Goal: Task Accomplishment & Management: Manage account settings

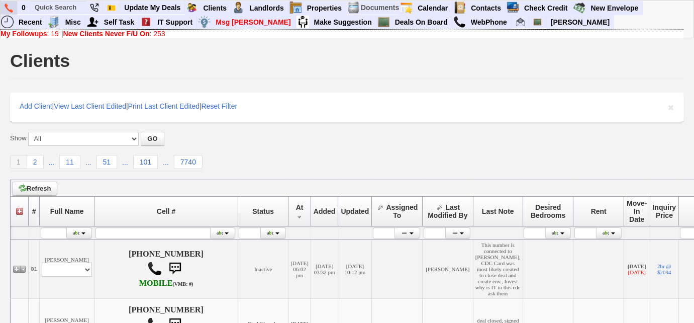
click at [2, 8] on link at bounding box center [9, 8] width 17 height 14
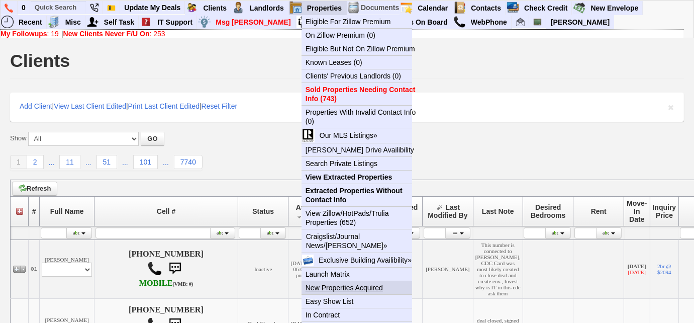
click at [351, 286] on link "New Properties Acquired" at bounding box center [360, 287] width 119 height 13
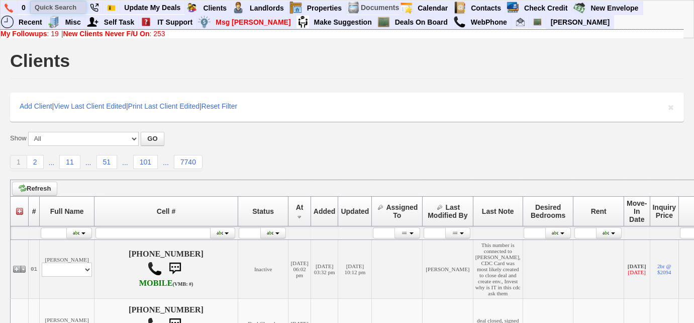
click at [44, 10] on input "text" at bounding box center [58, 7] width 55 height 13
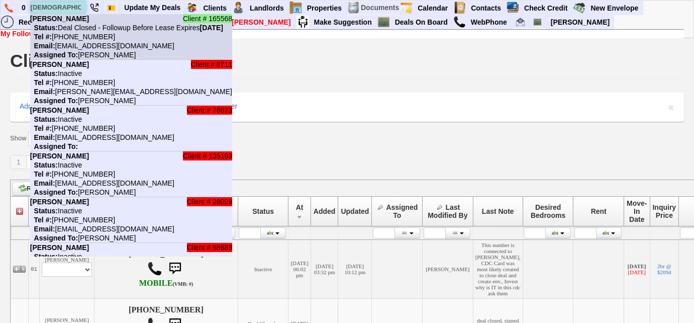
type input "jesus go"
click at [81, 32] on li "Client # 165568 Jesus Gonzalez Status: Deal Closed - Followup Before Lease Expi…" at bounding box center [131, 37] width 202 height 46
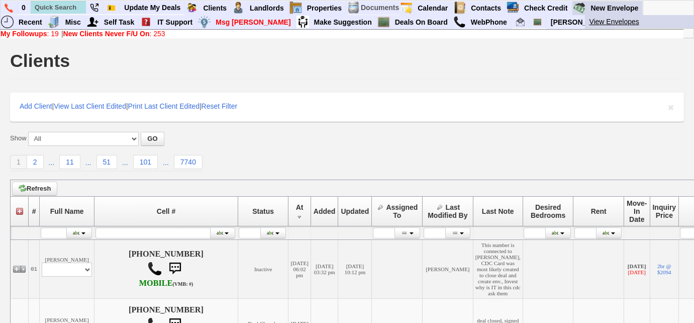
click at [622, 23] on link "View Envelopes" at bounding box center [644, 21] width 119 height 13
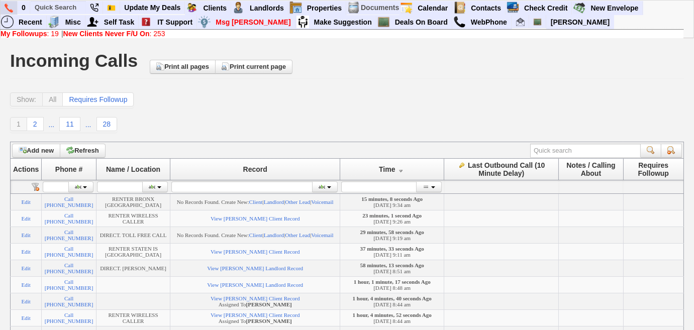
click at [11, 7] on img at bounding box center [9, 8] width 9 height 9
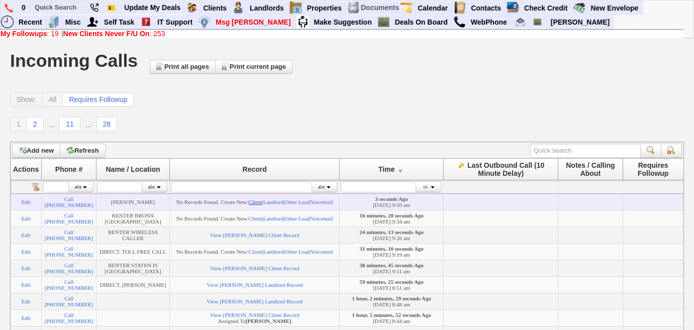
click at [262, 203] on link "Client" at bounding box center [256, 202] width 14 height 6
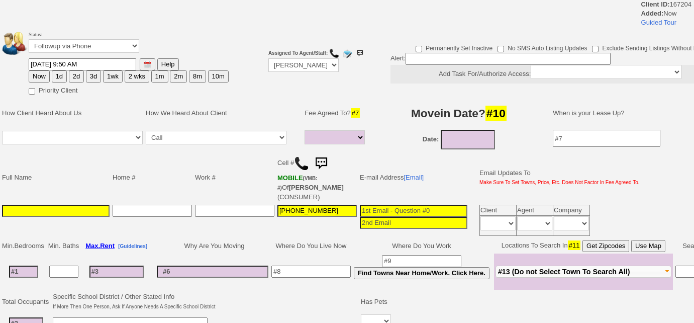
select select
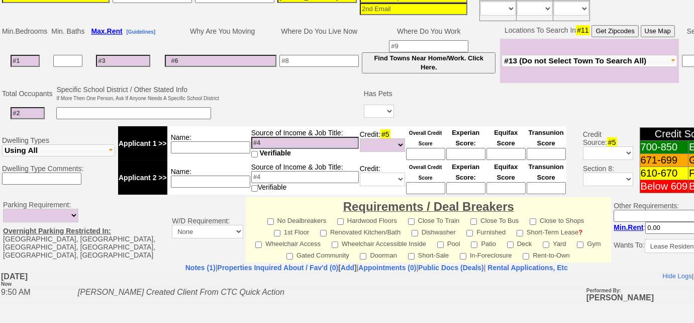
scroll to position [274, 0]
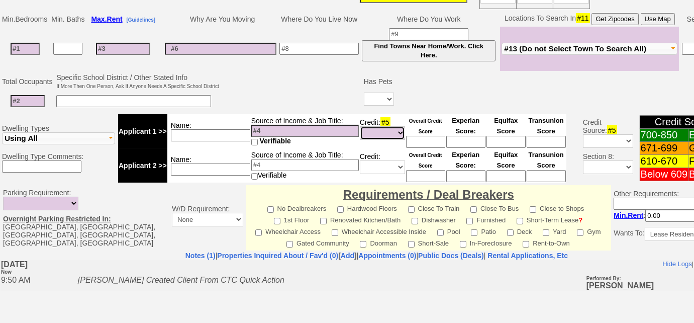
click at [375, 126] on select "Unknown Bad (Below 609) Fair (610-670) Good (671-699) Excellent (700-850) None" at bounding box center [382, 133] width 45 height 14
select select "Excellent"
click at [360, 126] on select "Unknown Bad (Below 609) Fair (610-670) Good (671-699) Excellent (700-850) None" at bounding box center [382, 133] width 45 height 14
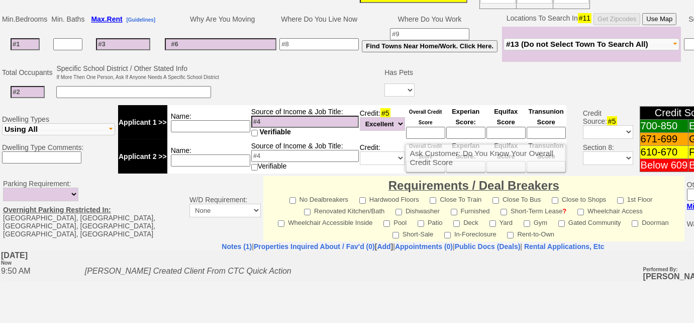
click at [417, 127] on input at bounding box center [425, 133] width 39 height 12
type input "756"
click at [284, 105] on td "Source of Income & Job Title: Verifiable" at bounding box center [305, 122] width 109 height 34
click at [274, 119] on input at bounding box center [305, 122] width 108 height 12
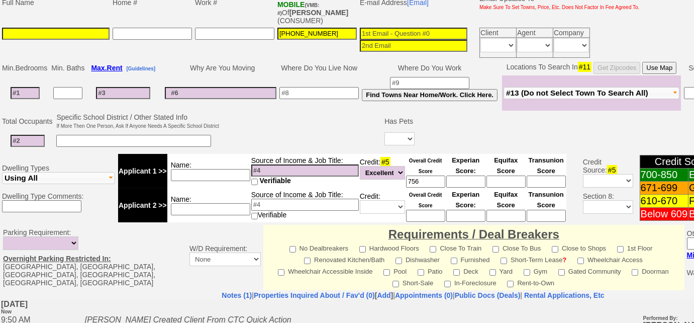
scroll to position [228, 0]
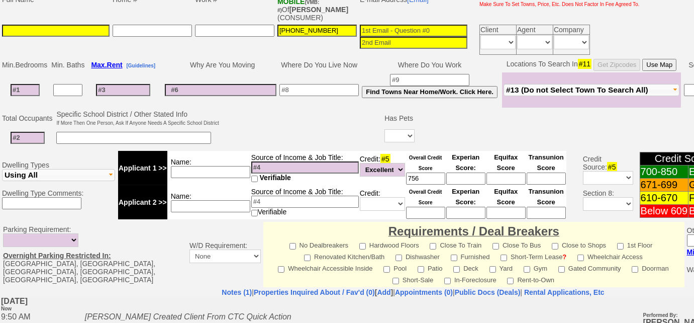
click td "Fleetwood Pelham New Rochelle Larchmont Mamaroneck Harrison Rye Port Chester Ry…"
click span "#13 (Do not Select Town To Search All)"
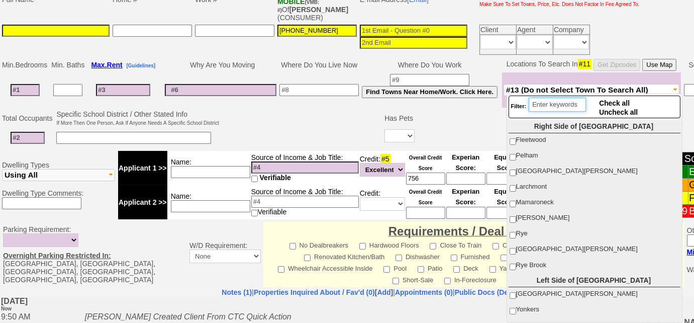
click input "search"
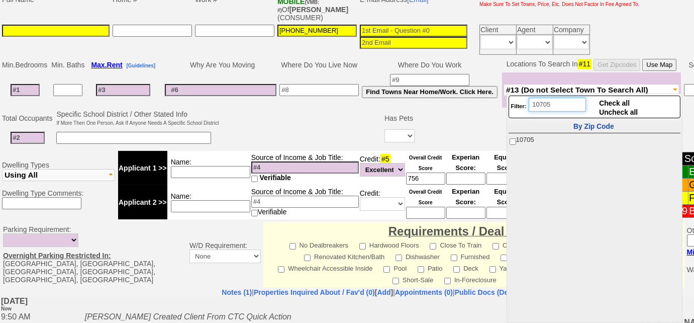
type input "10705"
click input "10705"
checkbox input "true"
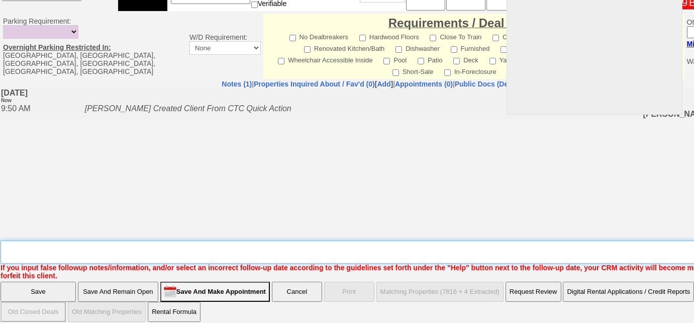
click textarea "Insert New Note Here"
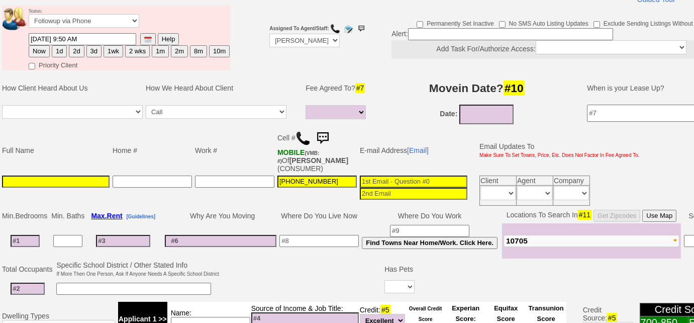
scroll to position [0, 0]
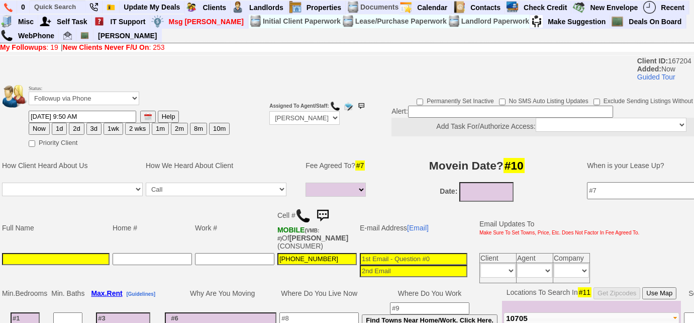
type textarea "looking for a 3-4 bd in south yonkers, not sure re: income"
click select "Followup via Phone Followup via Email Followup When Section 8 Property Found De…"
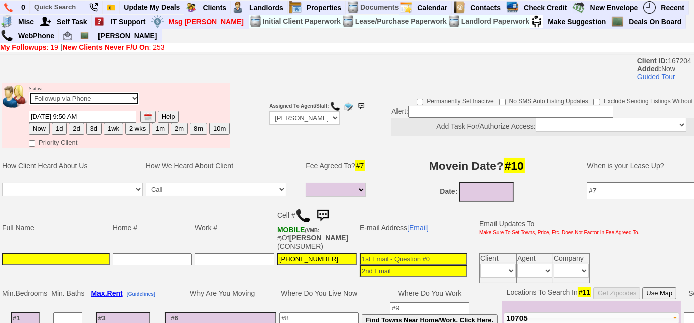
select select "Inactive"
click select "Followup via Phone Followup via Email Followup When Section 8 Property Found De…"
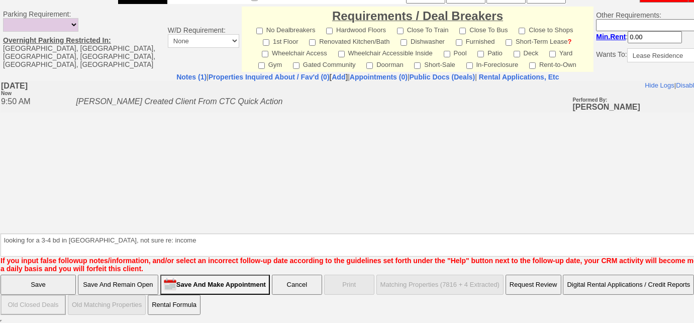
click input "Save"
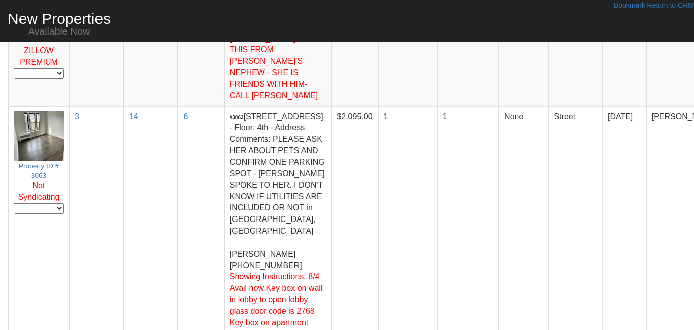
scroll to position [1799, 0]
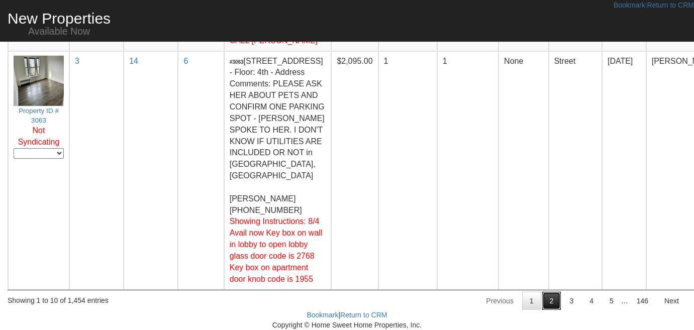
click at [554, 301] on link "2" at bounding box center [551, 301] width 19 height 18
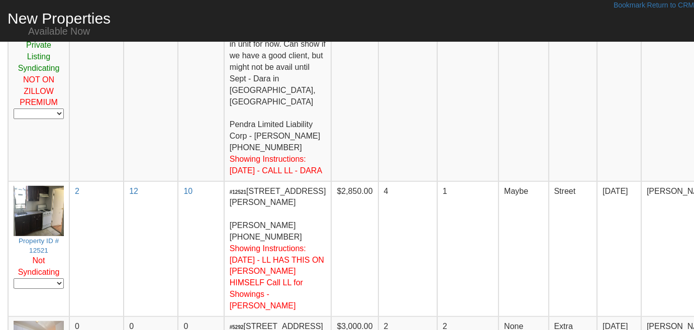
scroll to position [1096, 0]
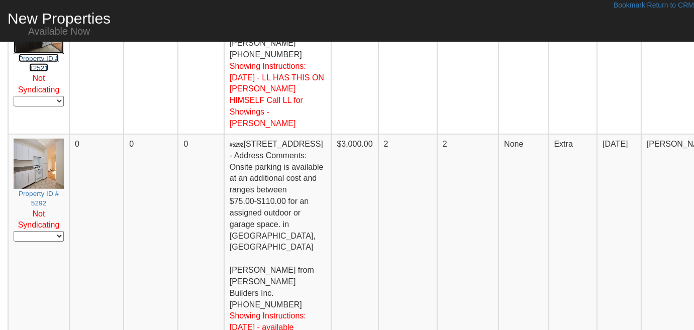
click at [52, 72] on small "Property ID # 12521" at bounding box center [39, 63] width 40 height 17
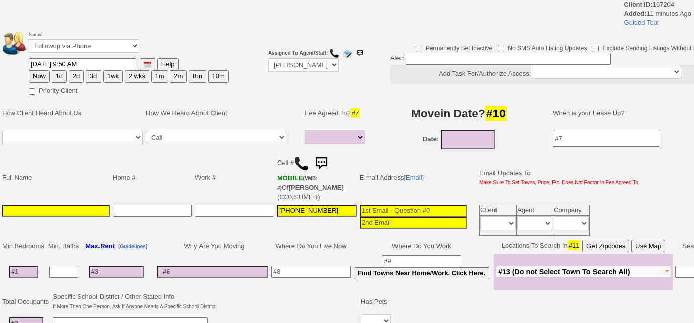
select select
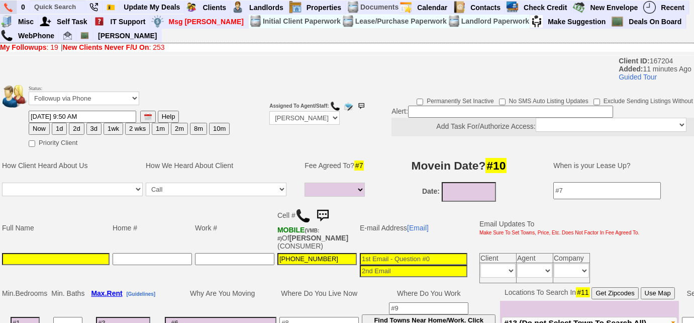
click at [4, 6] on link at bounding box center [8, 8] width 17 height 14
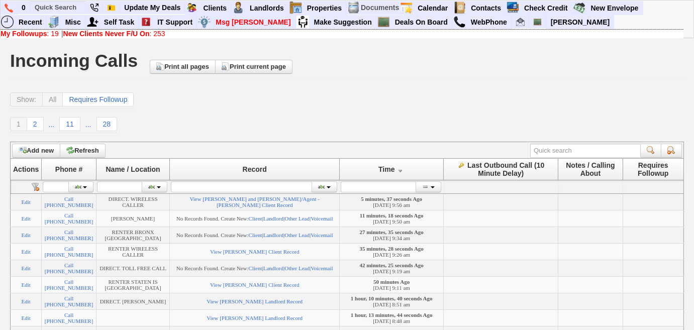
click at [51, 35] on link "My Followups : 19" at bounding box center [30, 34] width 58 height 8
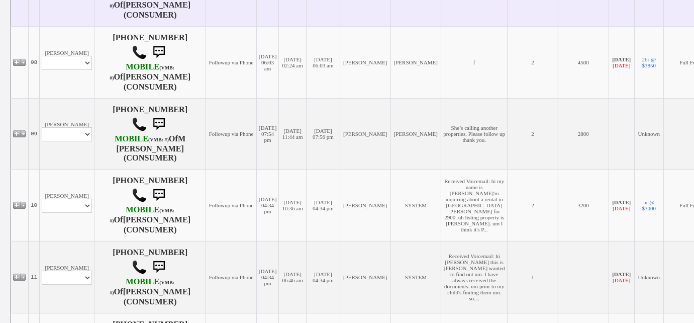
scroll to position [868, 0]
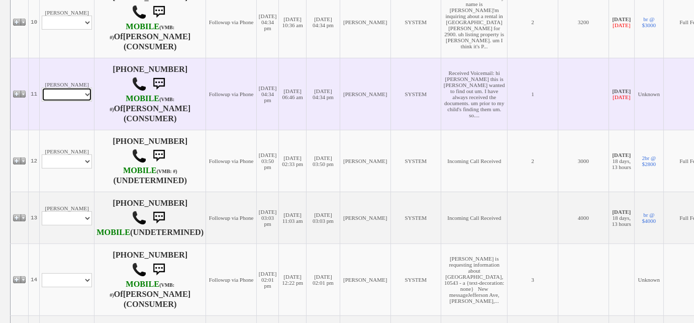
click at [87, 100] on select "Profile Edit Print Closed Deals" at bounding box center [67, 94] width 50 height 14
select select "ChangeURL,/crm/custom/edit_client_form.php?redirect=%2Fcrm%2Fclients.php&id=164…"
click at [42, 90] on select "Profile Edit Print Closed Deals" at bounding box center [67, 94] width 50 height 14
select select
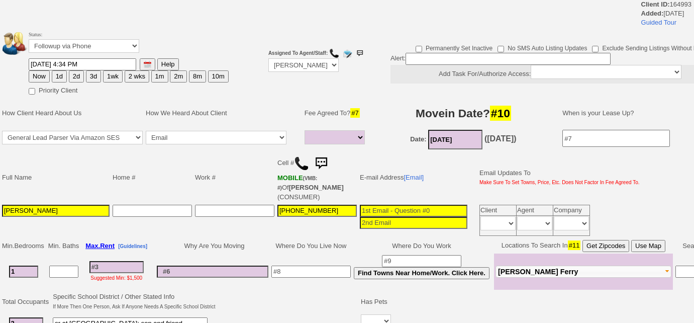
select select
click at [111, 49] on select "Followup via Phone Followup via Email Followup When Section 8 Property Found De…" at bounding box center [84, 46] width 111 height 14
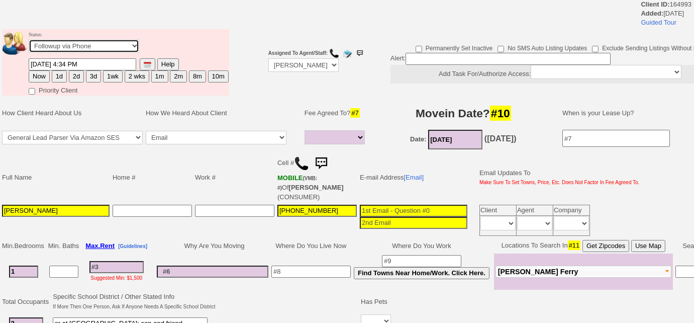
select select "Inactive"
click at [29, 39] on select "Followup via Phone Followup via Email Followup When Section 8 Property Found De…" at bounding box center [84, 46] width 111 height 14
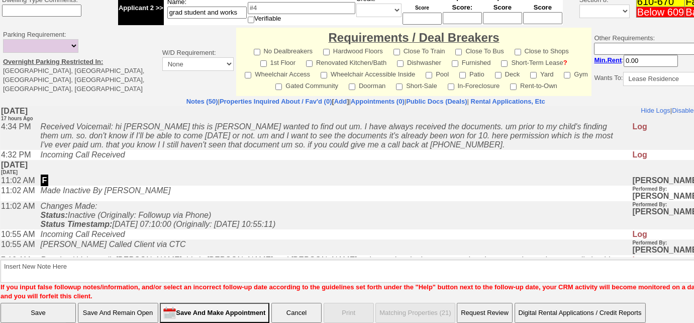
scroll to position [387, 0]
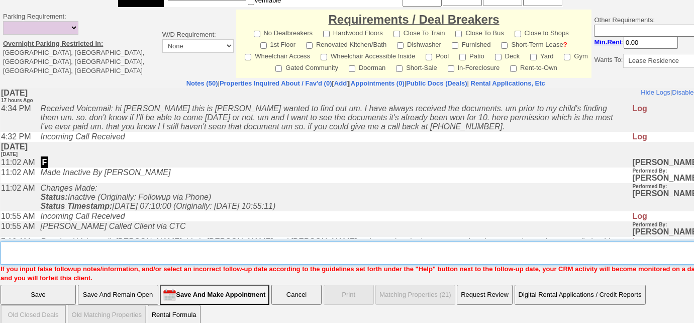
click at [105, 245] on textarea "Insert New Note Here" at bounding box center [369, 252] width 737 height 23
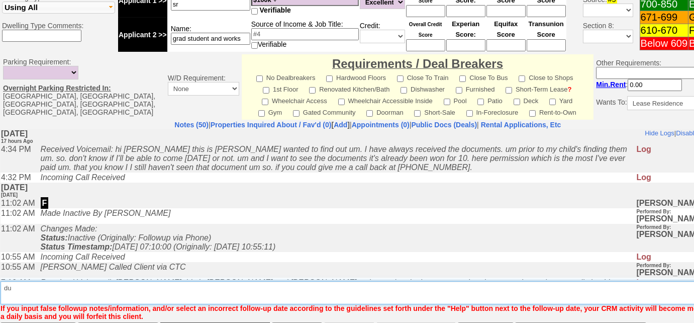
scroll to position [434, 0]
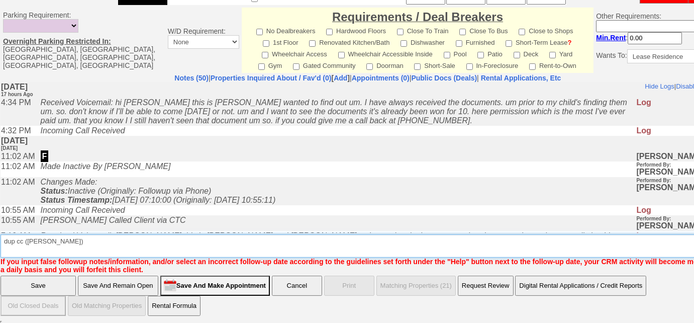
type textarea "dup cc (ryan resnick)"
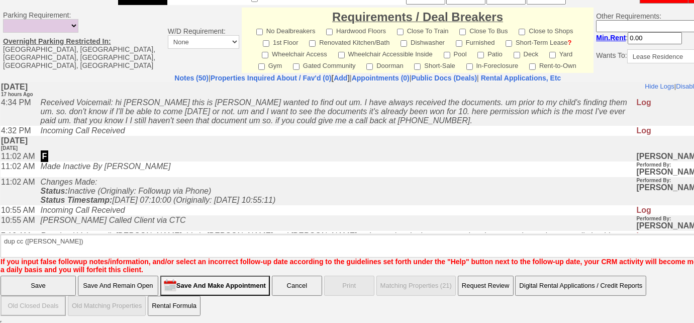
click at [41, 278] on input "Save" at bounding box center [38, 285] width 75 height 20
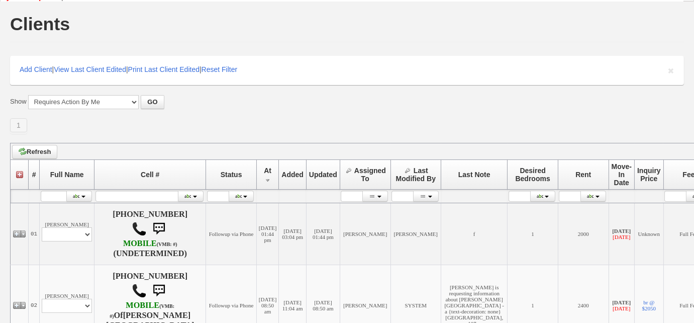
scroll to position [5, 0]
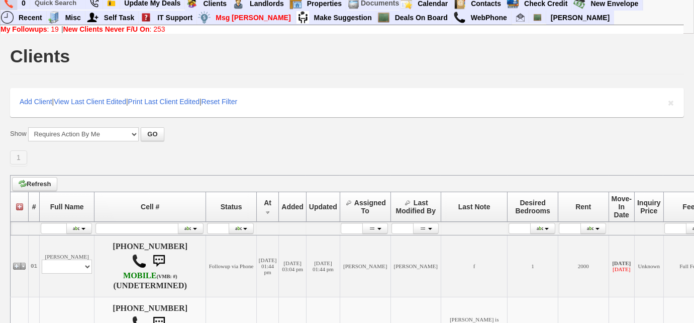
click at [10, 0] on img at bounding box center [9, 3] width 9 height 9
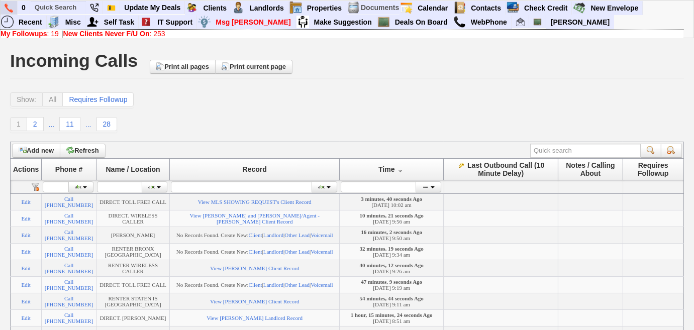
click at [12, 10] on img at bounding box center [9, 8] width 9 height 9
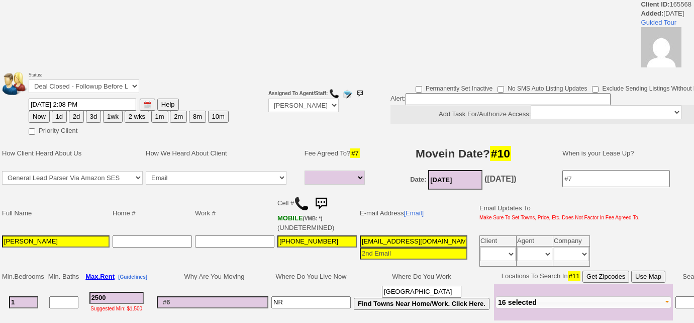
select select
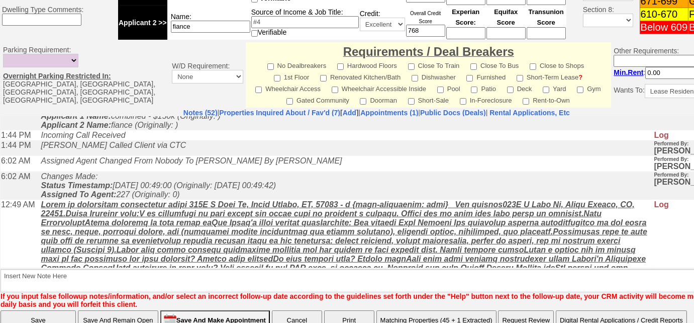
scroll to position [1155, 0]
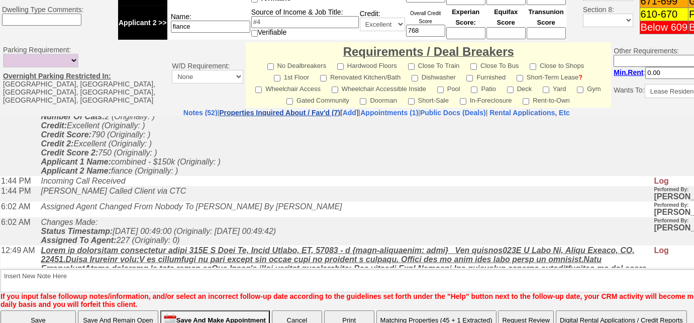
click at [306, 113] on link "Properties Inquired About / Fav'd (7)" at bounding box center [279, 113] width 121 height 8
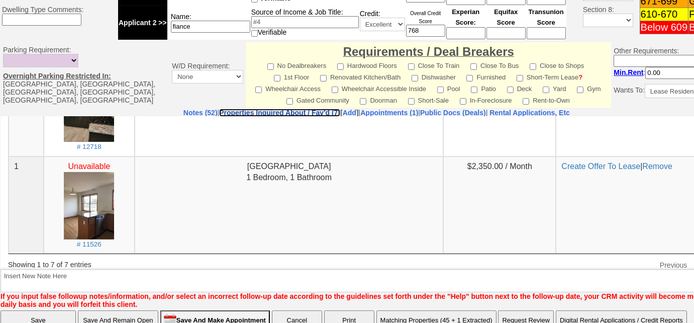
scroll to position [555, 0]
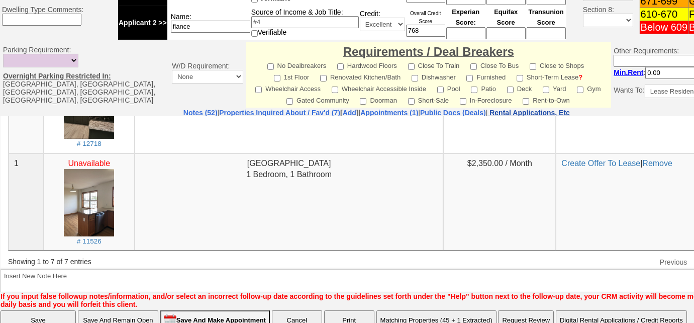
click at [550, 112] on nobr "Rental Applications, Etc" at bounding box center [529, 113] width 80 height 8
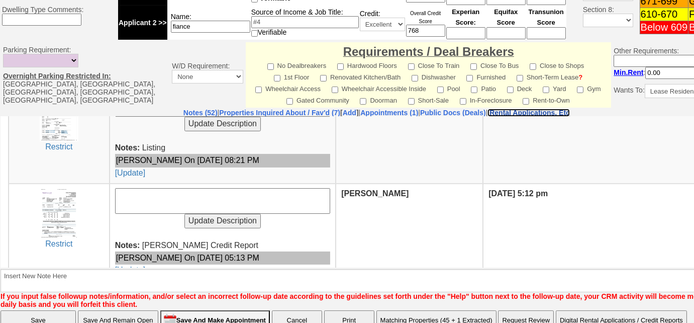
scroll to position [776, 0]
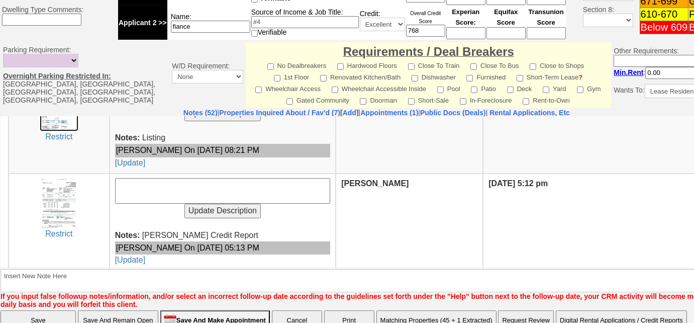
click at [64, 118] on img at bounding box center [59, 105] width 39 height 50
click at [570, 112] on nobr "Rental Applications, Etc" at bounding box center [529, 113] width 80 height 8
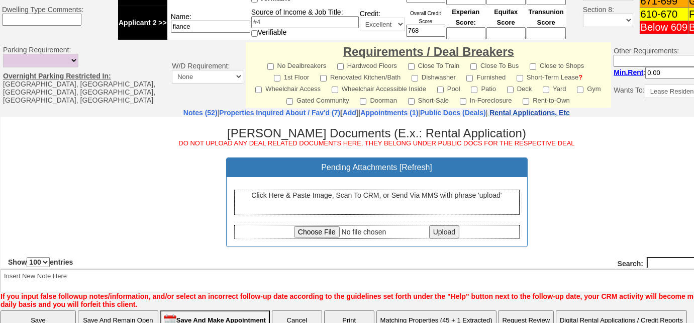
scroll to position [0, 0]
click at [371, 205] on div "Click Here & Paste Image, Scan To CRM, or Send Via MMS with phrase 'upload'" at bounding box center [376, 201] width 285 height 25
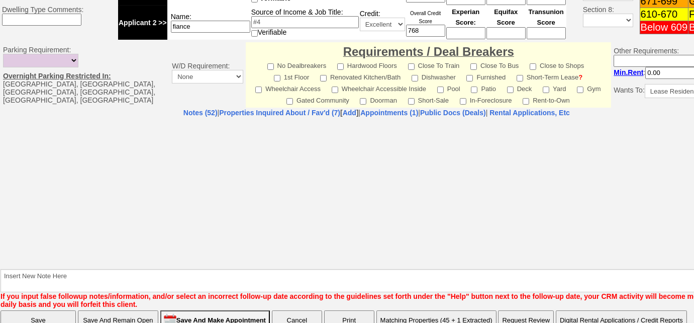
select select "100"
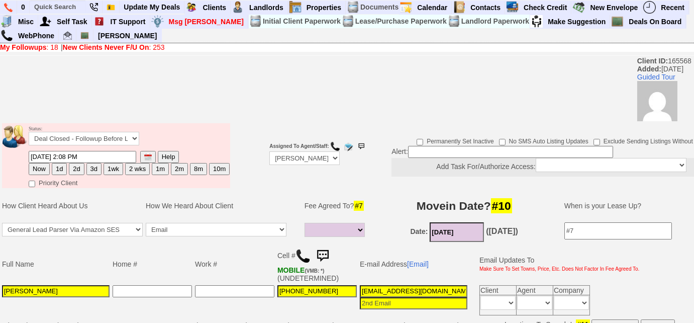
click at [53, 49] on link "My Followups : 18" at bounding box center [29, 47] width 58 height 8
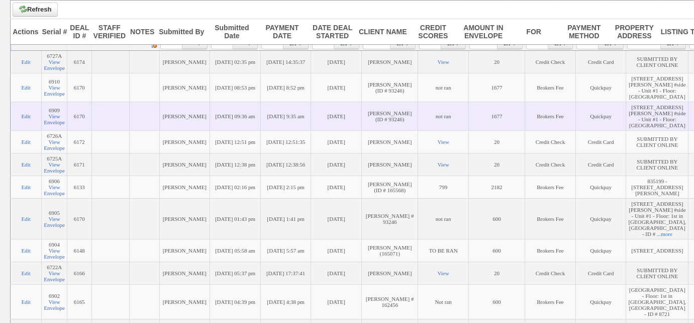
scroll to position [182, 0]
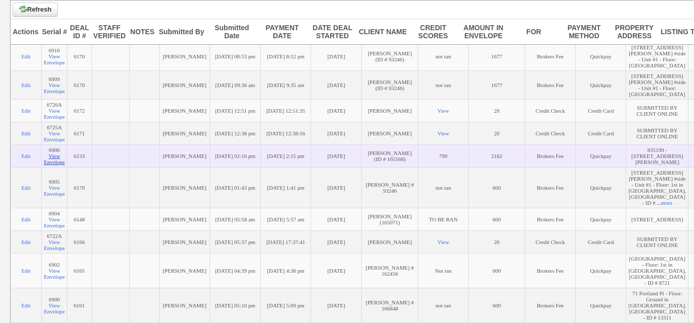
click at [59, 165] on link "View Envelope" at bounding box center [54, 159] width 21 height 12
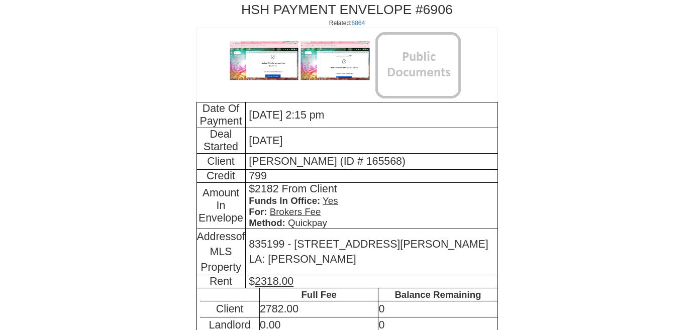
scroll to position [268, 0]
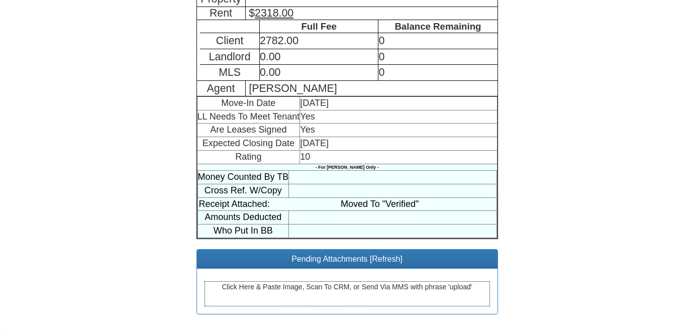
click at [359, 291] on div "Click Here & Paste Image, Scan To CRM, or Send Via MMS with phrase 'upload'" at bounding box center [346, 293] width 285 height 25
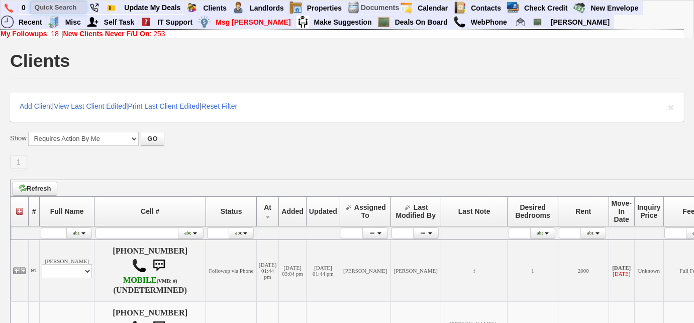
click at [69, 4] on input "text" at bounding box center [58, 7] width 55 height 13
paste input "9144978488"
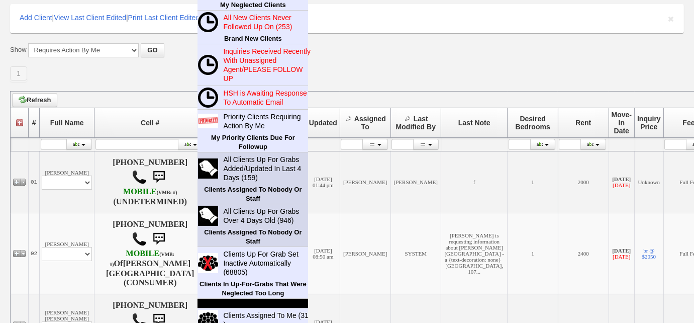
scroll to position [137, 0]
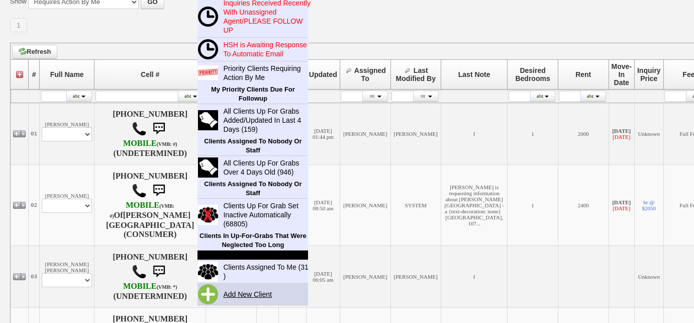
type input "9144978488"
click at [241, 293] on link "Add New Client" at bounding box center [251, 293] width 65 height 13
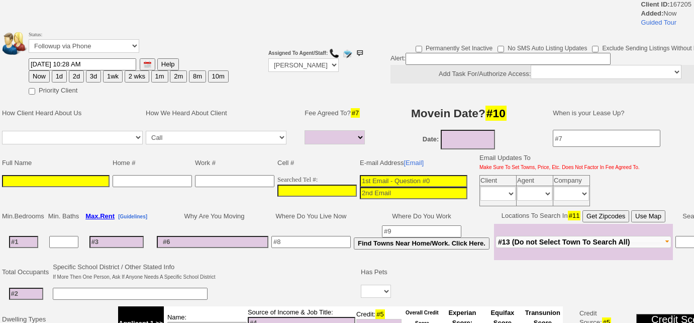
select select
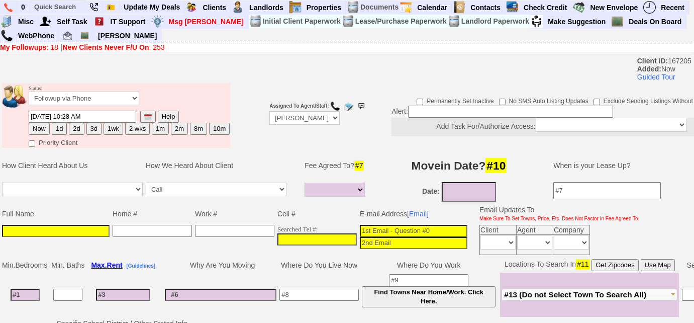
click at [16, 228] on input at bounding box center [56, 231] width 108 height 12
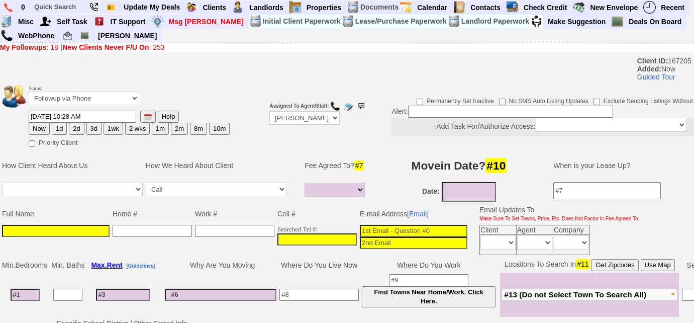
paste input "[PERSON_NAME]"
type input "[PERSON_NAME]"
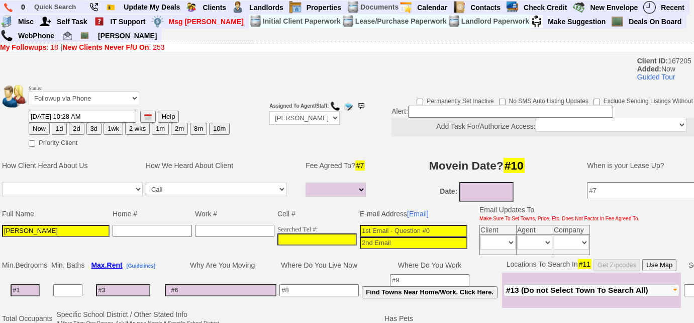
click at [383, 230] on input at bounding box center [414, 231] width 108 height 12
paste input "[EMAIL_ADDRESS][DOMAIN_NAME]"
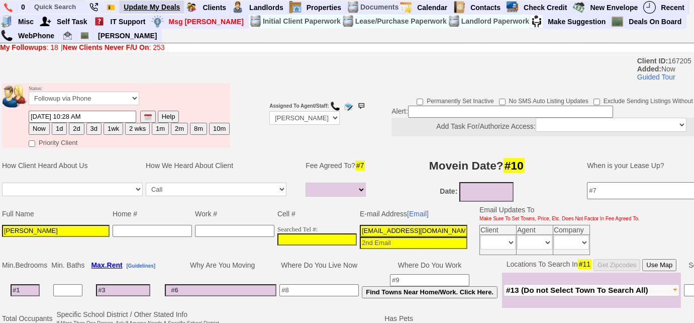
type input "[EMAIL_ADDRESS][DOMAIN_NAME]"
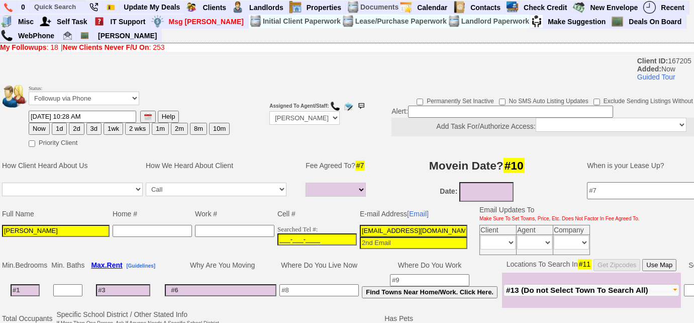
click at [278, 233] on input "___-___-____" at bounding box center [316, 239] width 79 height 12
paste input "[PHONE_NUMBER]"
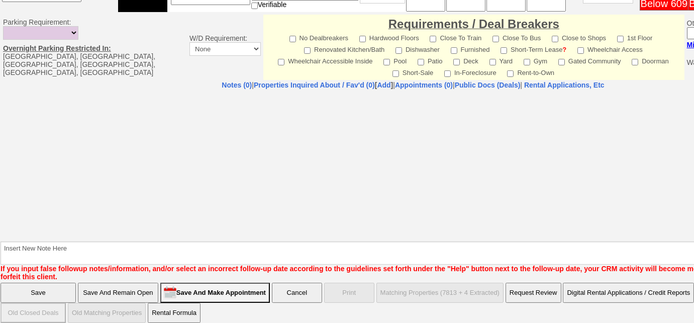
type input "[PHONE_NUMBER]"
click at [144, 283] on input "Save And Remain Open" at bounding box center [118, 292] width 80 height 20
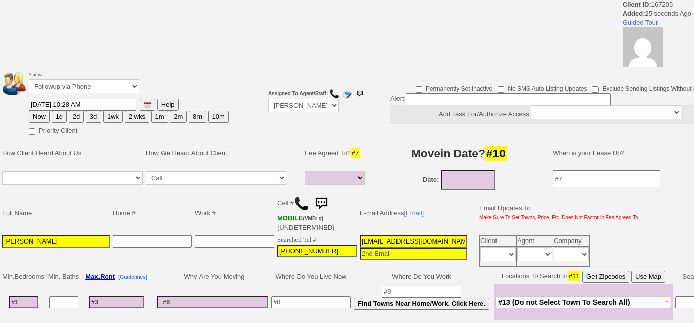
select select
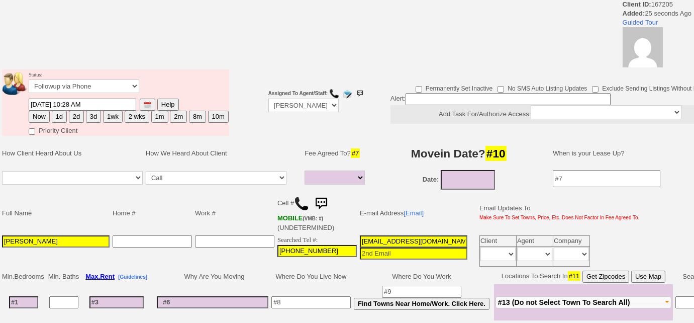
click at [300, 201] on img at bounding box center [301, 203] width 15 height 15
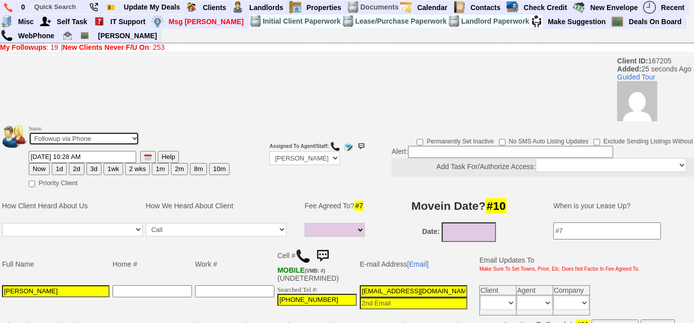
click at [99, 139] on select "Followup via Phone Followup via Email Followup When Section 8 Property Found De…" at bounding box center [84, 139] width 111 height 14
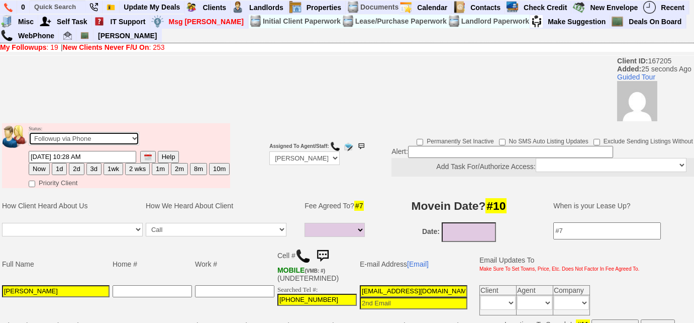
select select "Inactive"
click at [29, 132] on select "Followup via Phone Followup via Email Followup When Section 8 Property Found De…" at bounding box center [84, 139] width 111 height 14
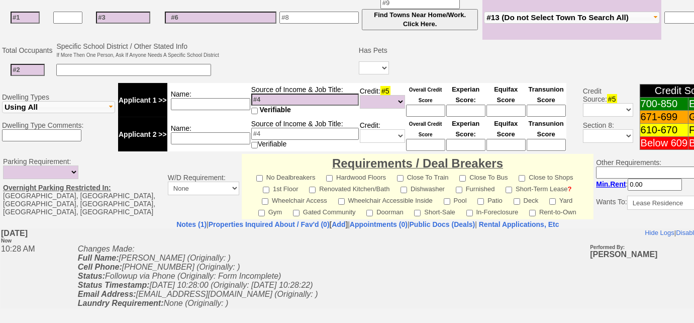
scroll to position [466, 0]
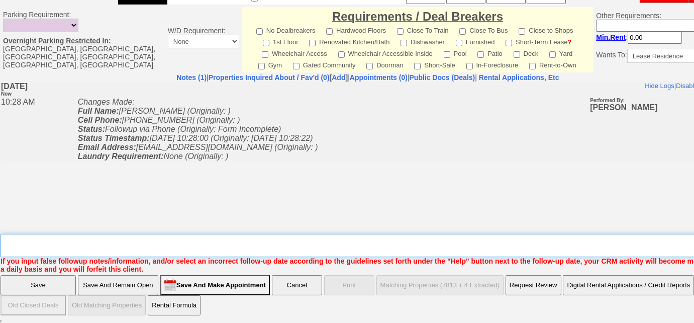
click at [202, 248] on textarea "Insert New Note Here" at bounding box center [371, 245] width 741 height 23
type textarea "inquired re:L 69 ardell rd; unable to get thru via phone or text, sent email to…"
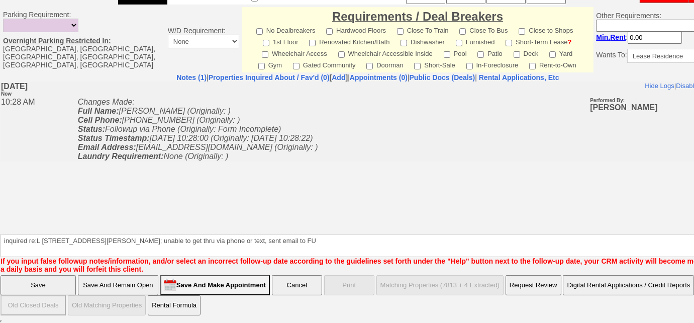
click at [27, 286] on input "Save" at bounding box center [38, 285] width 75 height 20
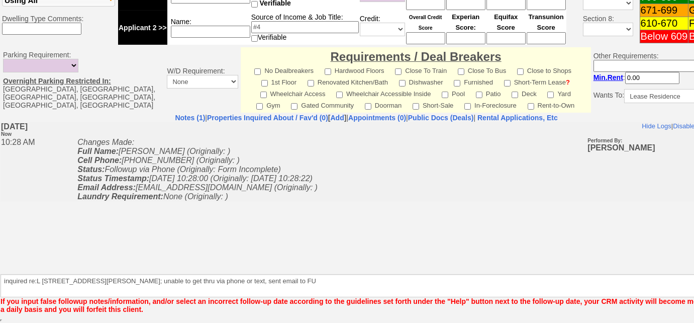
scroll to position [425, 0]
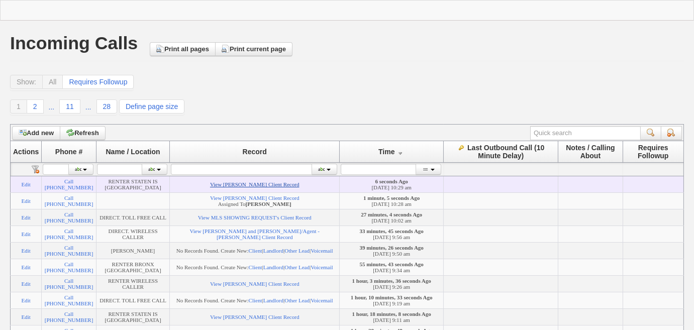
click at [235, 185] on link "View [PERSON_NAME] Client Record" at bounding box center [254, 184] width 89 height 6
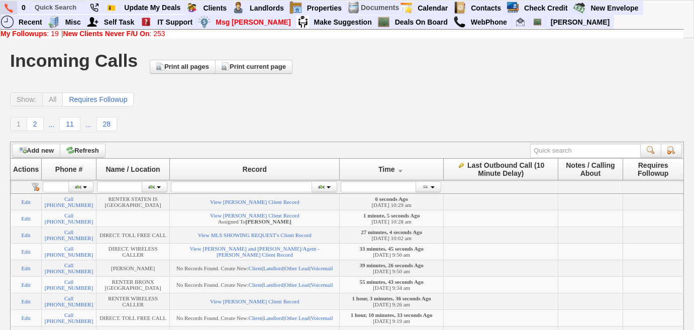
click at [8, 5] on img at bounding box center [9, 8] width 9 height 9
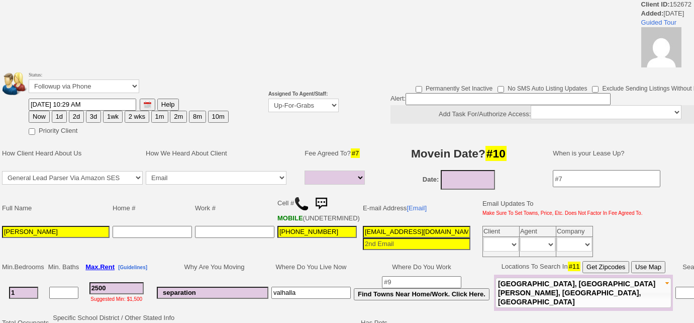
select select
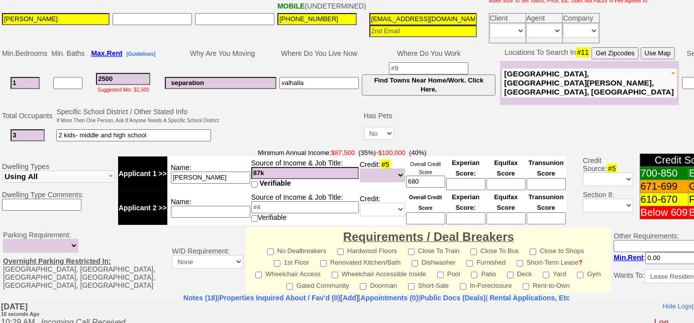
scroll to position [232, 0]
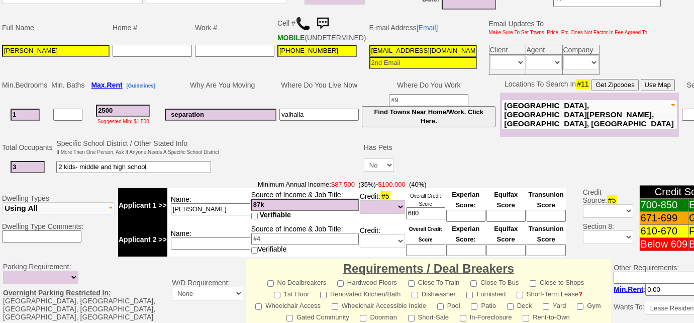
drag, startPoint x: 29, startPoint y: 118, endPoint x: 8, endPoint y: 119, distance: 21.1
click at [8, 119] on td "1" at bounding box center [25, 114] width 49 height 44
type input "2"
select select
type input "2"
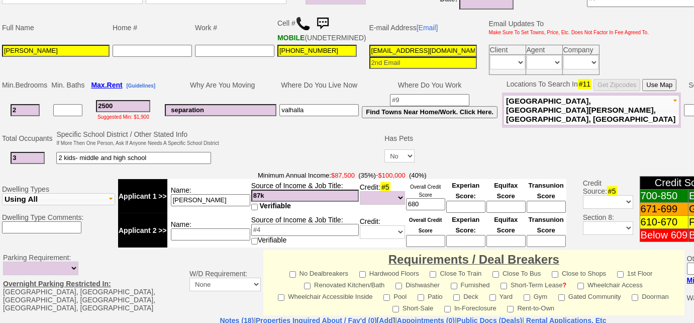
select select
click at [137, 119] on td "2500 Suggested Min: $1,900" at bounding box center [123, 109] width 74 height 35
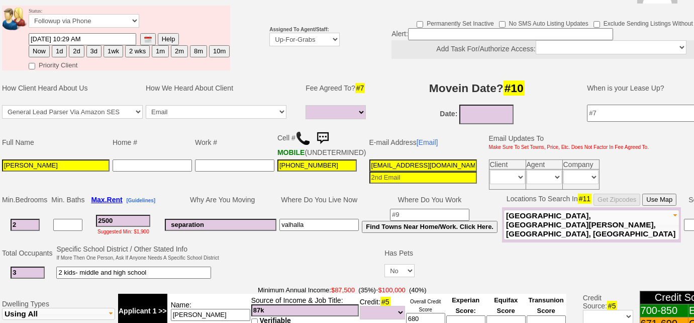
scroll to position [4, 0]
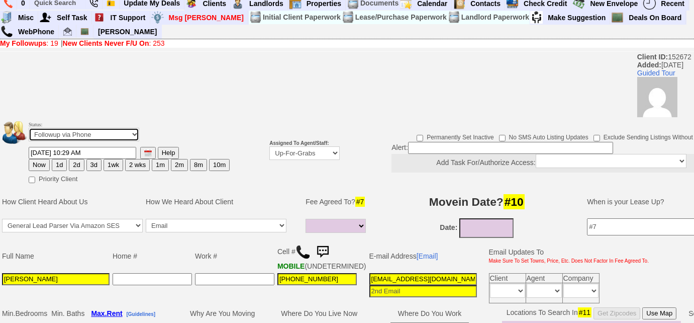
click at [109, 136] on select "Followup via Phone Followup via Email Followup When Section 8 Property Found De…" at bounding box center [84, 135] width 111 height 14
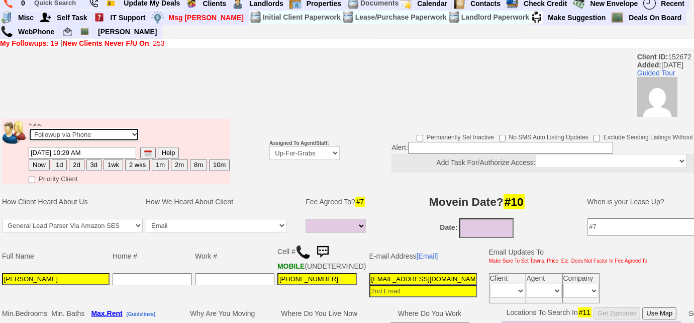
select select "Inactive"
click at [29, 128] on select "Followup via Phone Followup via Email Followup When Section 8 Property Found De…" at bounding box center [84, 135] width 111 height 14
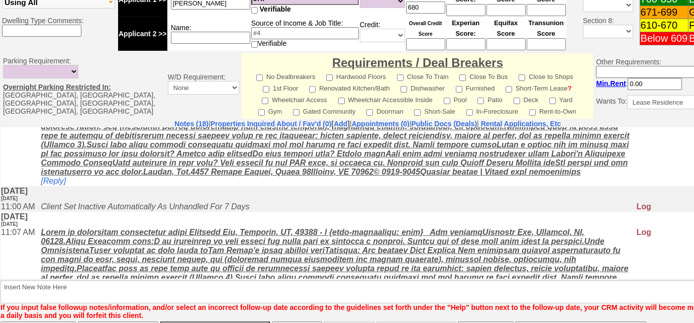
scroll to position [474, 0]
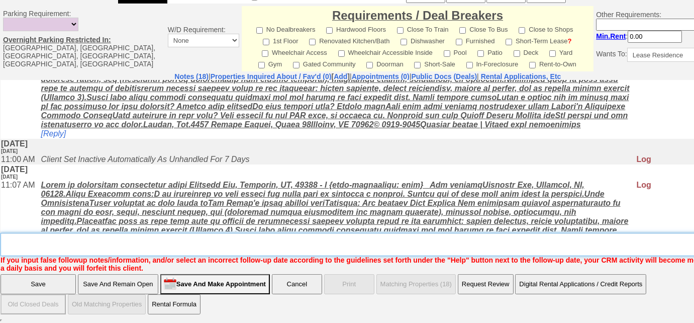
click at [342, 242] on textarea "Insert New Note Here" at bounding box center [371, 244] width 741 height 23
type textarea "budget is too low"
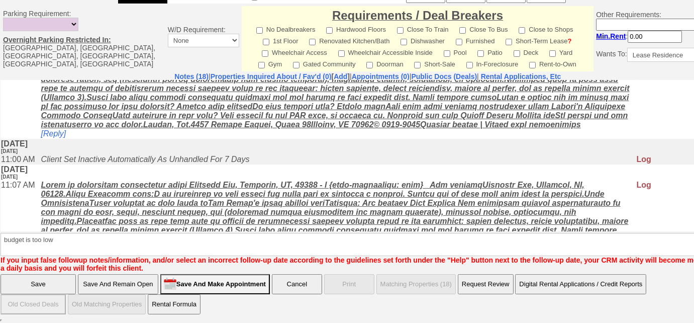
click at [43, 287] on input "Save" at bounding box center [38, 284] width 75 height 20
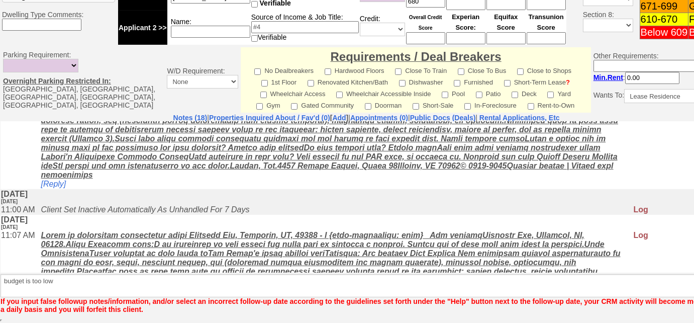
scroll to position [433, 0]
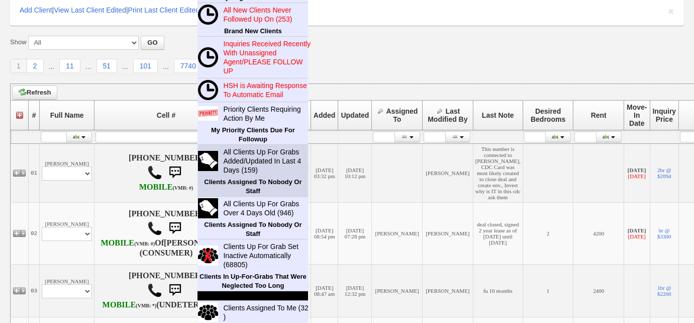
scroll to position [137, 0]
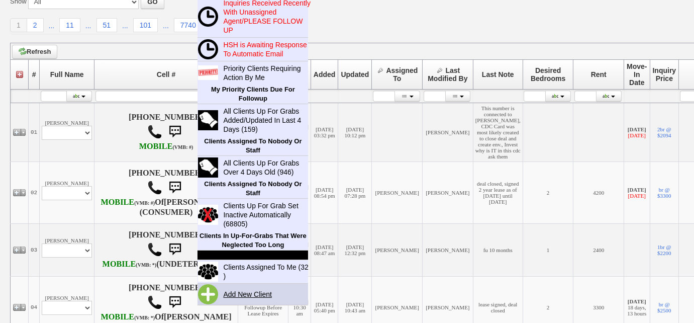
click at [246, 291] on link "Add New Client" at bounding box center [251, 293] width 65 height 13
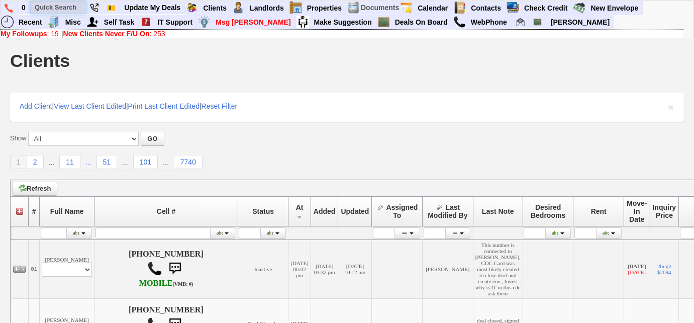
click at [65, 5] on input "text" at bounding box center [58, 7] width 55 height 13
click at [76, 7] on input "text" at bounding box center [58, 7] width 55 height 13
paste input "9172831583"
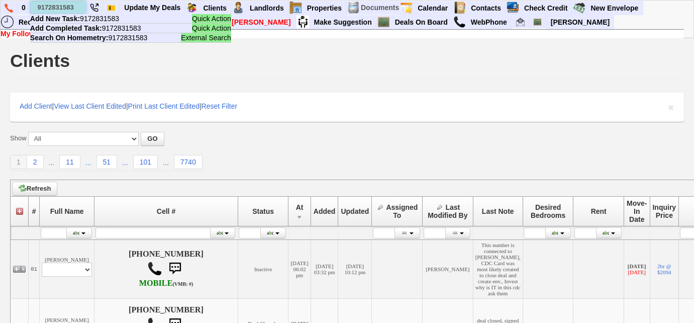
click at [48, 7] on input "9172831583" at bounding box center [58, 7] width 55 height 13
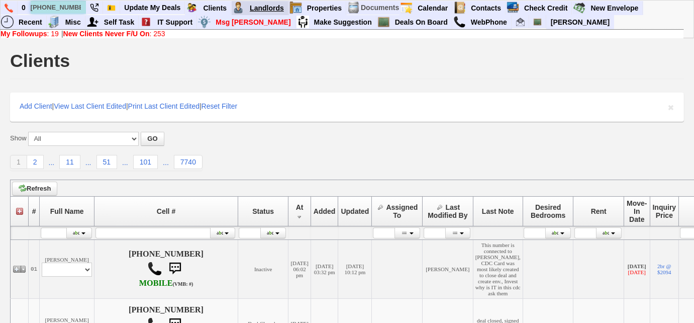
type input "91-283-1583"
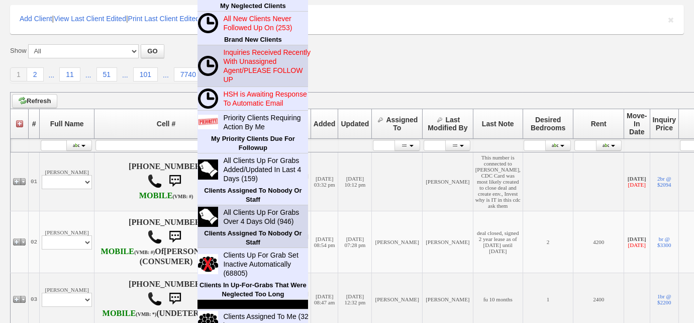
scroll to position [137, 0]
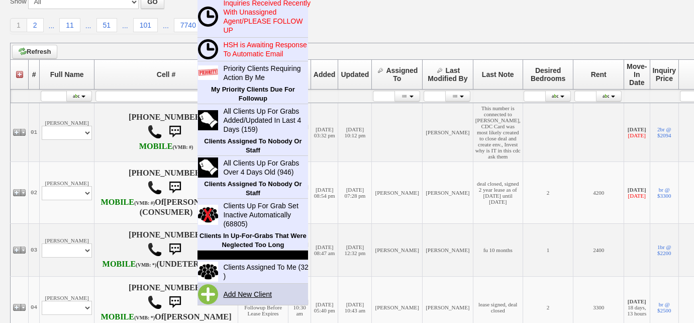
click at [241, 294] on link "Add New Client" at bounding box center [251, 293] width 65 height 13
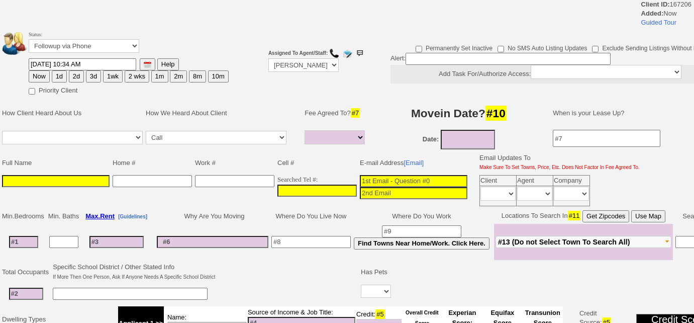
select select
click at [279, 186] on input "___-___-____" at bounding box center [316, 190] width 79 height 12
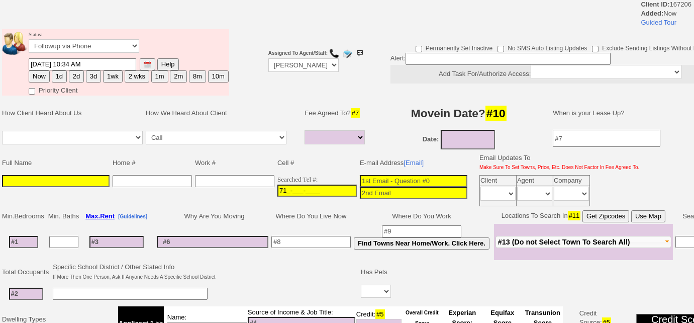
type input "718-___-____"
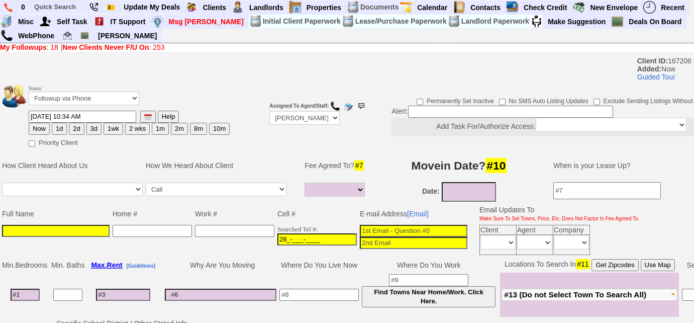
type input "284-___-____"
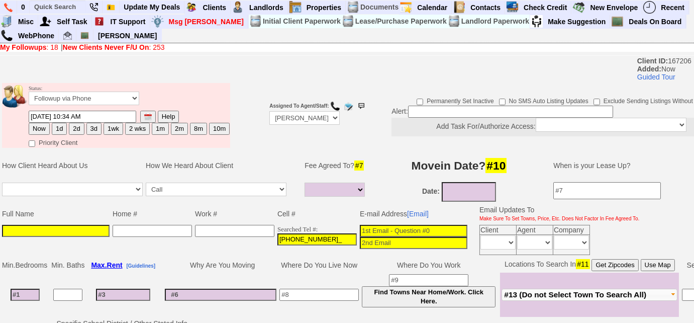
type input "[PHONE_NUMBER]"
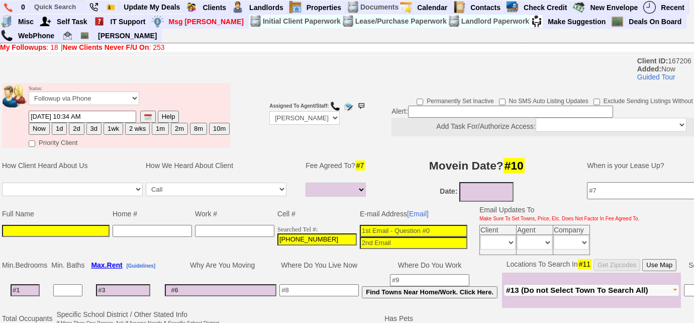
click at [361, 228] on input at bounding box center [414, 231] width 108 height 12
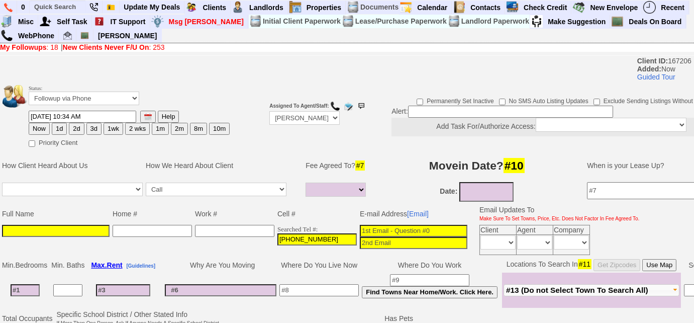
paste input "%20wain442@gmail.com"
click at [374, 227] on input "%20wain442@gmail.com" at bounding box center [414, 231] width 108 height 12
type input "[EMAIL_ADDRESS][DOMAIN_NAME]"
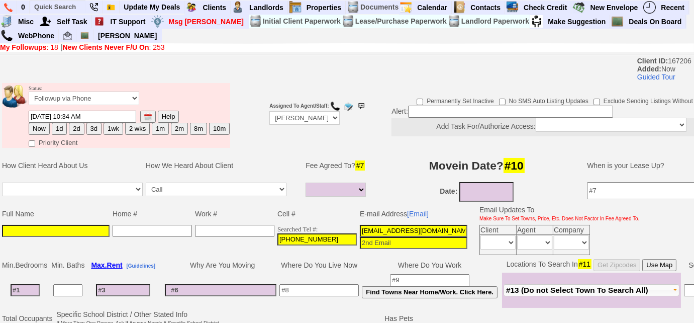
click at [5, 226] on input at bounding box center [56, 231] width 108 height 12
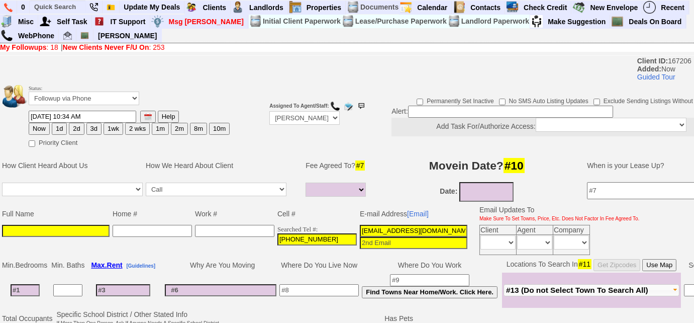
paste input "[PERSON_NAME]"
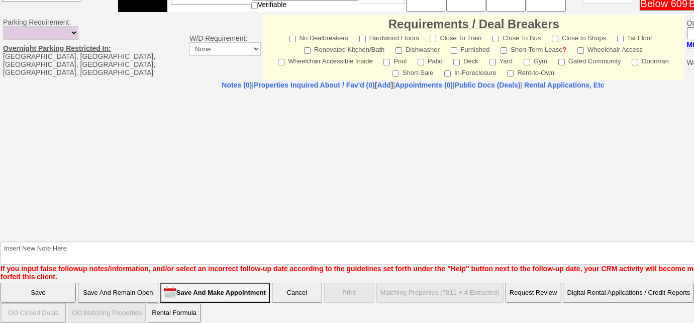
type input "[PERSON_NAME]"
click at [96, 291] on input "Save And Remain Open" at bounding box center [118, 292] width 80 height 20
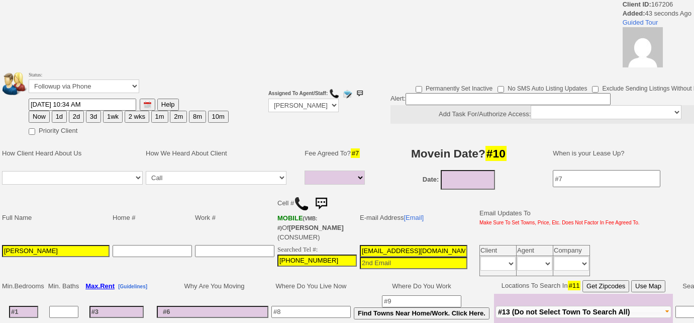
select select
click at [302, 201] on img at bounding box center [301, 203] width 15 height 15
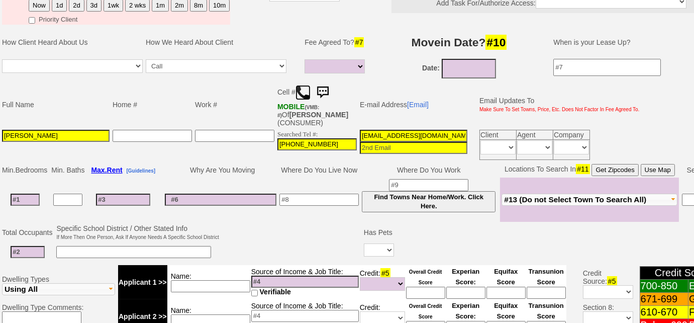
scroll to position [274, 0]
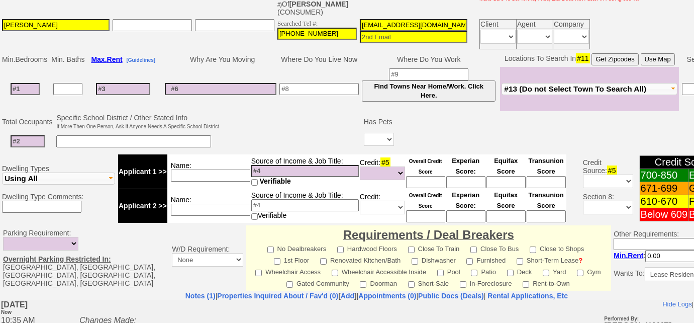
drag, startPoint x: 437, startPoint y: 26, endPoint x: 331, endPoint y: 16, distance: 106.5
click at [331, 18] on tr "[PERSON_NAME] Searched Tel #: [PHONE_NUMBER] [EMAIL_ADDRESS][DOMAIN_NAME] Clien…" at bounding box center [321, 34] width 640 height 33
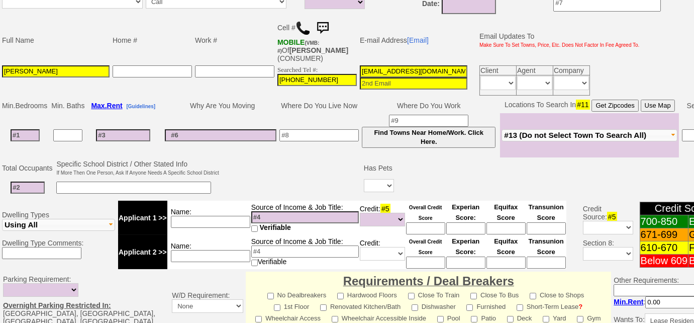
scroll to position [91, 0]
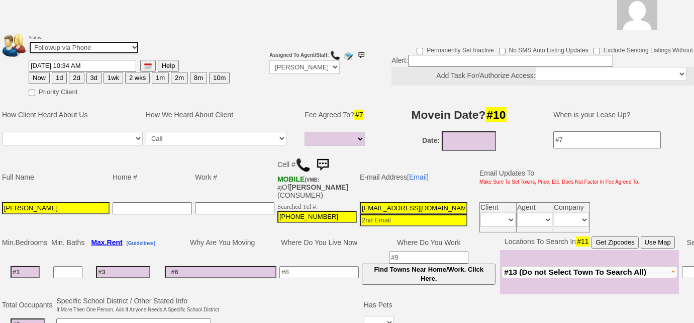
click at [110, 49] on select "Followup via Phone Followup via Email Followup When Section 8 Property Found De…" at bounding box center [84, 48] width 111 height 14
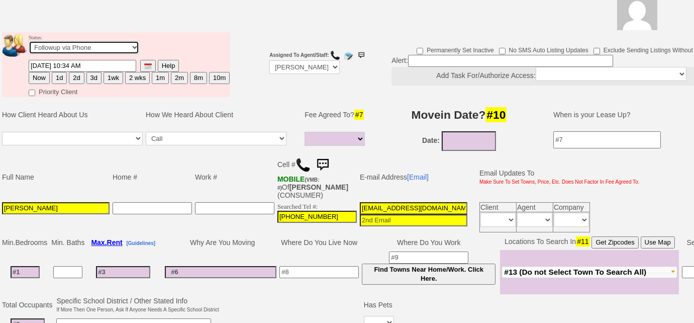
select select "Inactive"
click at [29, 41] on select "Followup via Phone Followup via Email Followup When Section 8 Property Found De…" at bounding box center [84, 48] width 111 height 14
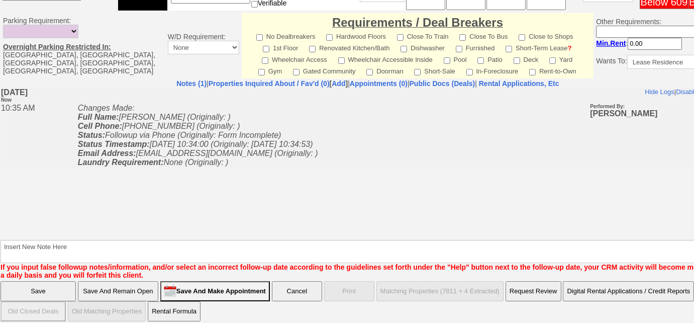
scroll to position [475, 0]
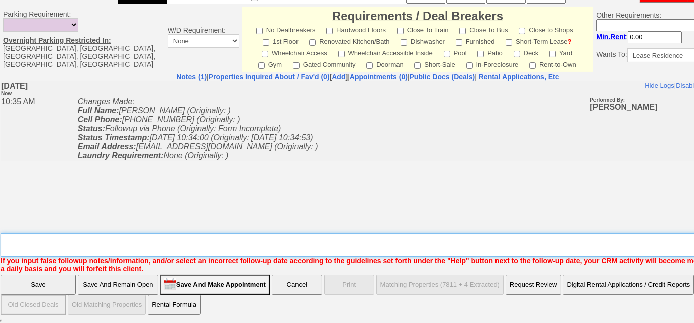
click at [82, 242] on textarea "Insert New Note Here" at bounding box center [371, 244] width 741 height 23
type textarea "inquired re: 69 ardell rd; Left VM and sent email to FU"
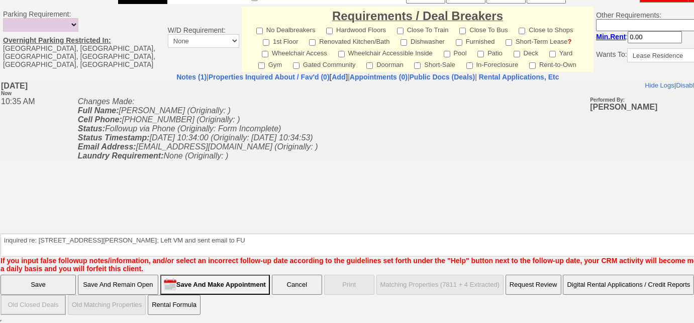
click at [25, 282] on input "Save" at bounding box center [38, 284] width 75 height 20
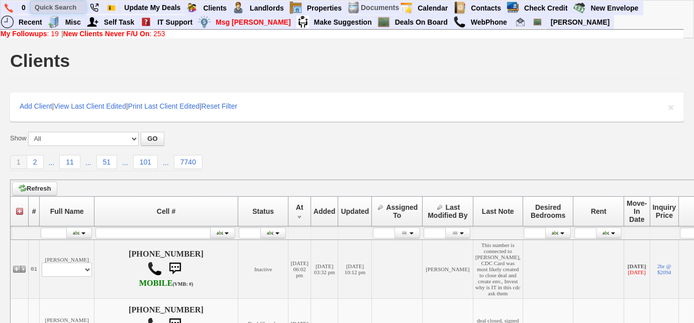
click at [75, 7] on input "text" at bounding box center [58, 7] width 55 height 13
type input "[PHONE_NUMBER]"
click at [79, 6] on input "917-696-6698" at bounding box center [58, 7] width 55 height 13
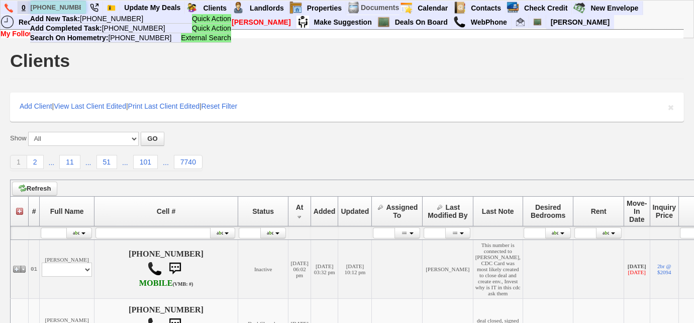
drag, startPoint x: 79, startPoint y: 6, endPoint x: 28, endPoint y: 7, distance: 51.2
click at [643, 1] on ul "0 917-696-6698 Quick Action Add New Task: 917-696-6698 Quick Action Add Complet…" at bounding box center [643, 1] width 0 height 0
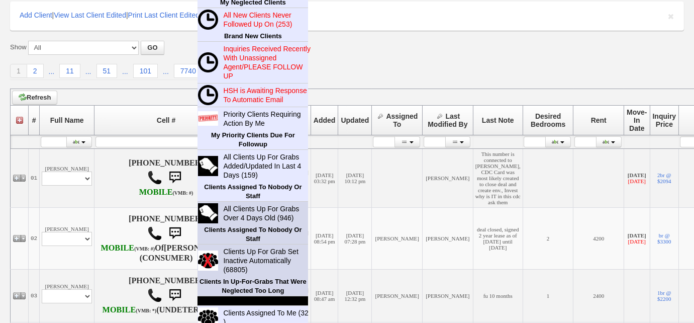
scroll to position [137, 0]
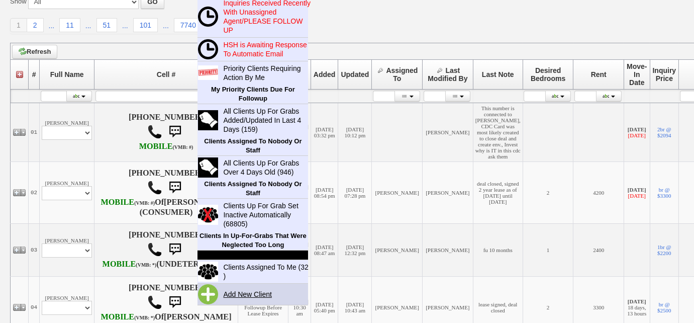
click at [249, 291] on link "Add New Client" at bounding box center [251, 293] width 65 height 13
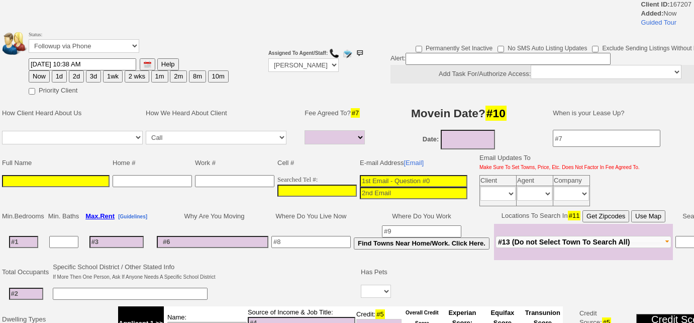
select select
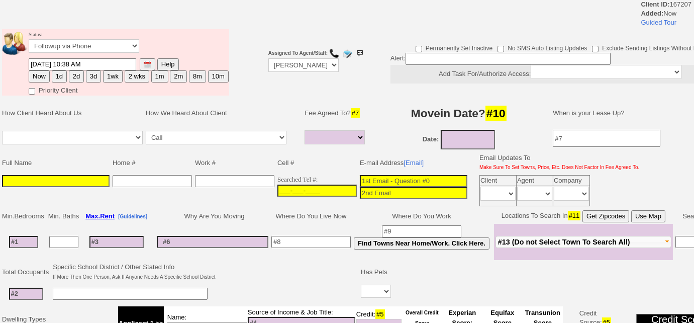
click at [277, 185] on input "___-___-____" at bounding box center [316, 190] width 79 height 12
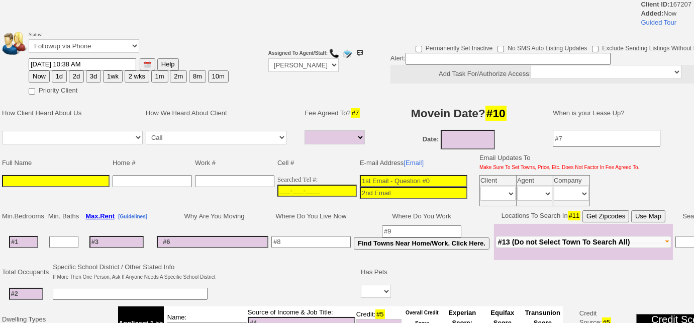
paste input "917-696-6698"
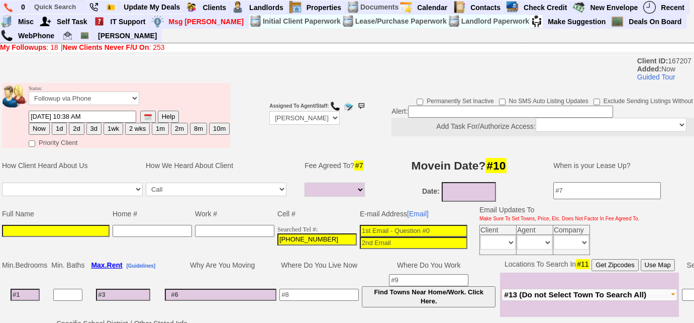
type input "917-696-6698"
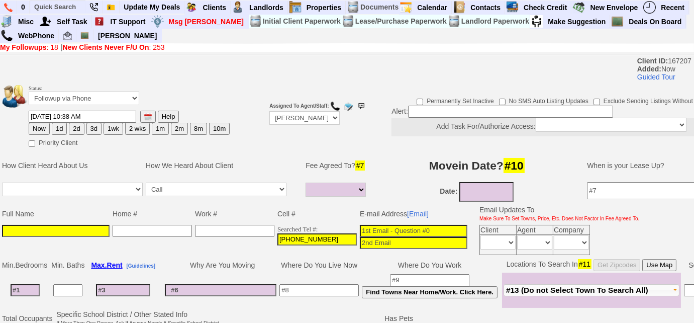
click at [7, 225] on input at bounding box center [56, 231] width 108 height 12
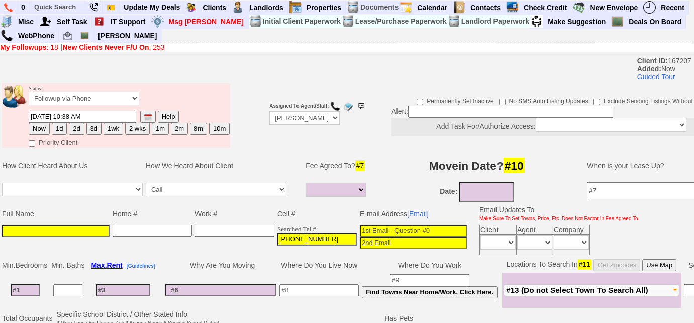
paste input "Edwin Hernandez"
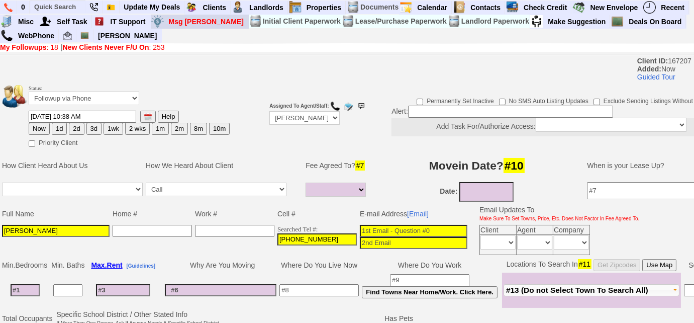
type input "Edwin Hernandez"
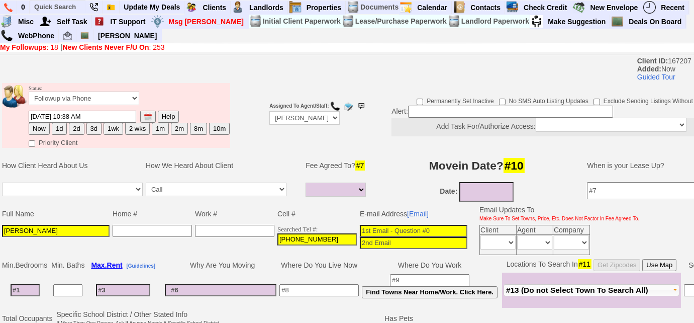
click at [360, 227] on input at bounding box center [414, 231] width 108 height 12
paste input "%20edwin.hernandezsir21@gmail.com"
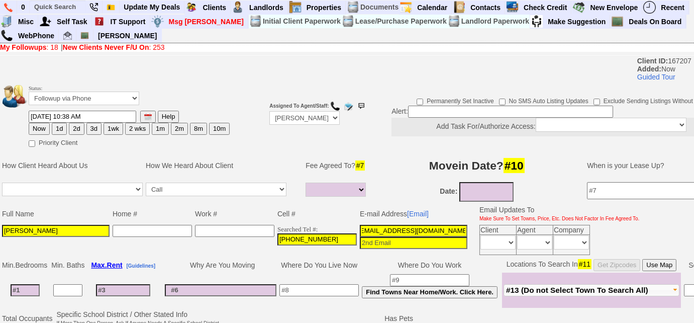
click at [362, 229] on input "%20edwin.hernandezsir21@gmail.com" at bounding box center [414, 231] width 108 height 12
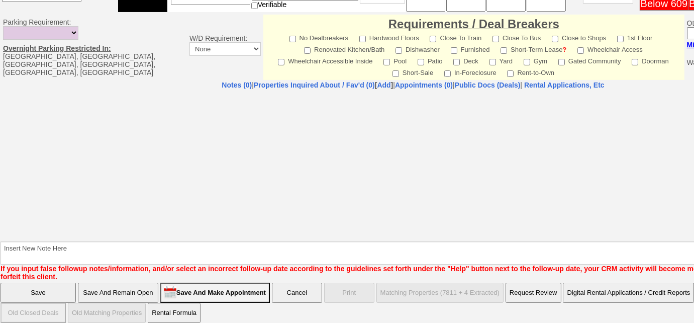
type input "edwin.hernandezsir21@gmail.com"
click at [134, 283] on input "Save And Remain Open" at bounding box center [118, 292] width 80 height 20
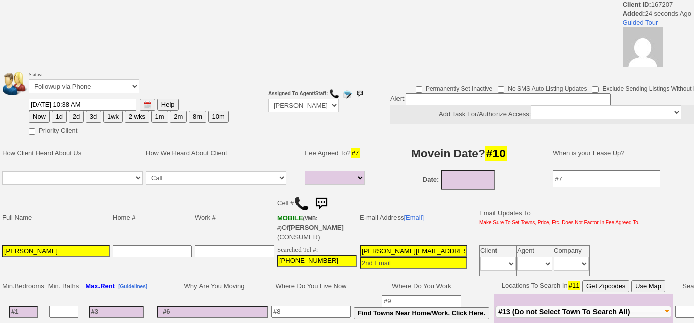
select select
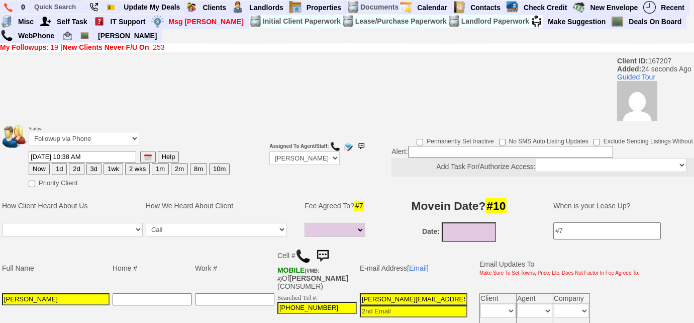
click at [302, 256] on img at bounding box center [302, 255] width 15 height 15
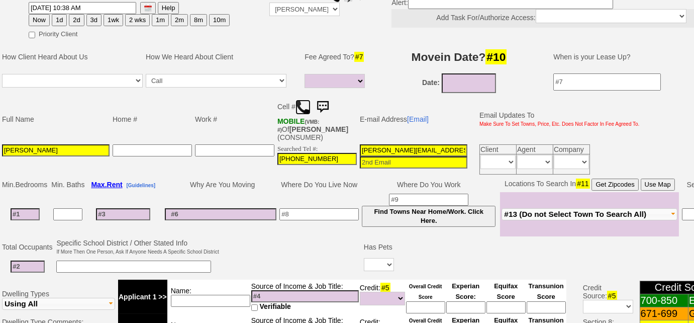
scroll to position [91, 0]
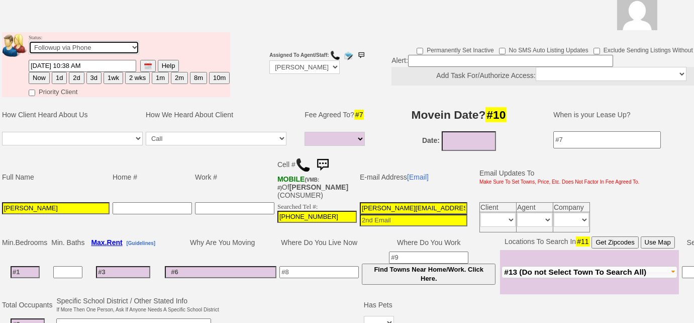
click at [123, 44] on select "Followup via Phone Followup via Email Followup When Section 8 Property Found De…" at bounding box center [84, 48] width 111 height 14
select select "Inactive"
click at [29, 41] on select "Followup via Phone Followup via Email Followup When Section 8 Property Found De…" at bounding box center [84, 48] width 111 height 14
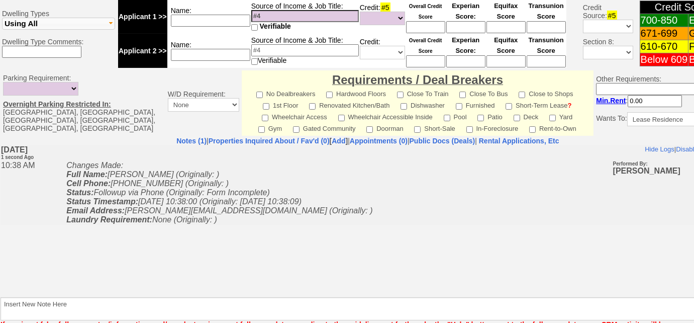
scroll to position [475, 0]
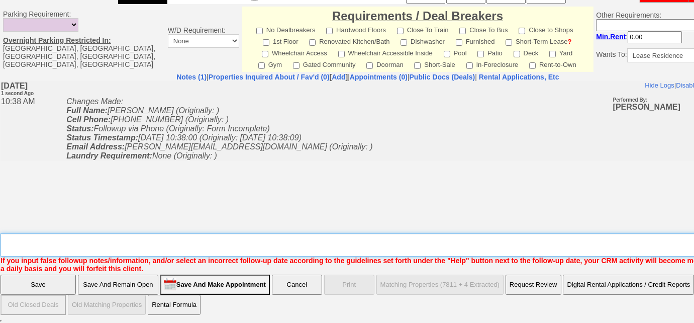
click at [150, 241] on textarea "Insert New Note Here" at bounding box center [371, 244] width 741 height 23
type textarea "inquired re: 69 ardell road; sent email to FU, unable to leave VM"
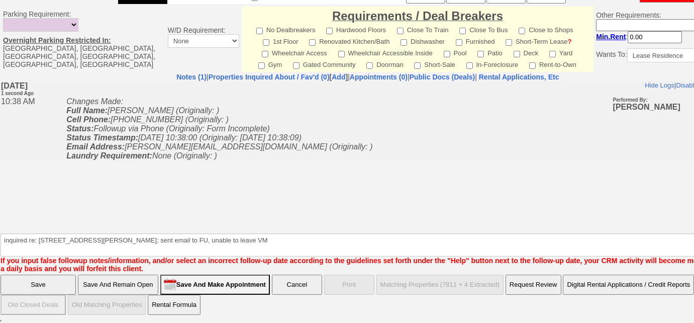
click at [55, 285] on input "Save" at bounding box center [38, 284] width 75 height 20
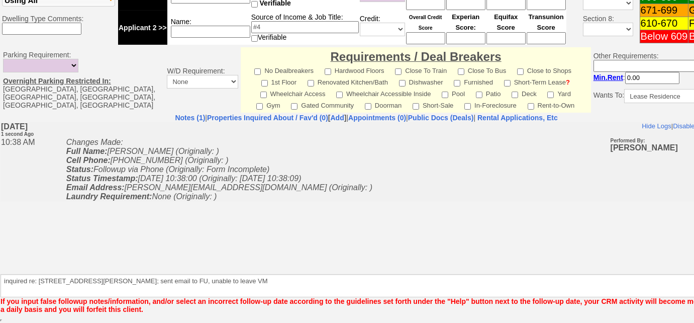
scroll to position [434, 0]
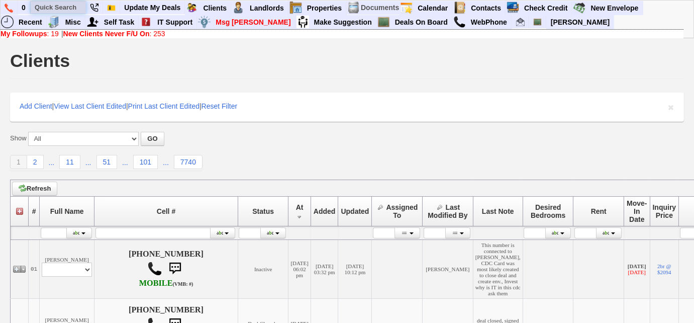
click at [68, 7] on input "text" at bounding box center [58, 7] width 55 height 13
paste input "[EMAIL_ADDRESS][DOMAIN_NAME]"
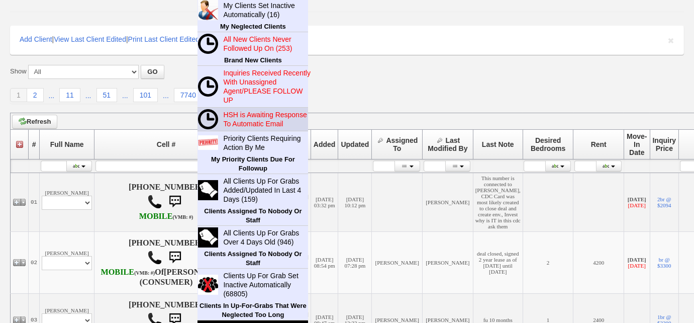
scroll to position [137, 0]
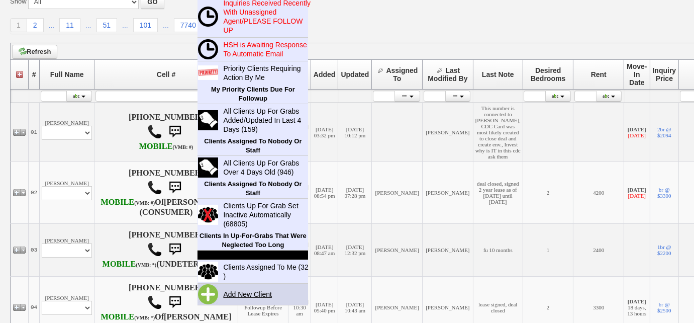
type input "[EMAIL_ADDRESS][DOMAIN_NAME]"
click at [242, 291] on link "Add New Client" at bounding box center [251, 293] width 65 height 13
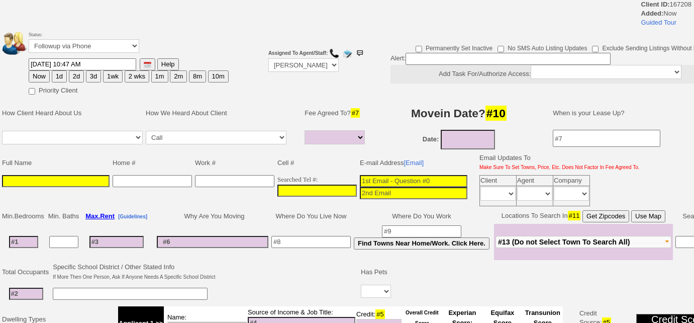
select select
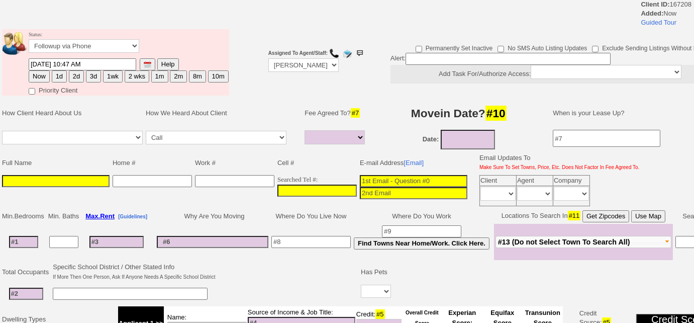
click at [360, 175] on input at bounding box center [414, 181] width 108 height 12
paste input "[EMAIL_ADDRESS][DOMAIN_NAME]"
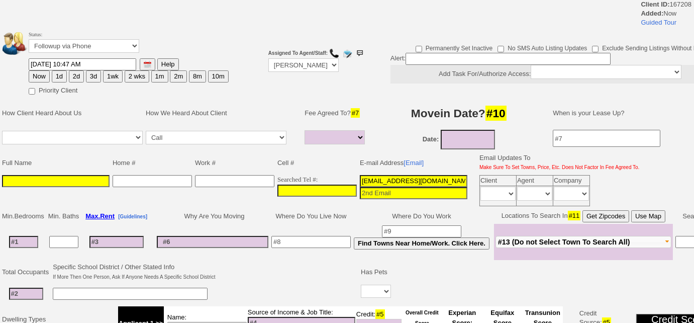
type input "[EMAIL_ADDRESS][DOMAIN_NAME]"
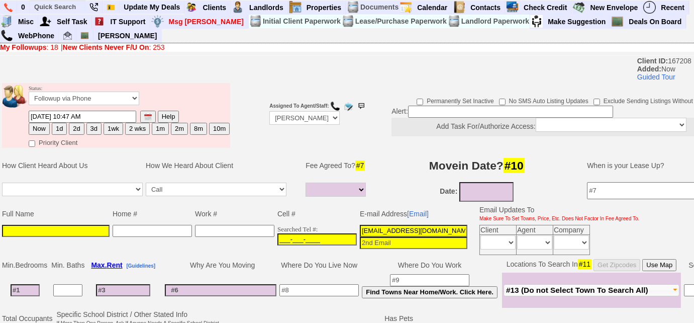
click at [277, 236] on input "___-___-____" at bounding box center [316, 239] width 79 height 12
paste input "[PHONE_NUMBER]"
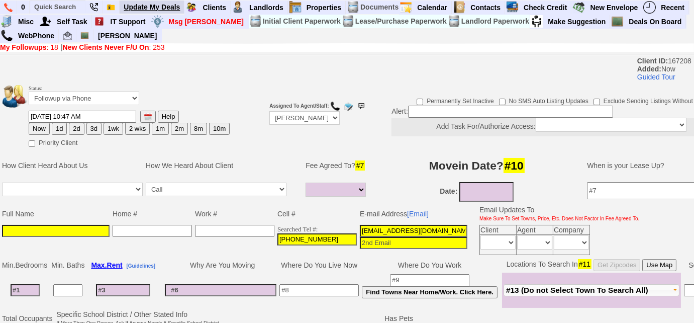
type input "[PHONE_NUMBER]"
click at [27, 223] on td at bounding box center [56, 239] width 111 height 33
click at [27, 225] on input at bounding box center [56, 231] width 108 height 12
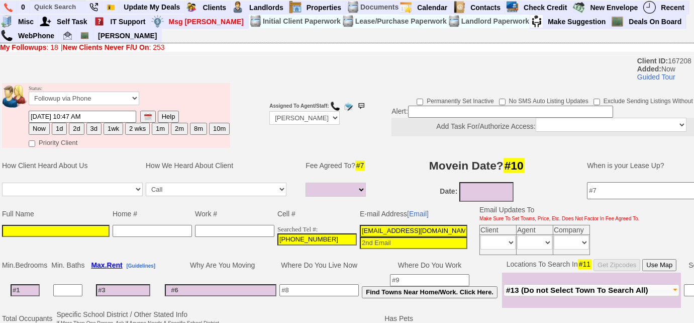
paste input "[PERSON_NAME]"
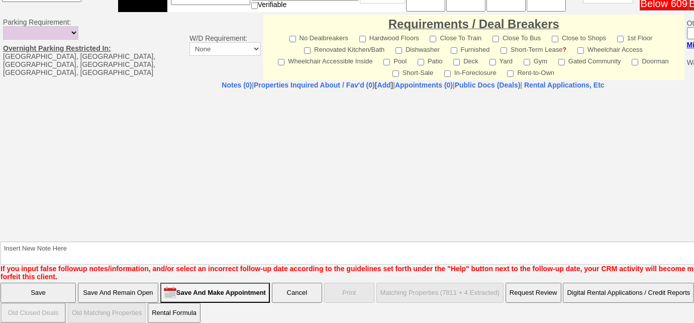
type input "[PERSON_NAME]"
click at [129, 288] on input "Save And Remain Open" at bounding box center [118, 292] width 80 height 20
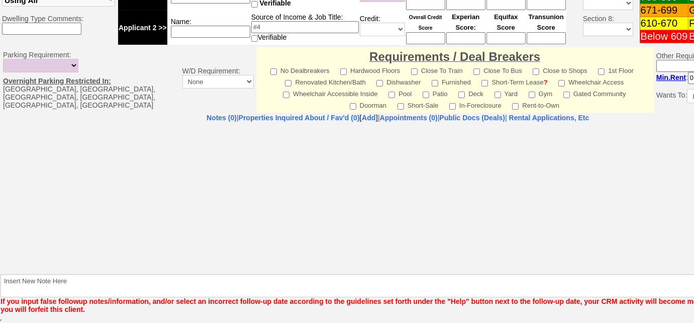
scroll to position [372, 0]
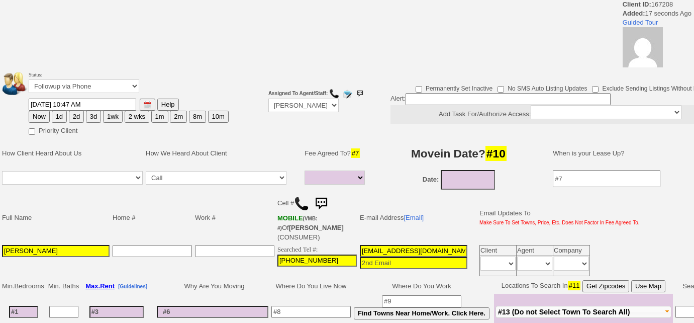
select select
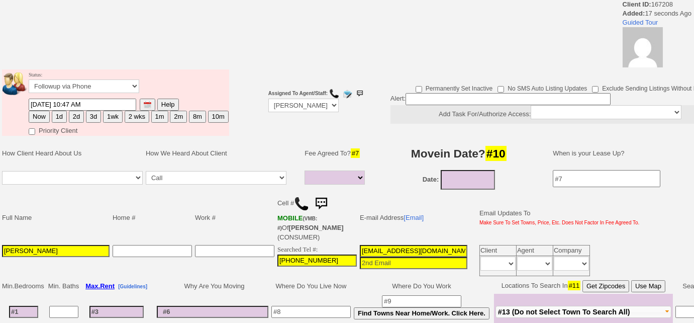
click at [302, 201] on img at bounding box center [301, 203] width 15 height 15
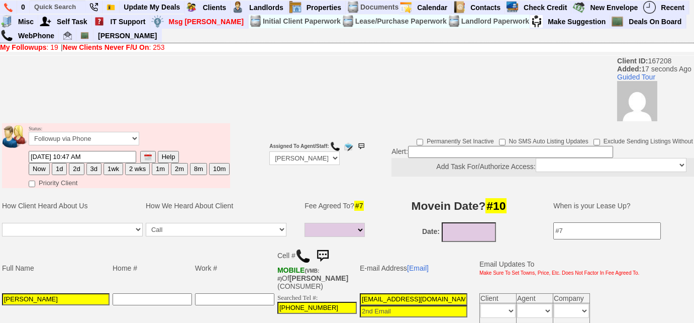
click at [92, 171] on button "3d" at bounding box center [93, 169] width 15 height 12
type input "[DATE] 10:47 AM"
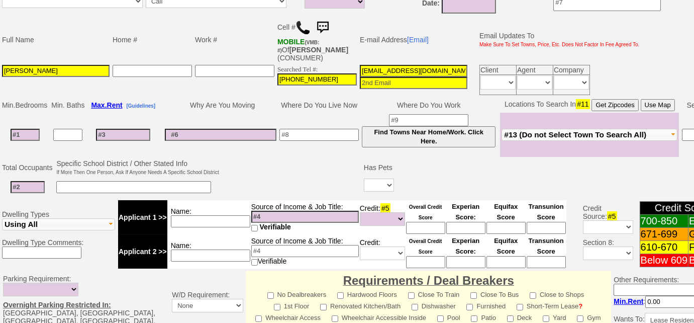
scroll to position [45, 0]
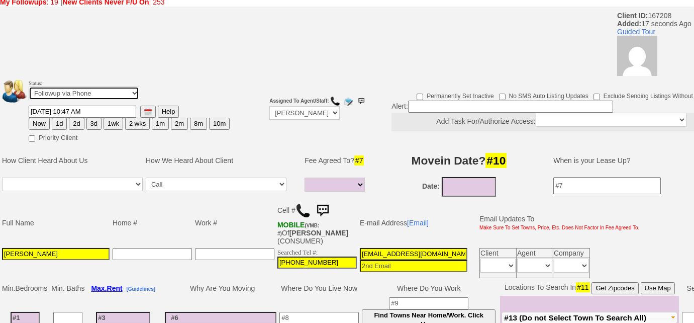
click at [106, 98] on select "Followup via Phone Followup via Email Followup When Section 8 Property Found De…" at bounding box center [84, 93] width 111 height 14
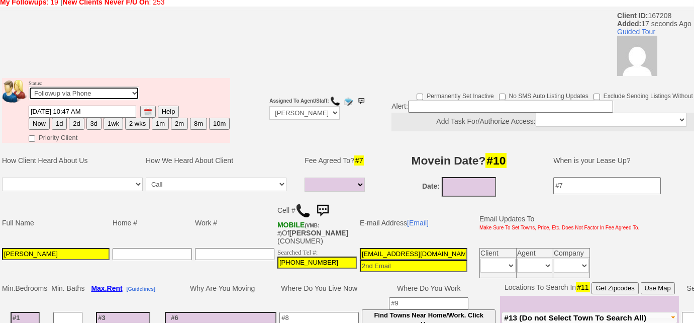
select select "Inactive"
click at [29, 86] on select "Followup via Phone Followup via Email Followup When Section 8 Property Found De…" at bounding box center [84, 93] width 111 height 14
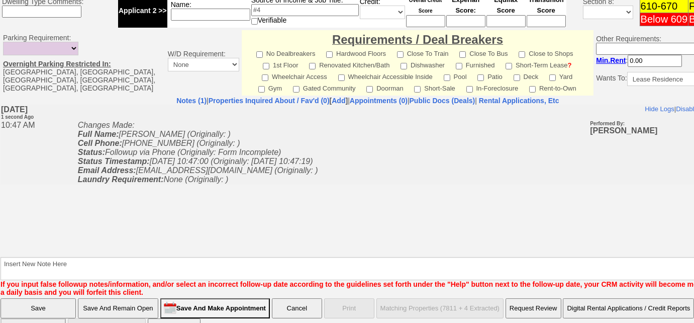
scroll to position [475, 0]
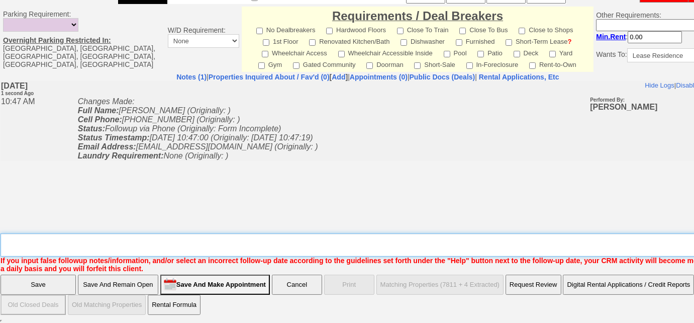
click at [124, 252] on textarea "Insert New Note Here" at bounding box center [371, 244] width 741 height 23
type textarea "L"
type textarea "inqujired re: 69 ardell rd; Left VM to FU"
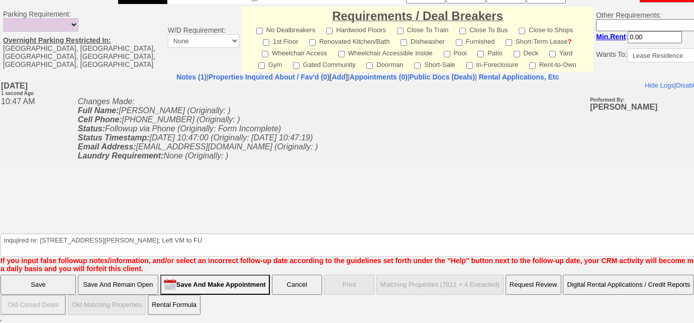
click at [25, 285] on input "Save" at bounding box center [38, 284] width 75 height 20
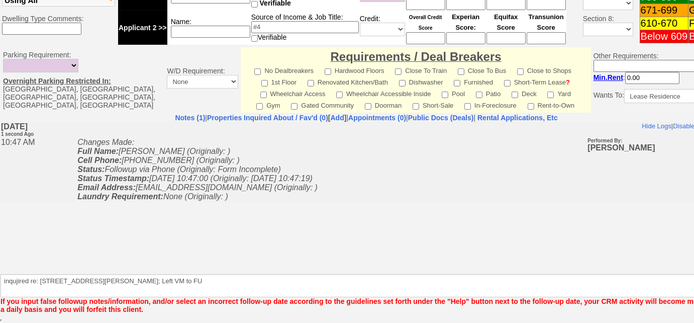
scroll to position [434, 0]
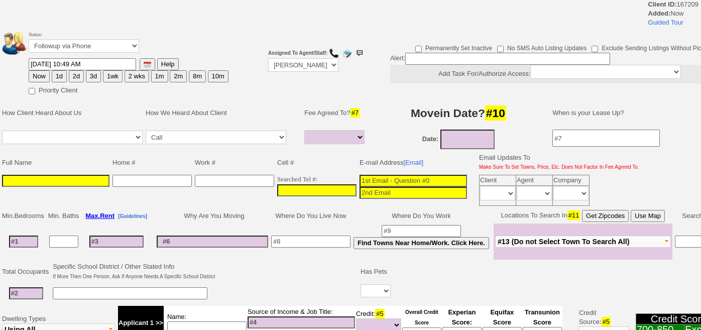
select select
click at [277, 186] on input "___-___-____" at bounding box center [316, 190] width 79 height 12
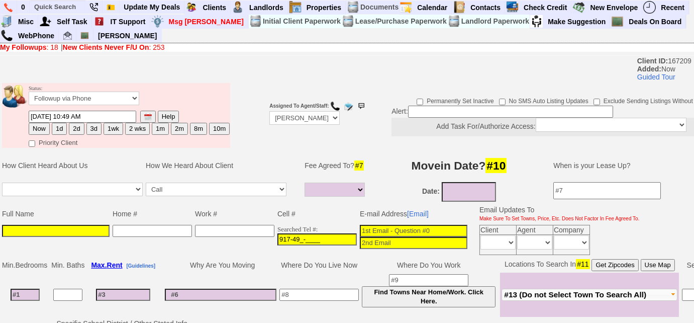
type input "917-496-____"
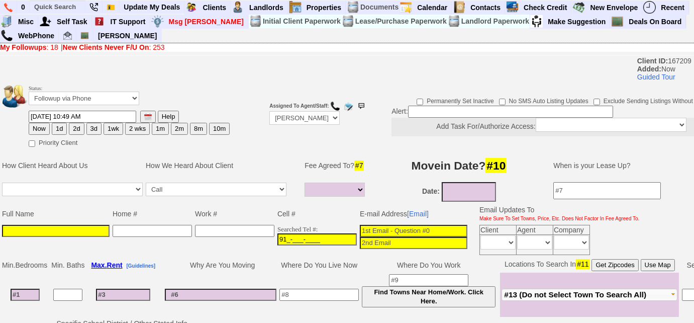
type input "917-___-____"
type input "___-___-____"
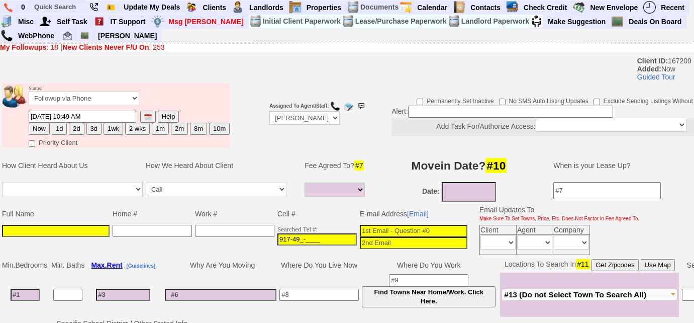
type input "917-496-____"
click at [340, 239] on input "917-496-____" at bounding box center [316, 239] width 79 height 12
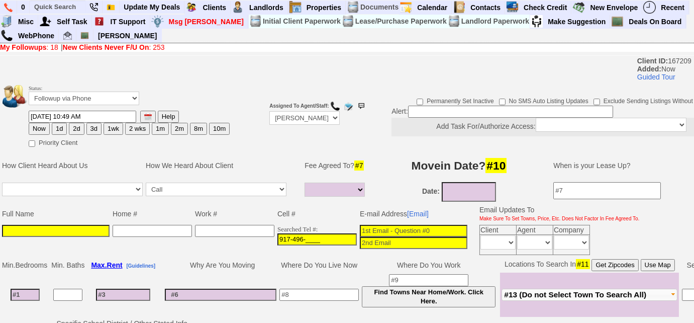
click at [302, 236] on input "917-496-____" at bounding box center [316, 239] width 79 height 12
type input "9__-___-____"
type input "917-49_-____"
type input "[PHONE_NUMBER]"
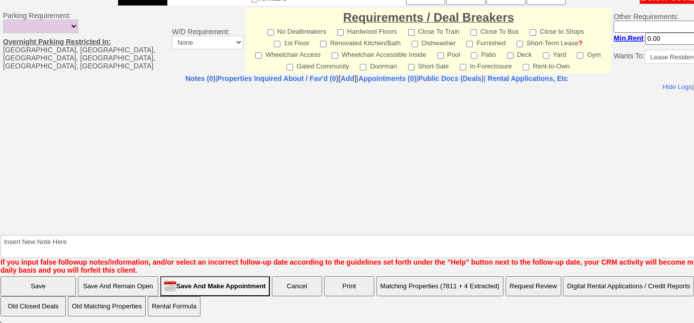
click at [127, 287] on input "Save And Remain Open" at bounding box center [118, 286] width 80 height 20
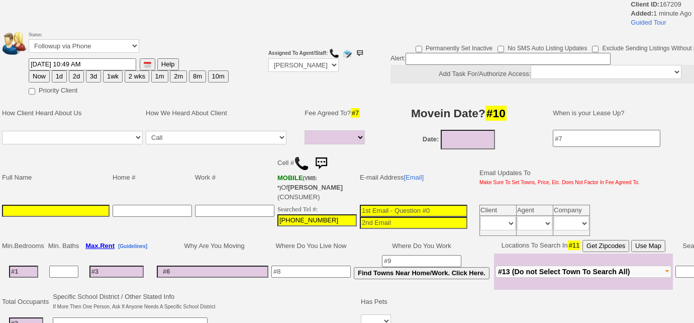
select select
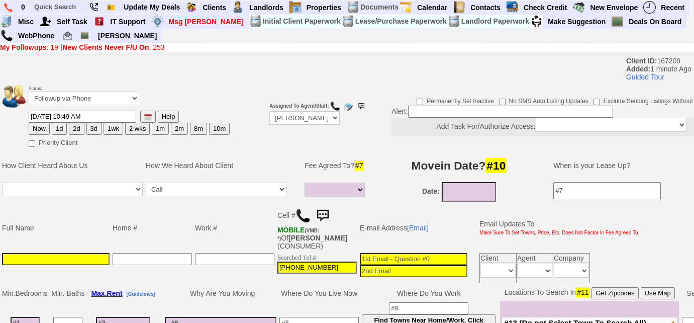
click at [13, 258] on input at bounding box center [56, 259] width 108 height 12
paste input "[PERSON_NAME]"
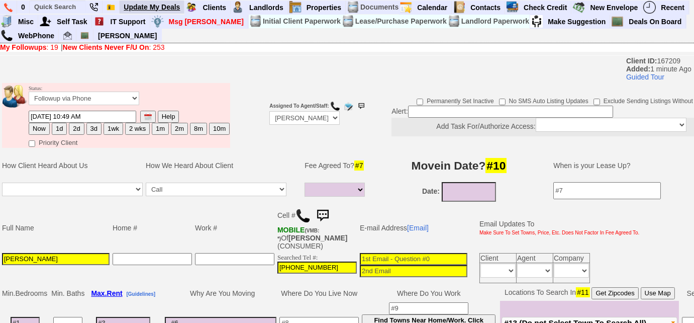
type input "[PERSON_NAME]"
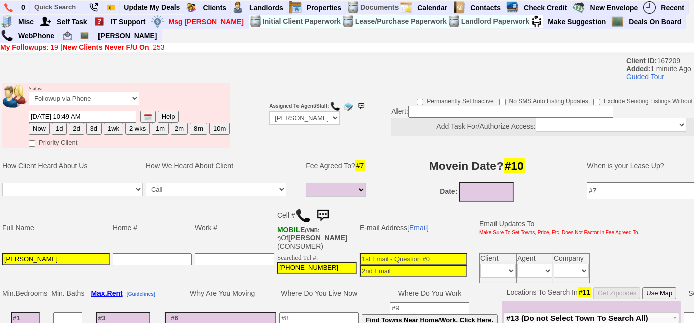
click at [368, 255] on input at bounding box center [414, 259] width 108 height 12
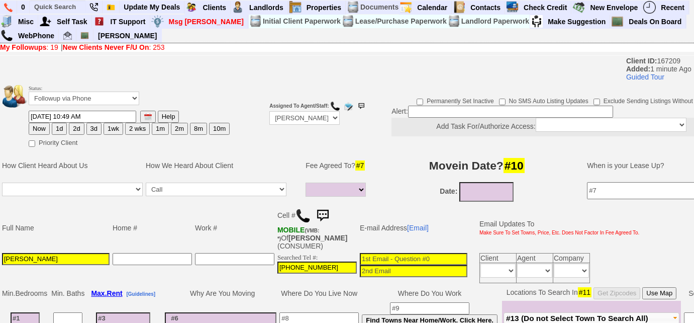
paste input "%20lamajidriz@gmail.com"
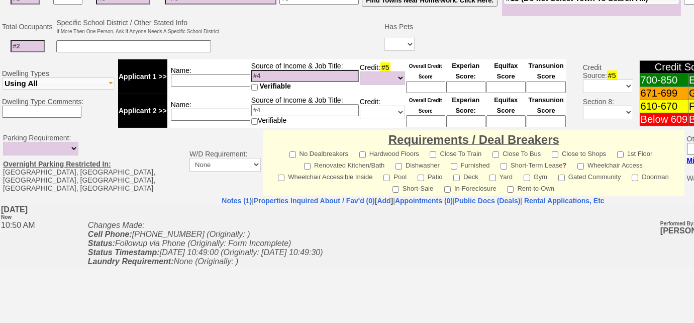
scroll to position [91, 0]
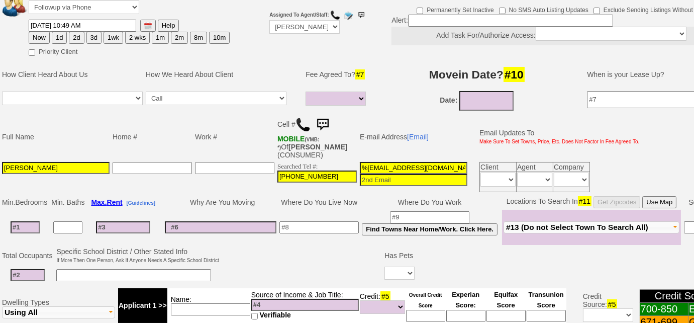
drag, startPoint x: 373, startPoint y: 167, endPoint x: 319, endPoint y: 158, distance: 55.0
click at [319, 158] on tbody "Full Name Home # Work # Cell # MOBILE (VMB: *) Of ALMA LAMAJ (CONSUMER) E-mail …" at bounding box center [321, 153] width 640 height 80
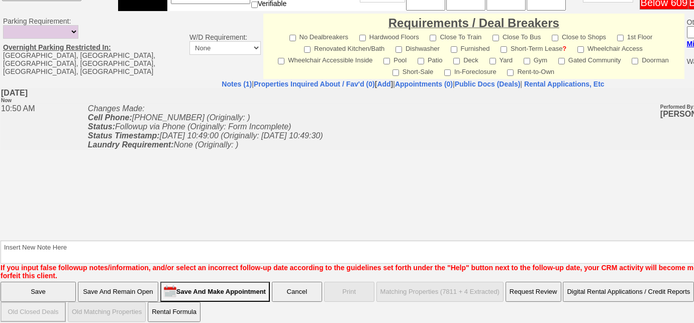
type input "lamajidriz@gmail.com"
click at [149, 281] on input "Save And Remain Open" at bounding box center [118, 291] width 80 height 20
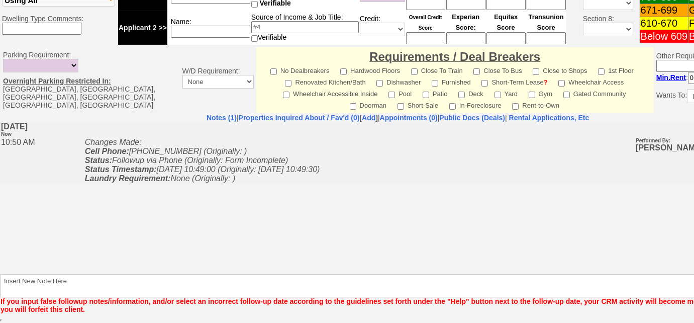
scroll to position [401, 0]
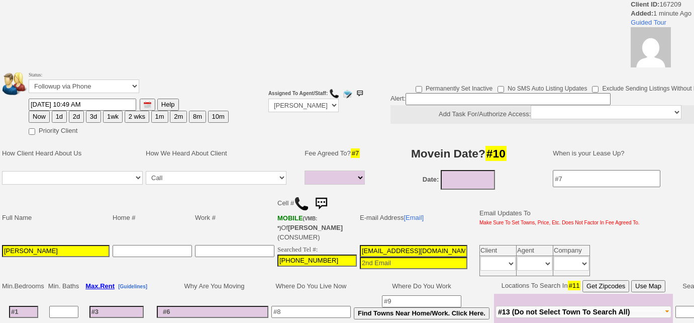
select select
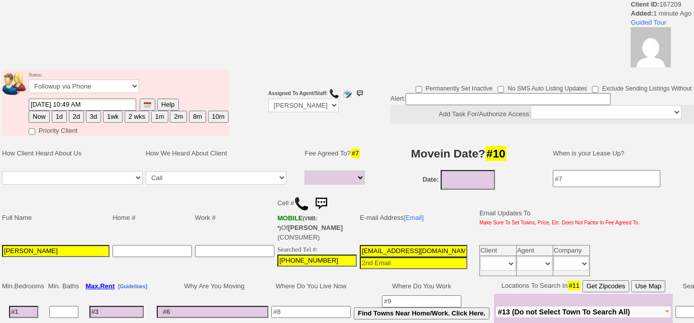
click at [299, 201] on img at bounding box center [301, 203] width 15 height 15
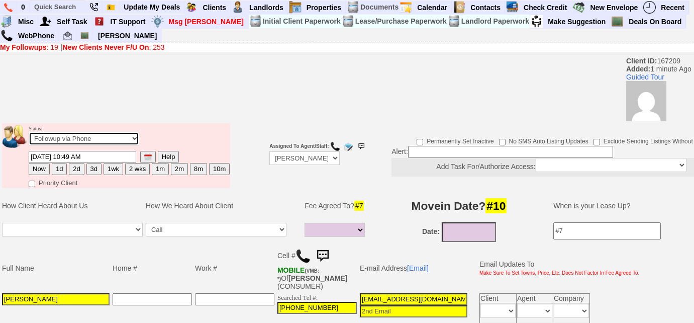
click at [104, 144] on select "Followup via Phone Followup via Email Followup When Section 8 Property Found De…" at bounding box center [84, 139] width 111 height 14
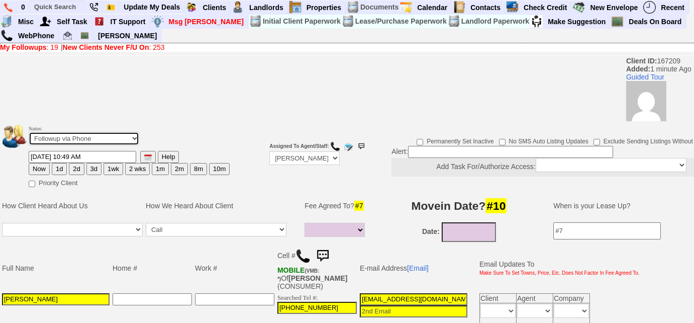
select select "Inactive"
click at [29, 132] on select "Followup via Phone Followup via Email Followup When Section 8 Property Found De…" at bounding box center [84, 139] width 111 height 14
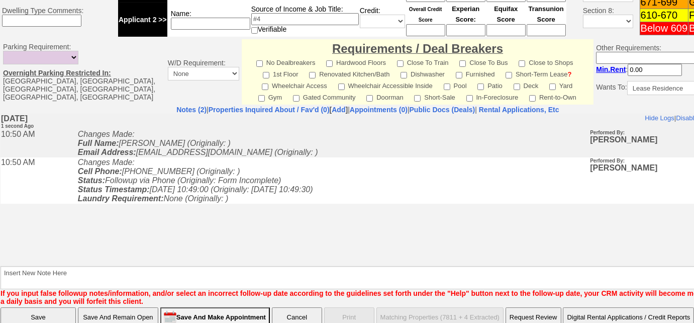
scroll to position [475, 0]
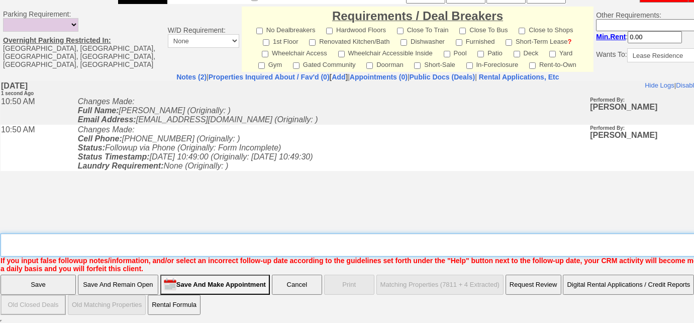
drag, startPoint x: 105, startPoint y: 242, endPoint x: 0, endPoint y: 219, distance: 107.9
click at [0, 219] on td "Notes (2) | Properties Inquired About / Fav'd (0) [ Add ] | Appointments (0) | …" at bounding box center [367, 172] width 735 height 200
type textarea "wrong #"
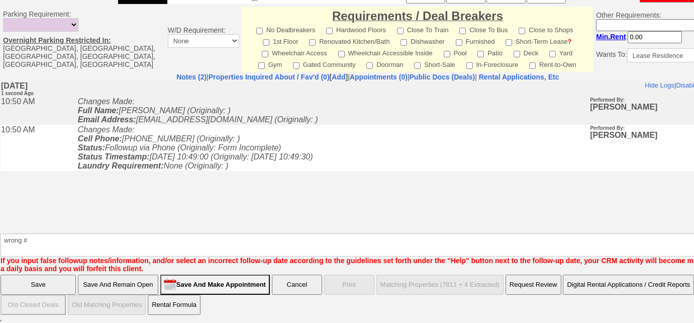
click at [65, 285] on input "Save" at bounding box center [38, 284] width 75 height 20
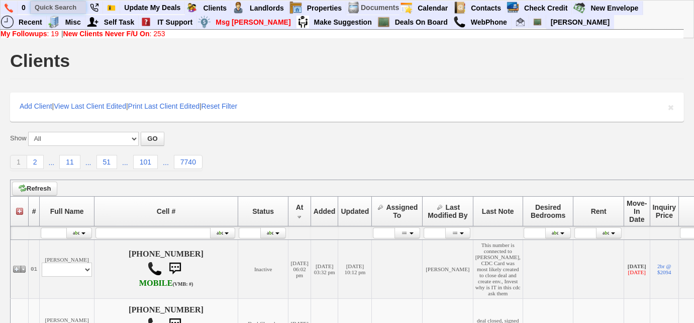
click at [56, 6] on input "text" at bounding box center [58, 7] width 55 height 13
paste input "917) 696-0498"
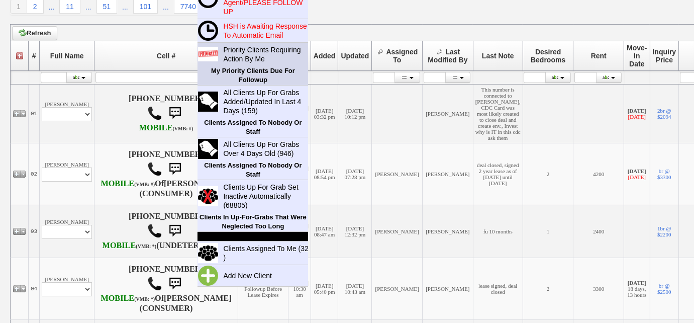
scroll to position [182, 0]
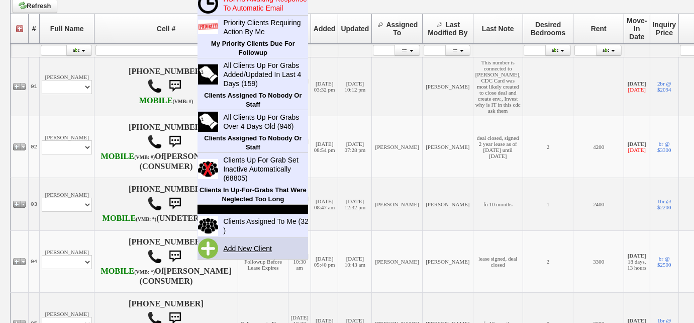
type input "917) 696-0498"
click at [243, 242] on link "Add New Client" at bounding box center [251, 248] width 65 height 13
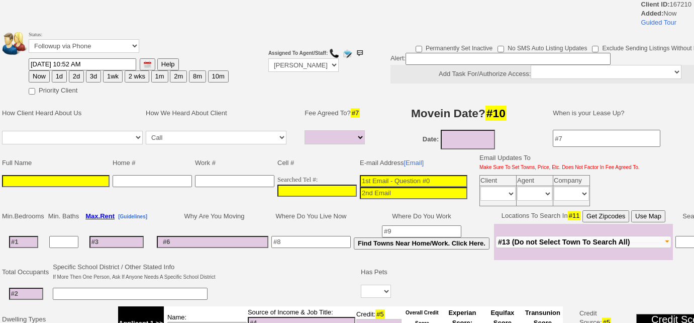
select select
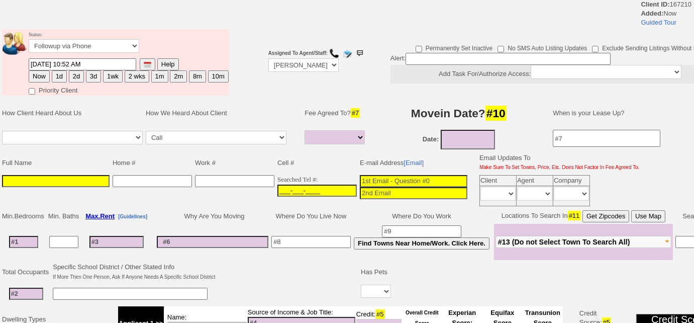
click at [277, 185] on input "___-___-____" at bounding box center [316, 190] width 79 height 12
paste input "[PHONE_NUMBER]"
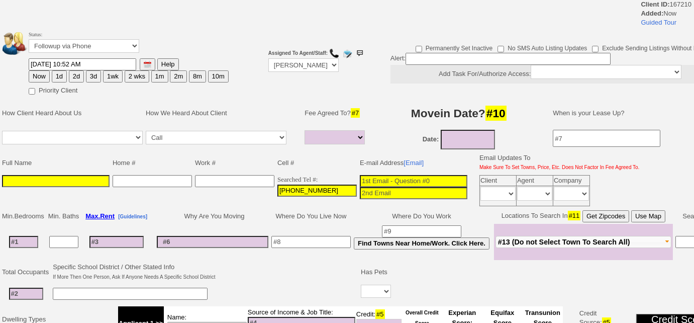
type input "[PHONE_NUMBER]"
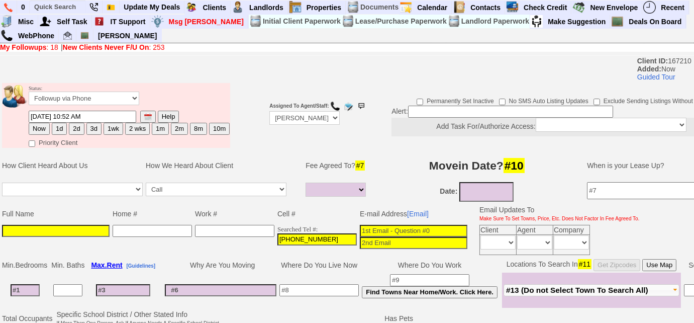
click at [31, 225] on input at bounding box center [56, 231] width 108 height 12
paste input "[PERSON_NAME]"
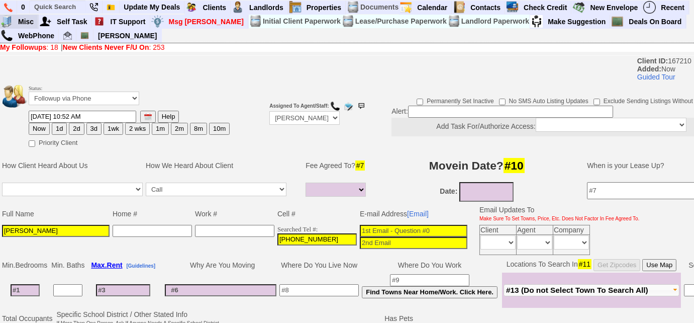
type input "[PERSON_NAME]"
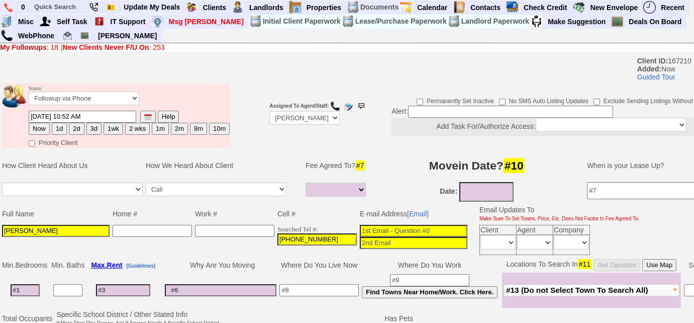
click at [592, 287] on span "#13 (Do not Select Town To Search All)" at bounding box center [577, 289] width 142 height 9
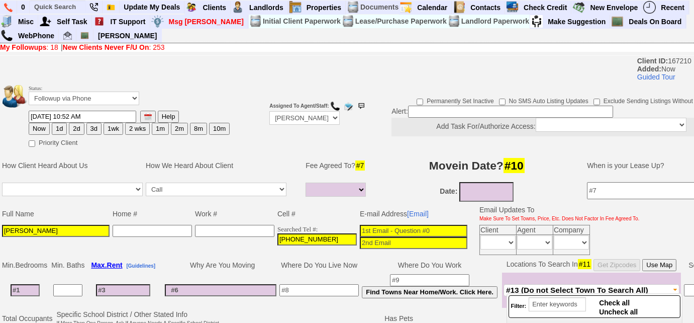
scroll to position [178, 0]
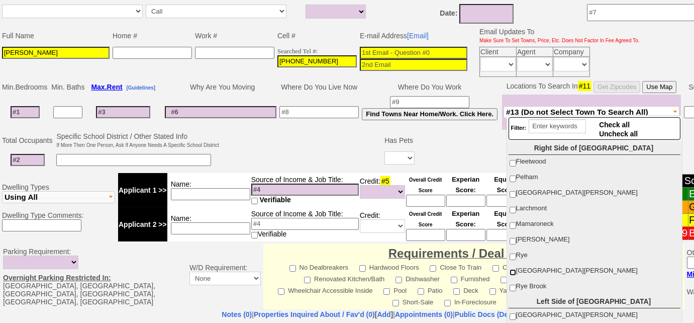
click at [513, 269] on input "[GEOGRAPHIC_DATA][PERSON_NAME]" at bounding box center [512, 272] width 7 height 7
checkbox input "true"
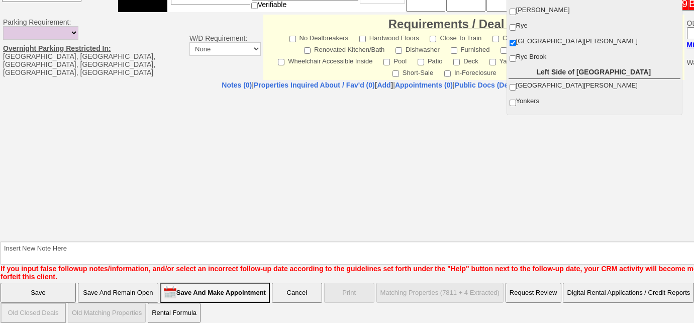
click at [124, 284] on input "Save And Remain Open" at bounding box center [118, 292] width 80 height 20
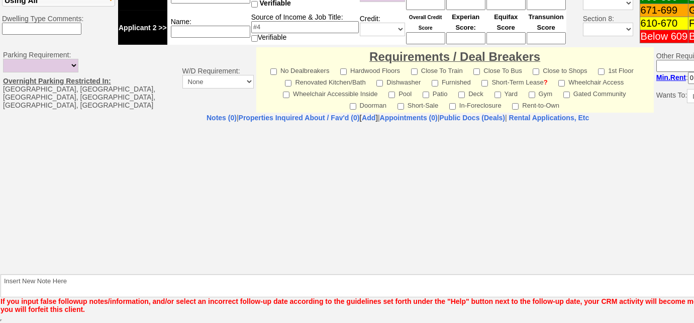
scroll to position [372, 0]
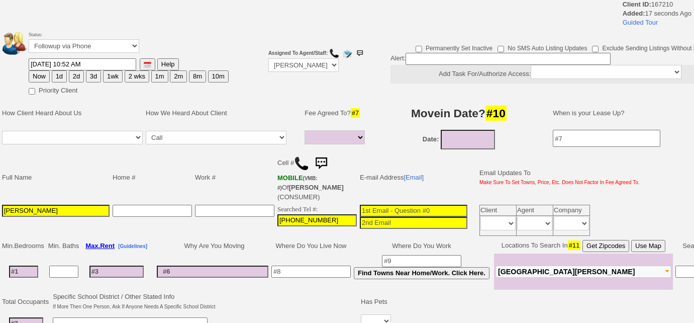
select select
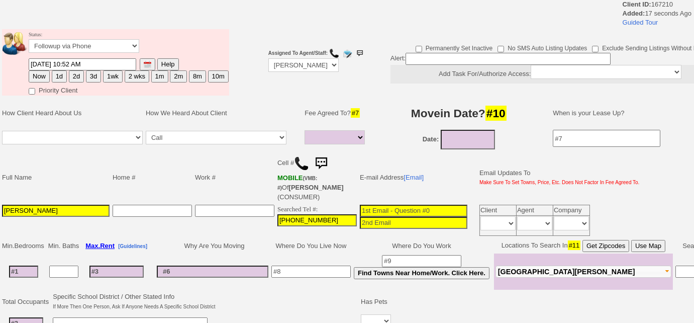
click at [300, 163] on img at bounding box center [301, 163] width 15 height 15
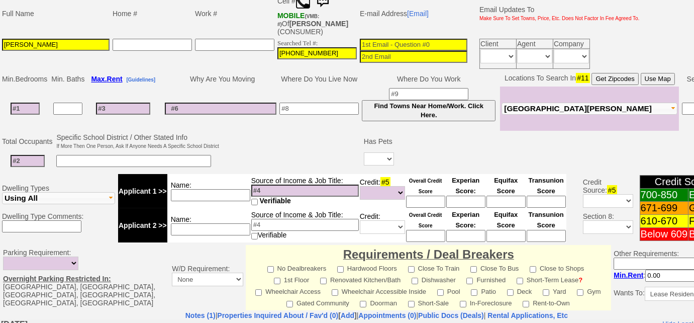
scroll to position [137, 0]
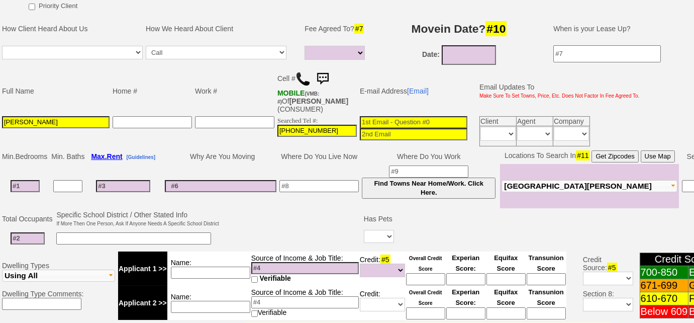
click at [28, 183] on input at bounding box center [25, 186] width 29 height 12
type input "2"
select select
type input "2"
type input "08/13/2025"
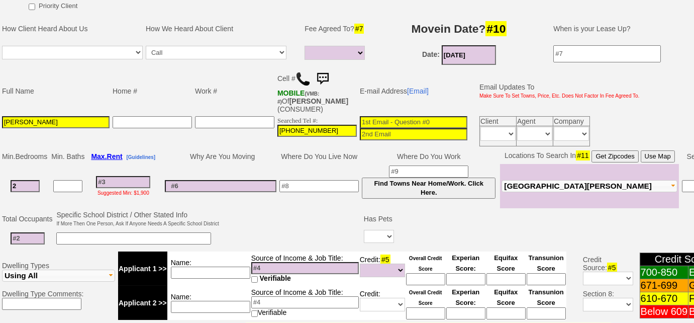
select select
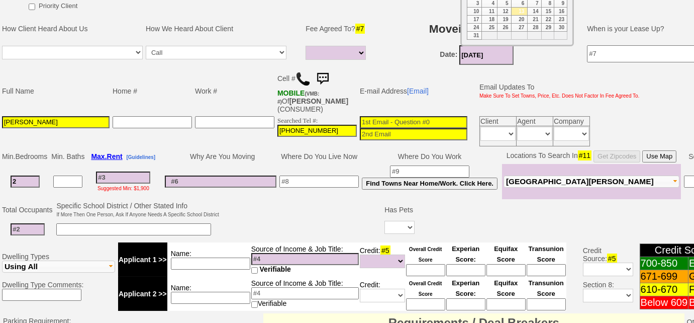
click at [457, 56] on nobr "Date: 08/13/2025" at bounding box center [477, 54] width 74 height 8
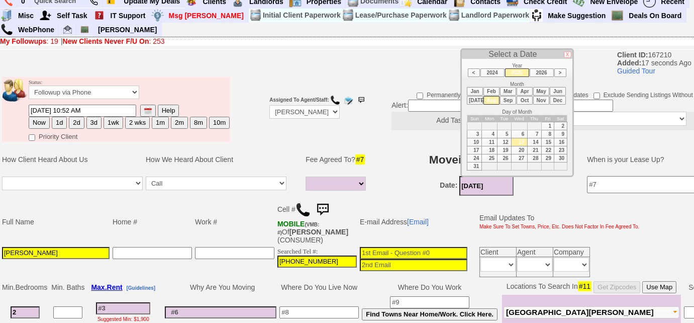
scroll to position [0, 0]
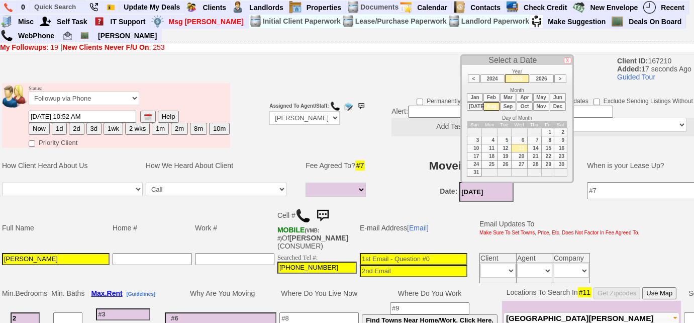
click at [505, 106] on li "Sep" at bounding box center [508, 106] width 16 height 9
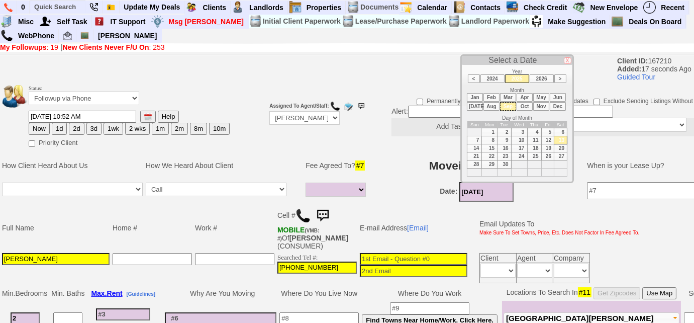
click at [492, 129] on td "1" at bounding box center [490, 132] width 16 height 8
type input "09/01/2025"
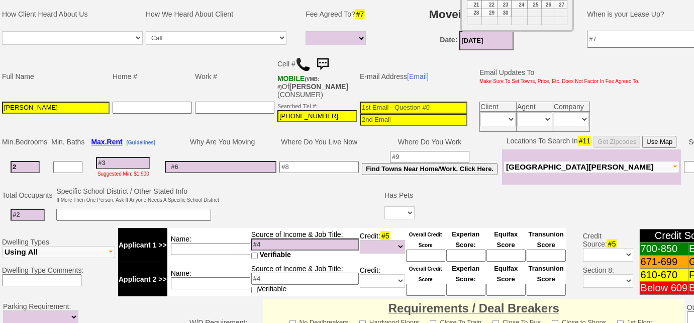
scroll to position [182, 0]
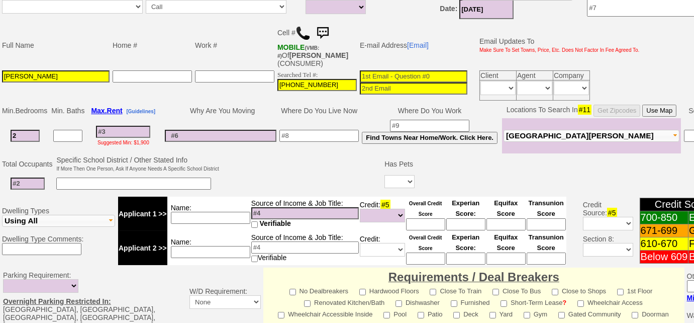
click at [568, 134] on button "[GEOGRAPHIC_DATA][PERSON_NAME]" at bounding box center [591, 136] width 176 height 12
click at [340, 136] on input at bounding box center [318, 136] width 79 height 12
type input "Stamford"
click at [555, 133] on button "[GEOGRAPHIC_DATA][PERSON_NAME]" at bounding box center [591, 136] width 176 height 12
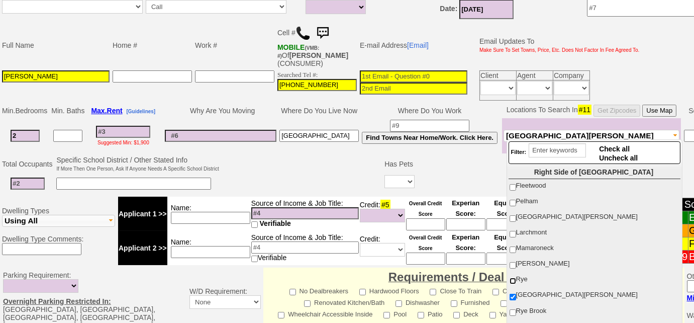
drag, startPoint x: 513, startPoint y: 279, endPoint x: 513, endPoint y: 307, distance: 28.6
click at [513, 278] on input "Rye" at bounding box center [512, 280] width 7 height 7
checkbox input "true"
click at [513, 309] on input "Rye Brook" at bounding box center [512, 312] width 7 height 7
checkbox input "true"
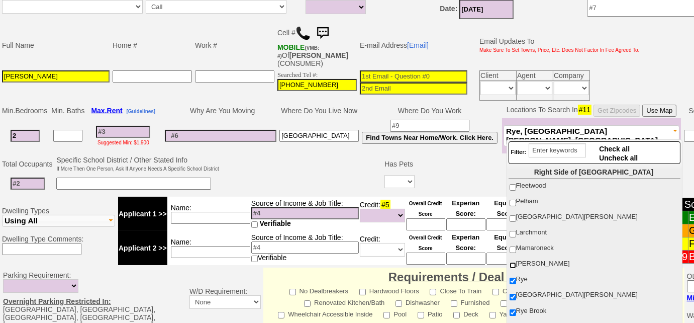
click at [511, 262] on input "[PERSON_NAME]" at bounding box center [512, 265] width 7 height 7
checkbox input "true"
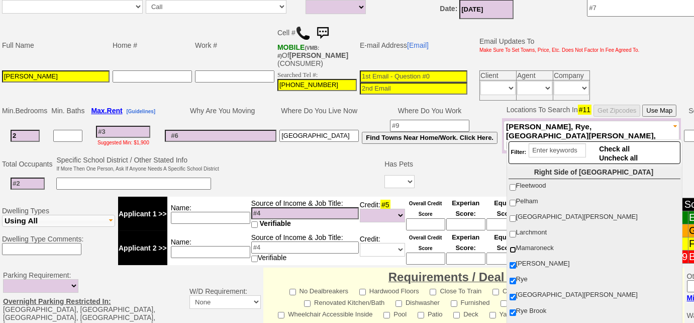
click at [513, 247] on input "Mamaroneck" at bounding box center [512, 249] width 7 height 7
click at [511, 250] on input "Mamaroneck" at bounding box center [512, 249] width 7 height 7
click at [513, 248] on input "Mamaroneck" at bounding box center [512, 249] width 7 height 7
checkbox input "true"
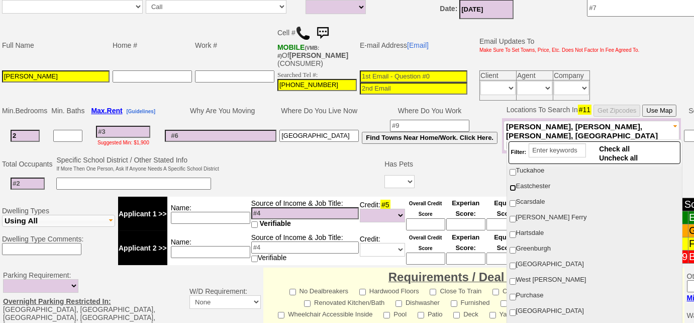
scroll to position [228, 0]
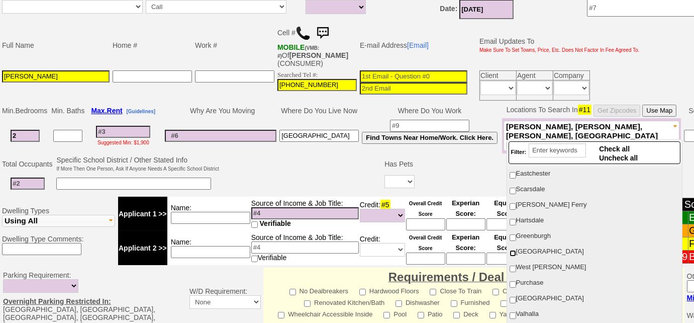
click at [514, 250] on input "White Plains" at bounding box center [512, 253] width 7 height 7
checkbox input "true"
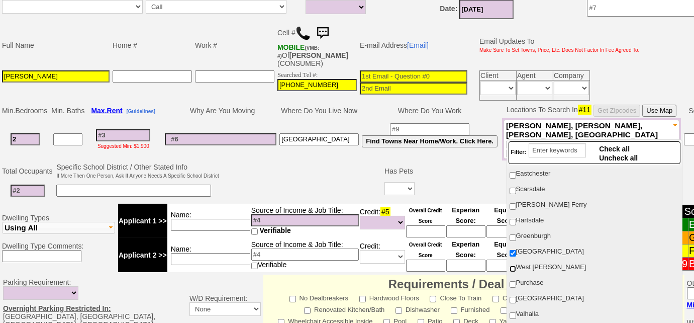
click at [510, 265] on input "West [PERSON_NAME]" at bounding box center [512, 268] width 7 height 7
checkbox input "true"
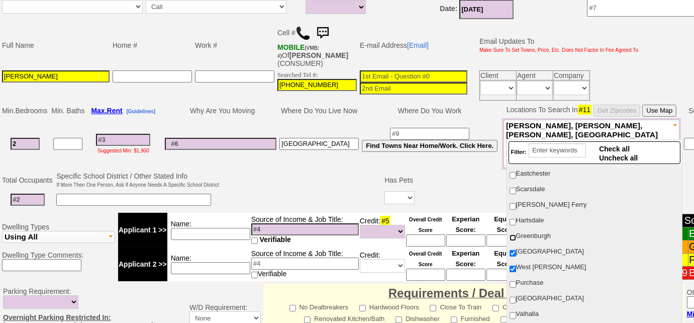
click at [515, 234] on input "Greenburgh" at bounding box center [512, 237] width 7 height 7
checkbox input "true"
click at [513, 281] on input "Purchase" at bounding box center [512, 284] width 7 height 7
checkbox input "true"
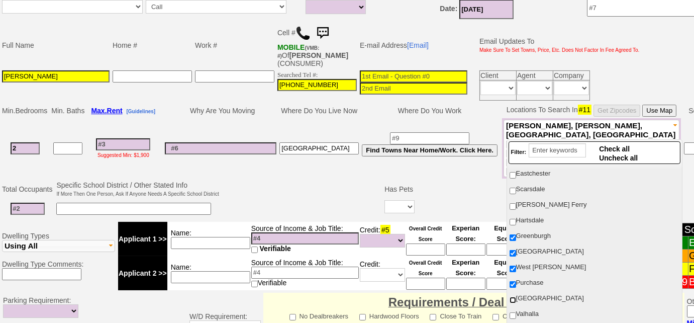
click at [513, 296] on input "North White Plains" at bounding box center [512, 299] width 7 height 7
checkbox input "true"
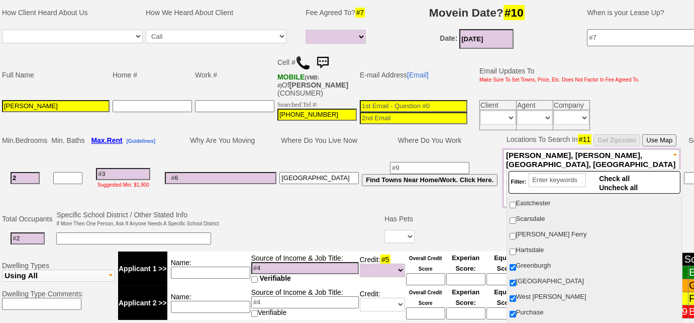
scroll to position [137, 0]
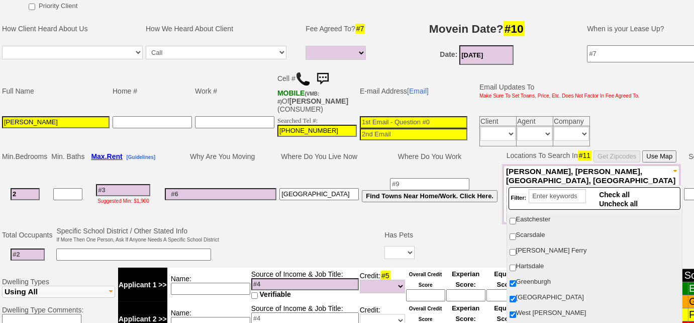
click at [152, 225] on td "Specific School District / Other Stated Info If More Then One Person, Ask If An…" at bounding box center [137, 234] width 165 height 19
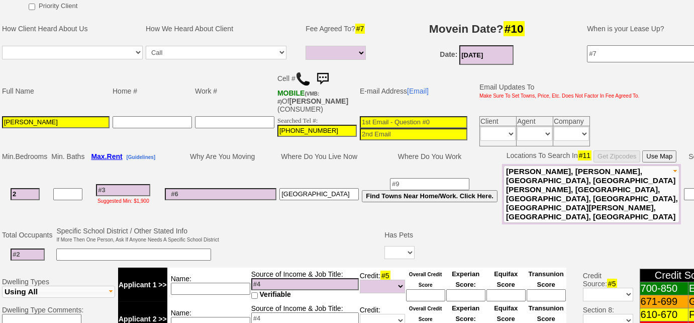
click at [131, 184] on input at bounding box center [123, 190] width 54 height 12
type input "28"
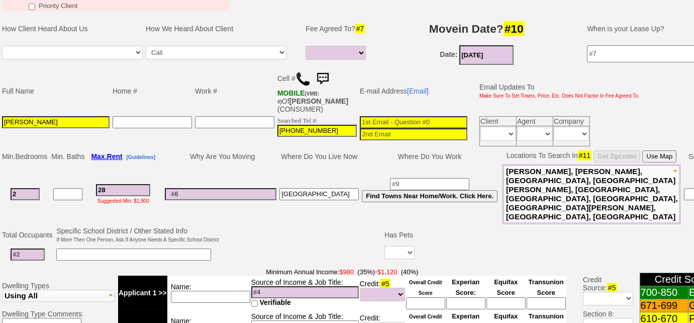
select select
type input "280"
select select
type input "2800"
select select
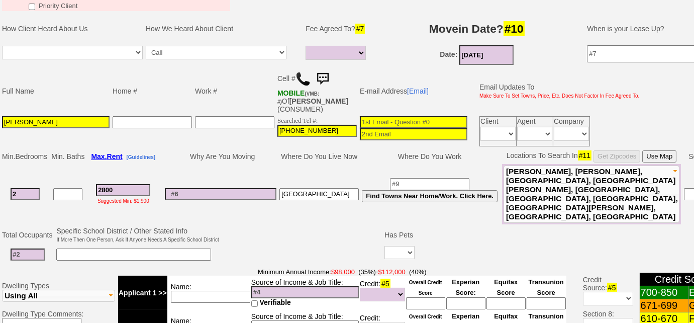
type input "2800"
click at [36, 248] on input at bounding box center [28, 254] width 34 height 12
select select
type input "2"
click at [102, 248] on input at bounding box center [133, 254] width 155 height 12
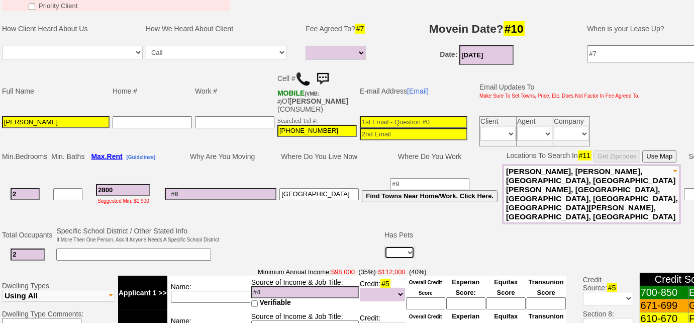
click at [403, 246] on select "Yes No" at bounding box center [399, 252] width 30 height 13
select select "No"
click at [384, 246] on select "Yes No" at bounding box center [399, 252] width 30 height 13
click at [271, 286] on input at bounding box center [305, 292] width 108 height 12
click at [234, 290] on input at bounding box center [210, 296] width 79 height 12
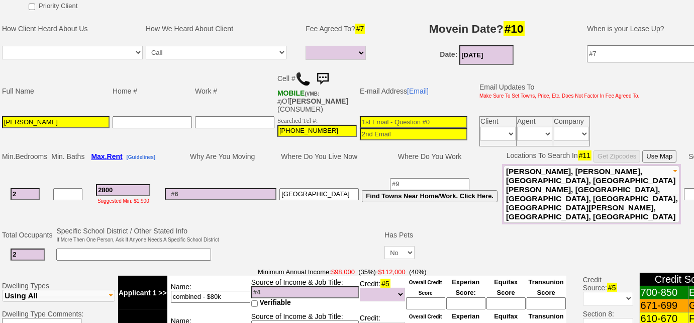
type input "combined - $80k"
click at [262, 286] on input at bounding box center [305, 292] width 108 height 12
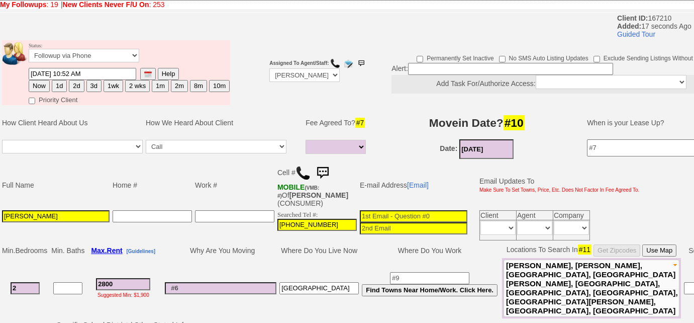
scroll to position [0, 0]
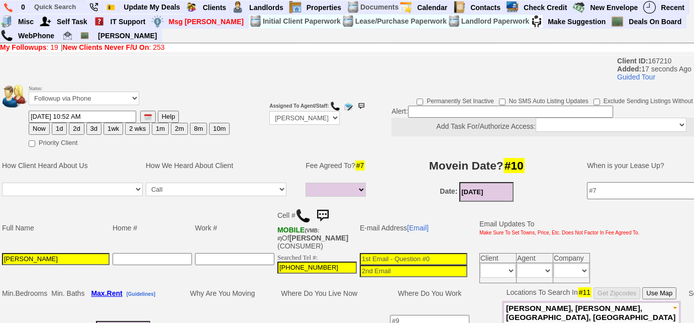
type input "nannies -"
click at [53, 94] on select "Followup via Phone Followup via Email Followup When Section 8 Property Found De…" at bounding box center [84, 98] width 111 height 14
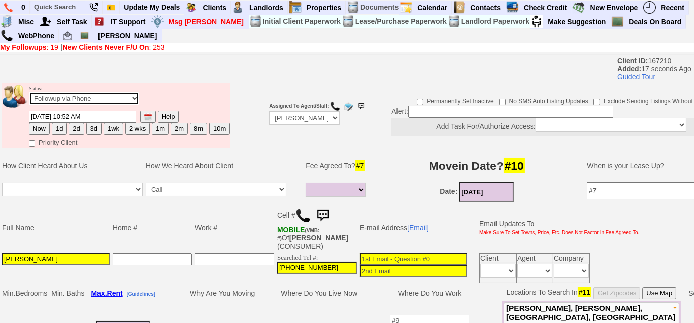
select select "Inactive"
click at [29, 91] on select "Followup via Phone Followup via Email Followup When Section 8 Property Found De…" at bounding box center [84, 98] width 111 height 14
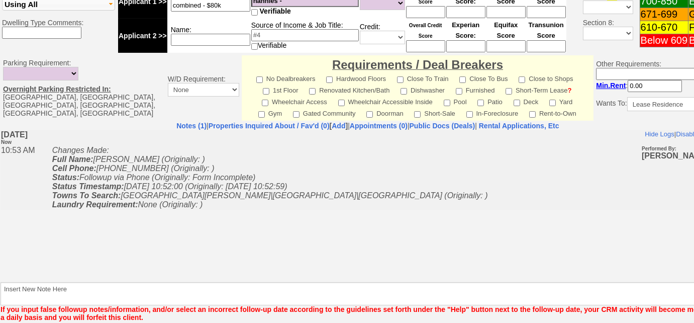
scroll to position [443, 0]
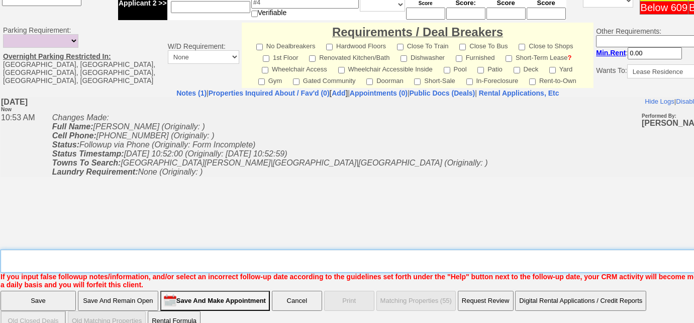
click at [175, 249] on textarea "Insert New Note Here" at bounding box center [371, 260] width 741 height 23
type textarea "unable to show income"
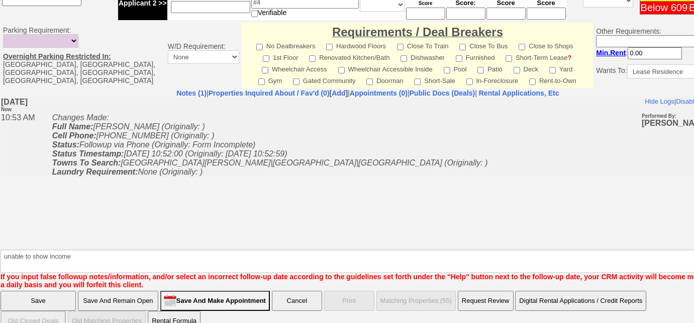
click at [47, 290] on input "Save" at bounding box center [38, 300] width 75 height 20
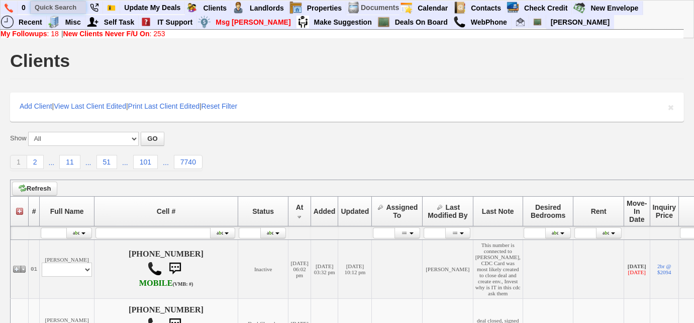
click at [57, 9] on input "text" at bounding box center [58, 7] width 55 height 13
paste input "9179690970"
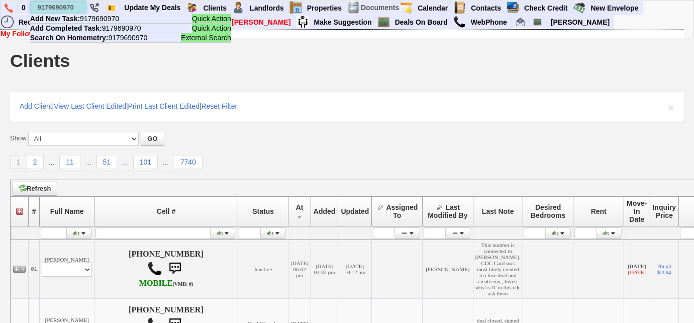
click at [48, 6] on input "9179690970" at bounding box center [58, 7] width 55 height 13
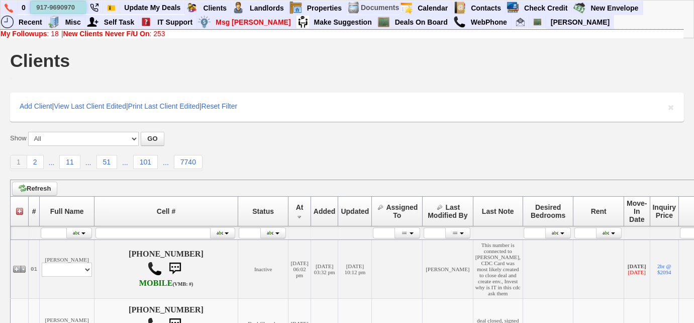
click at [59, 6] on input "917-9690970" at bounding box center [58, 7] width 55 height 13
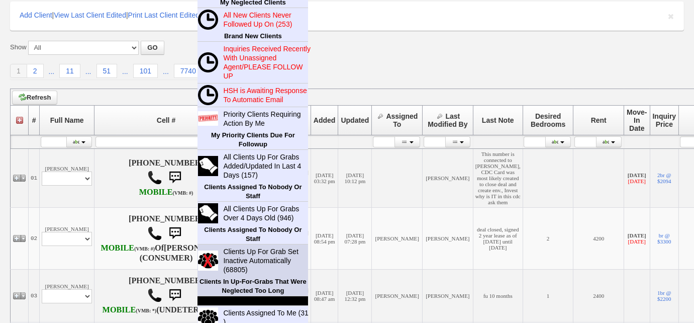
scroll to position [137, 0]
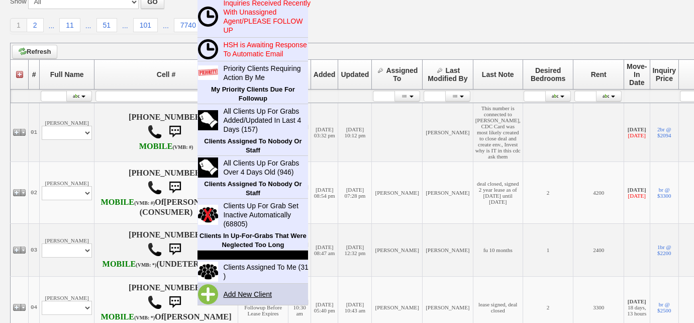
type input "917-969-0970"
click at [242, 290] on link "Add New Client" at bounding box center [251, 293] width 65 height 13
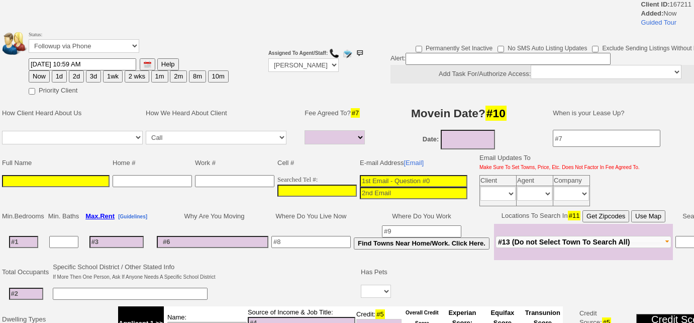
select select
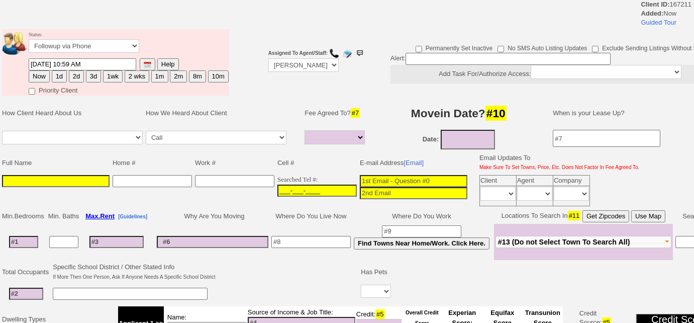
click at [277, 185] on input "___-___-____" at bounding box center [316, 190] width 79 height 12
paste input "[PHONE_NUMBER]"
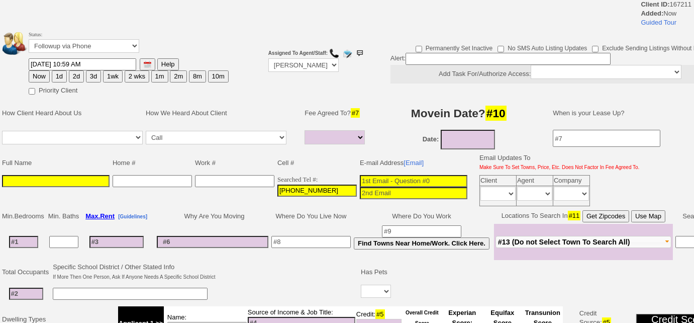
type input "[PHONE_NUMBER]"
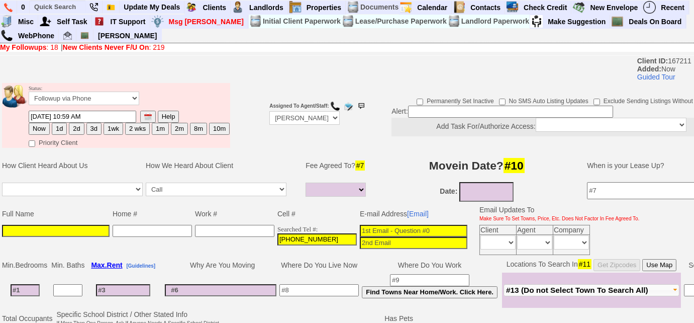
click at [49, 228] on input at bounding box center [56, 231] width 108 height 12
paste input "[PERSON_NAME]"
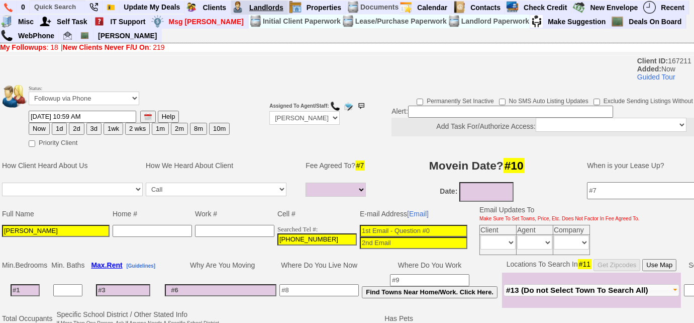
type input "[PERSON_NAME]"
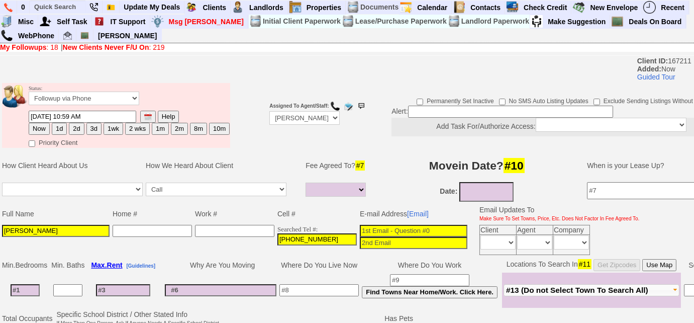
click at [404, 229] on input at bounding box center [414, 231] width 108 height 12
paste input "[EMAIL_ADDRESS][DOMAIN_NAME]"
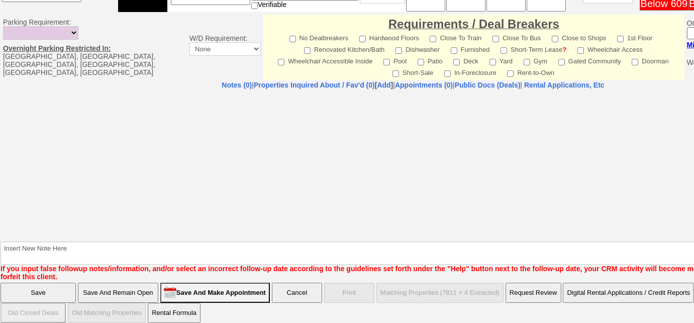
type input "[EMAIL_ADDRESS][DOMAIN_NAME]"
click at [147, 284] on input "Save And Remain Open" at bounding box center [118, 292] width 80 height 20
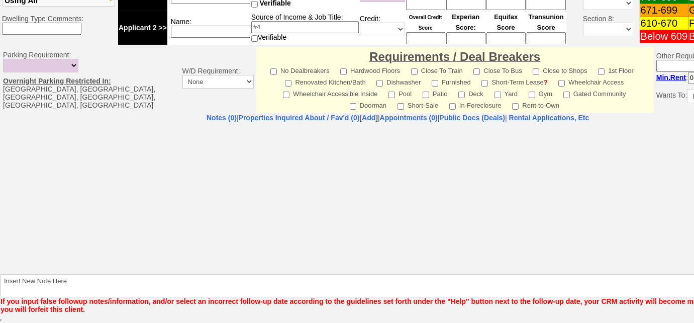
scroll to position [372, 0]
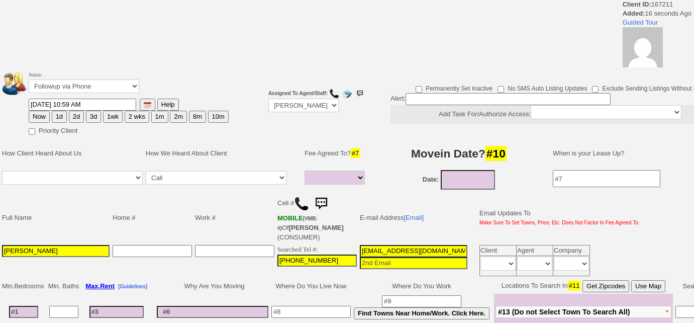
select select
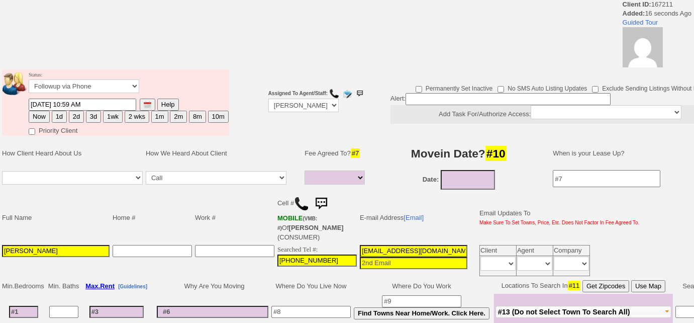
click at [300, 200] on img at bounding box center [301, 203] width 15 height 15
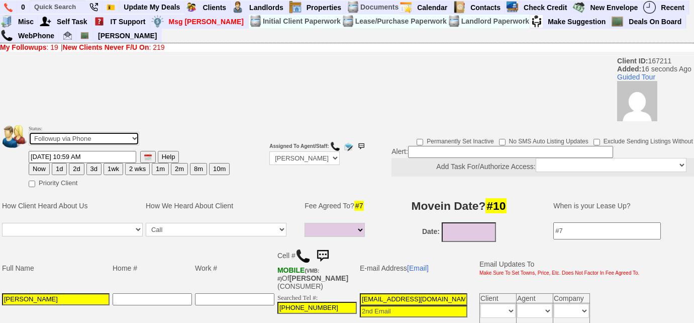
drag, startPoint x: 104, startPoint y: 137, endPoint x: 104, endPoint y: 143, distance: 5.5
click at [104, 137] on select "Followup via Phone Followup via Email Followup When Section 8 Property Found De…" at bounding box center [84, 139] width 111 height 14
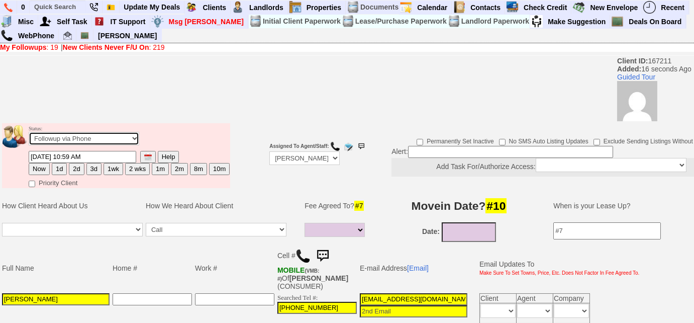
select select "Inactive"
click at [29, 132] on select "Followup via Phone Followup via Email Followup When Section 8 Property Found De…" at bounding box center [84, 139] width 111 height 14
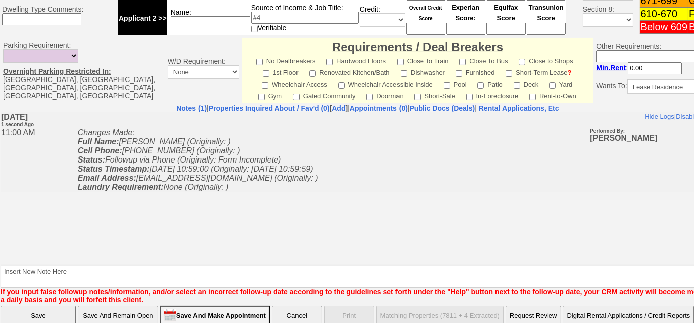
scroll to position [475, 0]
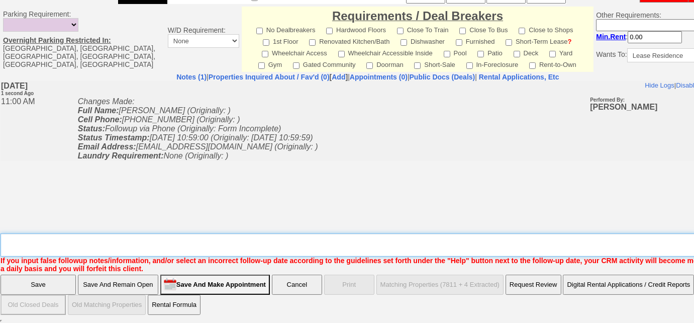
click at [184, 239] on textarea "Insert New Note Here" at bounding box center [371, 244] width 741 height 23
type textarea "Left VM to FU"
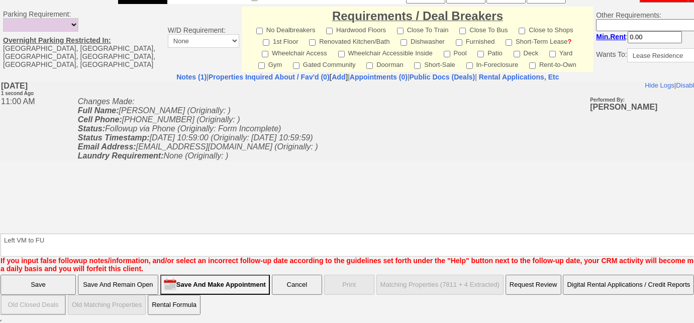
click at [49, 279] on input "Save" at bounding box center [38, 284] width 75 height 20
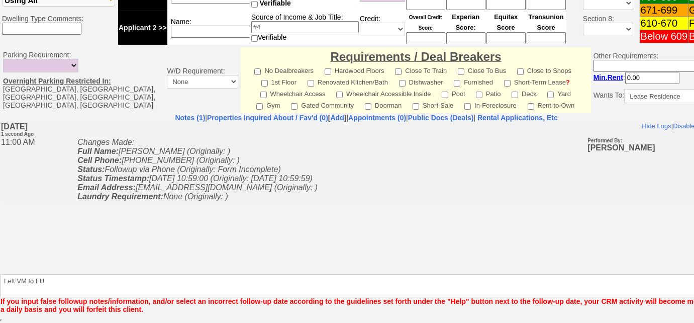
scroll to position [434, 0]
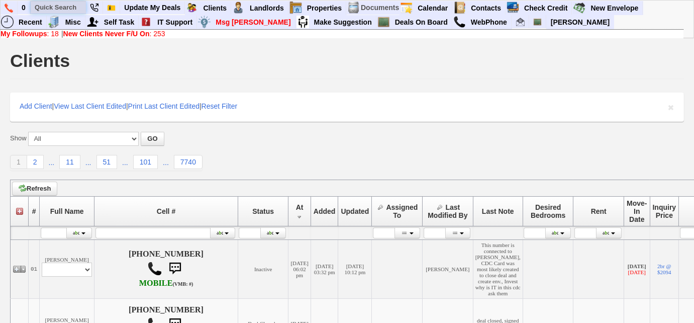
click at [60, 5] on input "text" at bounding box center [58, 7] width 55 height 13
paste input "914) 882-8385"
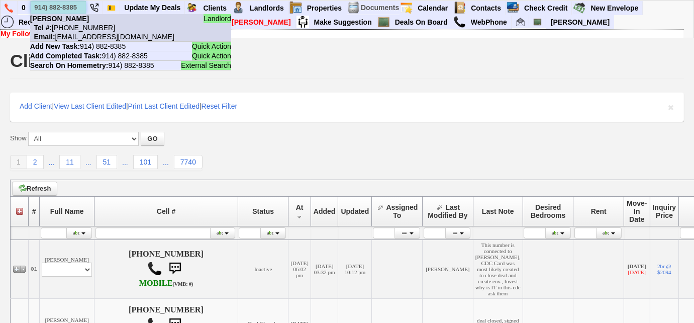
type input "914) 882-8385"
click at [86, 29] on nobr "Tel #: 914-882-8385" at bounding box center [72, 28] width 85 height 8
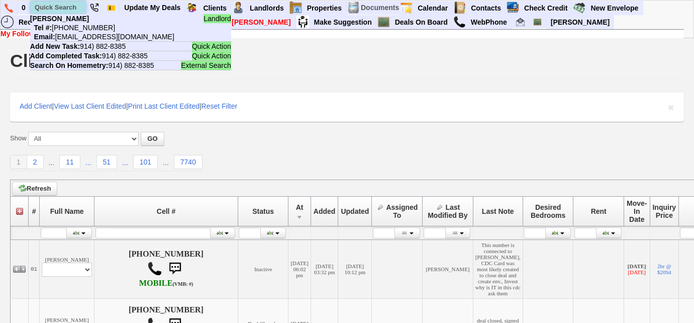
click at [62, 7] on input "text" at bounding box center [58, 7] width 55 height 13
paste input "914) 400-7576"
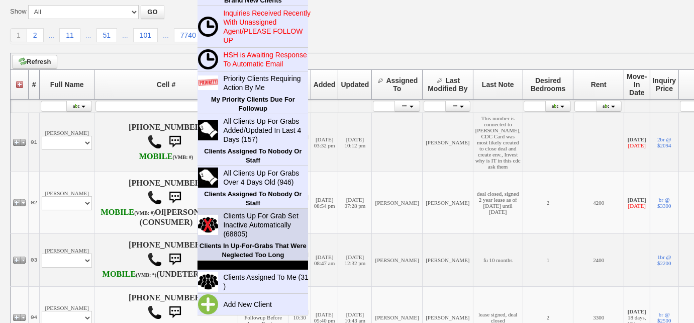
scroll to position [137, 0]
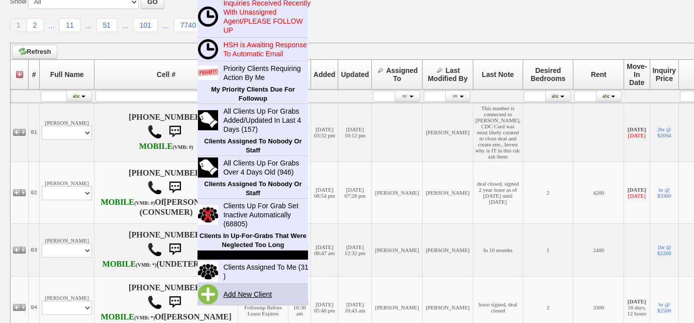
type input "914) 400-7576"
click at [252, 292] on link "Add New Client" at bounding box center [251, 293] width 65 height 13
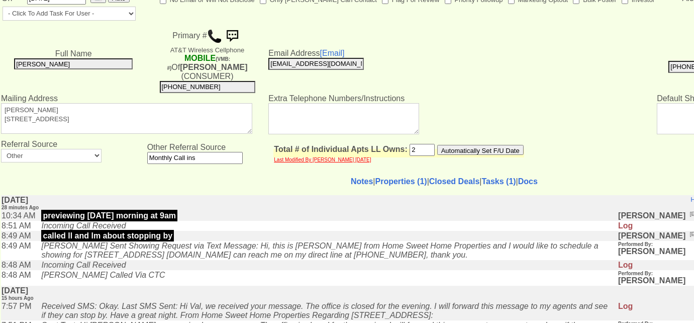
scroll to position [91, 0]
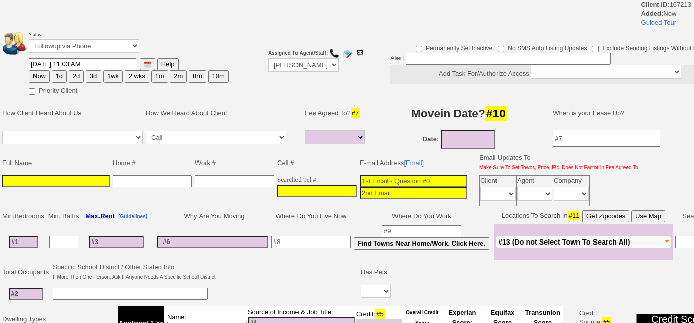
select select
click at [277, 184] on input "___-___-____" at bounding box center [316, 190] width 79 height 12
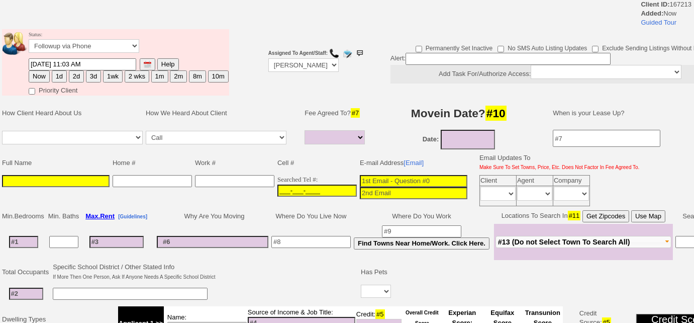
paste input "[PHONE_NUMBER]"
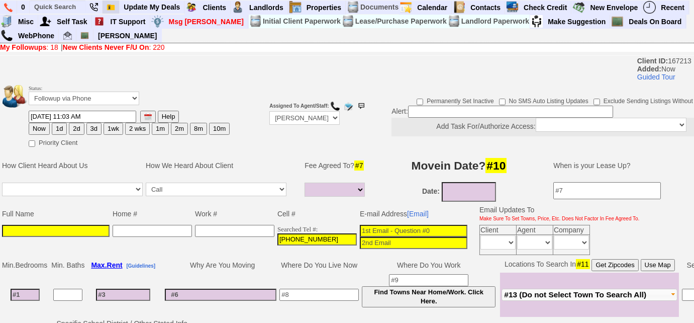
type input "[PHONE_NUMBER]"
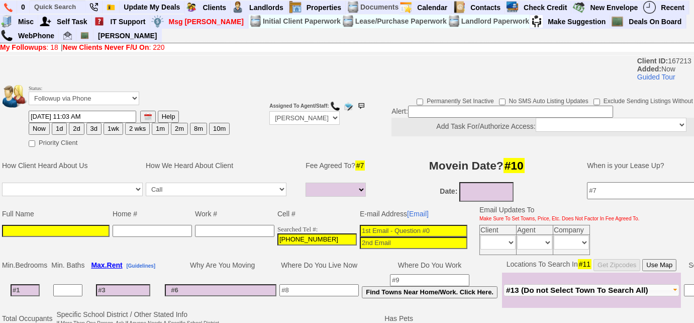
click at [5, 226] on input at bounding box center [56, 231] width 108 height 12
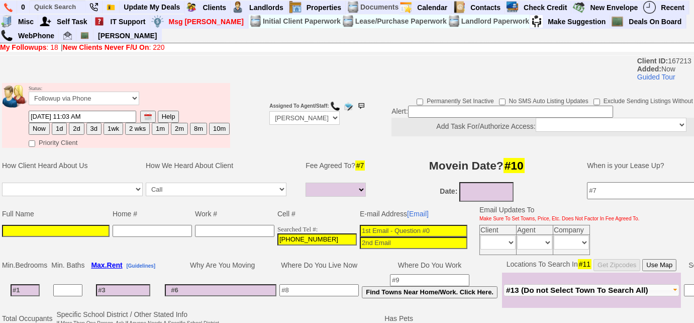
paste input "[PERSON_NAME]"
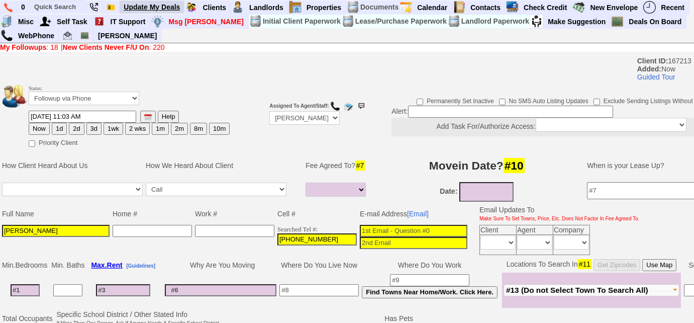
type input "[PERSON_NAME]"
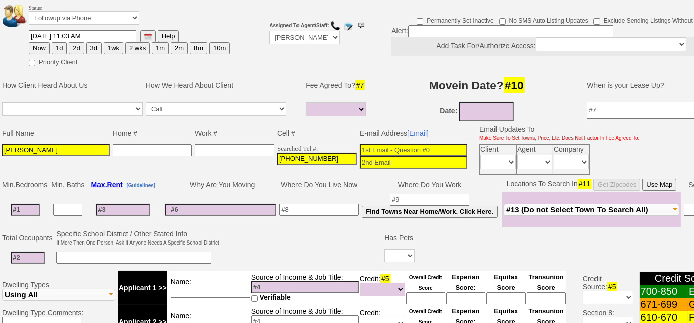
scroll to position [137, 0]
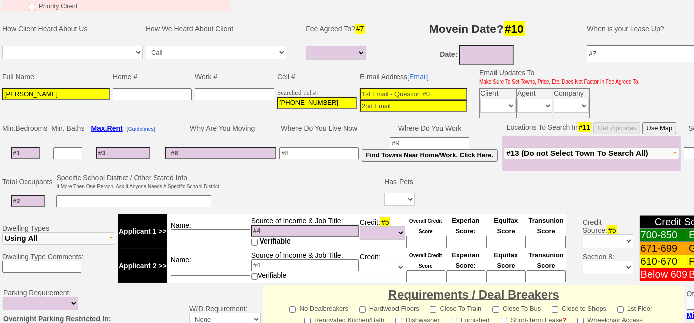
click at [549, 151] on span "#13 (Do not Select Town To Search All)" at bounding box center [577, 153] width 142 height 9
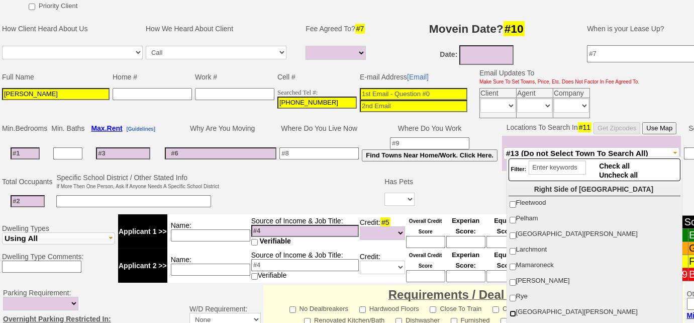
drag, startPoint x: 512, startPoint y: 308, endPoint x: 289, endPoint y: 232, distance: 235.4
click at [511, 310] on input "[GEOGRAPHIC_DATA][PERSON_NAME]" at bounding box center [512, 313] width 7 height 7
checkbox input "true"
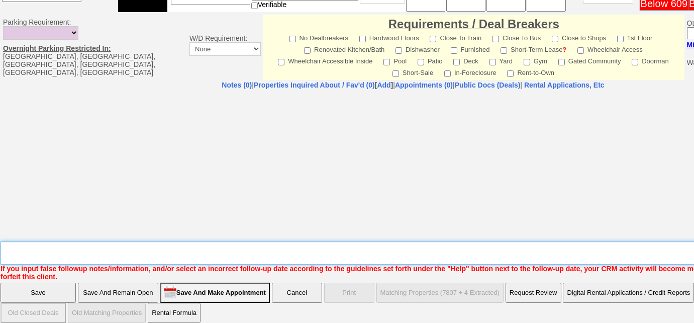
click at [174, 241] on textarea "Insert New Note Here" at bounding box center [417, 252] width 832 height 23
click at [52, 241] on textarea "Insert New Note Here" at bounding box center [417, 252] width 832 height 23
click at [143, 241] on textarea "Insert New Note Here" at bounding box center [417, 252] width 832 height 23
click at [24, 241] on textarea "Insert New Note Here" at bounding box center [417, 252] width 832 height 23
type textarea "Left VM re: 2 Port [PERSON_NAME] listings"
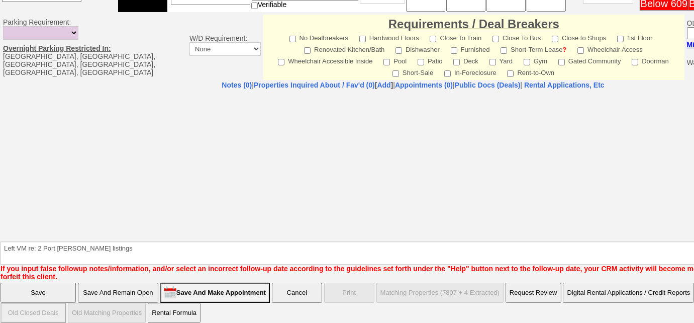
click at [141, 283] on input "Save And Remain Open" at bounding box center [118, 292] width 80 height 20
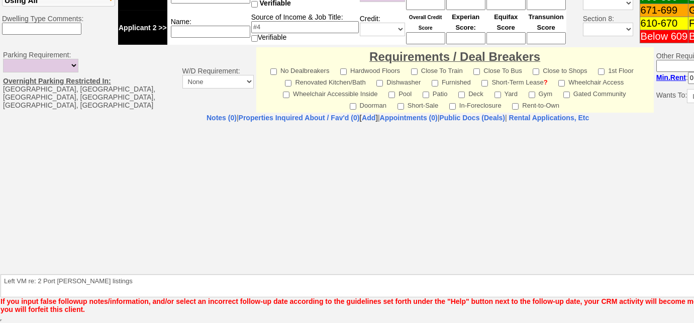
scroll to position [372, 0]
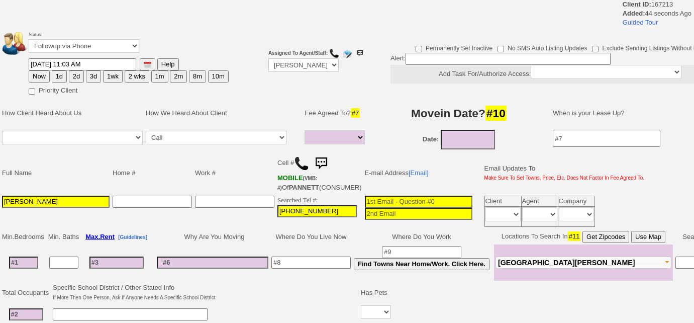
select select
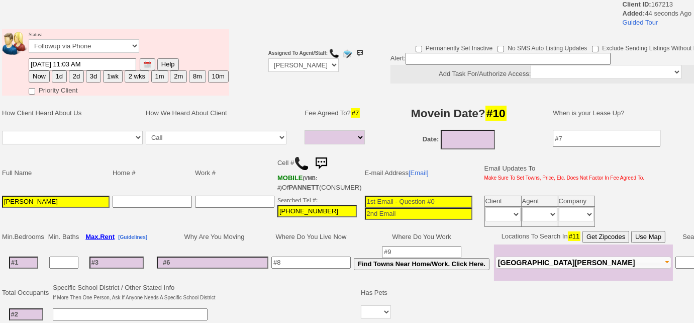
click at [299, 165] on img at bounding box center [301, 163] width 15 height 15
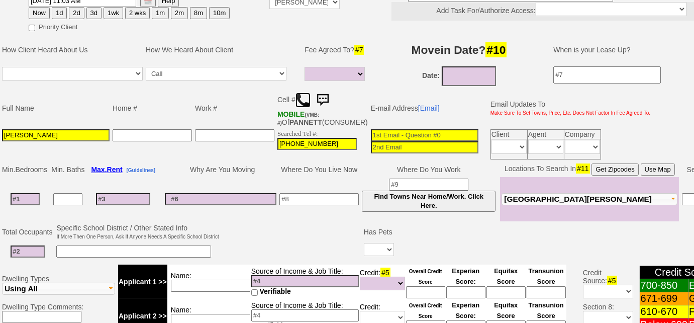
scroll to position [137, 0]
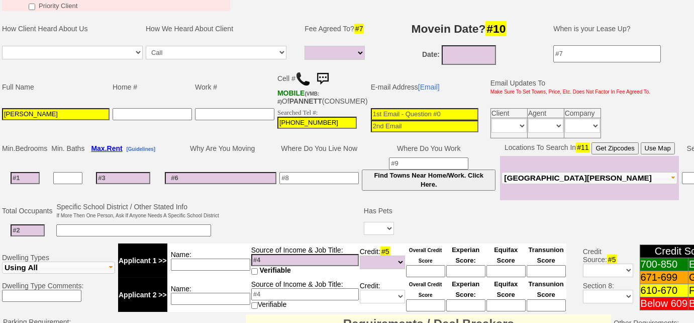
click at [26, 181] on input at bounding box center [25, 178] width 29 height 12
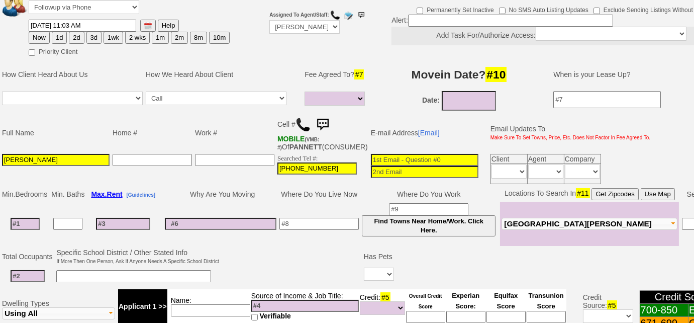
scroll to position [0, 0]
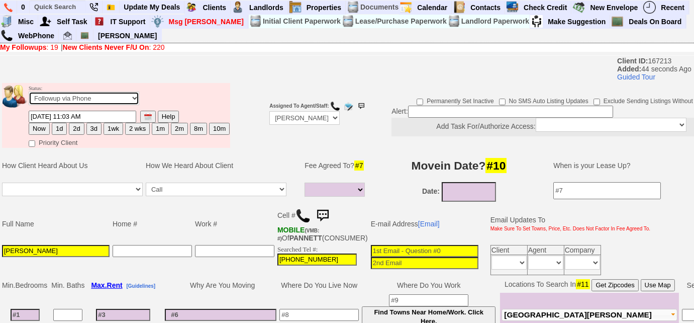
drag, startPoint x: 103, startPoint y: 94, endPoint x: 102, endPoint y: 100, distance: 5.5
click at [103, 94] on select "Followup via Phone Followup via Email Followup When Section 8 Property Found De…" at bounding box center [84, 98] width 111 height 14
select select "Inactive"
click at [29, 91] on select "Followup via Phone Followup via Email Followup When Section 8 Property Found De…" at bounding box center [84, 98] width 111 height 14
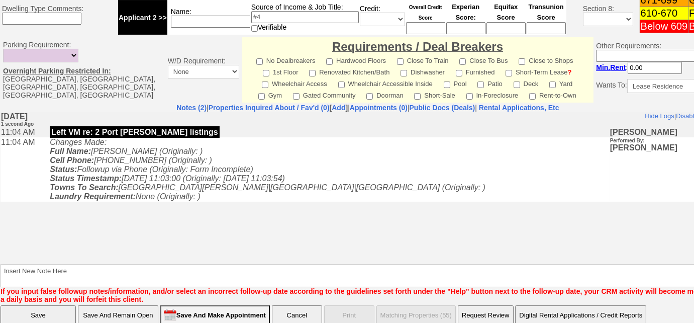
scroll to position [435, 0]
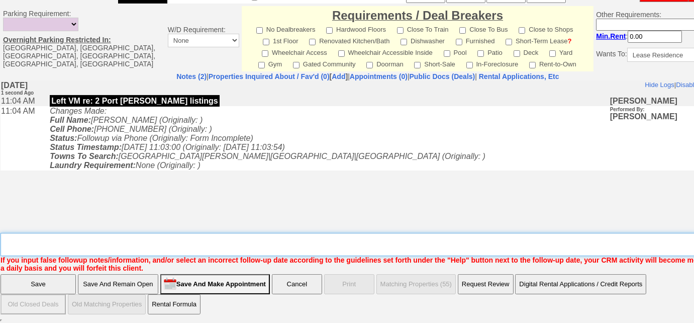
click at [232, 243] on textarea "Insert New Note Here" at bounding box center [371, 244] width 741 height 23
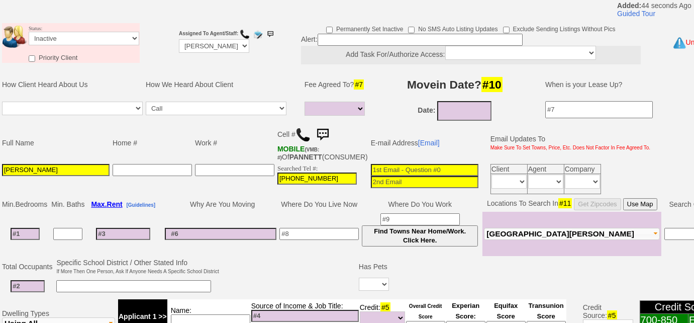
scroll to position [0, 0]
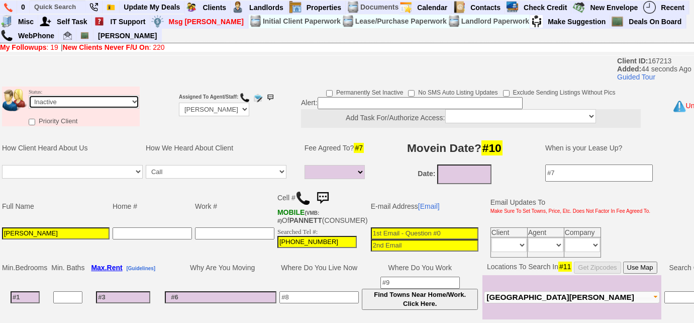
drag, startPoint x: 80, startPoint y: 97, endPoint x: 77, endPoint y: 106, distance: 9.5
click at [80, 97] on select "Followup via Phone Followup via Email Followup When Section 8 Property Found De…" at bounding box center [84, 102] width 111 height 14
select select "Followup via Phone"
click at [29, 95] on select "Followup via Phone Followup via Email Followup When Section 8 Property Found De…" at bounding box center [84, 102] width 111 height 14
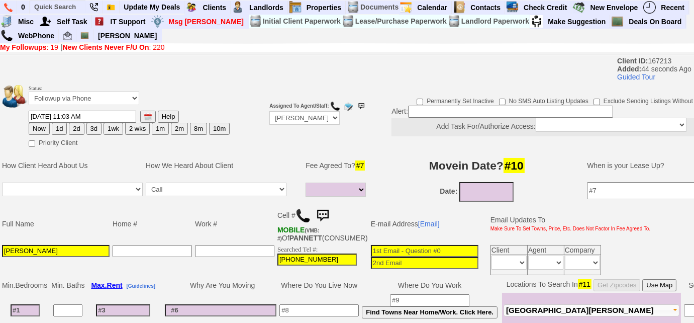
click at [91, 127] on button "3d" at bounding box center [93, 129] width 15 height 12
type input "08/16/2025 11:04 AM"
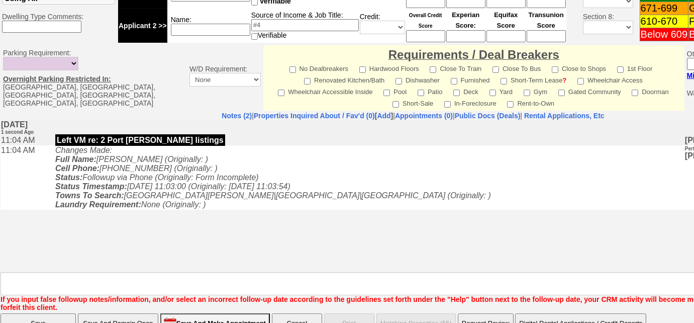
scroll to position [436, 0]
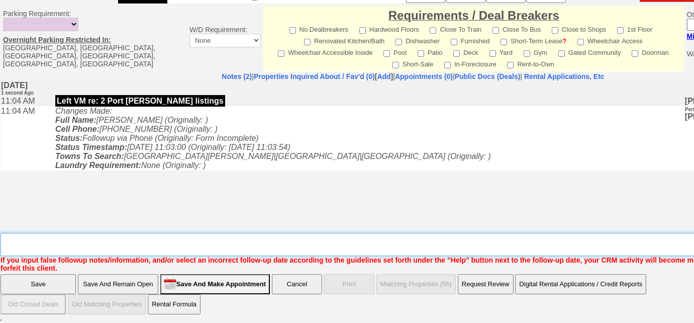
click at [142, 247] on textarea "Insert New Note Here" at bounding box center [417, 244] width 832 height 23
type textarea "tried calling, had a bad connection"
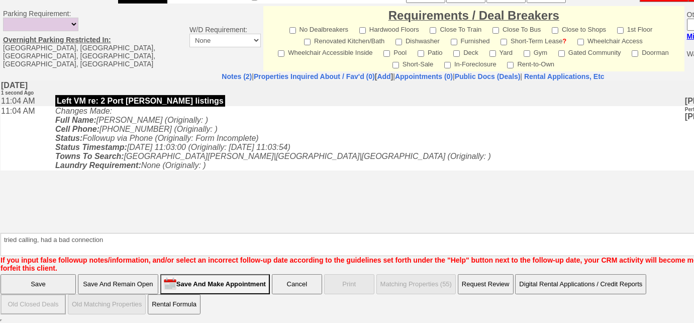
click at [53, 289] on input "Save" at bounding box center [38, 284] width 75 height 20
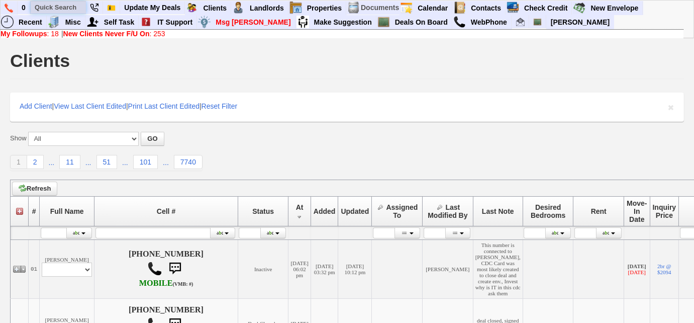
click at [67, 6] on input "text" at bounding box center [58, 7] width 55 height 13
paste input "415) 690-9889"
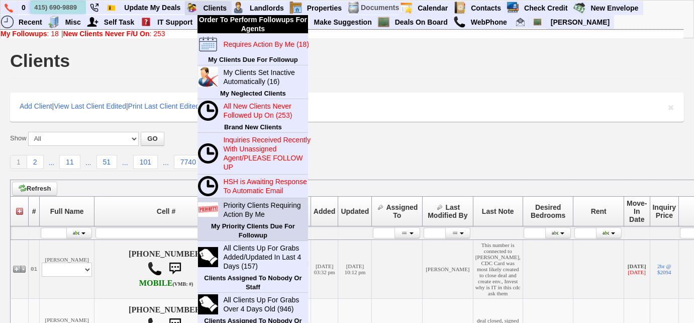
scroll to position [228, 0]
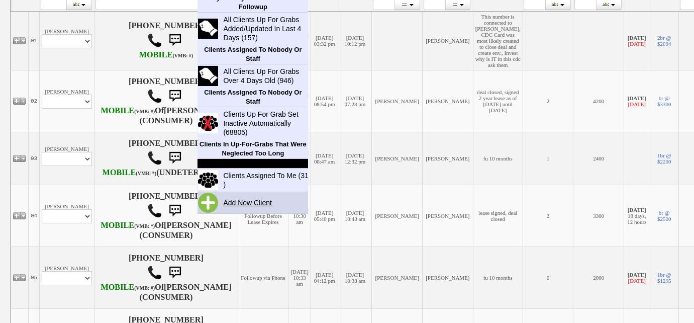
type input "415) 690-9889"
click at [259, 200] on link "Add New Client" at bounding box center [251, 202] width 65 height 13
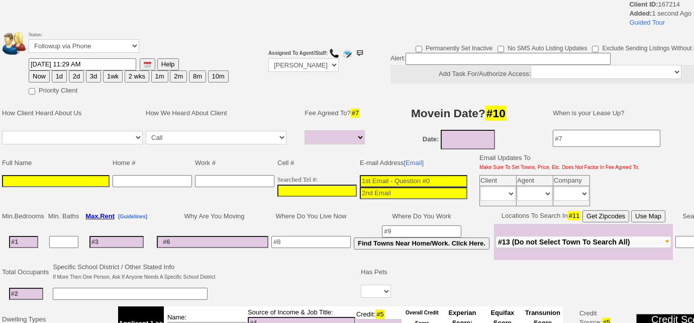
select select
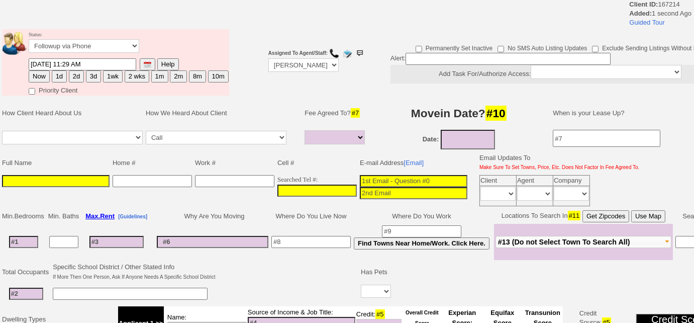
click at [276, 185] on td "Searched Tel #:" at bounding box center [317, 190] width 82 height 34
click at [277, 186] on input "___-___-____" at bounding box center [316, 190] width 79 height 12
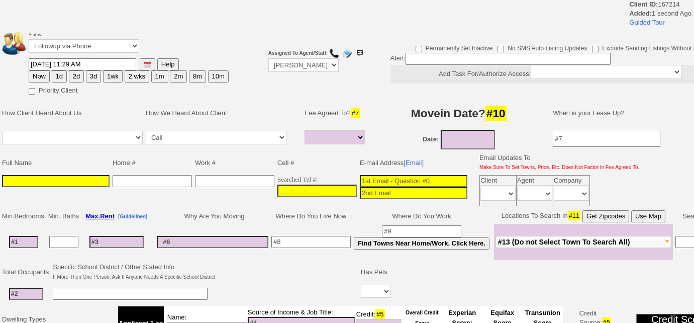
paste input "[PHONE_NUMBER]"
type input "[PHONE_NUMBER]"
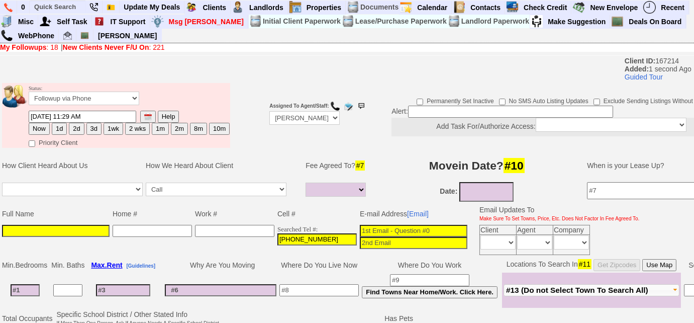
click at [93, 231] on input at bounding box center [56, 231] width 108 height 12
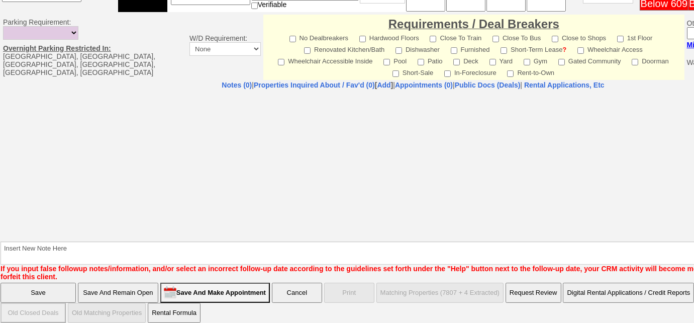
type input "[PERSON_NAME]"
click at [130, 288] on input "Save And Remain Open" at bounding box center [118, 292] width 80 height 20
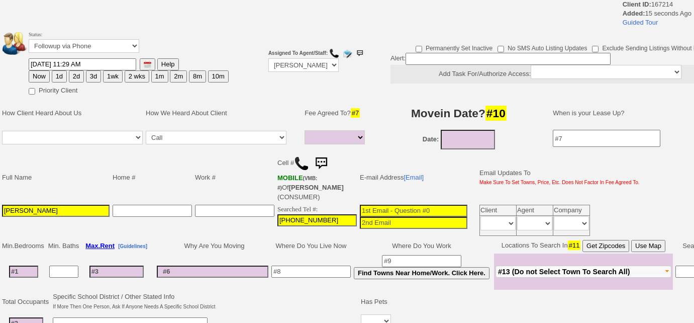
select select
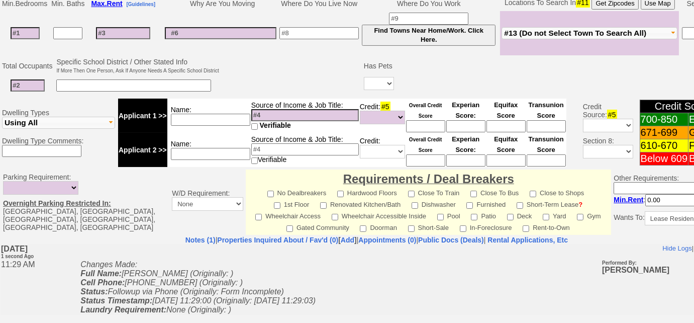
scroll to position [177, 0]
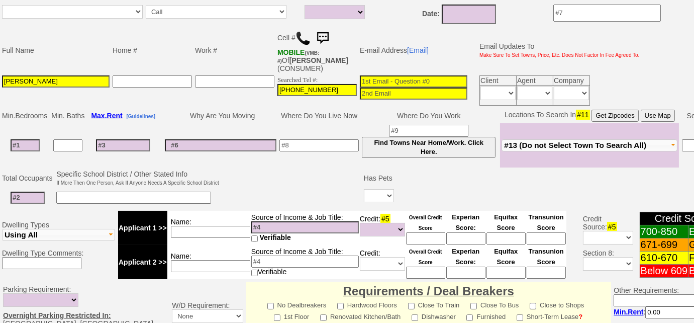
click at [302, 37] on img at bounding box center [302, 38] width 15 height 15
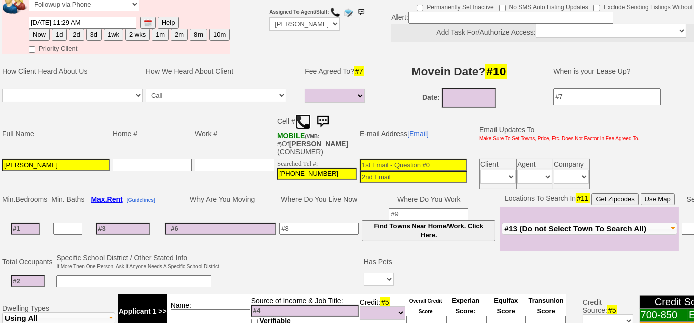
scroll to position [40, 0]
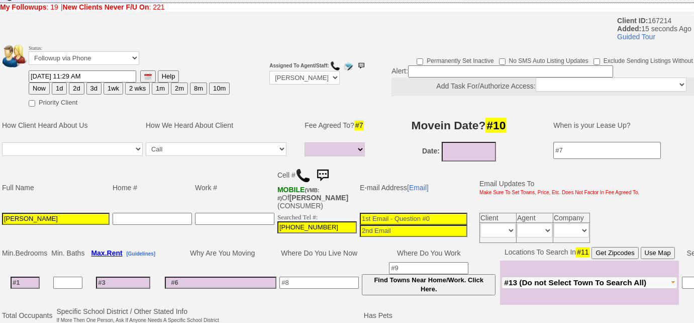
click at [91, 91] on button "3d" at bounding box center [93, 88] width 15 height 12
type input "08/16/2025 11:29 AM"
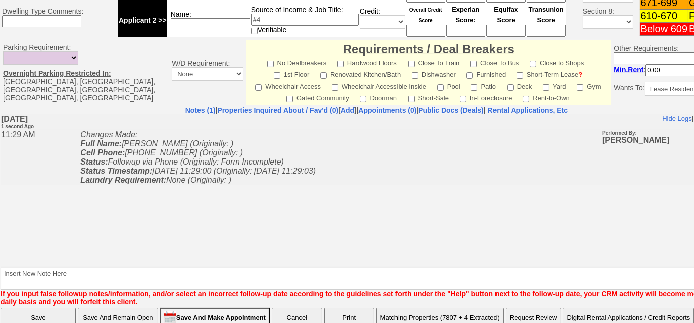
scroll to position [451, 0]
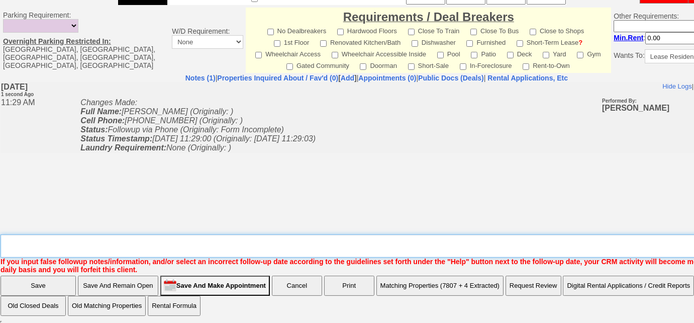
click at [104, 234] on textarea "Insert New Note Here" at bounding box center [380, 245] width 759 height 23
type textarea "Left VM to FU"
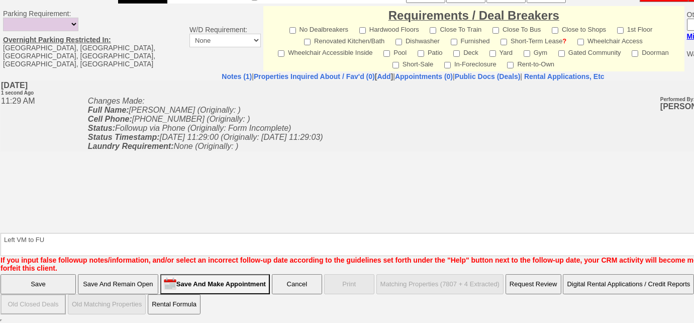
scroll to position [401, 0]
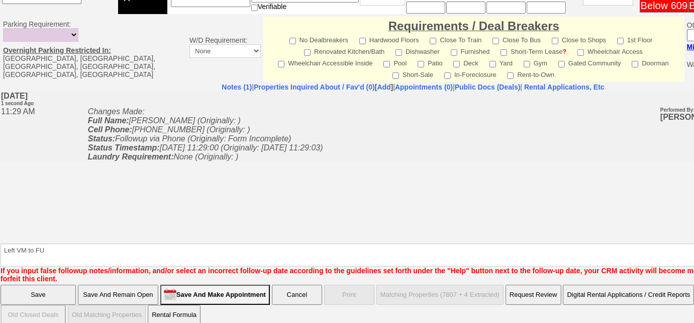
click at [60, 284] on input "Save" at bounding box center [38, 294] width 75 height 20
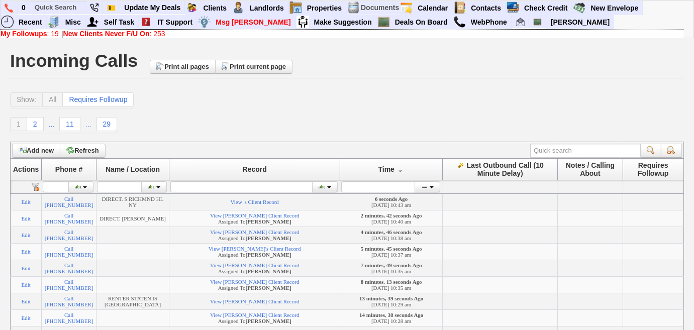
click at [112, 31] on b "New Clients Never F/U On" at bounding box center [106, 34] width 86 height 8
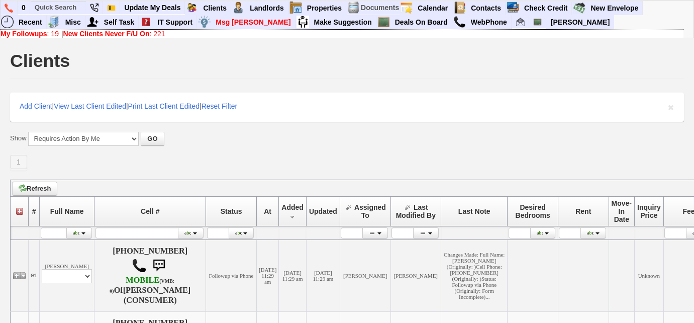
scroll to position [748, 0]
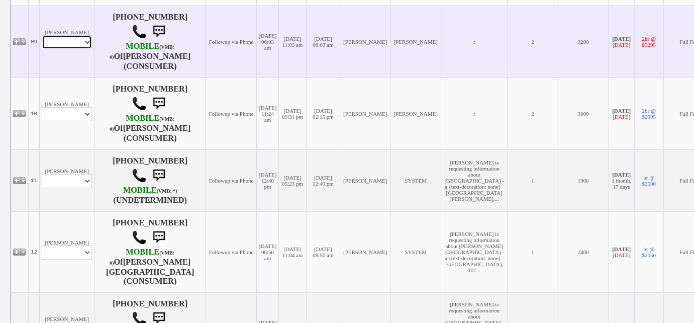
drag, startPoint x: 79, startPoint y: 74, endPoint x: 79, endPoint y: 80, distance: 6.0
click at [79, 49] on select "Profile Edit Print Email Externally (Will Not Be Tracked In CRM) Closed Deals" at bounding box center [67, 42] width 50 height 14
select select "ChangeURL,/crm/custom/edit_client_form.php?redirect=%2Fcrm%2Fclients.php&id=164…"
click at [42, 49] on select "Profile Edit Print Email Externally (Will Not Be Tracked In CRM) Closed Deals" at bounding box center [67, 42] width 50 height 14
select select
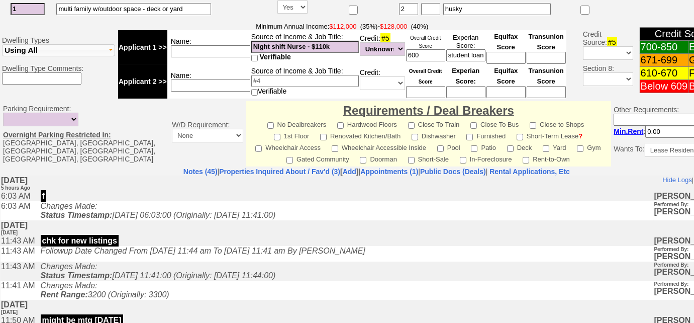
scroll to position [499, 0]
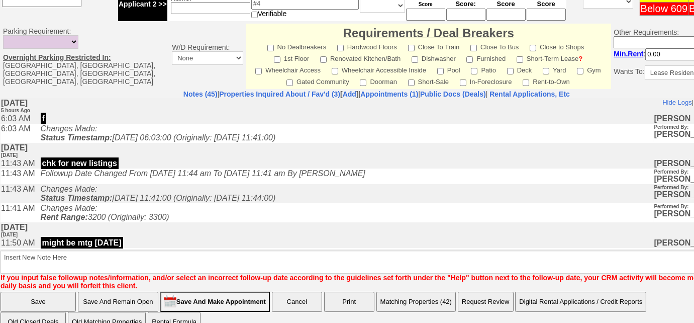
click at [418, 291] on button "Matching Properties (42)" at bounding box center [415, 301] width 79 height 20
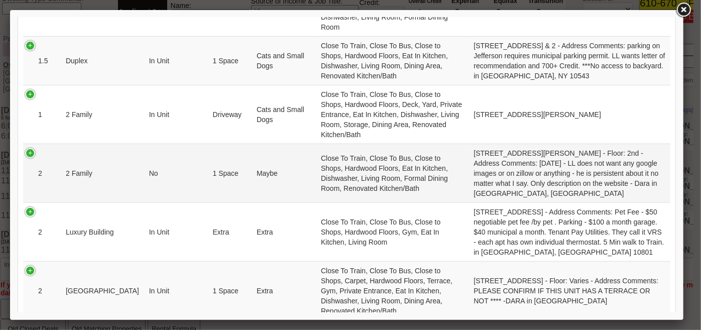
scroll to position [457, 0]
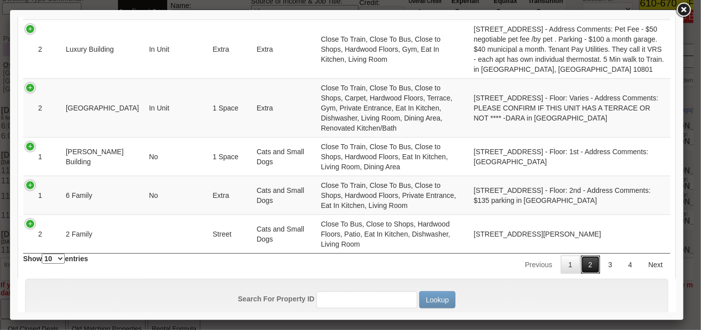
click at [583, 255] on link "2" at bounding box center [590, 264] width 19 height 18
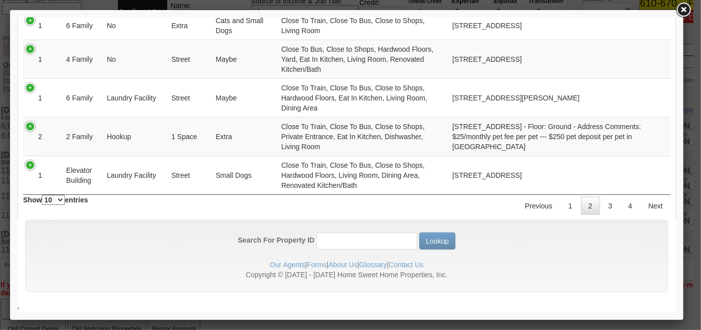
scroll to position [433, 0]
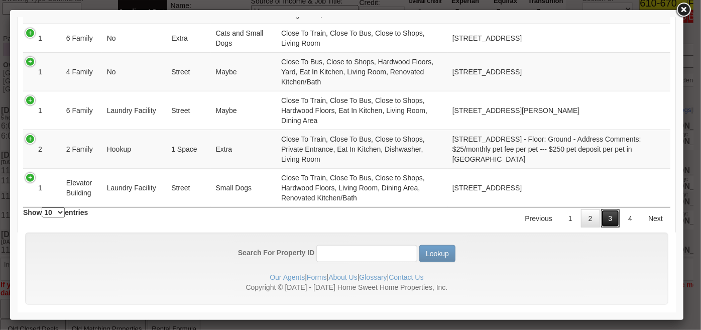
click at [602, 209] on link "3" at bounding box center [610, 218] width 19 height 18
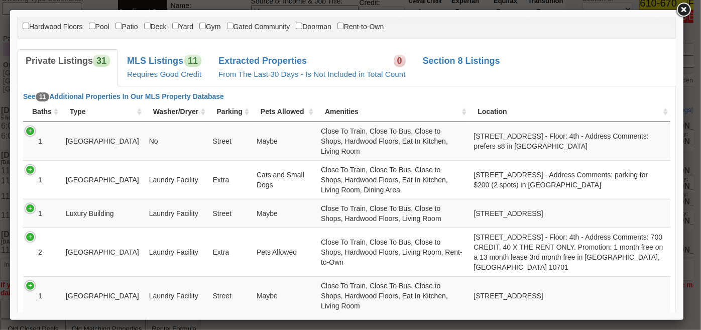
scroll to position [43, 0]
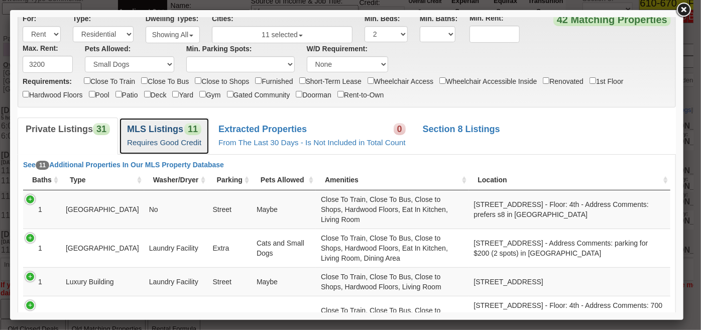
click at [139, 129] on b "MLS Listings" at bounding box center [155, 129] width 56 height 10
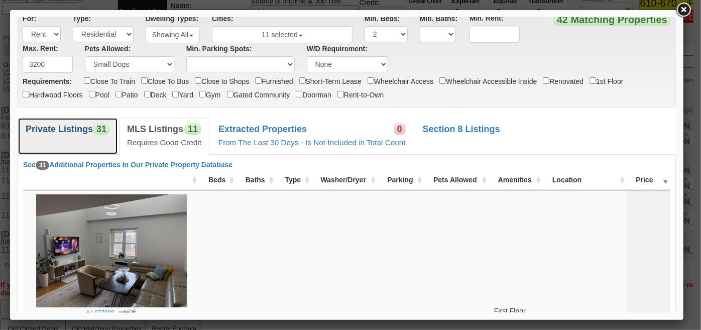
click at [77, 142] on link "Private Listings 31" at bounding box center [67, 135] width 100 height 37
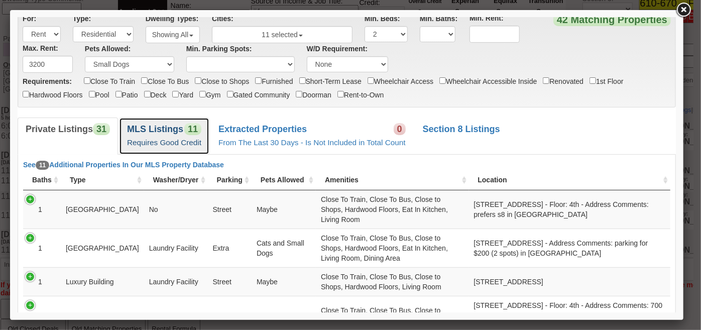
click at [184, 133] on span "11" at bounding box center [192, 129] width 17 height 12
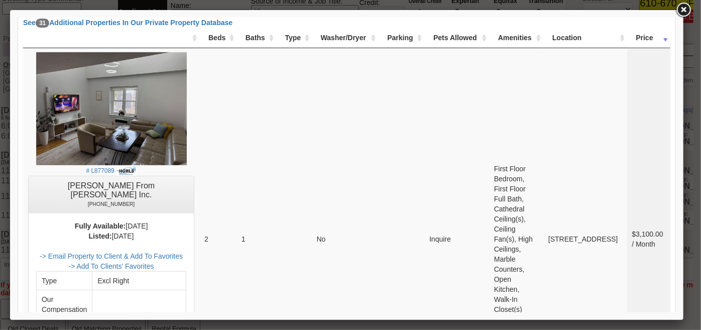
scroll to position [80, 0]
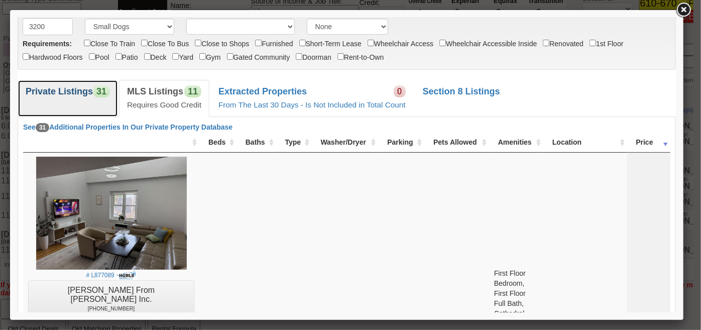
click at [97, 100] on link "Private Listings 31" at bounding box center [67, 97] width 100 height 37
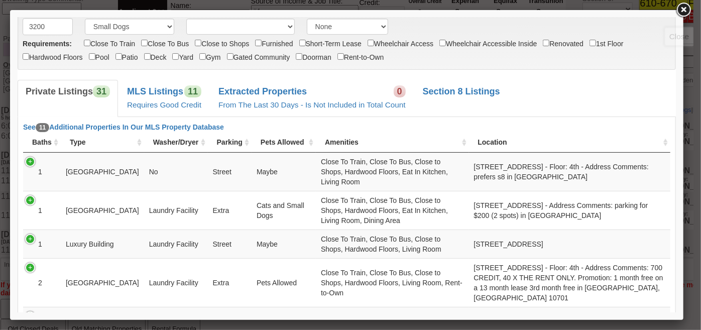
click at [684, 9] on link at bounding box center [684, 10] width 18 height 18
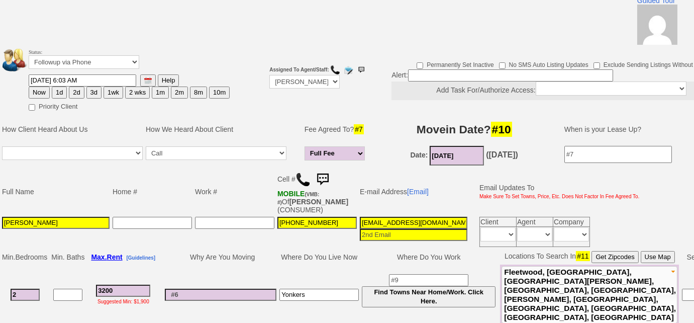
scroll to position [0, 0]
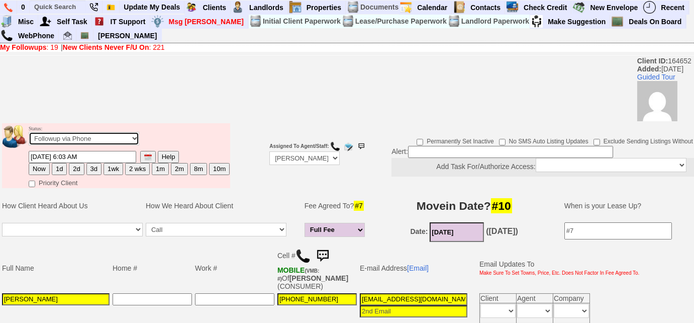
click at [76, 132] on select "Followup via Phone Followup via Email Followup When Section 8 Property Found De…" at bounding box center [84, 139] width 111 height 14
select select "Inactive"
click at [29, 132] on select "Followup via Phone Followup via Email Followup When Section 8 Property Found De…" at bounding box center [84, 139] width 111 height 14
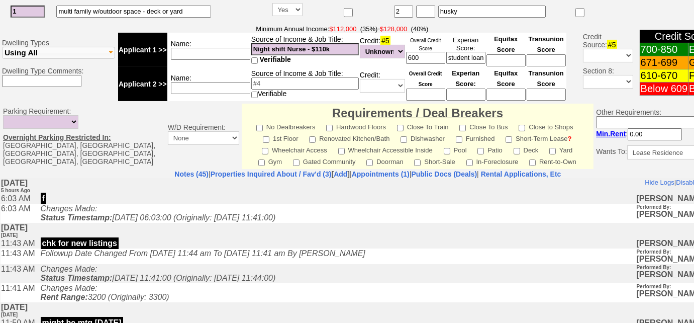
scroll to position [483, 0]
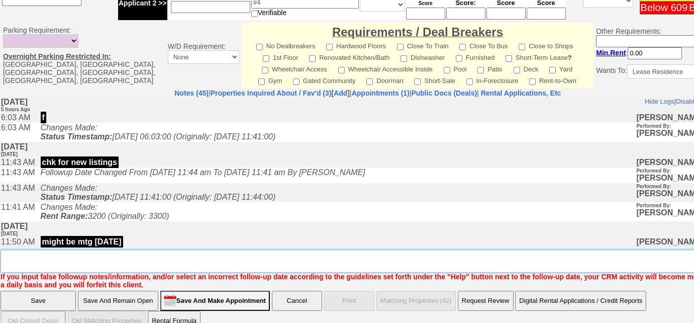
click at [101, 249] on textarea "Insert New Note Here" at bounding box center [371, 260] width 741 height 23
type textarea "all over the place"
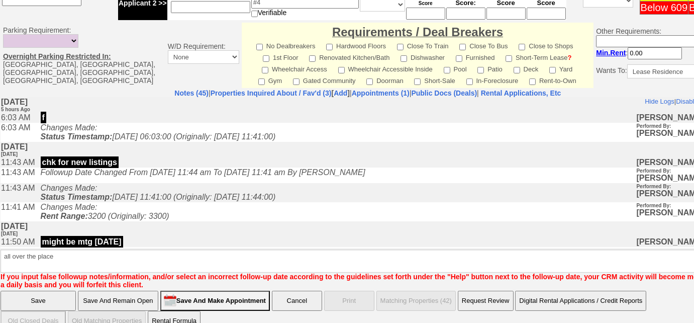
click at [64, 292] on input "Save" at bounding box center [38, 300] width 75 height 20
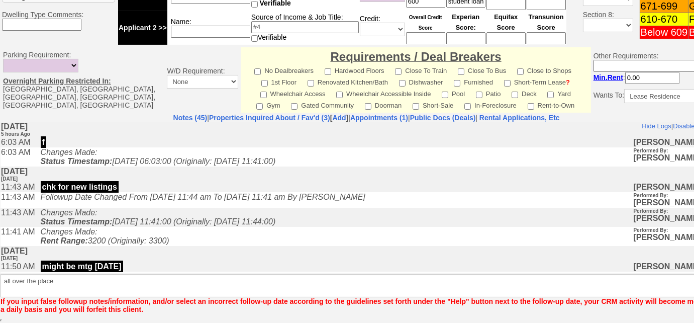
scroll to position [442, 0]
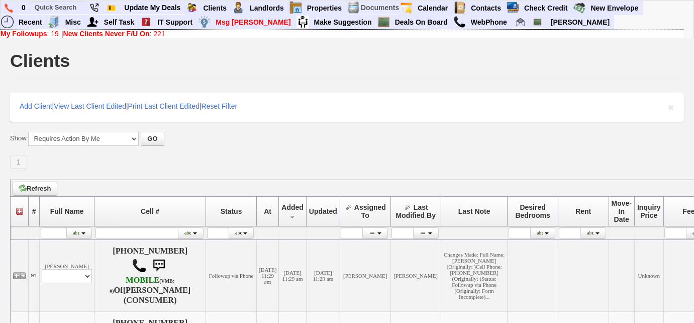
click at [123, 34] on b "New Clients Never F/U On" at bounding box center [106, 34] width 86 height 8
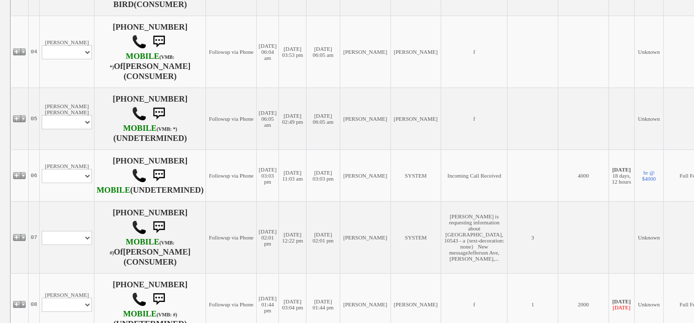
scroll to position [457, 0]
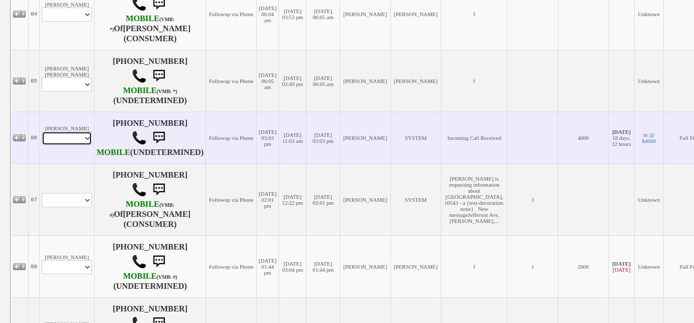
drag, startPoint x: 88, startPoint y: 156, endPoint x: 87, endPoint y: 161, distance: 5.2
click at [88, 145] on select "Profile Edit Print Email Externally (Will Not Be Tracked In CRM) Closed Deals" at bounding box center [67, 138] width 50 height 14
select select "ChangeURL,/crm/custom/edit_client_form.php?redirect=%2Fcrm%2Fclients.php&id=167…"
click at [42, 145] on select "Profile Edit Print Email Externally (Will Not Be Tracked In CRM) Closed Deals" at bounding box center [67, 138] width 50 height 14
select select
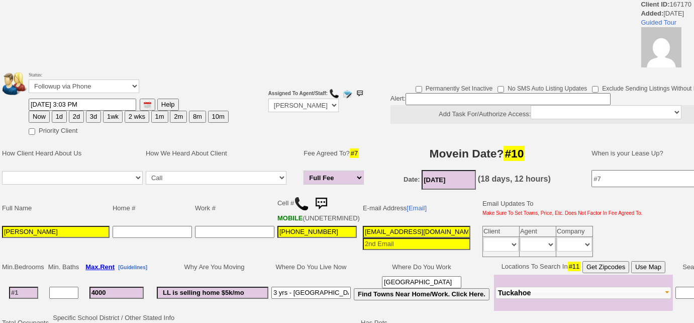
click at [300, 202] on img at bounding box center [301, 203] width 15 height 15
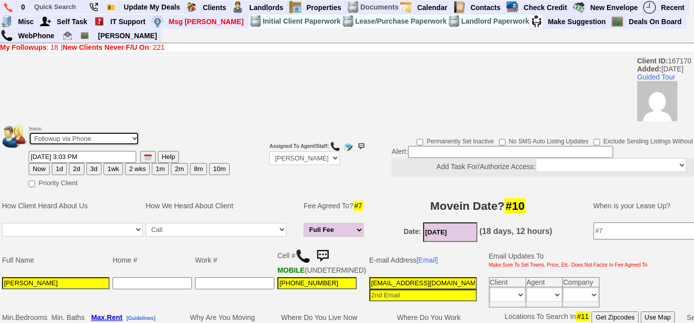
click at [86, 140] on select "Followup via Phone Followup via Email Followup When Section 8 Property Found De…" at bounding box center [84, 139] width 111 height 14
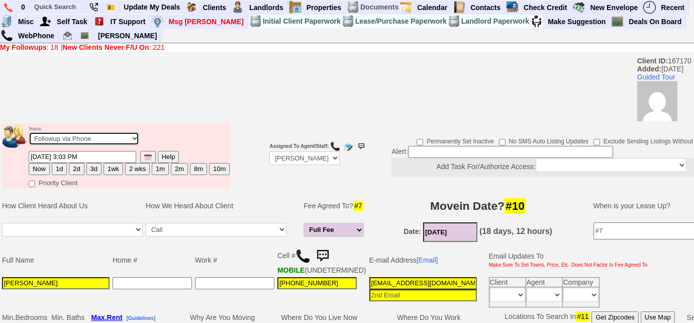
select select "Inactive"
click at [29, 132] on select "Followup via Phone Followup via Email Followup When Section 8 Property Found De…" at bounding box center [84, 139] width 111 height 14
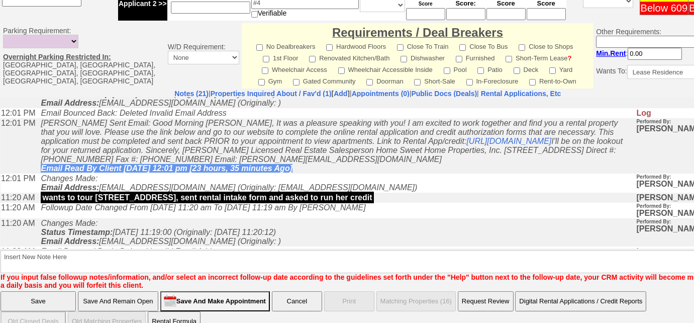
scroll to position [474, 0]
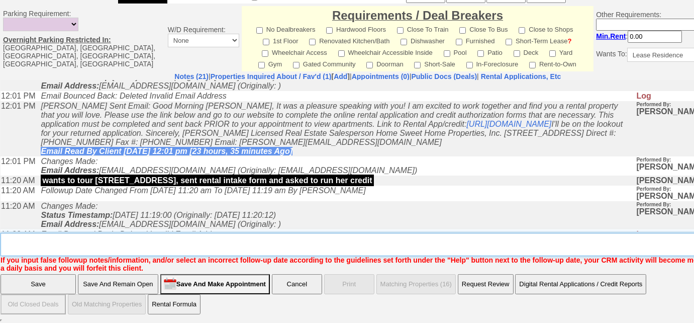
click at [164, 244] on textarea "Insert New Note Here" at bounding box center [371, 244] width 741 height 23
type textarea "credit score is too low"
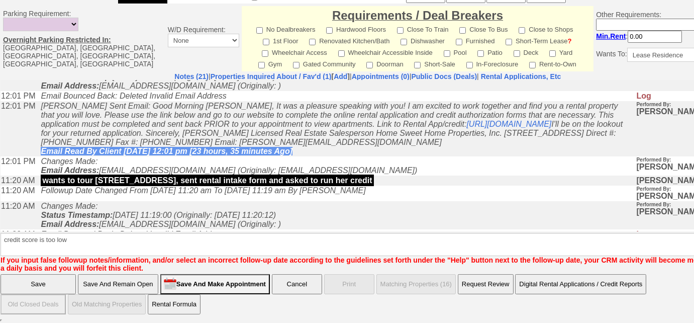
click at [42, 281] on input "Save" at bounding box center [38, 284] width 75 height 20
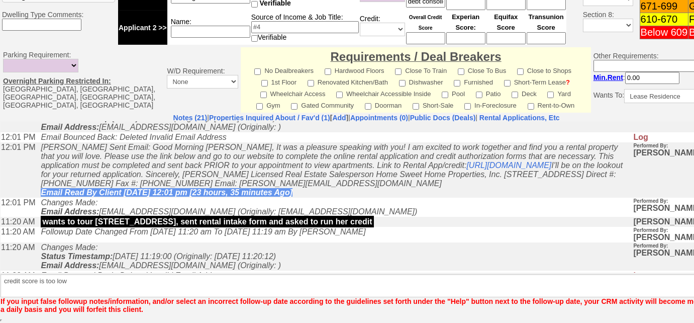
scroll to position [433, 0]
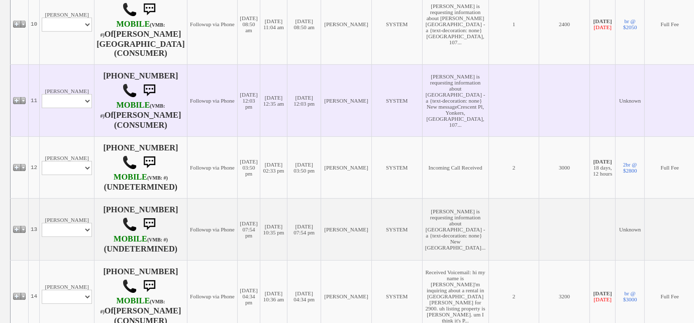
scroll to position [868, 0]
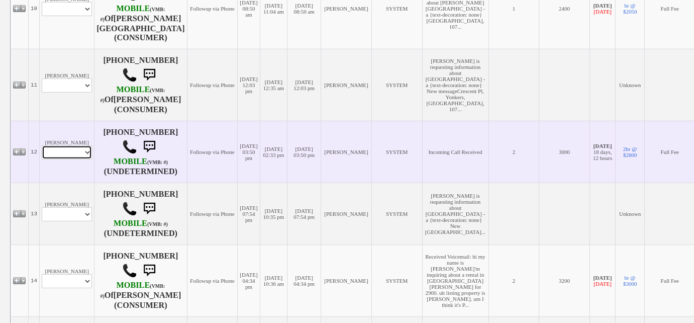
click at [75, 159] on select "Profile Edit Print Email Externally (Will Not Be Tracked In CRM) Closed Deals" at bounding box center [67, 152] width 50 height 14
select select "ChangeURL,/crm/custom/edit_client_form.php?redirect=%2Fcrm%2Fclients.php&id=153…"
click at [42, 159] on select "Profile Edit Print Email Externally (Will Not Be Tracked In CRM) Closed Deals" at bounding box center [67, 152] width 50 height 14
select select
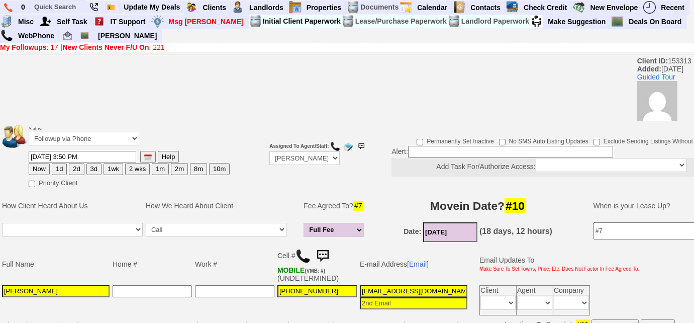
scroll to position [274, 0]
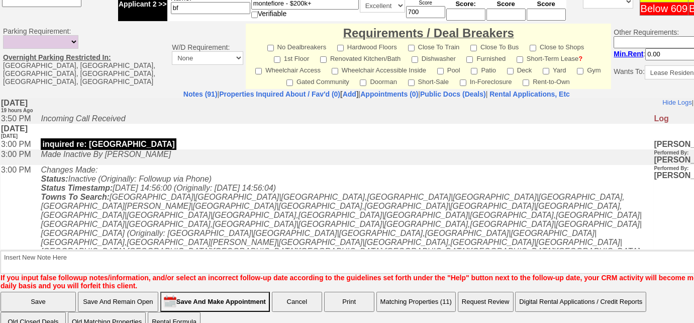
click at [434, 291] on button "Matching Properties (11)" at bounding box center [415, 301] width 79 height 20
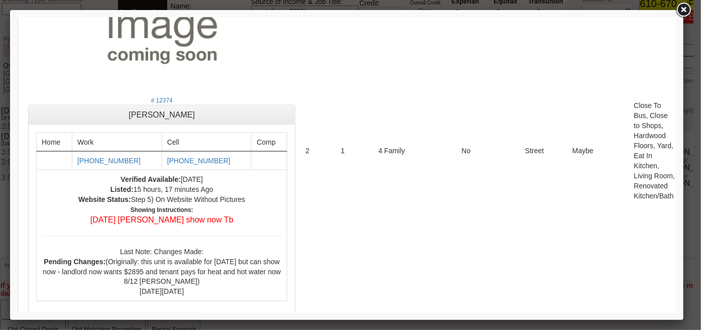
scroll to position [776, 0]
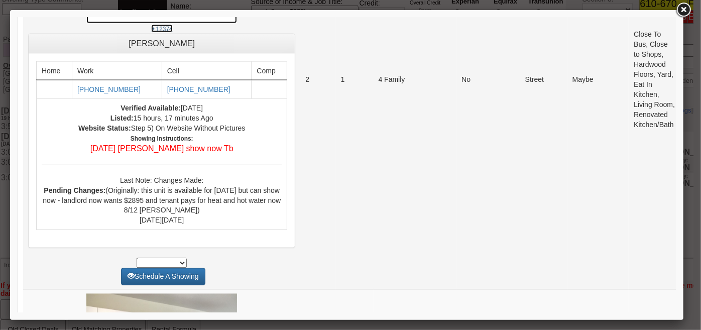
click at [151, 32] on small "# 12374" at bounding box center [162, 28] width 22 height 7
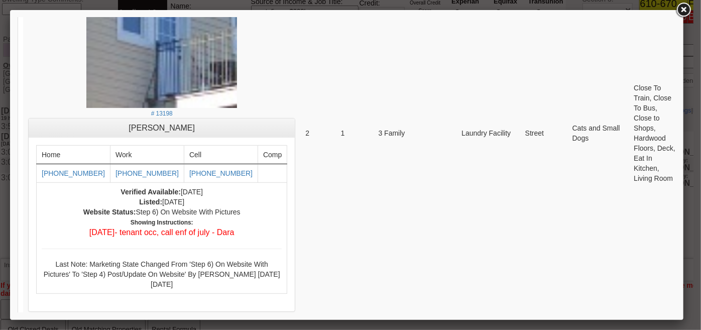
scroll to position [2283, 0]
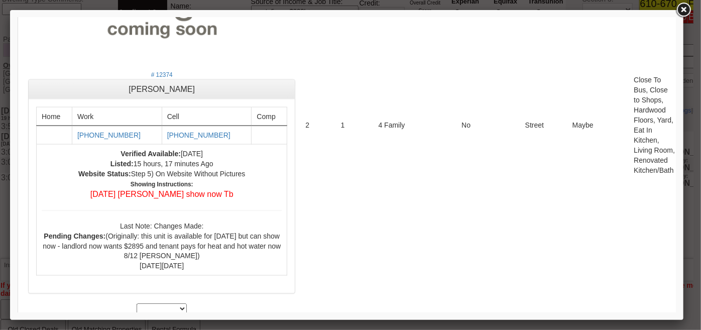
scroll to position [0, 0]
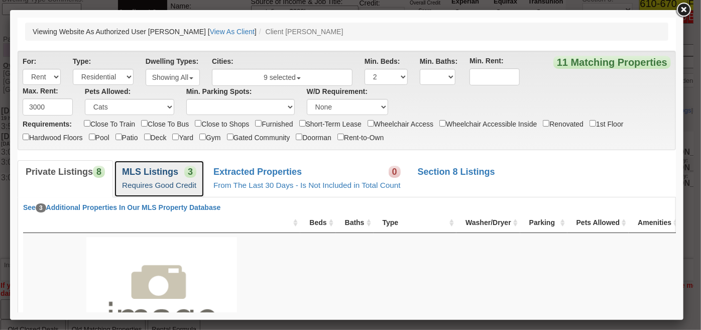
click at [191, 175] on span "3" at bounding box center [190, 171] width 12 height 12
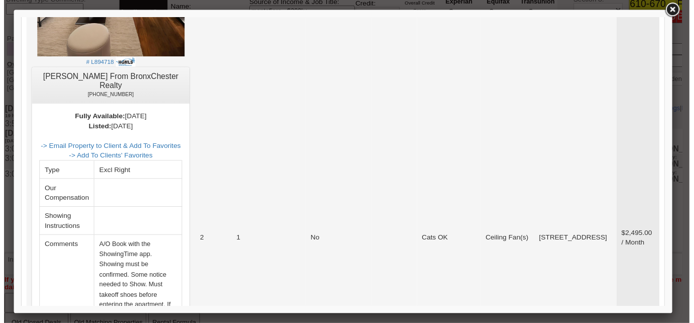
scroll to position [1644, 0]
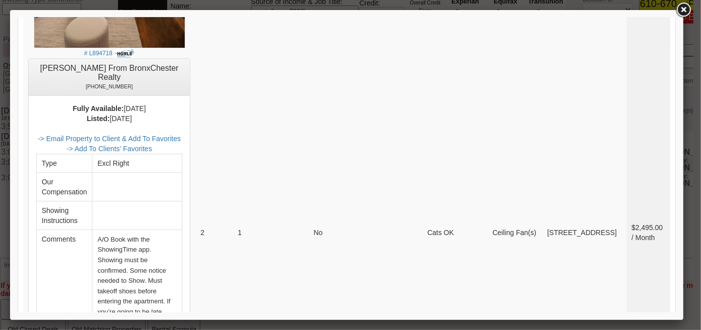
click at [683, 11] on link at bounding box center [684, 10] width 18 height 18
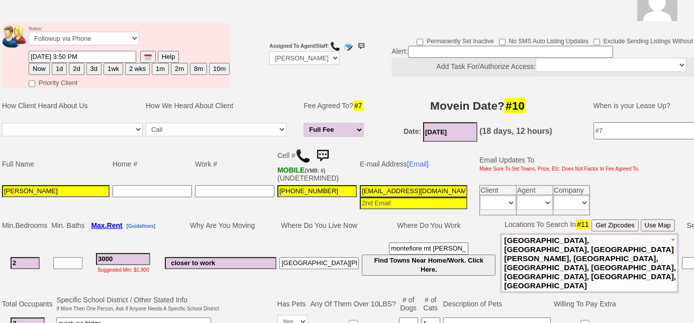
scroll to position [72, 0]
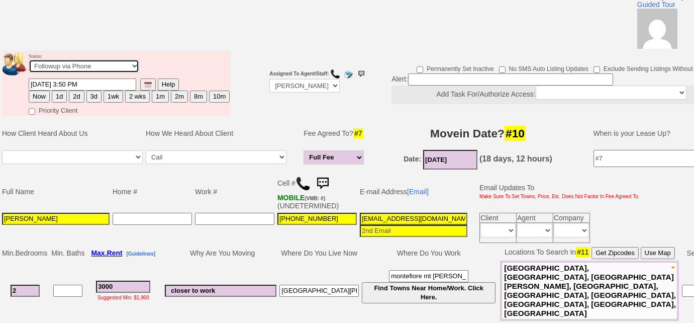
click at [134, 62] on select "Followup via Phone Followup via Email Followup When Section 8 Property Found De…" at bounding box center [84, 66] width 111 height 14
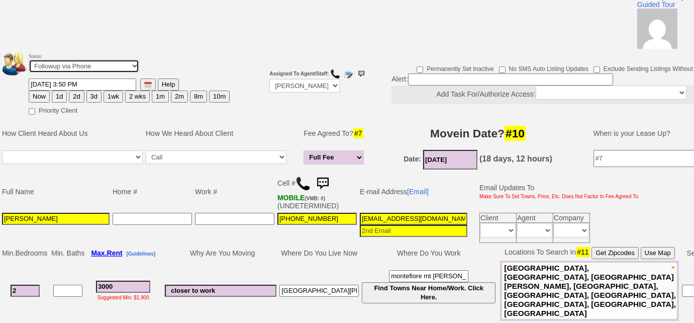
select select "Inactive"
click at [29, 59] on select "Followup via Phone Followup via Email Followup When Section 8 Property Found De…" at bounding box center [84, 66] width 111 height 14
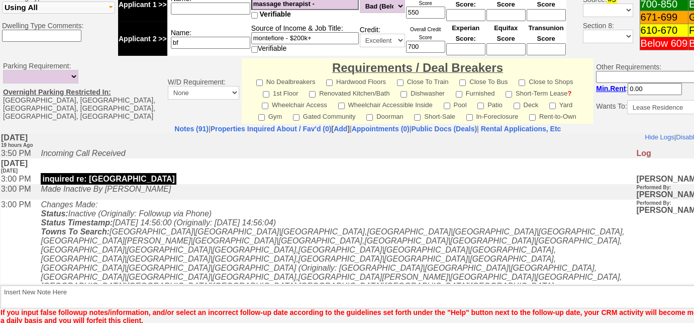
scroll to position [474, 0]
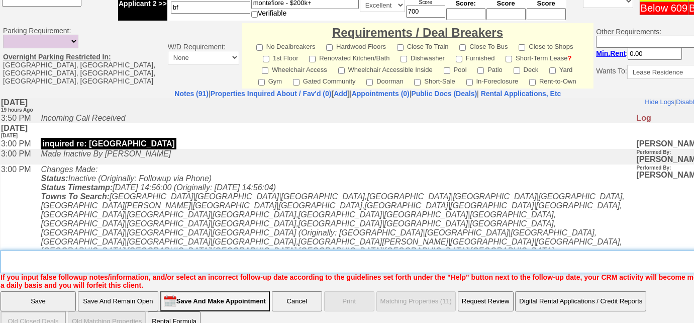
click at [138, 250] on textarea "Insert New Note Here" at bounding box center [371, 261] width 741 height 23
type textarea "f"
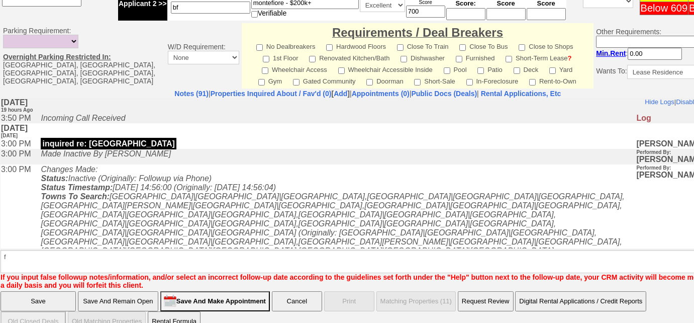
click at [44, 291] on input "Save" at bounding box center [38, 301] width 75 height 20
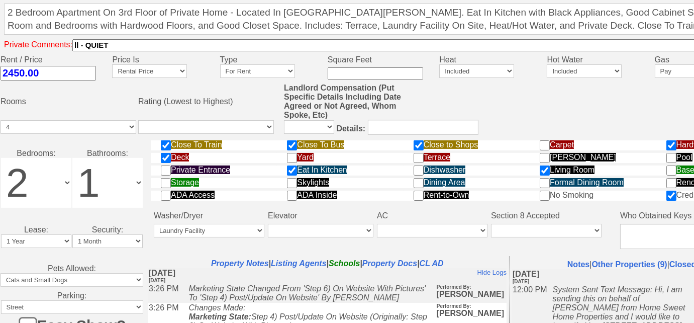
scroll to position [519, 0]
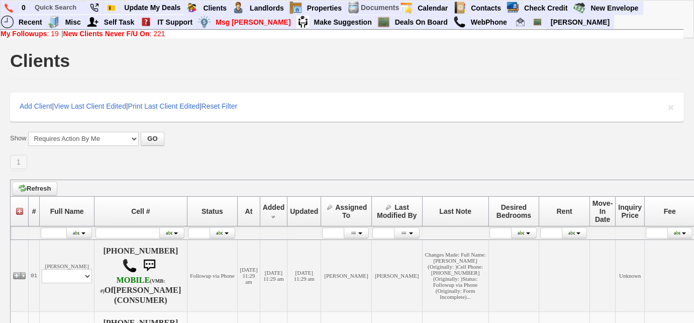
click at [88, 35] on b "New Clients Never F/U On" at bounding box center [106, 34] width 86 height 8
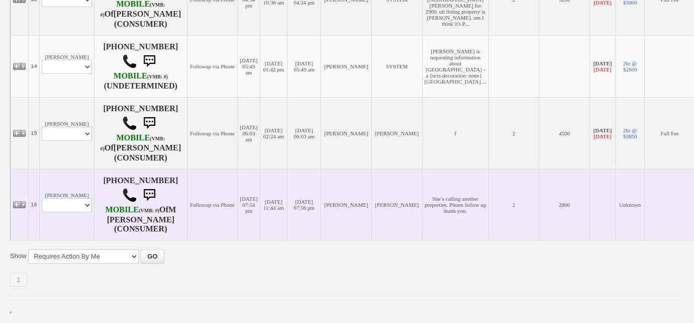
scroll to position [1145, 0]
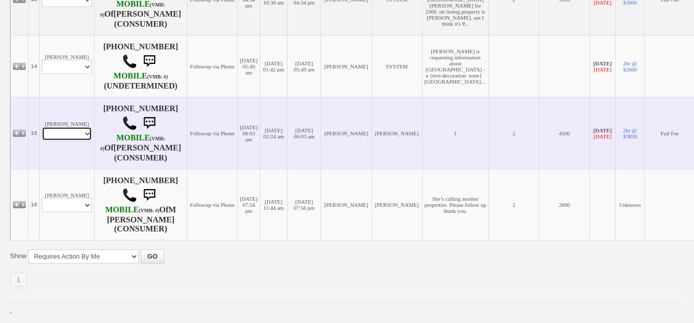
click at [77, 141] on select "Profile Edit Print Email Externally (Will Not Be Tracked In CRM) Closed Deals" at bounding box center [67, 134] width 50 height 14
select select "ChangeURL,/crm/custom/edit_client_form.php?redirect=%2Fcrm%2Fclients.php&id=690…"
click at [42, 132] on select "Profile Edit Print Email Externally (Will Not Be Tracked In CRM) Closed Deals" at bounding box center [67, 134] width 50 height 14
select select
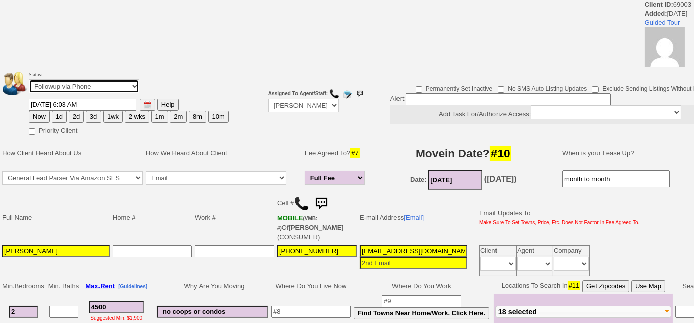
click at [82, 89] on select "Followup via Phone Followup via Email Followup When Section 8 Property Found De…" at bounding box center [84, 86] width 111 height 14
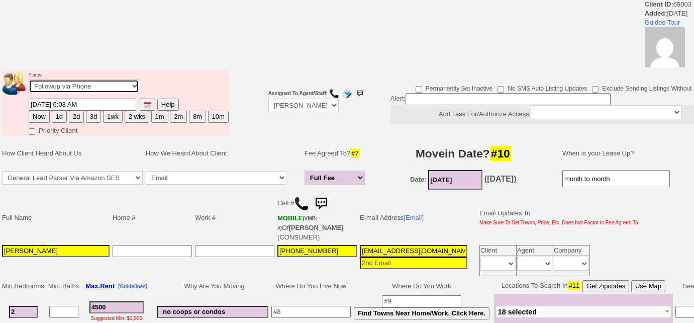
select select "Inactive"
click at [29, 79] on select "Followup via Phone Followup via Email Followup When Section 8 Property Found De…" at bounding box center [84, 86] width 111 height 14
click at [60, 201] on td "Full Name" at bounding box center [56, 217] width 111 height 51
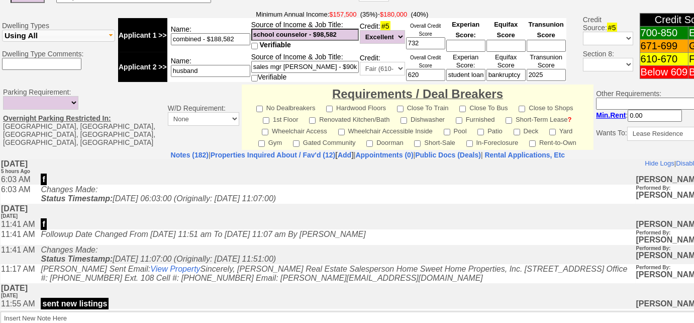
scroll to position [477, 0]
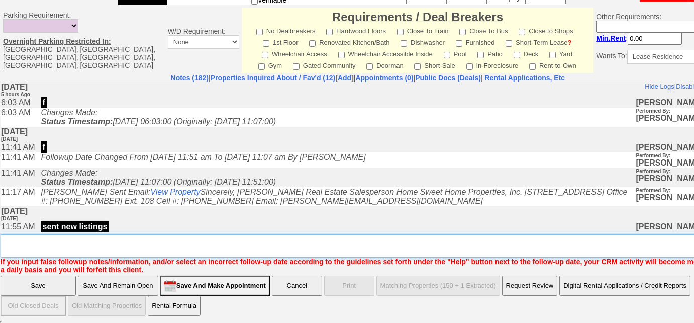
click at [12, 247] on textarea "Insert New Note Here" at bounding box center [371, 245] width 741 height 23
type textarea "f"
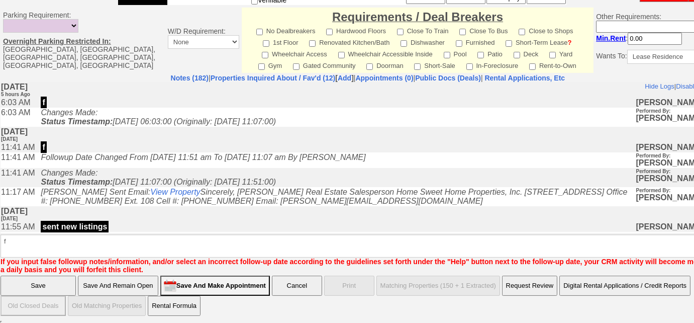
click at [24, 285] on input "Save" at bounding box center [38, 285] width 75 height 20
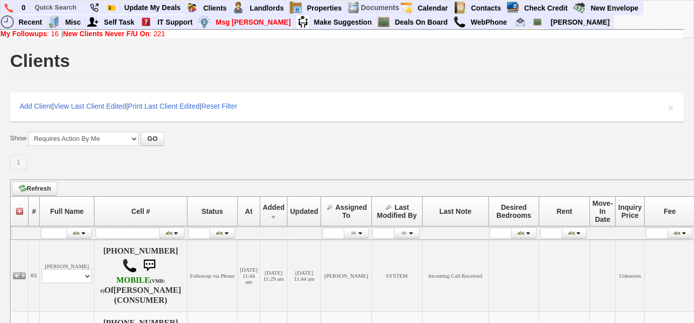
click at [43, 34] on b "My Followups" at bounding box center [24, 34] width 47 height 8
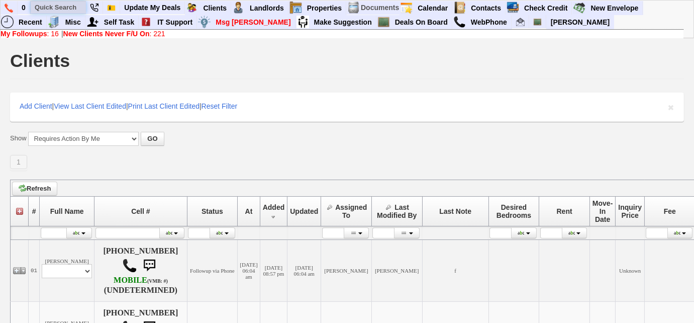
click at [73, 6] on input "text" at bounding box center [58, 7] width 55 height 13
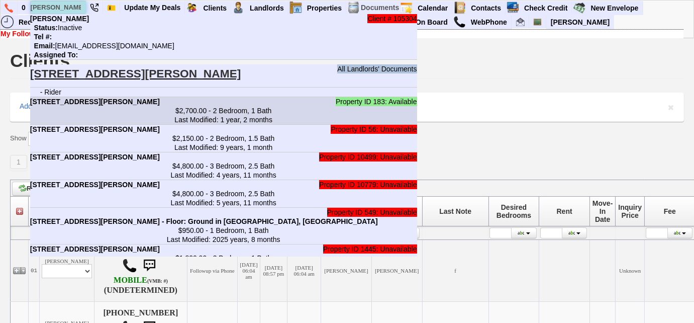
type input "[PERSON_NAME]"
click at [160, 103] on b "[STREET_ADDRESS][PERSON_NAME]" at bounding box center [95, 101] width 130 height 8
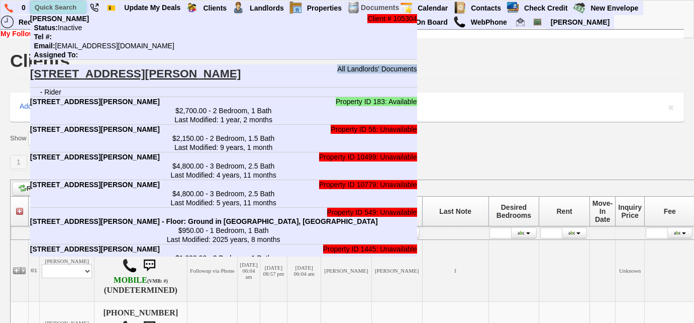
click at [76, 5] on input "text" at bounding box center [58, 7] width 55 height 13
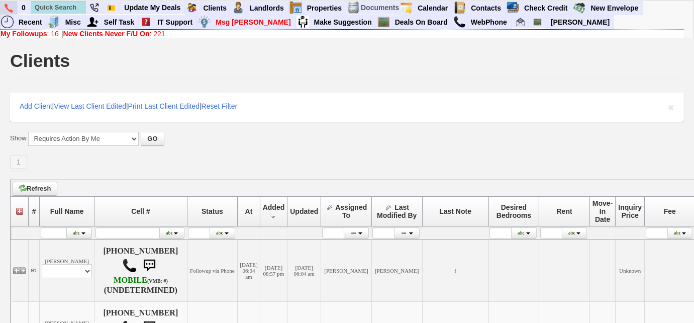
click at [13, 11] on link at bounding box center [9, 8] width 17 height 14
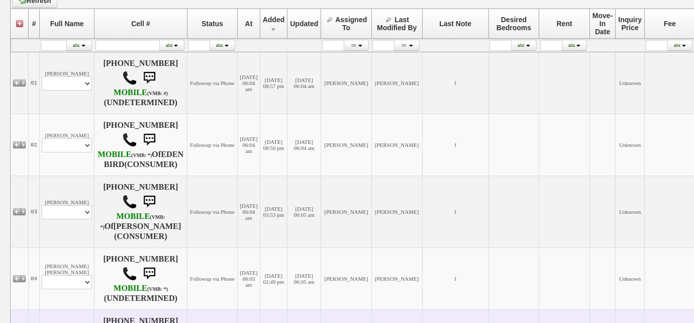
scroll to position [228, 0]
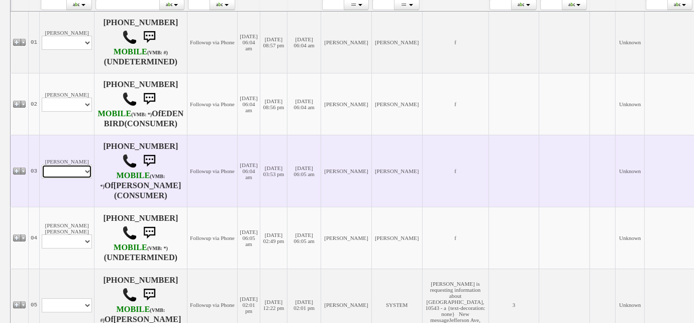
click at [81, 178] on select "Profile Edit Print Email Externally (Will Not Be Tracked In CRM) Closed Deals" at bounding box center [67, 171] width 50 height 14
select select "ChangeURL,/crm/custom/edit_client_form.php?redirect=%2Fcrm%2Fclients.php&id=167…"
click at [42, 172] on select "Profile Edit Print Email Externally (Will Not Be Tracked In CRM) Closed Deals" at bounding box center [67, 171] width 50 height 14
select select
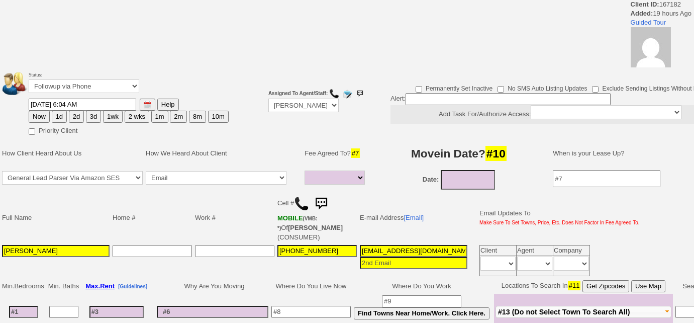
select select
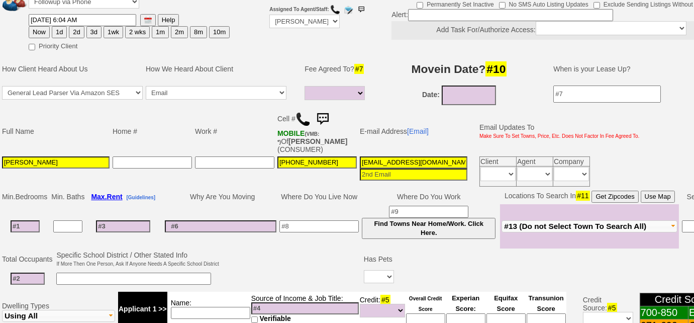
scroll to position [189, 0]
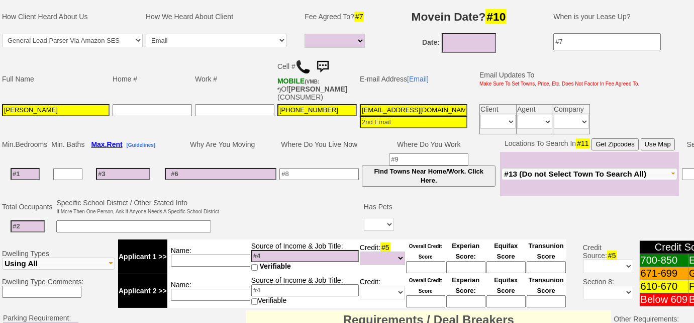
click at [507, 170] on span "#13 (Do not Select Town To Search All)" at bounding box center [575, 173] width 142 height 9
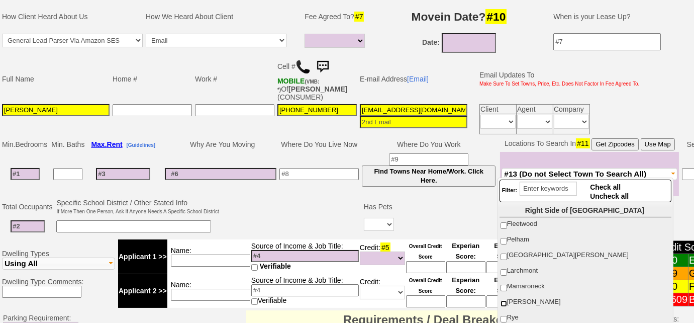
click at [501, 300] on input "[PERSON_NAME]" at bounding box center [503, 303] width 7 height 7
checkbox input "true"
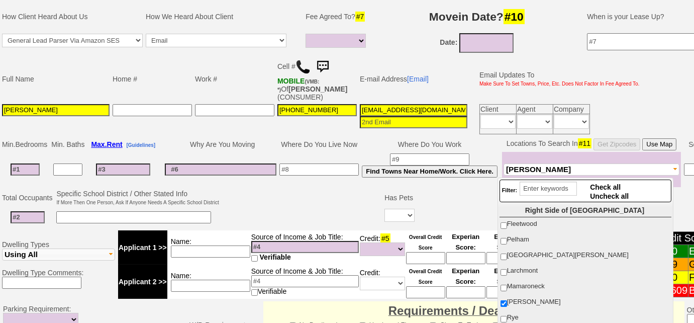
click at [304, 69] on img at bounding box center [302, 66] width 15 height 15
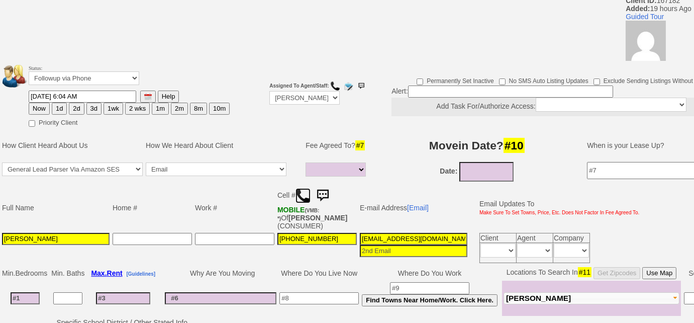
scroll to position [52, 0]
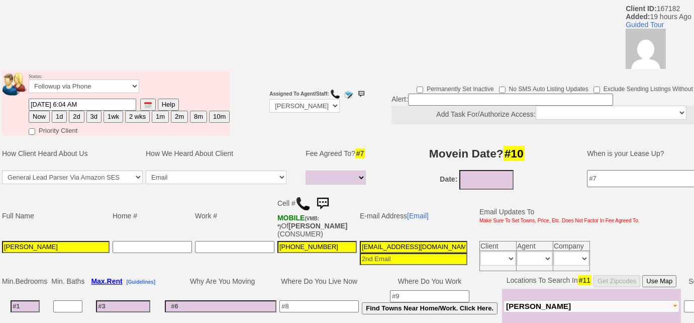
click at [92, 114] on button "3d" at bounding box center [93, 117] width 15 height 12
type input "08/16/2025 11:45 AM"
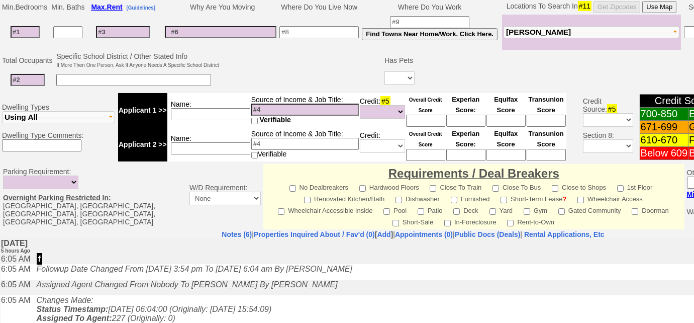
scroll to position [476, 0]
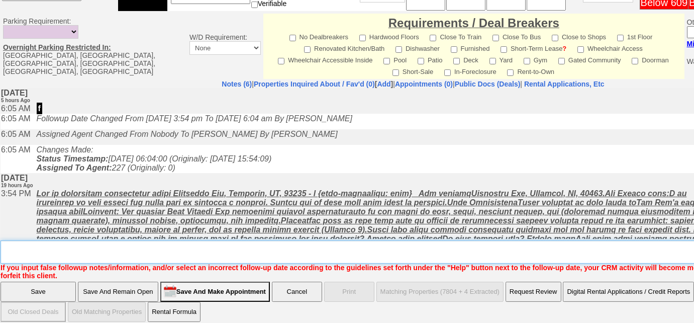
click at [264, 246] on textarea "Insert New Note Here" at bounding box center [417, 251] width 832 height 23
type textarea "Left VM to FU"
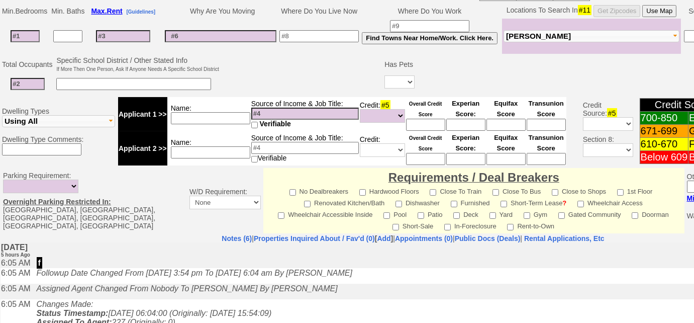
scroll to position [248, 0]
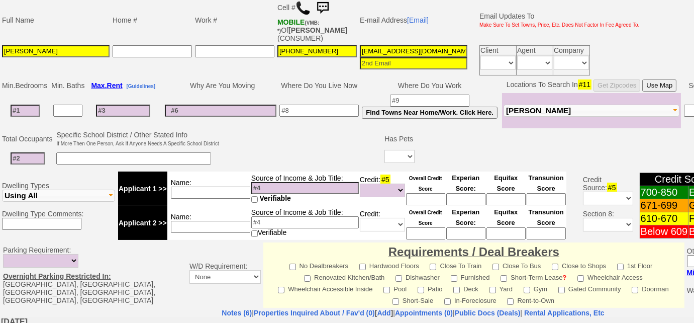
click at [527, 109] on span "[PERSON_NAME]" at bounding box center [538, 110] width 65 height 9
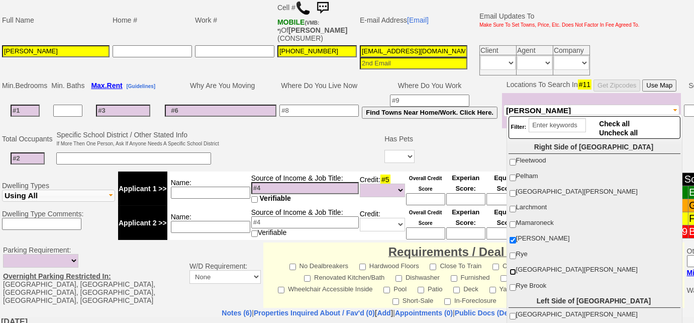
click input "[GEOGRAPHIC_DATA][PERSON_NAME]"
checkbox input "true"
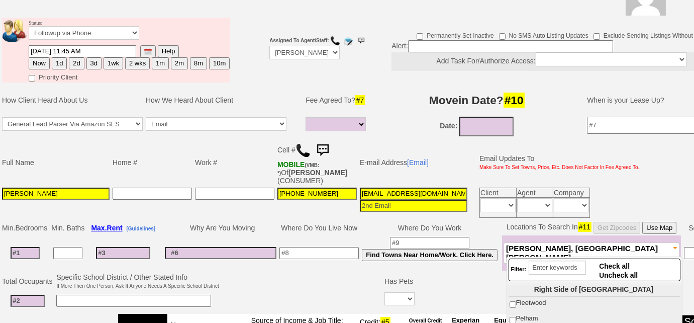
scroll to position [20, 0]
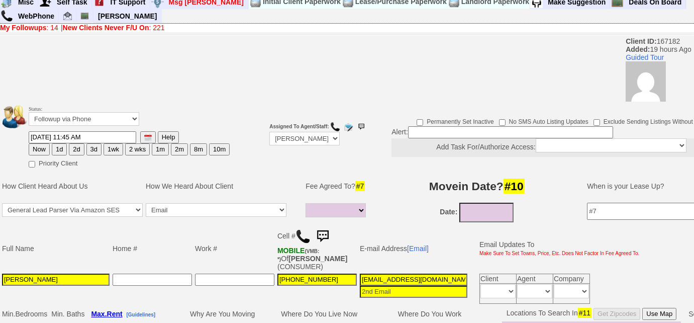
click button "3d"
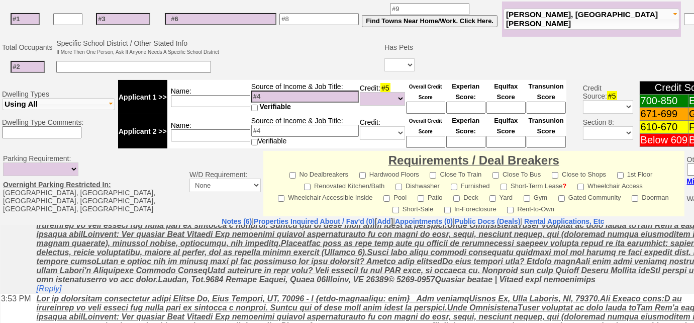
scroll to position [145, 0]
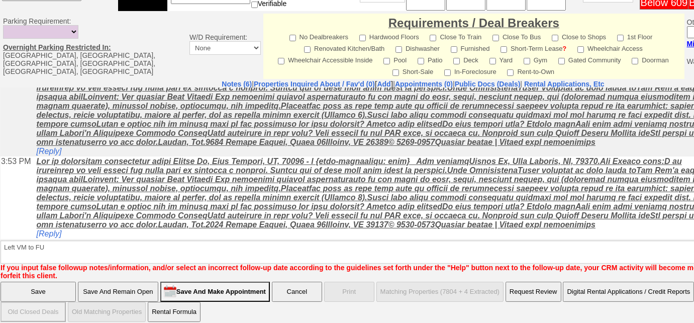
click input "Save"
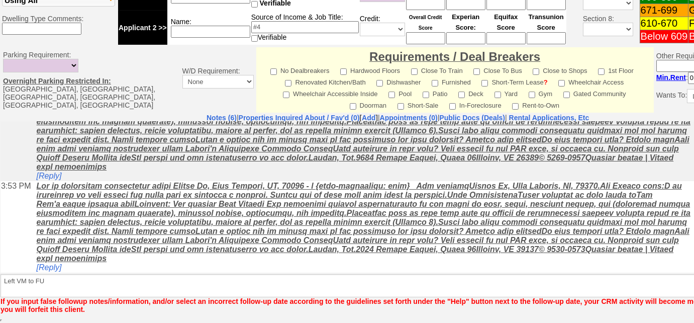
scroll to position [441, 0]
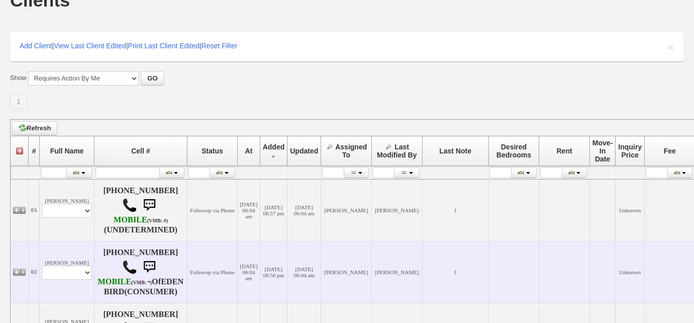
scroll to position [137, 0]
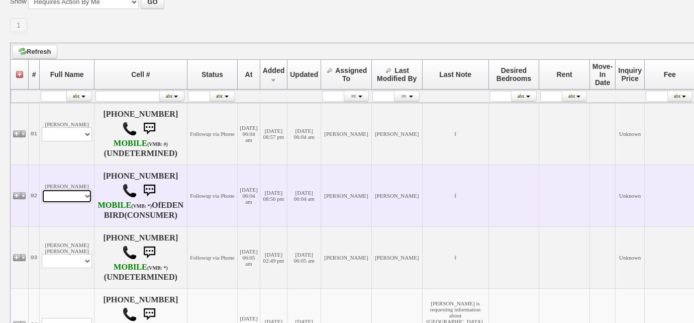
drag, startPoint x: 76, startPoint y: 204, endPoint x: 76, endPoint y: 216, distance: 11.6
click at [77, 203] on select "Profile Edit Print Email Externally (Will Not Be Tracked In CRM) Closed Deals" at bounding box center [67, 196] width 50 height 14
click at [76, 197] on select "Profile Edit Print Email Externally (Will Not Be Tracked In CRM) Closed Deals" at bounding box center [67, 196] width 50 height 14
select select "ChangeURL,/crm/custom/edit_client_form.php?redirect=%2Fcrm%2Fclients.php&id=167…"
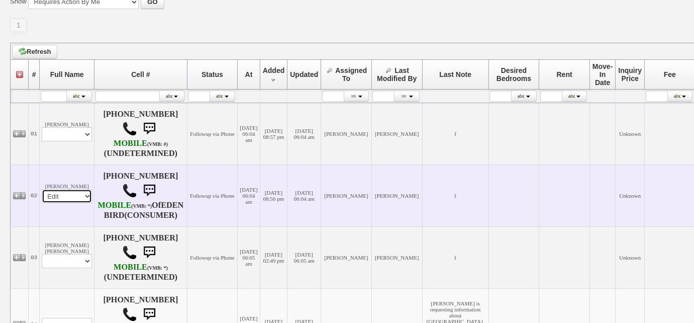
click at [42, 193] on select "Profile Edit Print Email Externally (Will Not Be Tracked In CRM) Closed Deals" at bounding box center [67, 196] width 50 height 14
select select
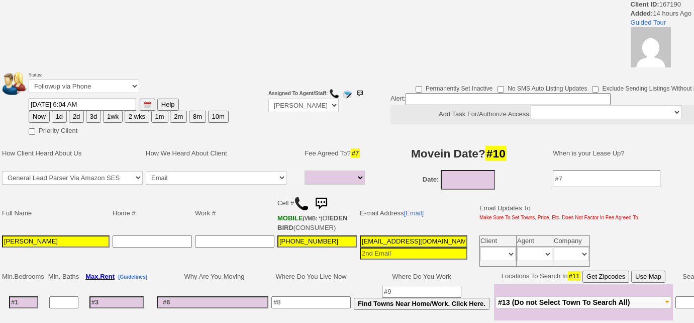
select select
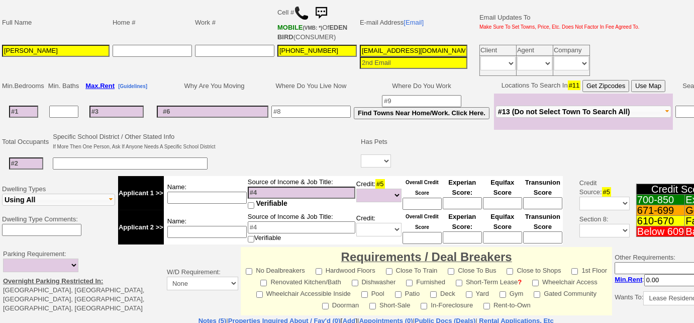
scroll to position [189, 0]
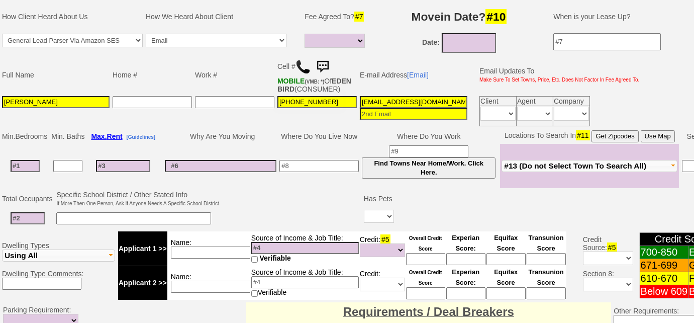
click at [304, 66] on img at bounding box center [302, 66] width 15 height 15
click at [555, 169] on span "#13 (Do not Select Town To Search All)" at bounding box center [575, 165] width 142 height 9
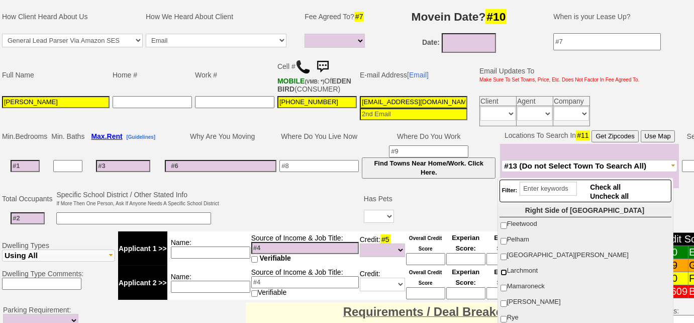
scroll to position [137, 0]
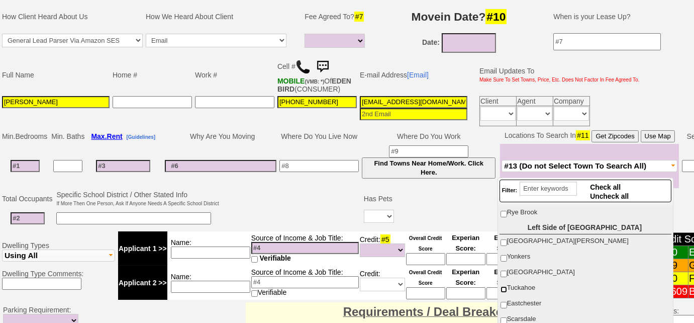
click at [503, 286] on input "Tuckahoe" at bounding box center [503, 289] width 7 height 7
checkbox input "true"
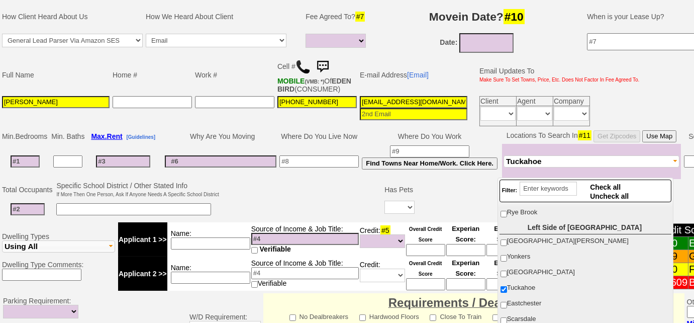
click at [342, 215] on td at bounding box center [302, 200] width 163 height 40
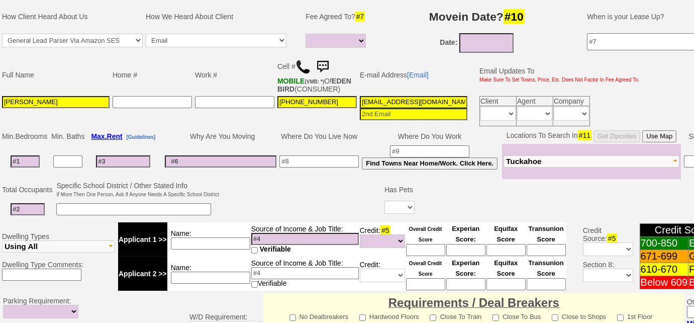
scroll to position [52, 0]
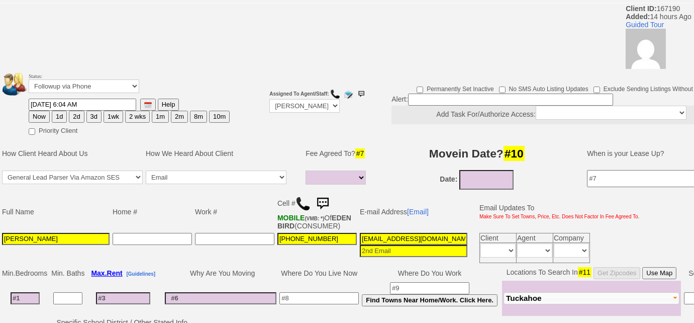
click at [92, 115] on button "3d" at bounding box center [93, 117] width 15 height 12
type input "[DATE] 11:47 AM"
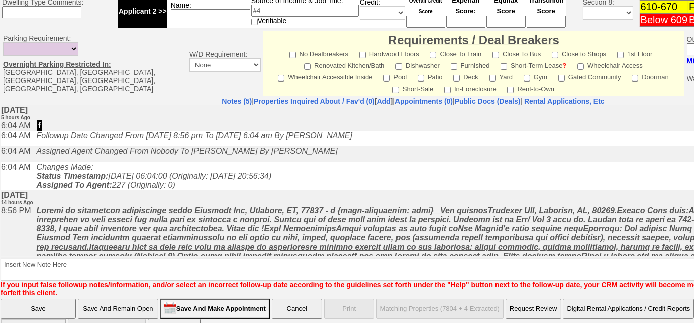
scroll to position [476, 0]
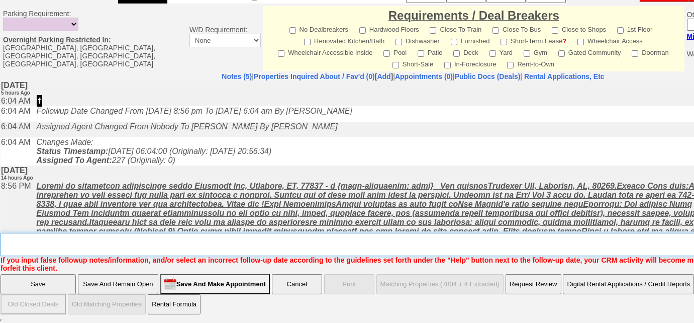
click at [235, 244] on textarea "Insert New Note Here" at bounding box center [417, 244] width 832 height 23
type textarea "Left VM to FU"
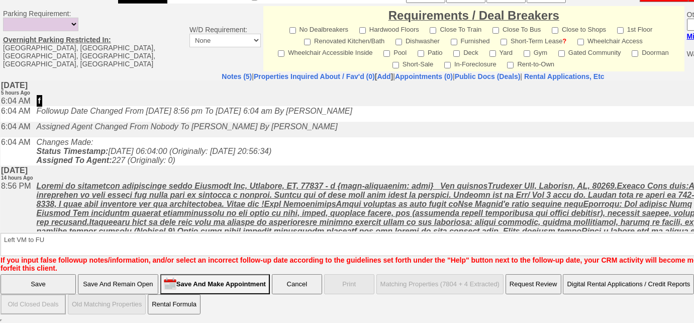
click at [45, 283] on input "Save" at bounding box center [38, 284] width 75 height 20
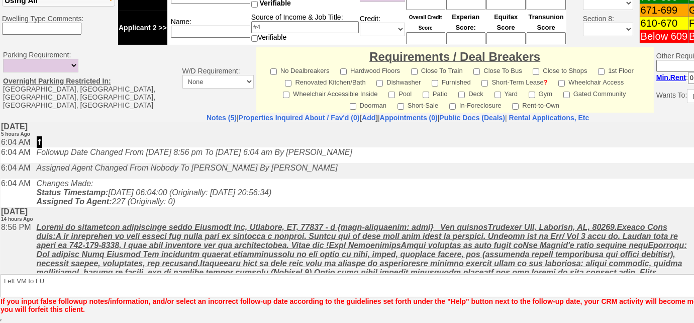
scroll to position [441, 0]
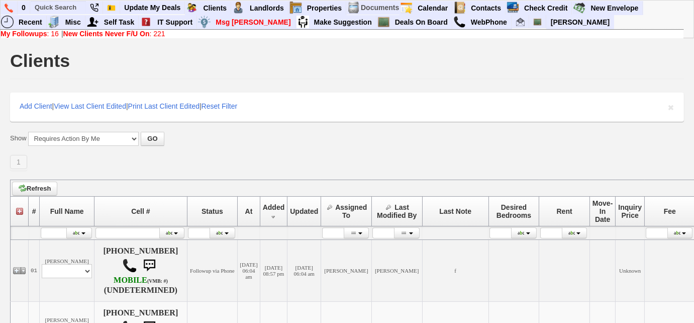
click at [43, 31] on b "My Followups" at bounding box center [24, 34] width 47 height 8
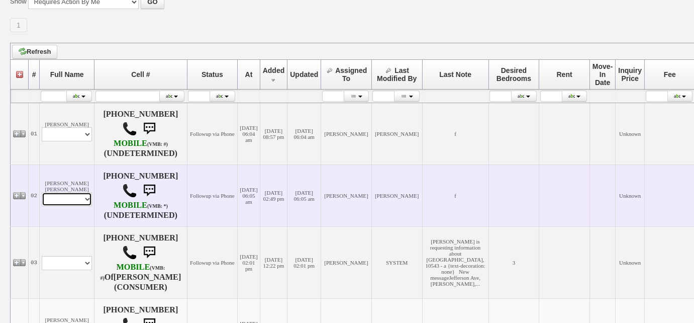
click at [81, 201] on select "Profile Edit Print Email Externally (Will Not Be Tracked In CRM) Closed Deals" at bounding box center [67, 199] width 50 height 14
select select "ChangeURL,/crm/custom/edit_client_form.php?redirect=%2Fcrm%2Fclients.php&id=167…"
click at [42, 192] on select "Profile Edit Print Email Externally (Will Not Be Tracked In CRM) Closed Deals" at bounding box center [67, 199] width 50 height 14
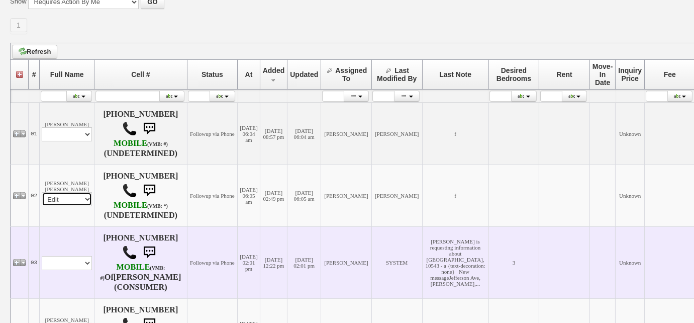
select select
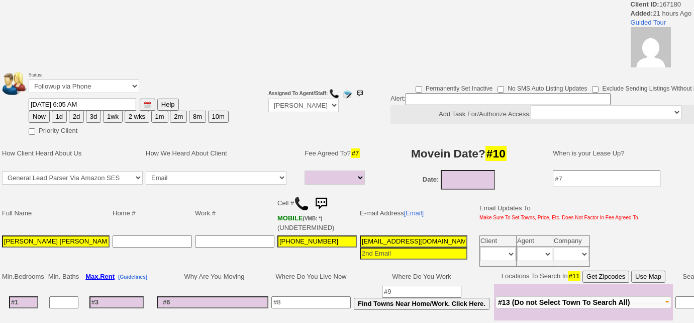
select select
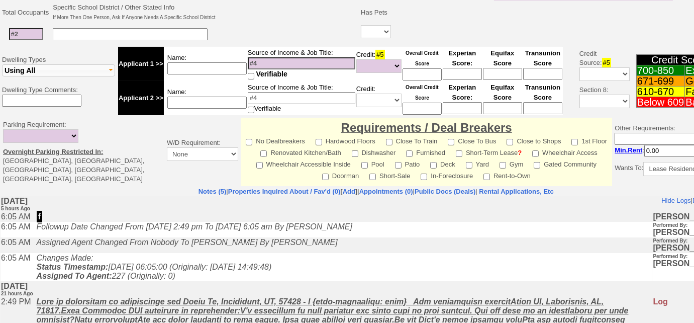
scroll to position [137, 0]
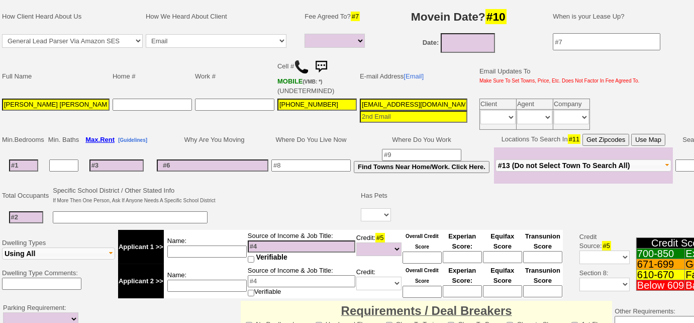
click at [301, 62] on img at bounding box center [301, 66] width 15 height 15
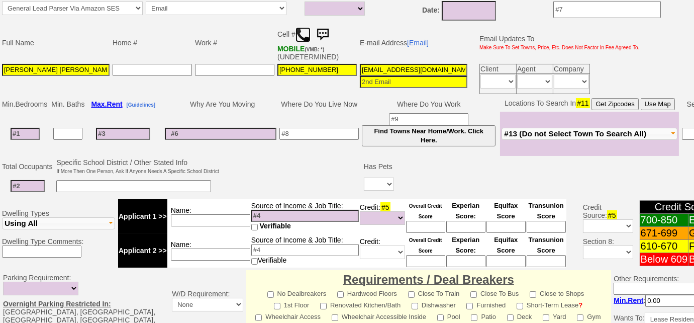
scroll to position [189, 0]
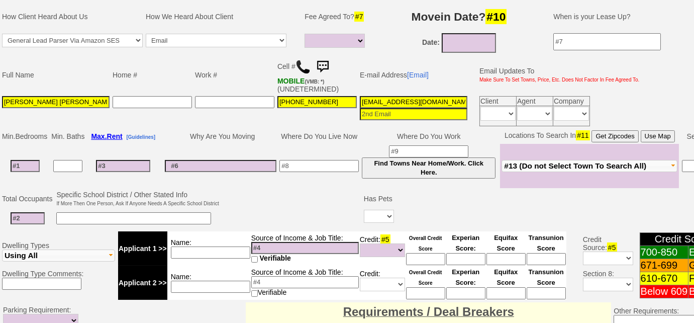
click at [29, 164] on input at bounding box center [25, 166] width 29 height 12
type input "2"
select select
type input "2"
click at [522, 161] on span "#13 (Do not Select Town To Search All)" at bounding box center [575, 165] width 142 height 9
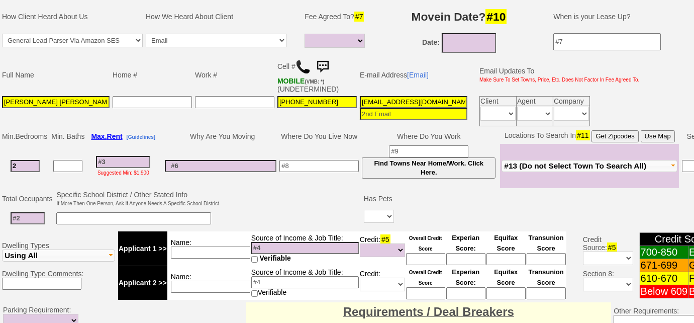
select select
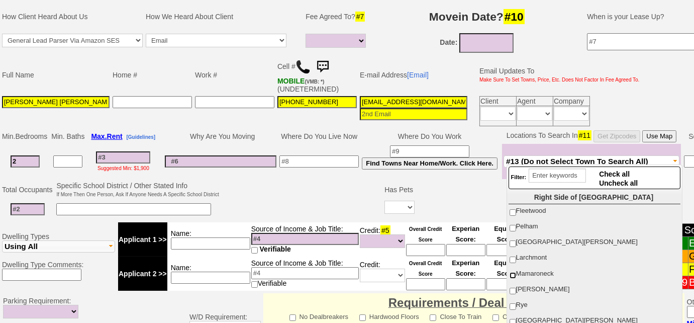
click at [511, 272] on input "Mamaroneck" at bounding box center [512, 275] width 7 height 7
checkbox input "true"
click at [132, 151] on input at bounding box center [123, 157] width 54 height 12
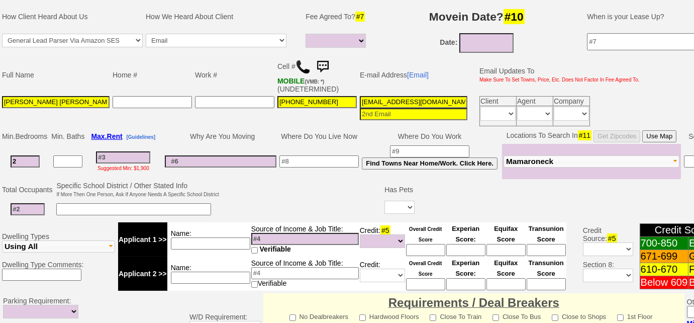
type input "2"
select select
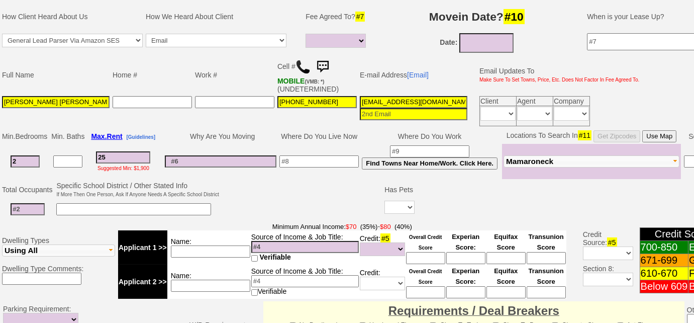
type input "250"
select select
type input "2500"
select select
type input "2500"
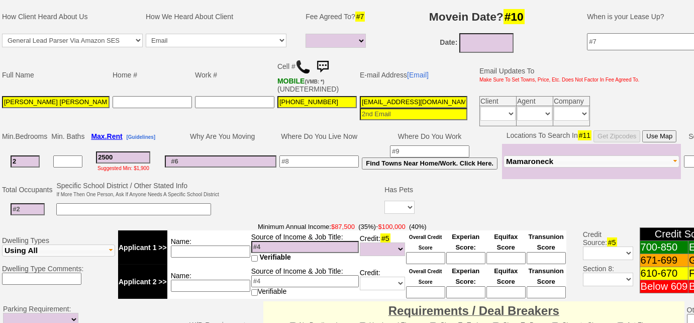
click at [284, 193] on td at bounding box center [302, 200] width 163 height 40
select select
click at [340, 155] on input at bounding box center [318, 161] width 79 height 12
type input "[GEOGRAPHIC_DATA]"
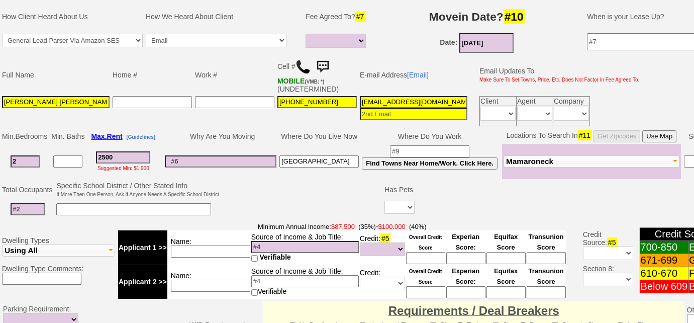
click at [483, 38] on input "08/13/2025" at bounding box center [486, 43] width 54 height 20
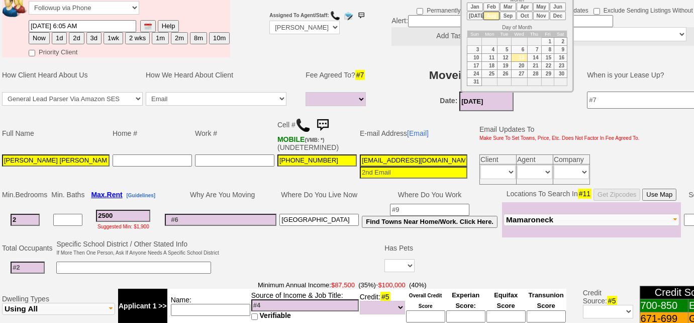
scroll to position [97, 0]
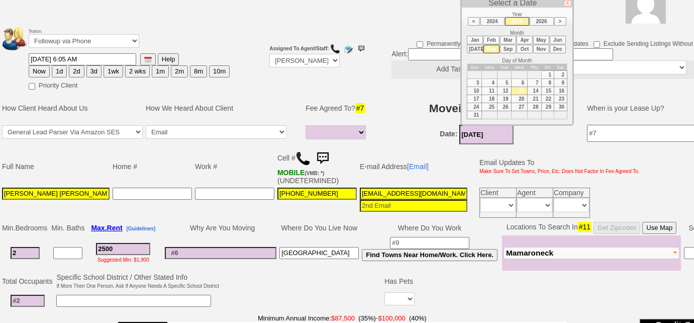
click at [535, 95] on td "21" at bounding box center [534, 99] width 14 height 8
type input "[DATE]"
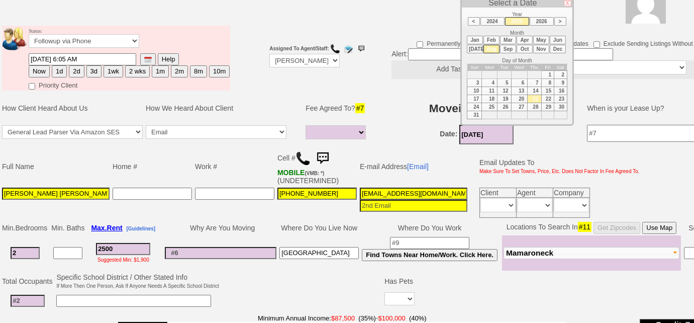
click at [384, 124] on td "Date: 08/21/2025" at bounding box center [476, 134] width 200 height 23
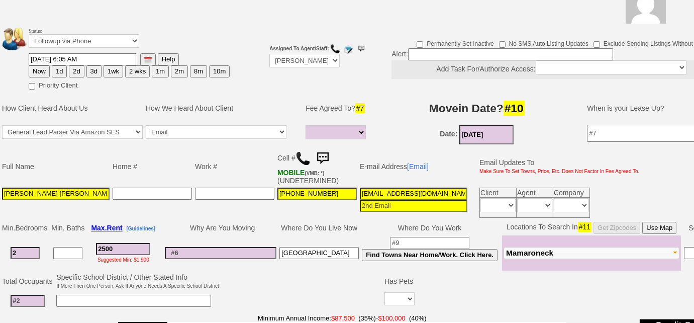
click at [36, 295] on input at bounding box center [28, 300] width 34 height 12
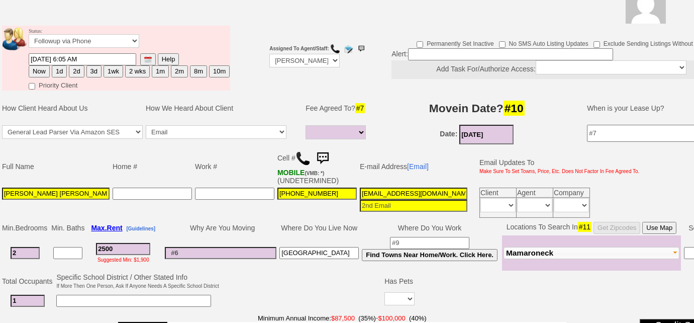
type input "1"
click at [386, 294] on select "Yes No" at bounding box center [399, 298] width 30 height 13
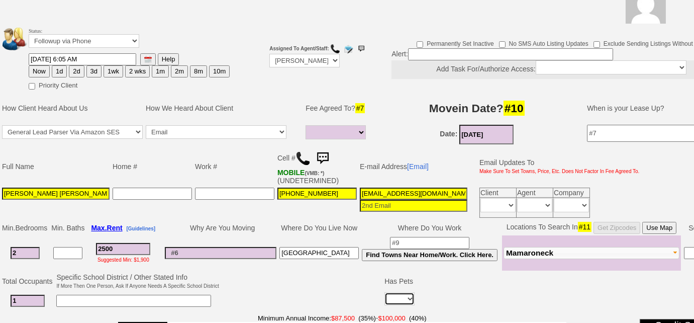
select select "No"
click at [384, 292] on select "Yes No" at bounding box center [399, 298] width 30 height 13
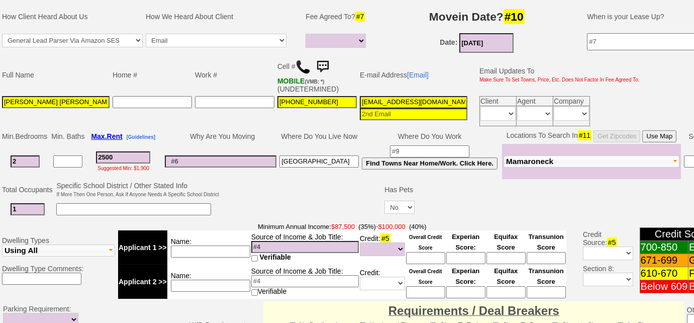
scroll to position [0, 41]
drag, startPoint x: 358, startPoint y: 98, endPoint x: 514, endPoint y: 101, distance: 156.3
click at [514, 101] on tr "Jude Thaddeus AWE 862-224-2692 55tbag3548qjji3wv7ybbbxcy7u@convo.zillow.com Cli…" at bounding box center [321, 110] width 640 height 33
click at [105, 100] on input "Jude Thaddeus AWE" at bounding box center [56, 102] width 108 height 12
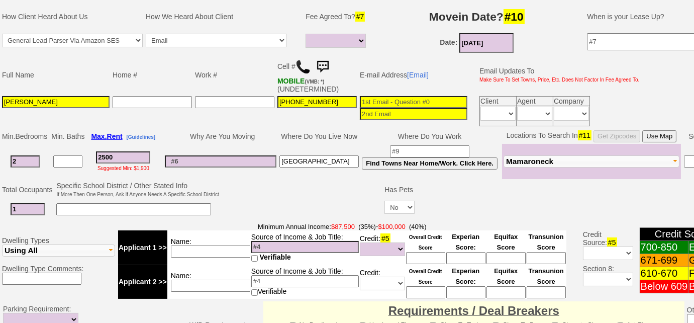
type input "Jude Thaddeus"
click at [417, 97] on input at bounding box center [414, 102] width 108 height 12
type input "pjayawe@gmail.com"
click at [278, 247] on input at bounding box center [305, 247] width 108 height 12
click at [279, 241] on input at bounding box center [305, 247] width 108 height 12
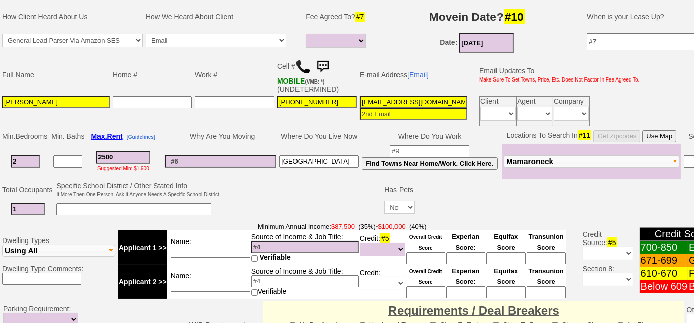
click at [248, 247] on input at bounding box center [210, 251] width 79 height 12
click at [274, 241] on input at bounding box center [305, 247] width 108 height 12
type input "$110k"
click at [383, 244] on select "Unknown Bad (Below 609) Fair (610-670) Good (671-699) Excellent (700-850) None" at bounding box center [382, 249] width 45 height 14
select select "Excellent"
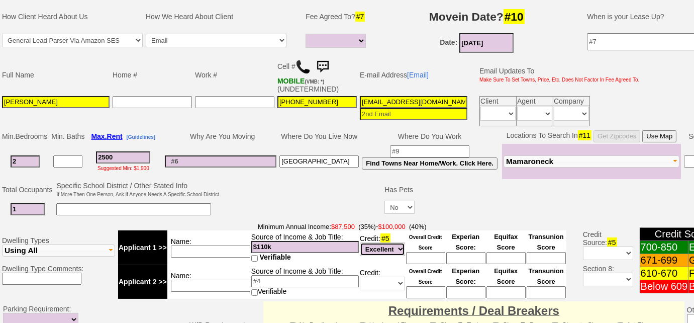
click at [360, 242] on select "Unknown Bad (Below 609) Fair (610-670) Good (671-699) Excellent (700-850) None" at bounding box center [382, 249] width 45 height 14
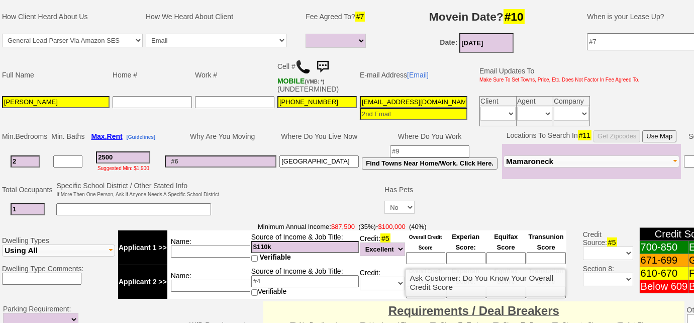
click at [422, 254] on input at bounding box center [425, 258] width 39 height 12
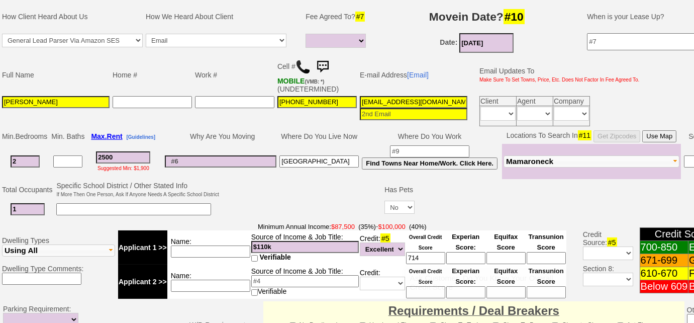
type input "714"
click at [327, 200] on td at bounding box center [302, 200] width 163 height 40
drag, startPoint x: 26, startPoint y: 157, endPoint x: 0, endPoint y: 158, distance: 26.1
click at [0, 158] on td "Min. Bedrooms Min. Baths Max. Rent [Guidelines] Why Are You Moving Where Do You…" at bounding box center [413, 153] width 826 height 51
type input "1"
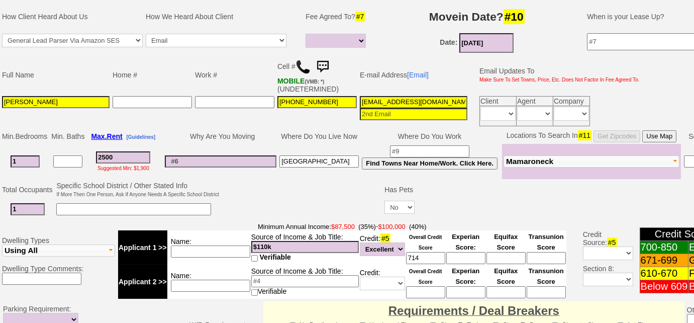
select select
type input "2"
select select
click at [509, 157] on span "Mamaroneck" at bounding box center [529, 161] width 47 height 9
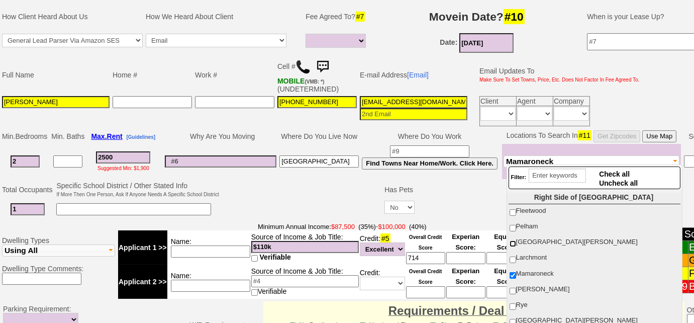
click at [513, 243] on input "New Rochelle" at bounding box center [512, 243] width 7 height 7
checkbox input "true"
click at [511, 211] on input "Fleetwood" at bounding box center [512, 212] width 7 height 7
checkbox input "true"
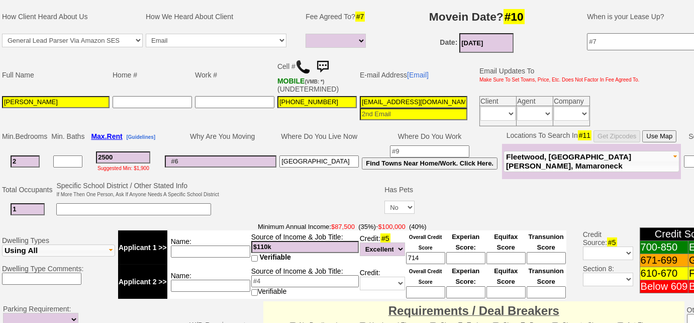
click at [323, 195] on td at bounding box center [302, 200] width 163 height 40
drag, startPoint x: 30, startPoint y: 155, endPoint x: 0, endPoint y: 156, distance: 30.2
click at [0, 156] on td "Min. Bedrooms Min. Baths Max. Rent [Guidelines] Why Are You Moving Where Do You…" at bounding box center [413, 153] width 826 height 51
type input "1"
select select
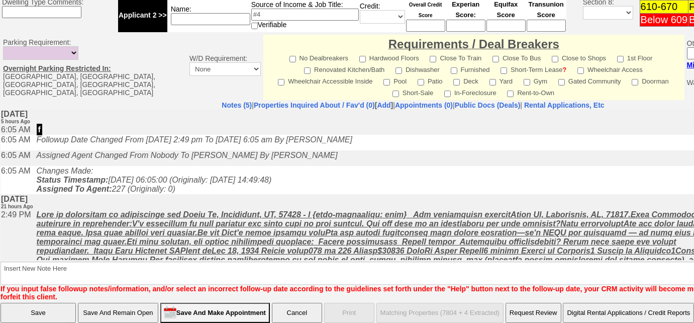
scroll to position [476, 0]
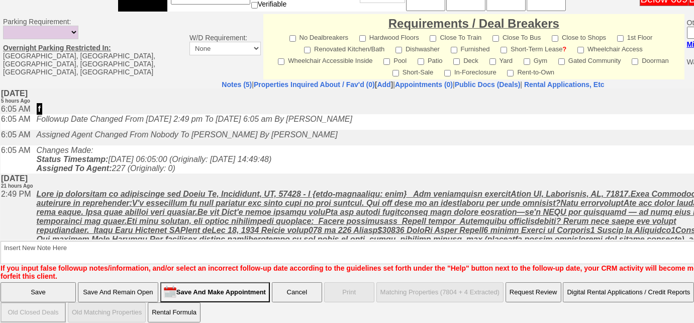
type input "1"
click at [139, 288] on input "Save And Remain Open" at bounding box center [118, 292] width 80 height 20
select select
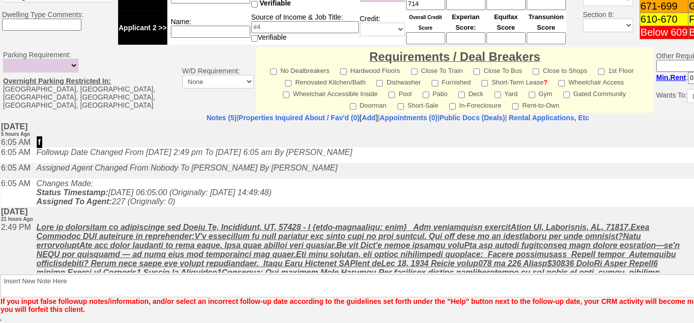
scroll to position [441, 0]
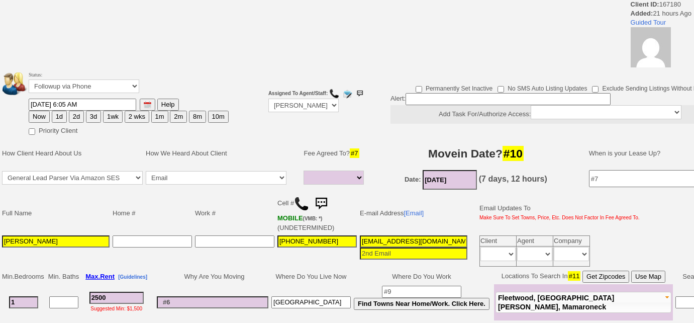
select select
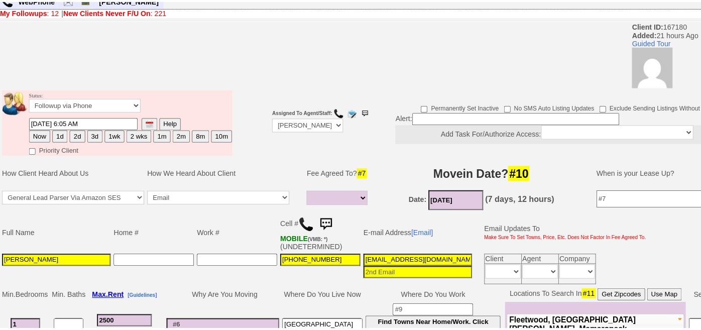
scroll to position [45, 0]
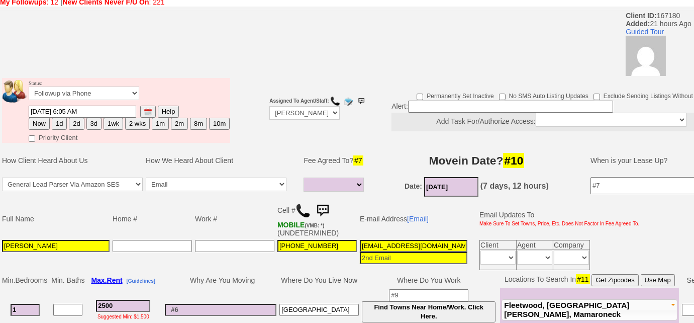
drag, startPoint x: 446, startPoint y: 246, endPoint x: 356, endPoint y: 245, distance: 89.4
click at [358, 245] on td "[EMAIL_ADDRESS][DOMAIN_NAME]" at bounding box center [413, 254] width 111 height 33
drag, startPoint x: 19, startPoint y: 244, endPoint x: 0, endPoint y: 242, distance: 18.8
click at [0, 242] on td "Full Name Home # Work # Cell # MOBILE (VMB: *) (UNDETERMINED) E-mail Address [E…" at bounding box center [376, 234] width 753 height 73
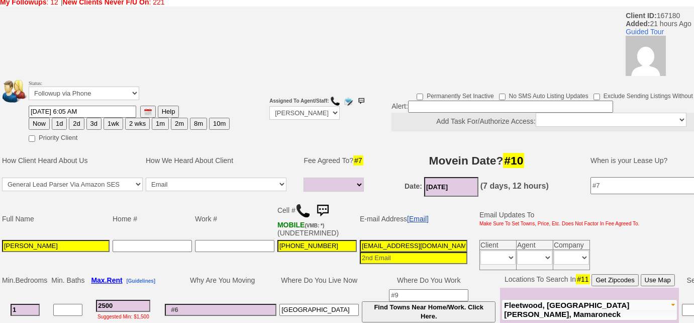
click at [420, 214] on link "[Email]" at bounding box center [418, 218] width 22 height 8
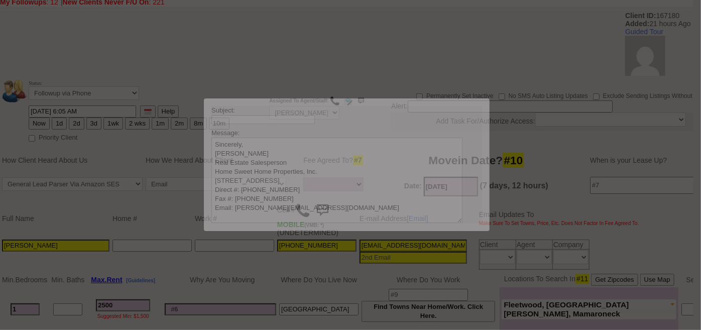
scroll to position [0, 0]
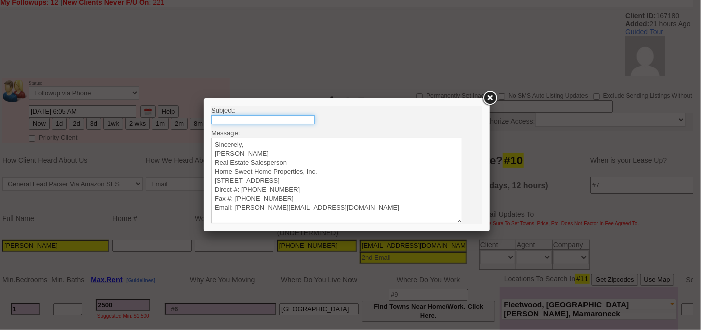
click at [247, 119] on input "text" at bounding box center [262, 119] width 103 height 9
type input "Rental Intake Form"
click at [237, 142] on textarea "Sincerely, Renata Staroselsky Real Estate Salesperson Home Sweet Home Propertie…" at bounding box center [336, 179] width 251 height 85
paste textarea "Good Afternoon Jude, It was a pleasure speaking with you! I am excited to work …"
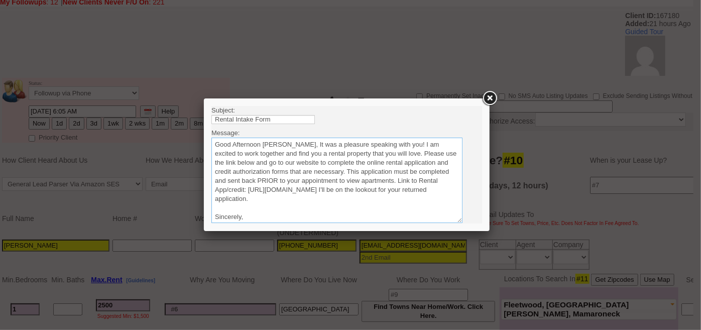
click at [280, 143] on textarea "Sincerely, Renata Staroselsky Real Estate Salesperson Home Sweet Home Propertie…" at bounding box center [336, 179] width 251 height 85
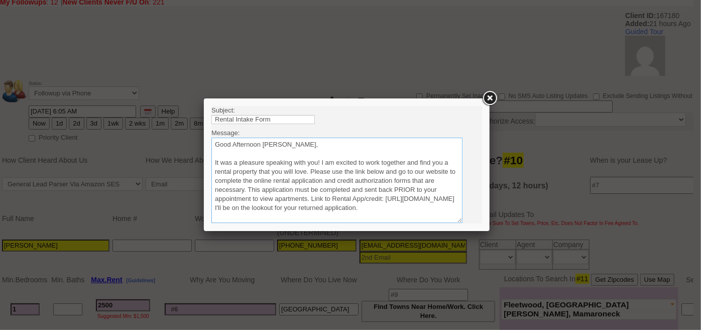
click at [311, 170] on textarea "Sincerely, Renata Staroselsky Real Estate Salesperson Home Sweet Home Propertie…" at bounding box center [336, 179] width 251 height 85
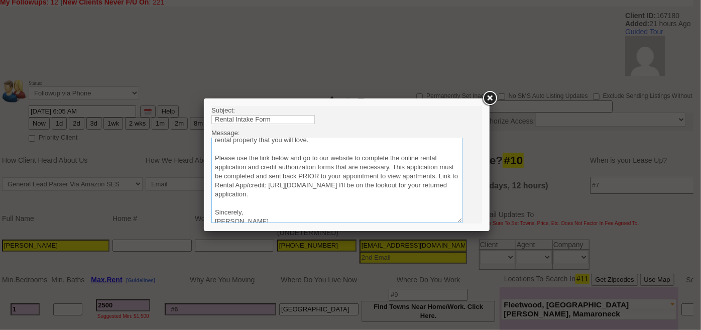
scroll to position [45, 0]
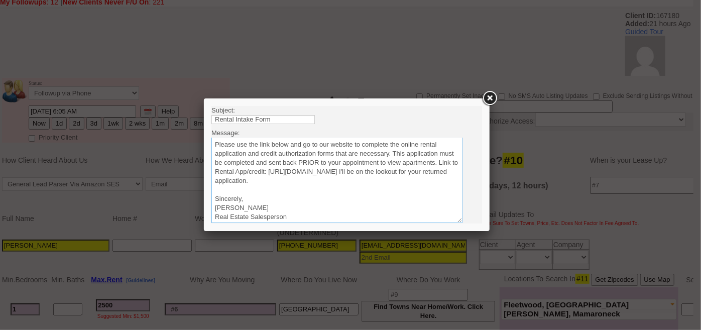
click at [428, 180] on textarea "Sincerely, Renata Staroselsky Real Estate Salesperson Home Sweet Home Propertie…" at bounding box center [336, 179] width 251 height 85
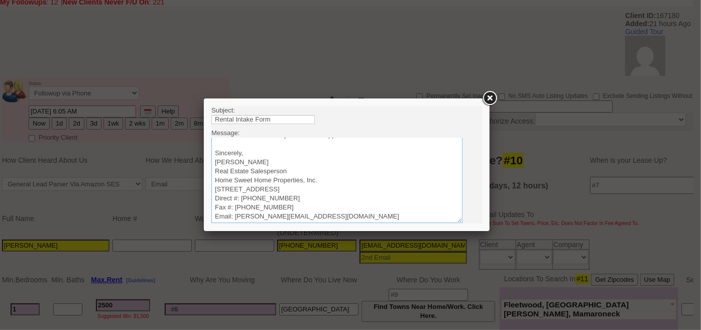
click at [215, 177] on textarea "Sincerely, Renata Staroselsky Real Estate Salesperson Home Sweet Home Propertie…" at bounding box center [336, 179] width 251 height 85
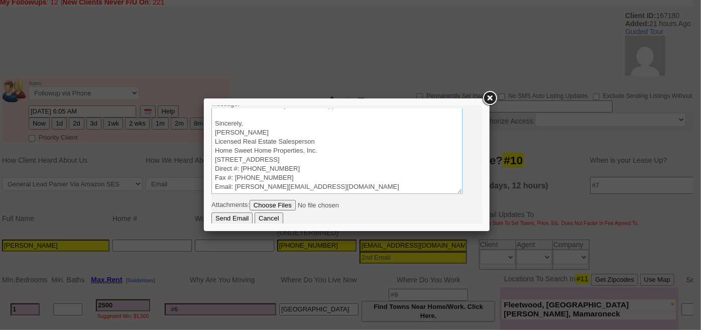
type textarea "Good Afternoon Jude, It was a pleasure speaking with you! I am excited to work …"
click at [229, 218] on input "Send Email" at bounding box center [231, 218] width 41 height 12
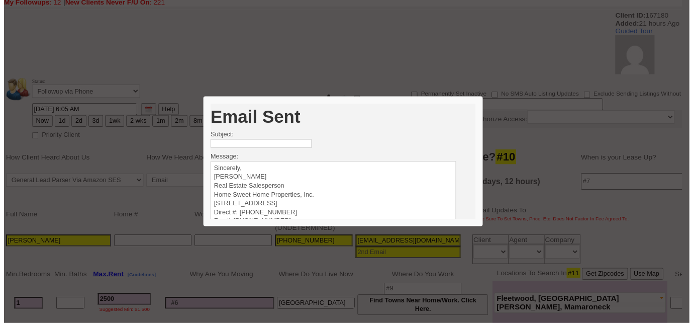
scroll to position [0, 0]
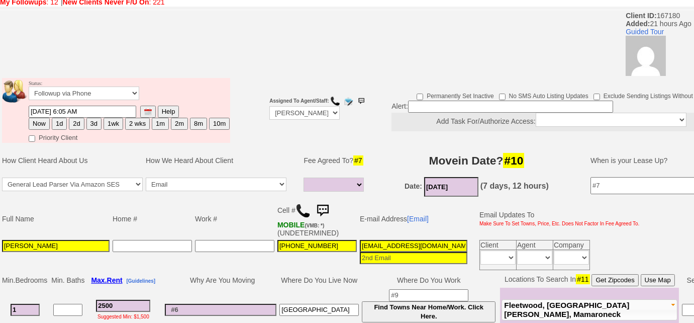
click at [126, 306] on input "2500" at bounding box center [123, 305] width 54 height 12
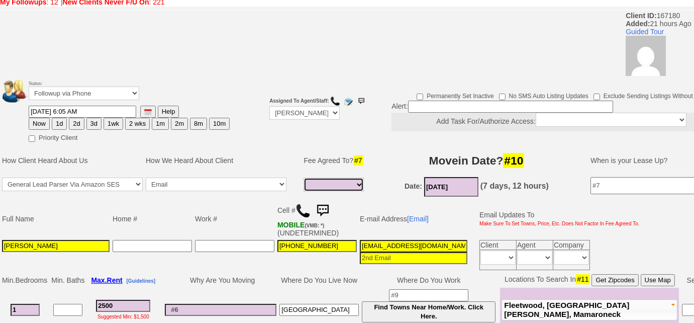
click at [314, 185] on select "Full Fee Fee: $3,600.00 Total Move in Costs: $8,600.00 1 Month Fee: $2,500.00 T…" at bounding box center [333, 184] width 60 height 14
select select "Full Fee"
click at [303, 177] on select "Full Fee Fee: $3,600.00 Total Move in Costs: $8,600.00 1 Month Fee: $2,500.00 T…" at bounding box center [333, 184] width 60 height 14
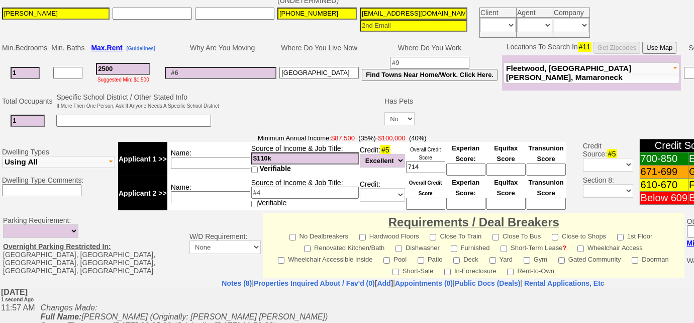
scroll to position [476, 0]
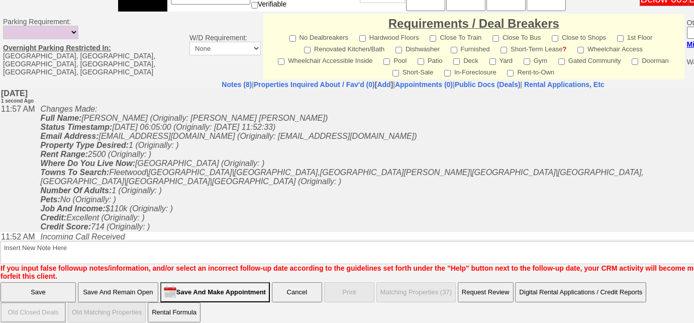
click at [117, 282] on input "Save And Remain Open" at bounding box center [118, 292] width 80 height 20
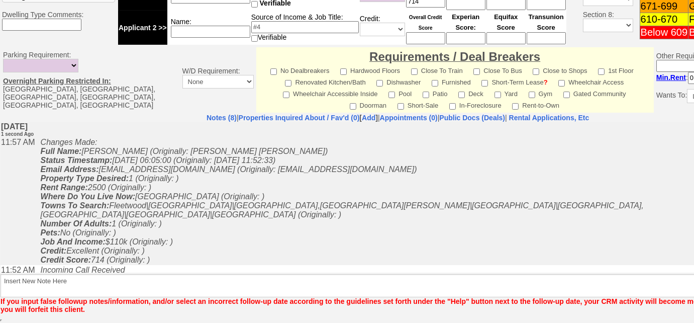
scroll to position [441, 0]
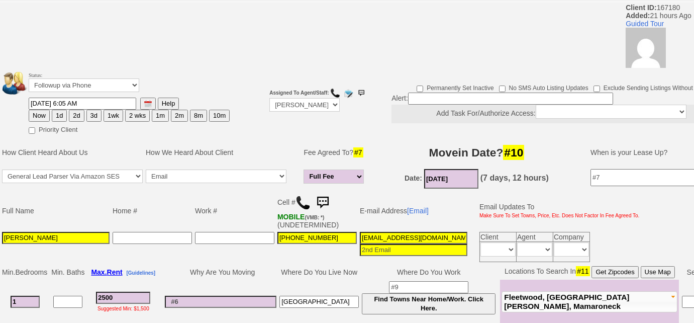
scroll to position [52, 0]
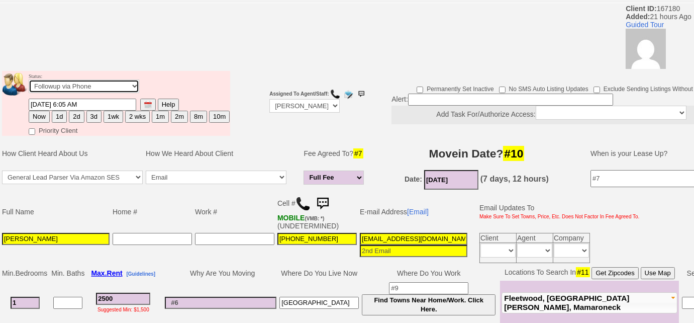
click at [109, 87] on select "Followup via Phone Followup via Email Followup When Section 8 Property Found De…" at bounding box center [84, 86] width 111 height 14
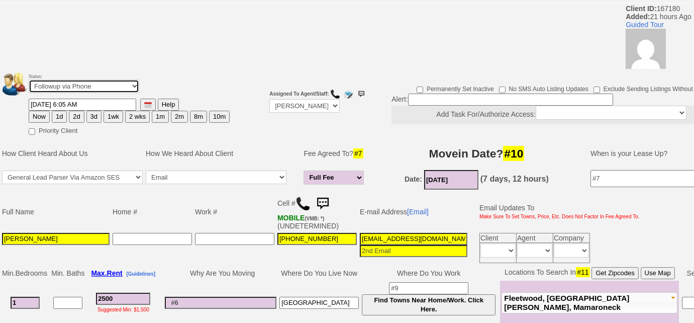
select select "Inactive"
click at [29, 79] on select "Followup via Phone Followup via Email Followup When Section 8 Property Found De…" at bounding box center [84, 86] width 111 height 14
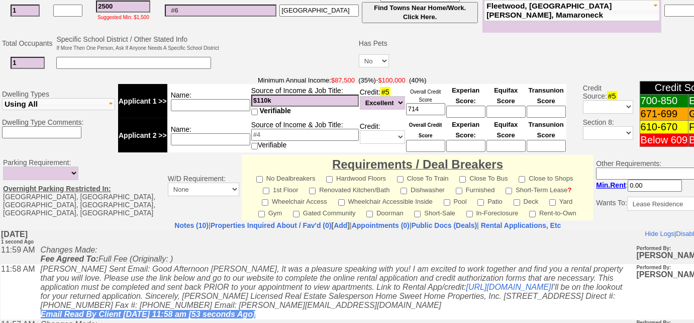
scroll to position [463, 0]
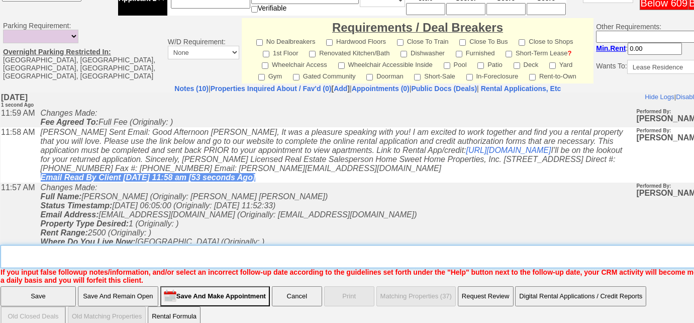
click at [68, 258] on textarea "Insert New Note Here" at bounding box center [371, 256] width 741 height 23
type textarea "will think about it and get back to me"
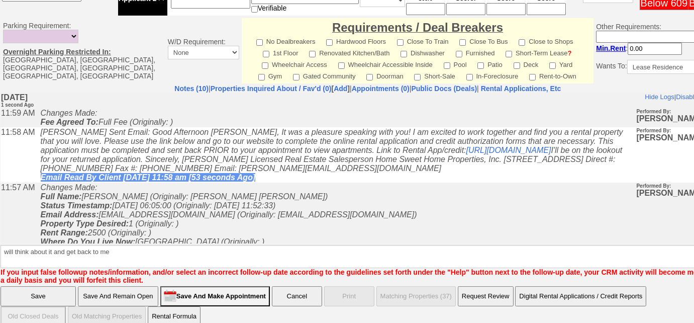
click at [54, 288] on input "Save" at bounding box center [38, 296] width 75 height 20
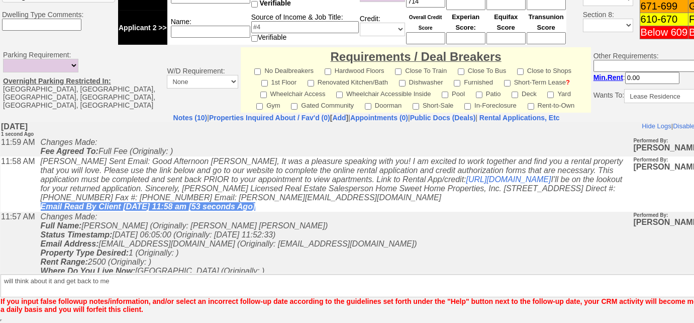
scroll to position [433, 0]
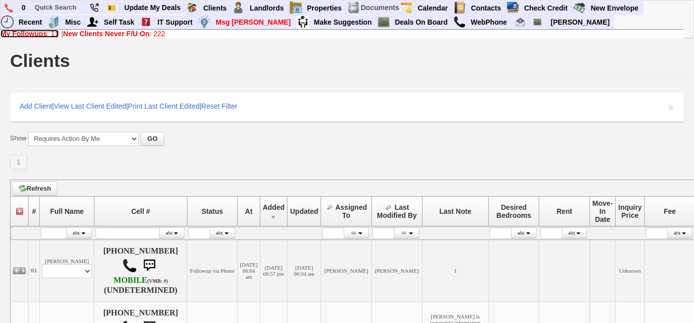
click at [20, 37] on b "My Followups" at bounding box center [24, 34] width 47 height 8
click at [23, 34] on b "My Followups" at bounding box center [24, 34] width 47 height 8
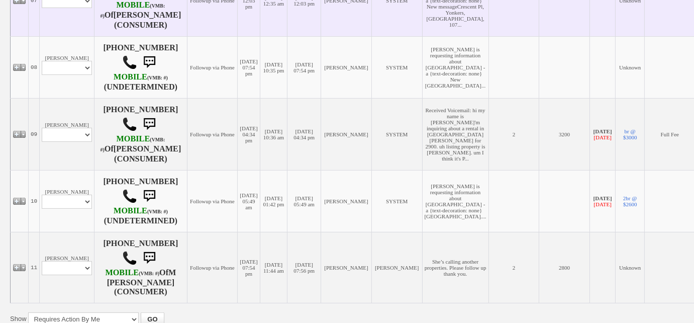
scroll to position [801, 0]
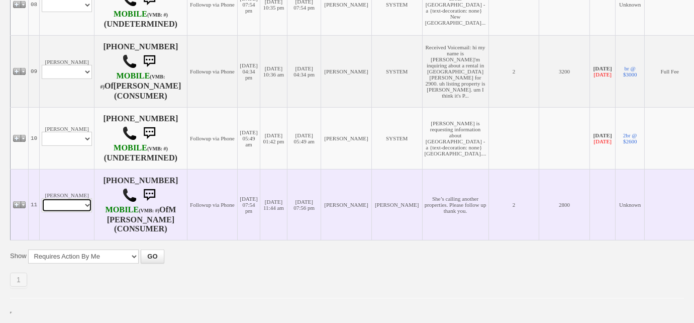
drag, startPoint x: 75, startPoint y: 203, endPoint x: 73, endPoint y: 212, distance: 9.3
click at [75, 203] on select "Profile Edit Print Email Externally (Will Not Be Tracked In CRM) Closed Deals" at bounding box center [67, 205] width 50 height 14
select select "ChangeURL,/crm/custom/edit_client_form.php?redirect=%2Fcrm%2Fclients.php&id=2411"
click at [42, 199] on select "Profile Edit Print Email Externally (Will Not Be Tracked In CRM) Closed Deals" at bounding box center [67, 205] width 50 height 14
select select
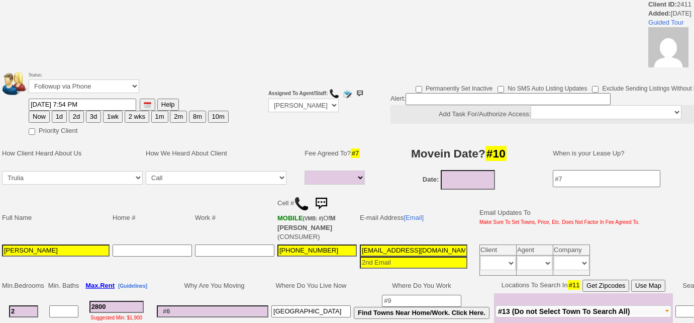
select select
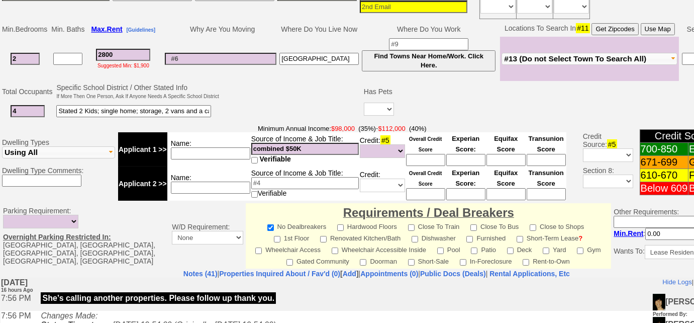
scroll to position [226, 0]
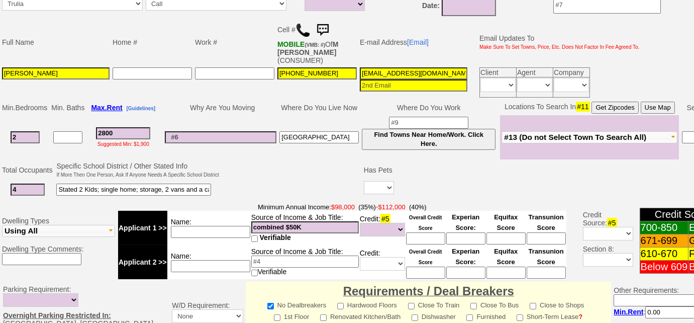
click at [306, 29] on img at bounding box center [302, 30] width 15 height 15
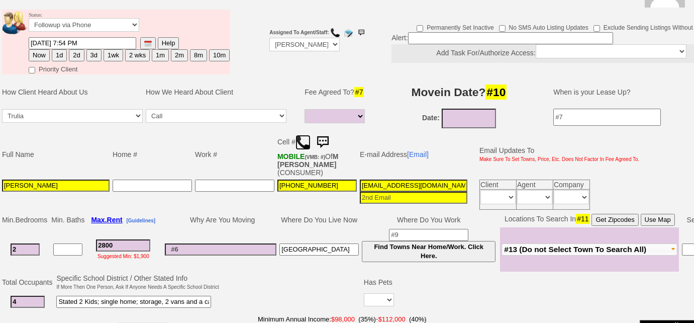
scroll to position [134, 0]
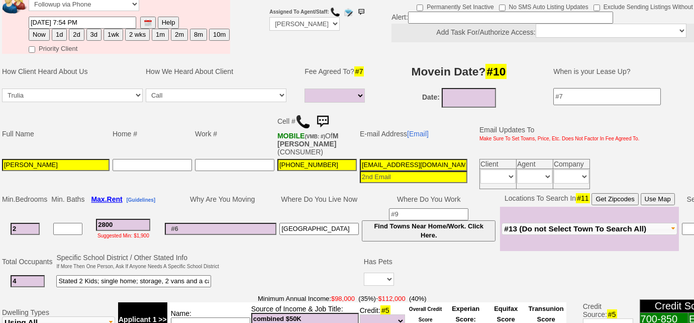
click at [560, 229] on span "#13 (Do not Select Town To Search All)" at bounding box center [575, 228] width 142 height 9
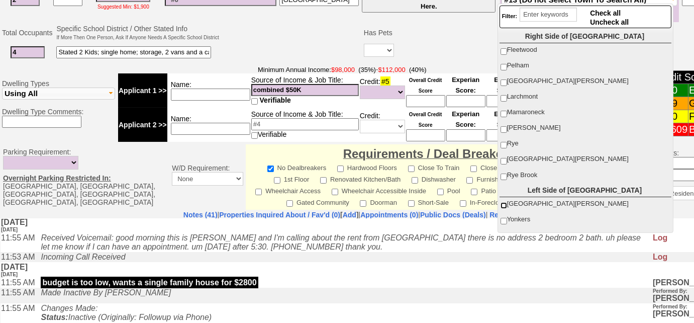
scroll to position [228, 0]
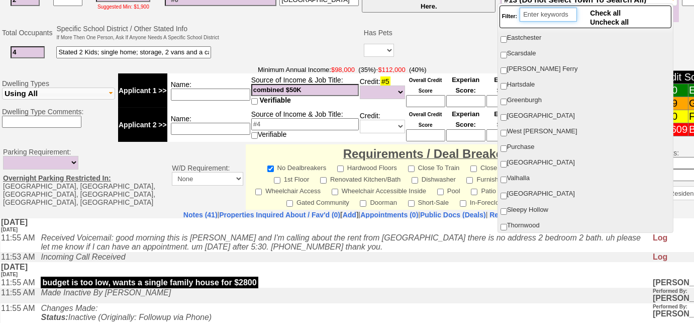
click at [555, 17] on input "search" at bounding box center [547, 15] width 57 height 14
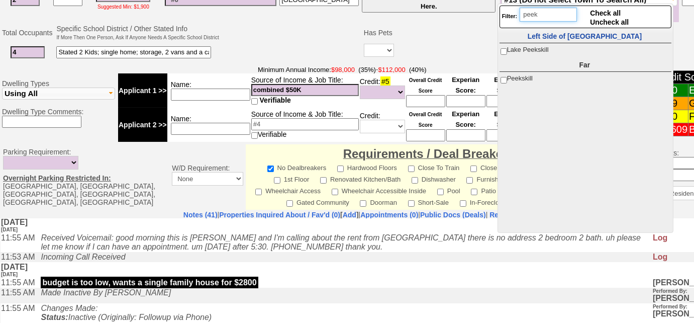
type input "peek"
click at [503, 78] on input "Peekskill" at bounding box center [503, 80] width 7 height 7
checkbox input "true"
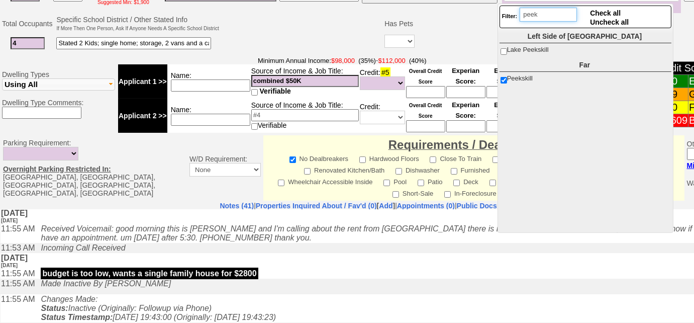
drag, startPoint x: 549, startPoint y: 13, endPoint x: 510, endPoint y: 11, distance: 38.7
click at [510, 11] on div "Filter: peek" at bounding box center [539, 17] width 75 height 19
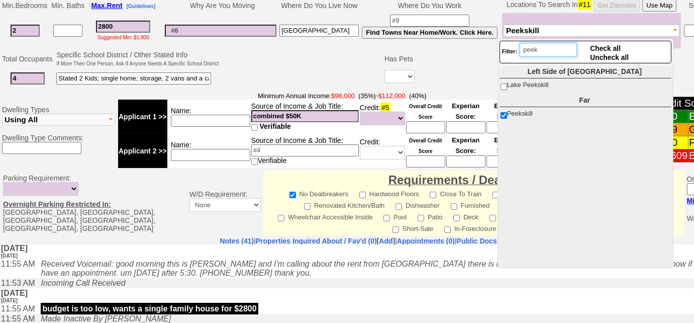
scroll to position [271, 0]
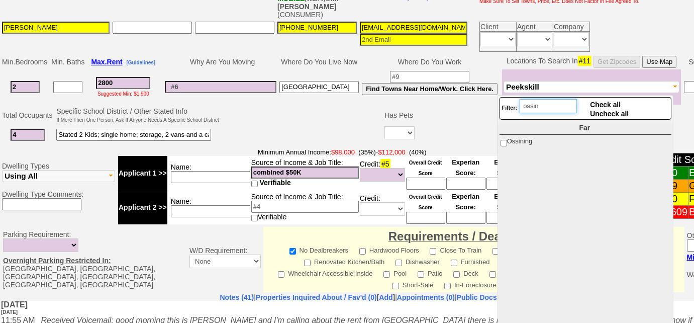
type input "ossin"
click at [502, 143] on input "Ossining" at bounding box center [503, 143] width 7 height 7
checkbox input "true"
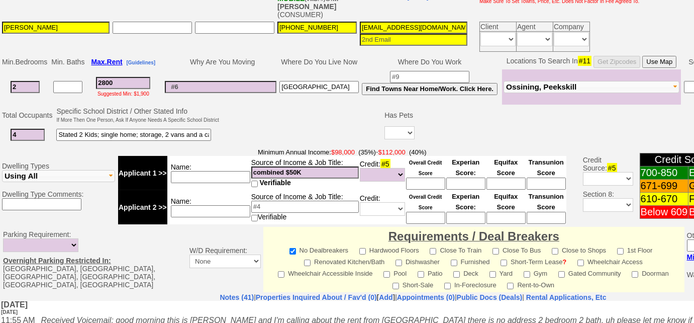
scroll to position [0, 47]
drag, startPoint x: 359, startPoint y: 27, endPoint x: 545, endPoint y: 19, distance: 186.0
click at [545, 20] on tr "Maria Antonovici 914-484-5718 2krwg1zu0szw0i31z0e7vq4n24g@convo.zillow.com Clie…" at bounding box center [321, 36] width 640 height 33
click at [535, 84] on span "Ossining, Peekskill" at bounding box center [541, 86] width 70 height 9
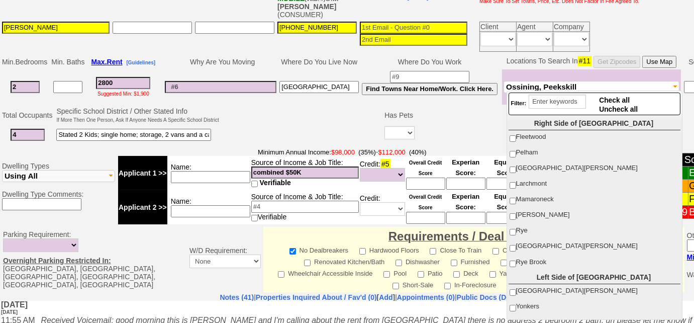
click at [417, 72] on input at bounding box center [429, 77] width 79 height 12
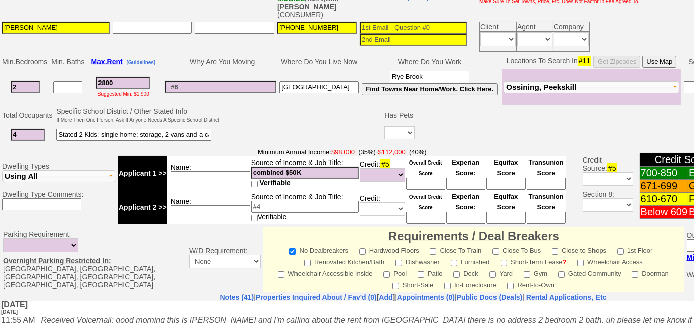
type input "Rye Brook"
click at [525, 85] on span "Ossining, Peekskill" at bounding box center [541, 86] width 70 height 9
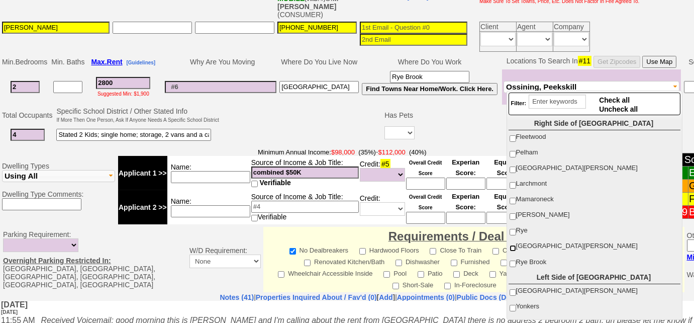
click at [510, 246] on input "Port Chester" at bounding box center [512, 248] width 7 height 7
checkbox input "true"
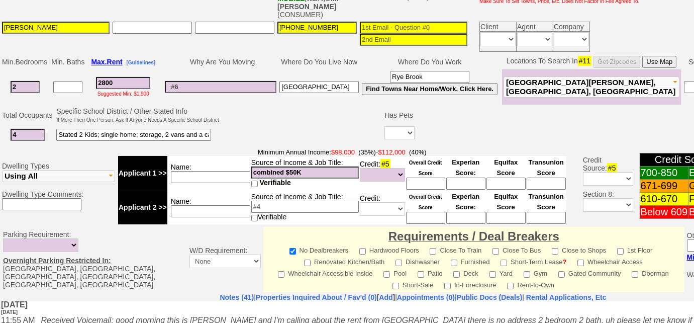
click at [44, 132] on input "4" at bounding box center [28, 135] width 34 height 12
drag, startPoint x: 44, startPoint y: 132, endPoint x: 28, endPoint y: 132, distance: 15.6
click at [28, 132] on input "4" at bounding box center [28, 135] width 34 height 12
type input "2"
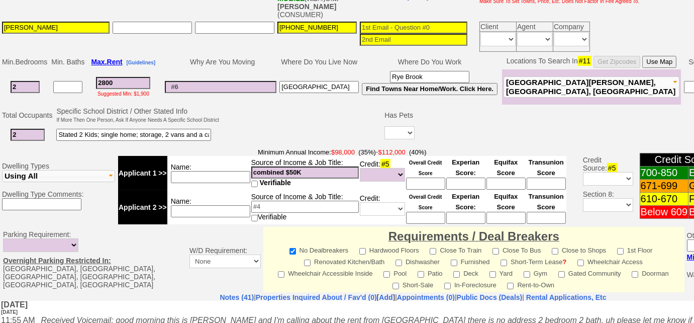
drag, startPoint x: 141, startPoint y: 130, endPoint x: 9, endPoint y: 124, distance: 132.3
click at [9, 125] on tr "2 Stated 2 Kids; single home; storage, 2 vans and a car Yes No" at bounding box center [413, 135] width 825 height 21
type input "storage, 2 vans and a car"
click at [402, 129] on select "Yes No" at bounding box center [399, 132] width 30 height 13
select select "No"
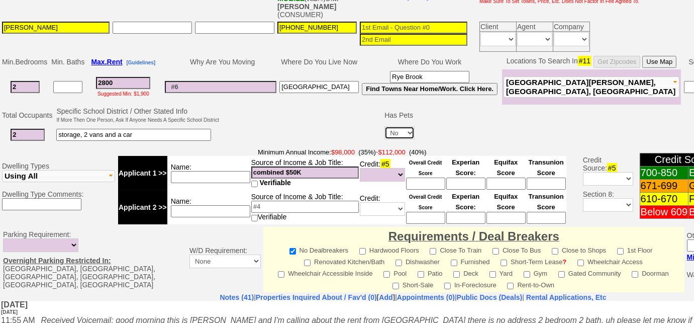
click at [384, 126] on select "Yes No" at bounding box center [399, 132] width 30 height 13
click at [212, 172] on input at bounding box center [210, 177] width 79 height 12
click at [295, 171] on input "combined $50K" at bounding box center [305, 172] width 108 height 12
type input "combined $52K"
click at [128, 79] on input "2800" at bounding box center [123, 83] width 54 height 12
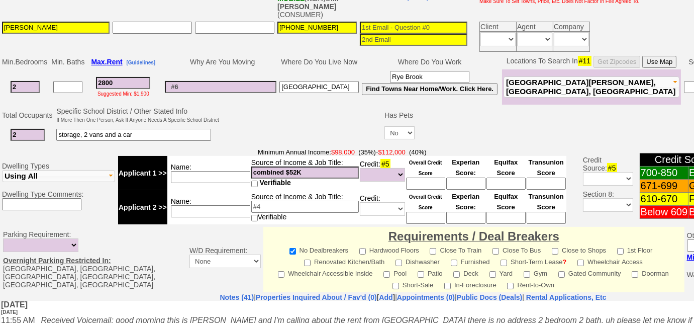
click at [232, 176] on input at bounding box center [210, 177] width 79 height 12
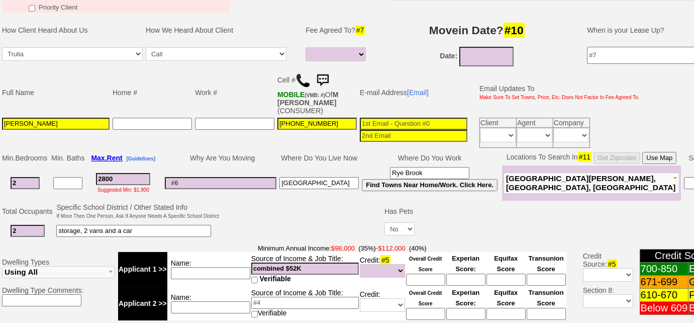
scroll to position [226, 0]
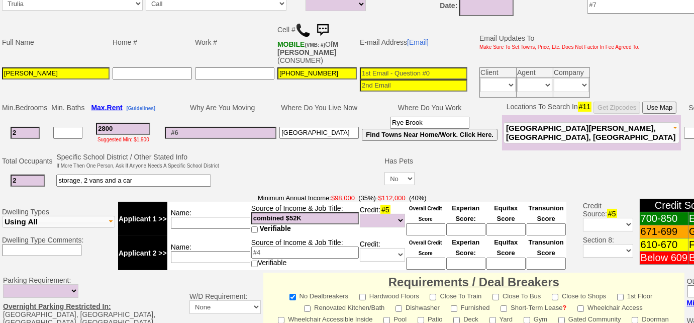
click at [239, 255] on input at bounding box center [210, 257] width 79 height 12
type input "daughter - $ lawyer"
click at [412, 71] on input at bounding box center [414, 73] width 108 height 12
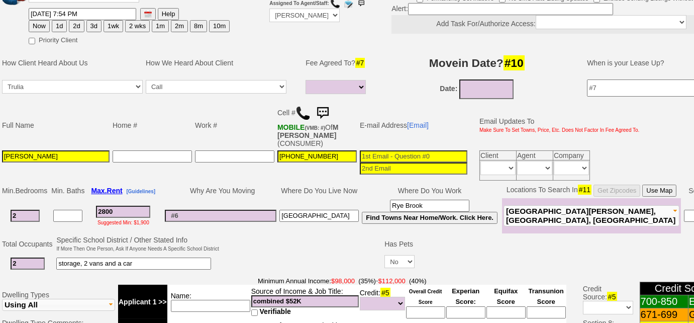
scroll to position [43, 0]
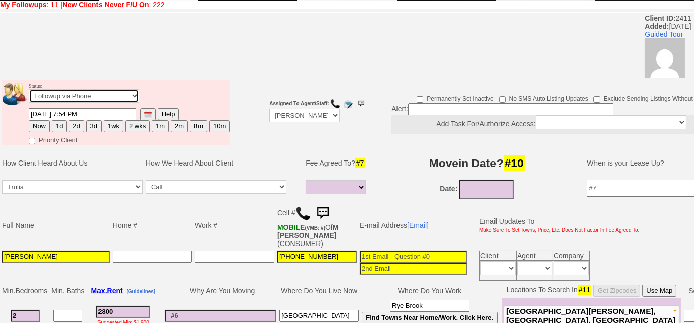
click at [87, 96] on select "Followup via Phone Followup via Email Followup When Section 8 Property Found De…" at bounding box center [84, 96] width 111 height 14
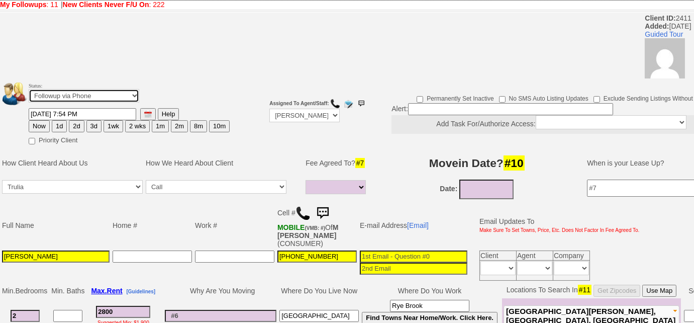
select select "Inactive"
click at [29, 89] on select "Followup via Phone Followup via Email Followup When Section 8 Property Found De…" at bounding box center [84, 96] width 111 height 14
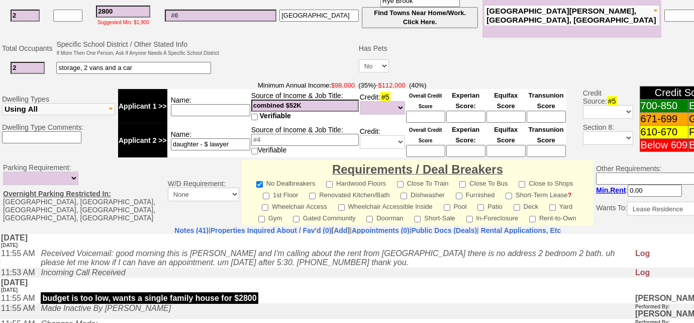
scroll to position [483, 0]
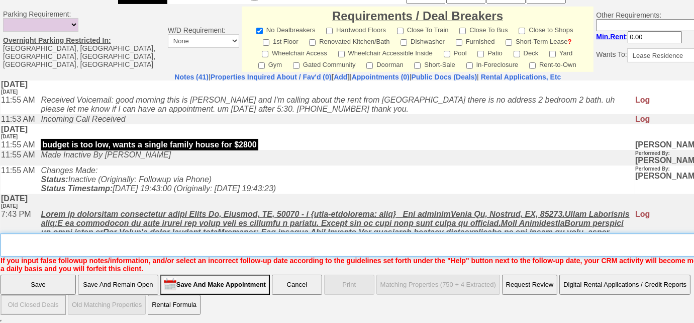
click at [187, 247] on textarea "Insert New Note Here" at bounding box center [371, 244] width 741 height 23
type textarea "will discuss with daughter and call me back"
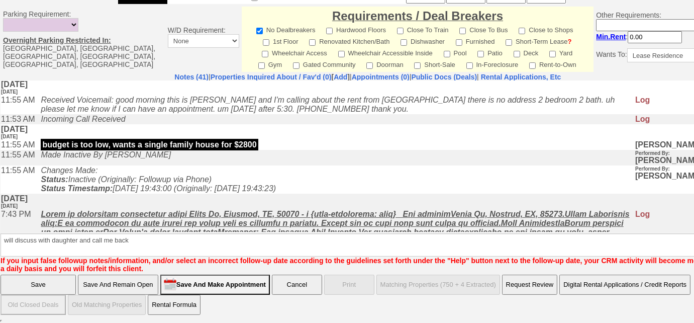
click at [58, 285] on input "Save" at bounding box center [38, 284] width 75 height 20
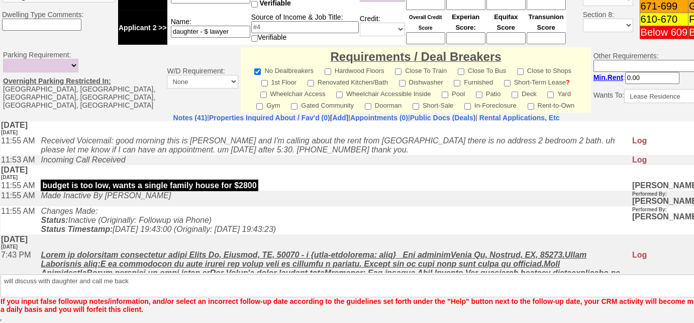
scroll to position [442, 0]
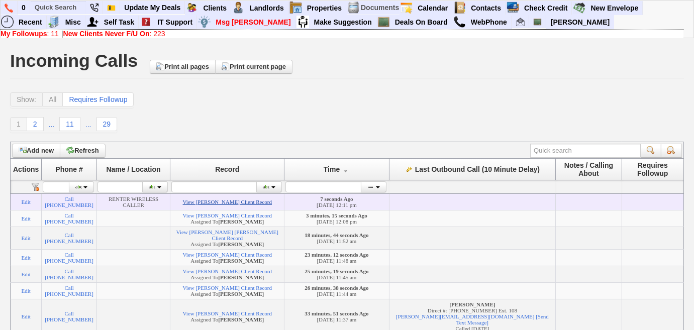
click at [253, 204] on link "View Danie orta's Client Record" at bounding box center [227, 202] width 89 height 6
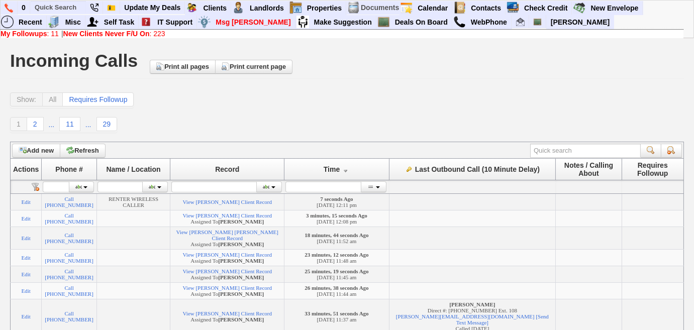
click at [101, 37] on b "New Clients Never F/U On" at bounding box center [106, 34] width 86 height 8
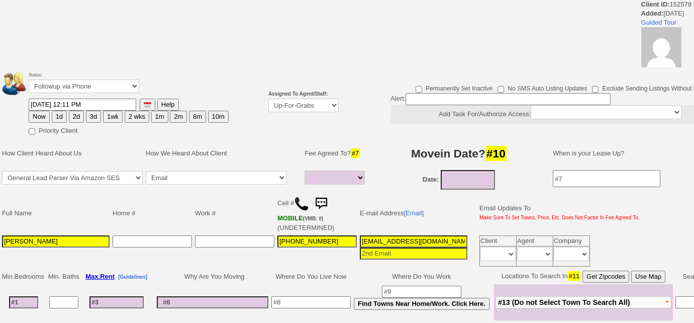
select select
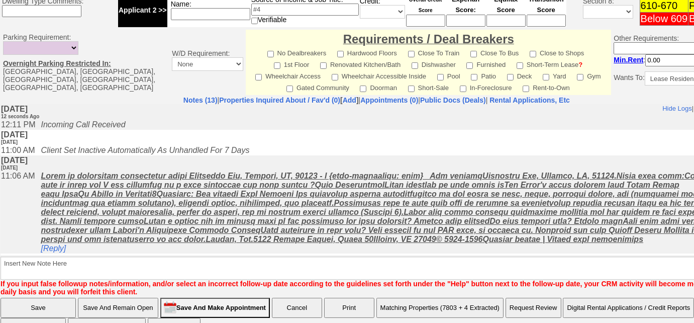
scroll to position [483, 0]
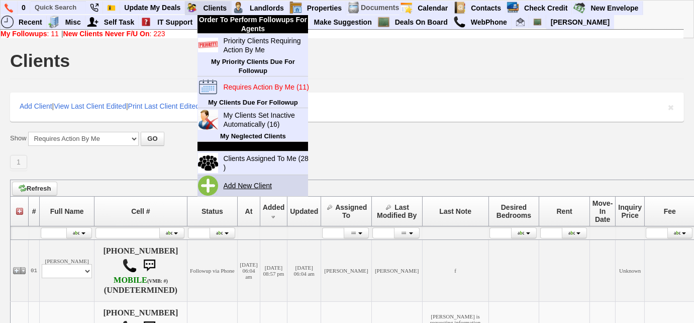
click at [242, 184] on link "Add New Client" at bounding box center [251, 185] width 65 height 13
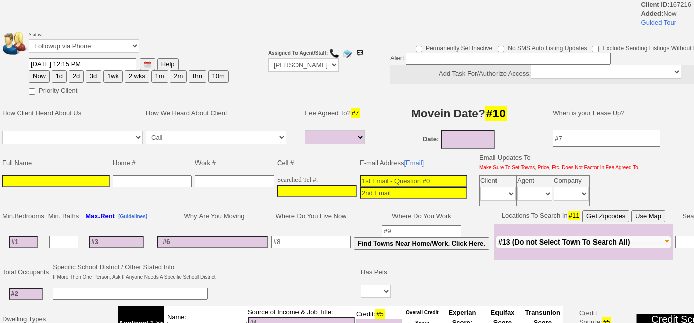
select select
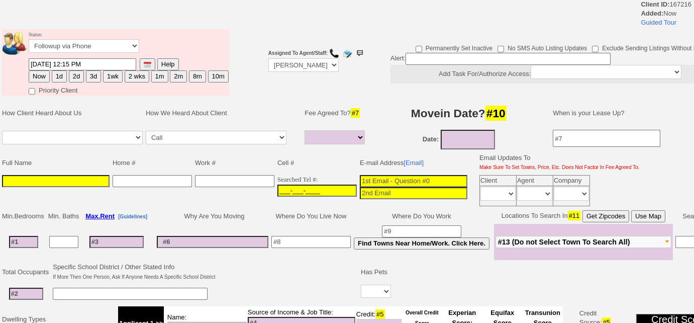
drag, startPoint x: 278, startPoint y: 188, endPoint x: 287, endPoint y: 188, distance: 9.0
click at [278, 188] on input "___-___-____" at bounding box center [316, 190] width 79 height 12
paste input "[PHONE_NUMBER]"
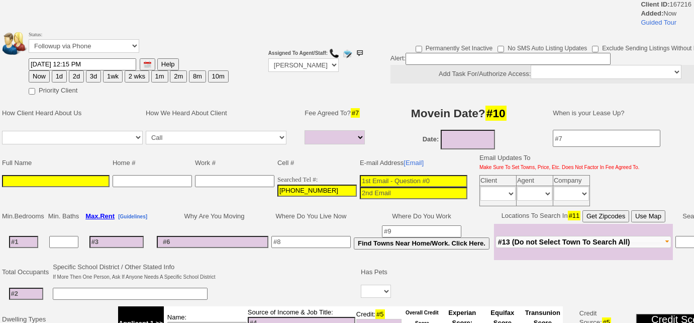
type input "[PHONE_NUMBER]"
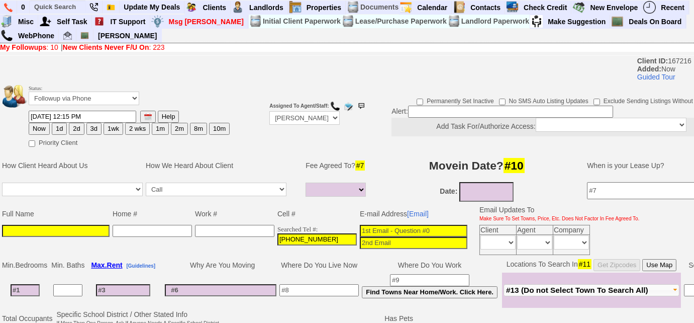
click at [14, 225] on input at bounding box center [56, 231] width 108 height 12
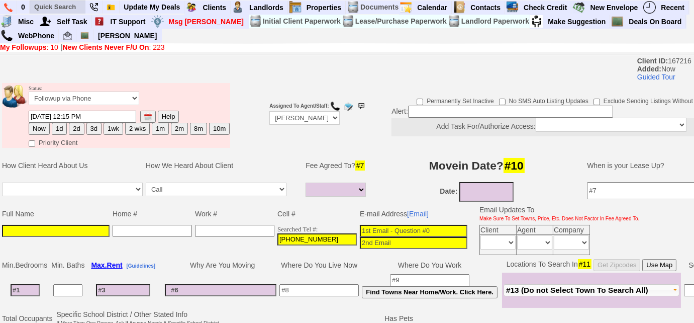
paste input "[PERSON_NAME]"
type input "[PERSON_NAME]"
click at [425, 225] on input at bounding box center [414, 231] width 108 height 12
paste input "[EMAIL_ADDRESS][DOMAIN_NAME]"
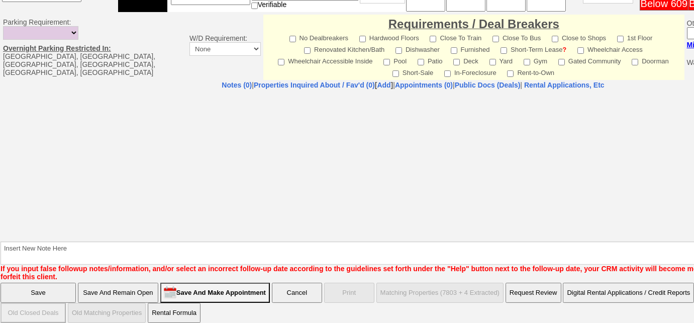
type input "[EMAIL_ADDRESS][DOMAIN_NAME]"
click at [147, 284] on input "Save And Remain Open" at bounding box center [118, 292] width 80 height 20
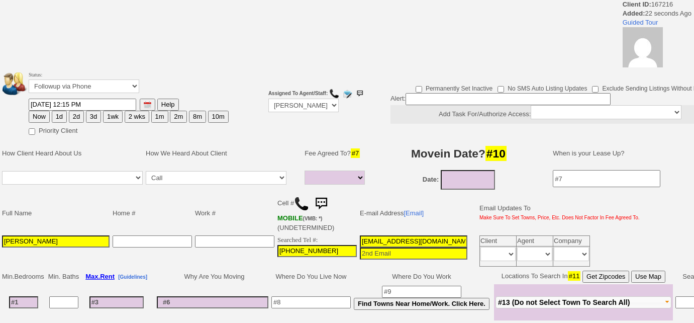
select select
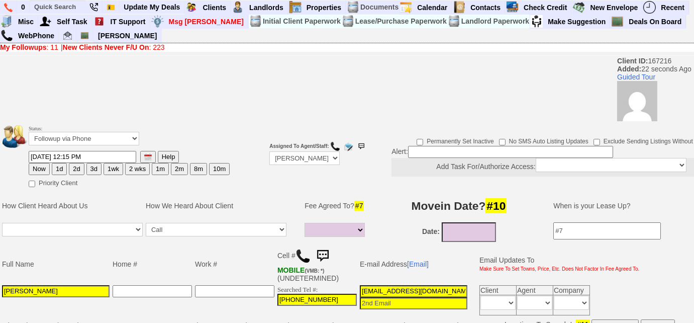
click at [302, 257] on img at bounding box center [302, 255] width 15 height 15
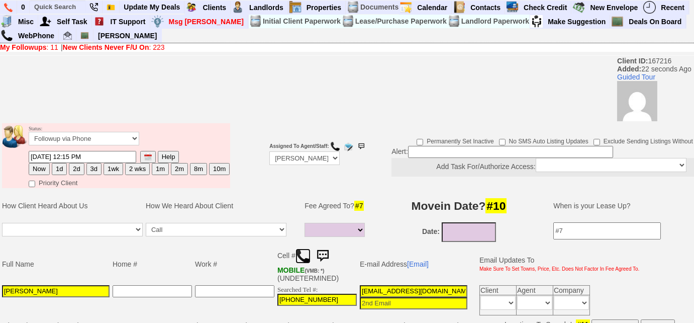
scroll to position [228, 0]
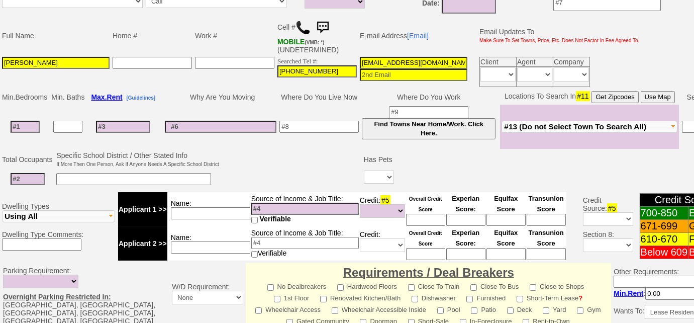
click at [581, 124] on span "#13 (Do not Select Town To Search All)" at bounding box center [575, 126] width 142 height 9
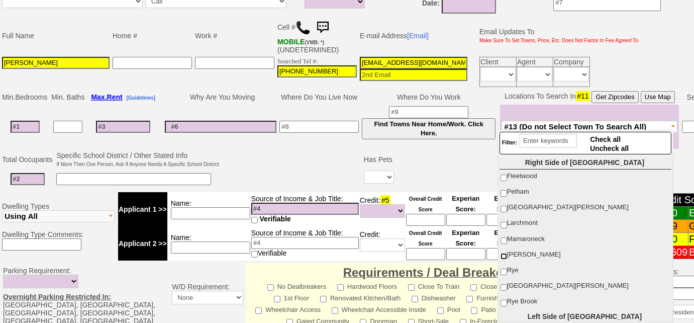
scroll to position [137, 0]
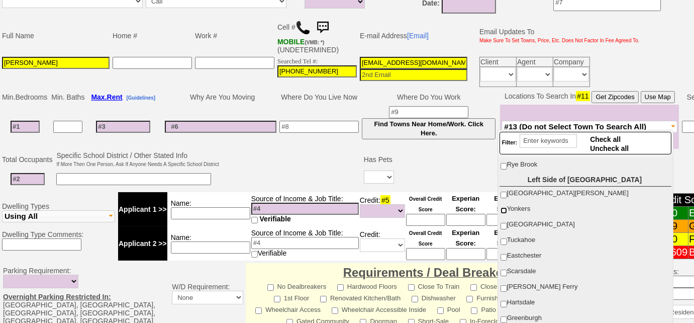
click at [505, 207] on input "Yonkers" at bounding box center [503, 210] width 7 height 7
checkbox input "true"
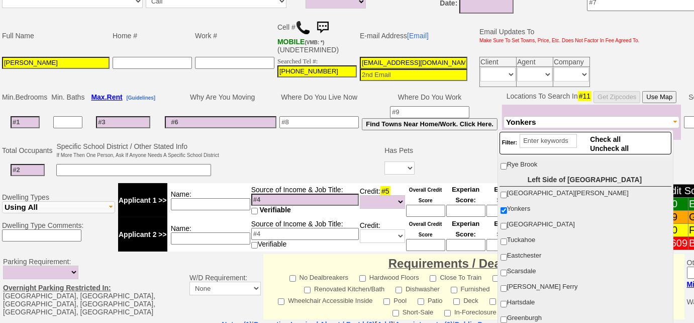
click at [301, 153] on td at bounding box center [302, 161] width 163 height 40
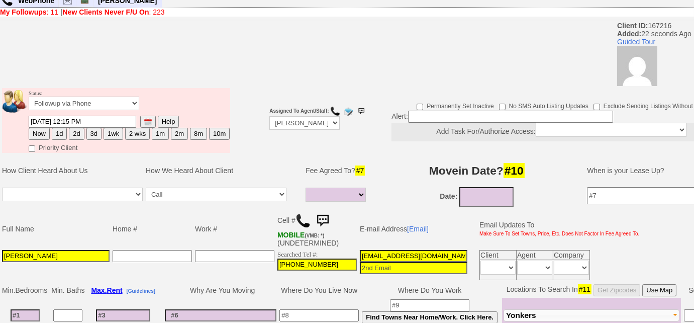
scroll to position [0, 0]
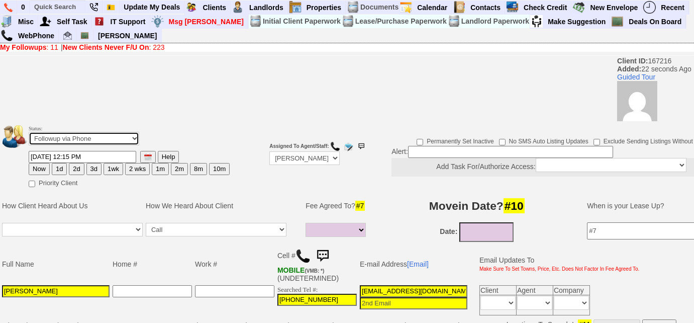
click at [98, 141] on select "Followup via Phone Followup via Email Followup When Section 8 Property Found De…" at bounding box center [84, 139] width 111 height 14
select select "Inactive"
click at [29, 132] on select "Followup via Phone Followup via Email Followup When Section 8 Property Found De…" at bounding box center [84, 139] width 111 height 14
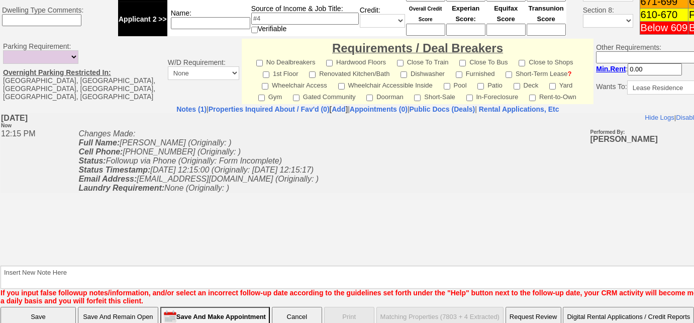
scroll to position [466, 0]
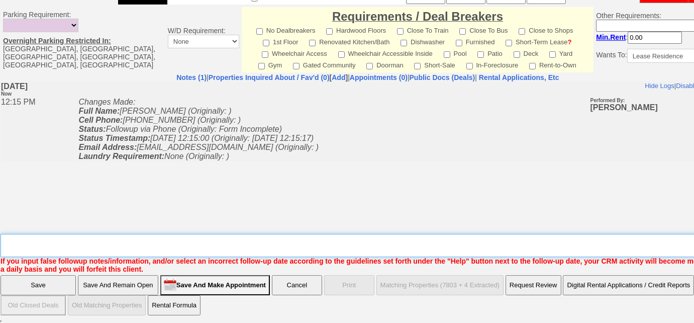
click at [122, 243] on textarea "Insert New Note Here" at bounding box center [371, 245] width 741 height 23
type textarea "inquired re: 69 ardell road; told him to come to the open house"
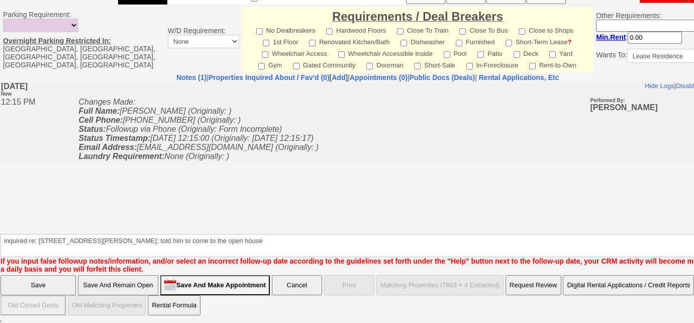
click at [36, 286] on input "Save" at bounding box center [38, 285] width 75 height 20
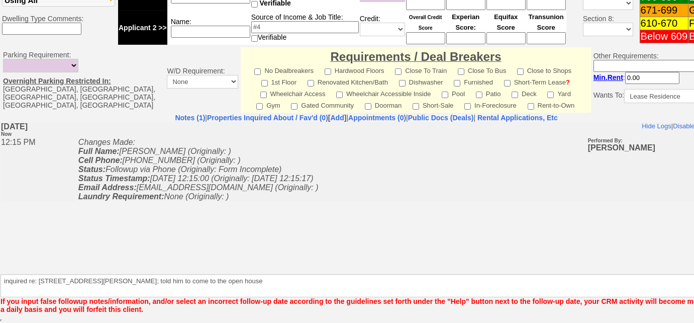
scroll to position [425, 0]
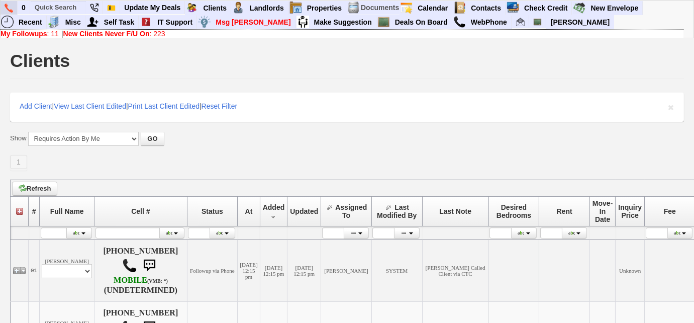
click at [10, 9] on img at bounding box center [9, 8] width 9 height 9
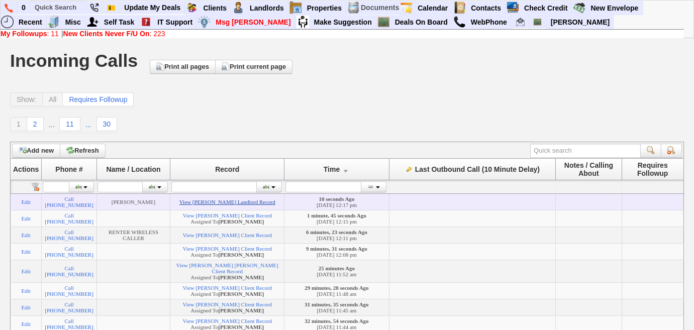
click at [241, 205] on link "View [PERSON_NAME] Landlord Record" at bounding box center [227, 202] width 96 height 6
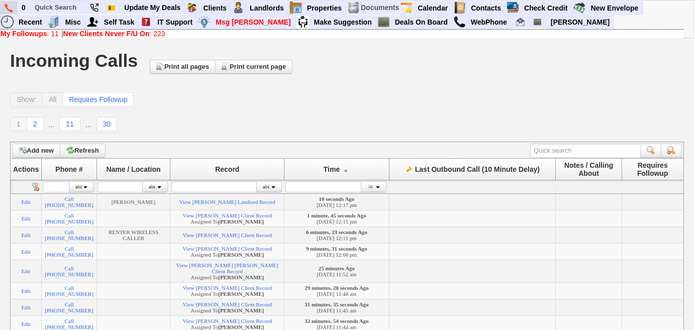
click at [4, 9] on link at bounding box center [9, 8] width 17 height 14
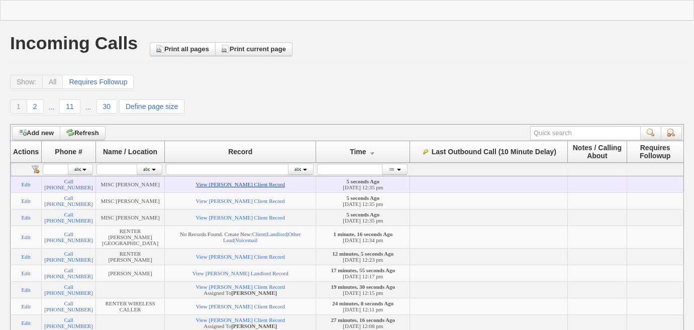
click at [254, 184] on link "View [PERSON_NAME] Client Record" at bounding box center [240, 184] width 89 height 6
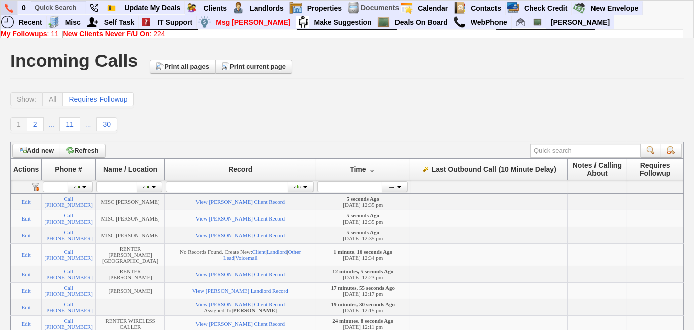
click at [11, 8] on img at bounding box center [9, 8] width 9 height 9
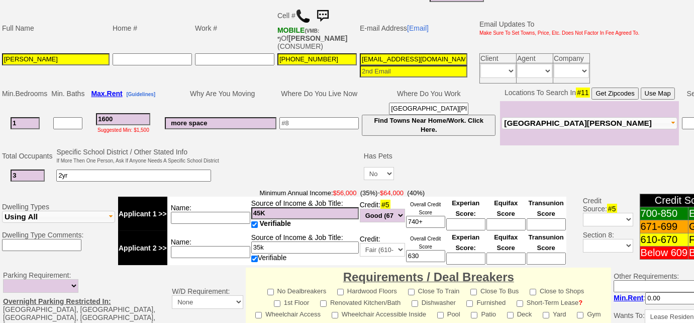
scroll to position [178, 0]
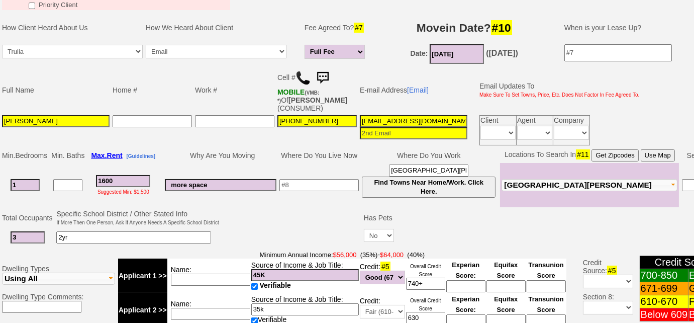
click at [453, 50] on input "[DATE]" at bounding box center [456, 54] width 54 height 20
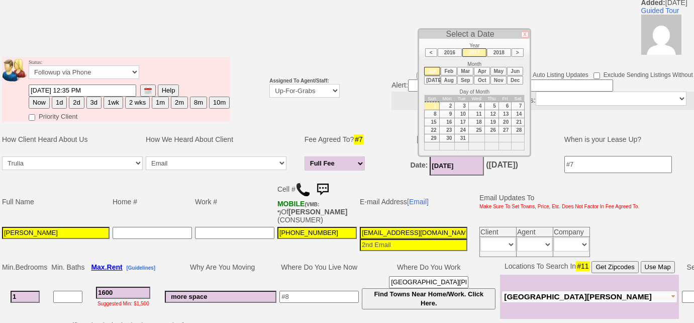
scroll to position [41, 0]
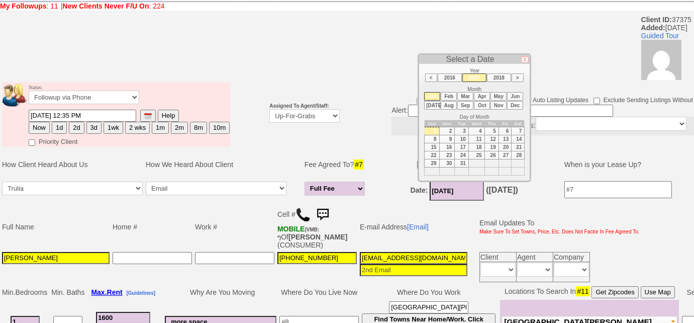
click at [518, 76] on li ">" at bounding box center [517, 77] width 12 height 9
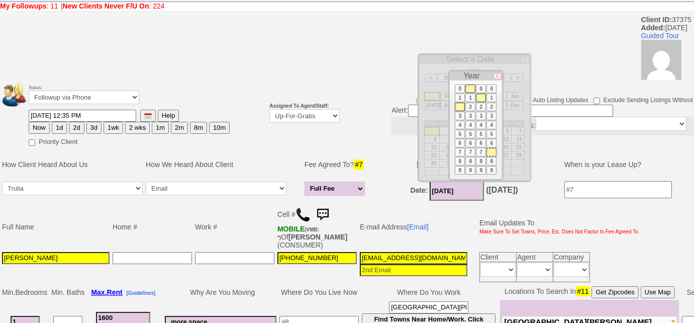
click at [459, 104] on li "2" at bounding box center [460, 106] width 10 height 9
click at [470, 89] on li "0" at bounding box center [470, 88] width 10 height 9
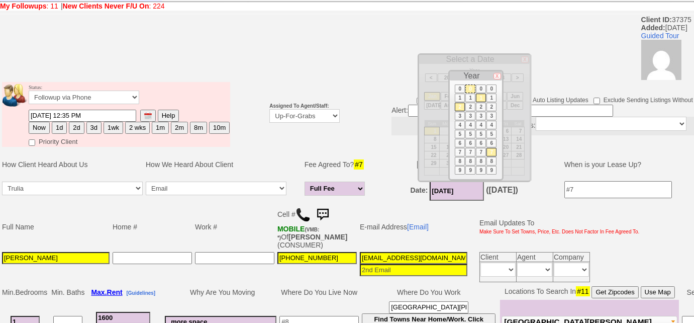
click at [480, 103] on li "2" at bounding box center [481, 106] width 10 height 9
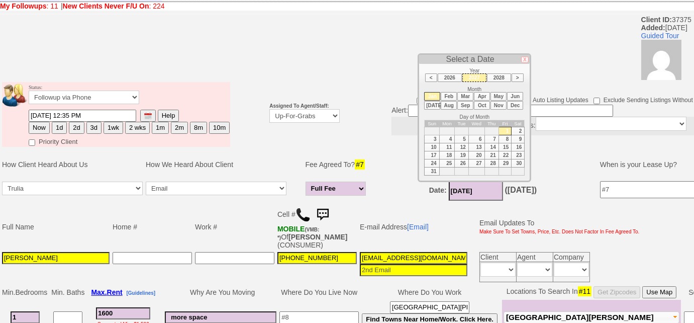
click at [432, 76] on li "<" at bounding box center [431, 77] width 12 height 9
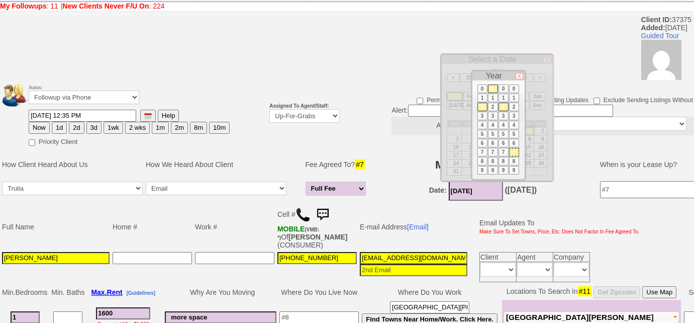
click at [482, 105] on li "2" at bounding box center [482, 106] width 10 height 9
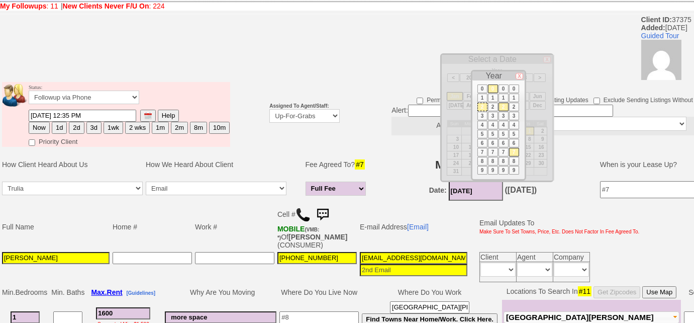
click at [491, 88] on li "0" at bounding box center [493, 88] width 10 height 9
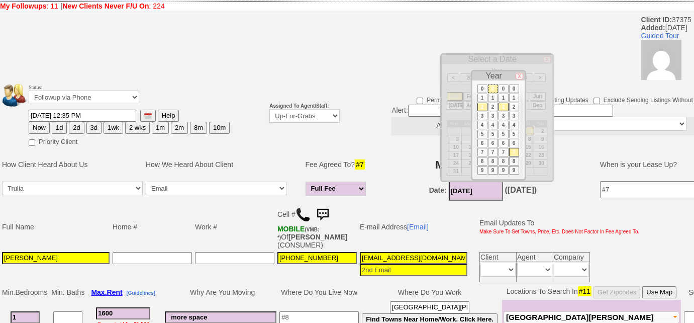
click at [501, 105] on li "2" at bounding box center [503, 106] width 10 height 9
click at [514, 133] on li "5" at bounding box center [514, 134] width 10 height 9
type input "01/01/2025"
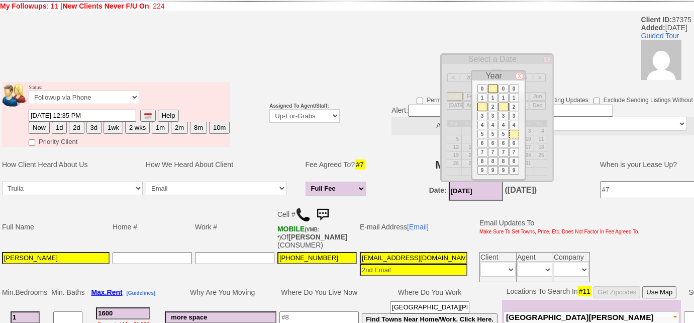
click at [389, 164] on h3 "Movein Date? #10" at bounding box center [482, 164] width 211 height 18
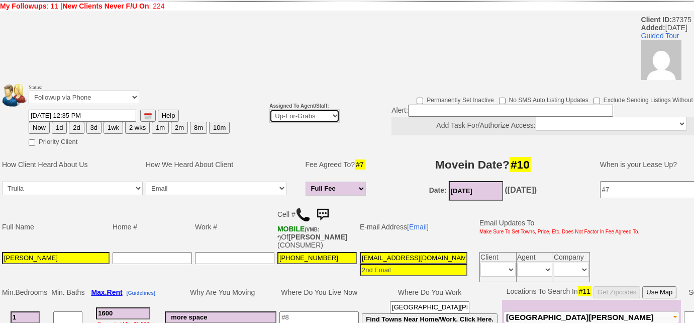
click at [317, 116] on select "Up-For-Grabs ***** STAFF ***** Bob Bruno 914-419-3579 Cristy Liberto 914-486-10…" at bounding box center [304, 116] width 70 height 14
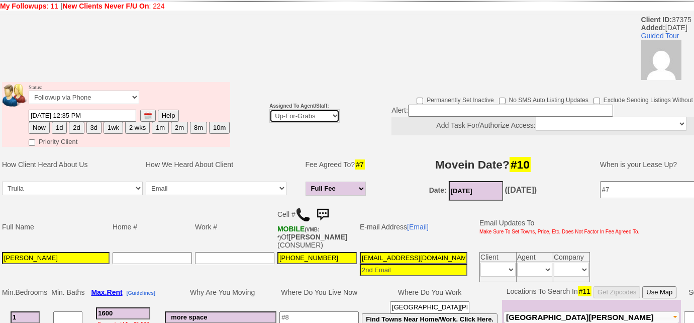
select select "227"
click at [269, 109] on select "Up-For-Grabs ***** STAFF ***** Bob Bruno 914-419-3579 Cristy Liberto 914-486-10…" at bounding box center [304, 116] width 70 height 14
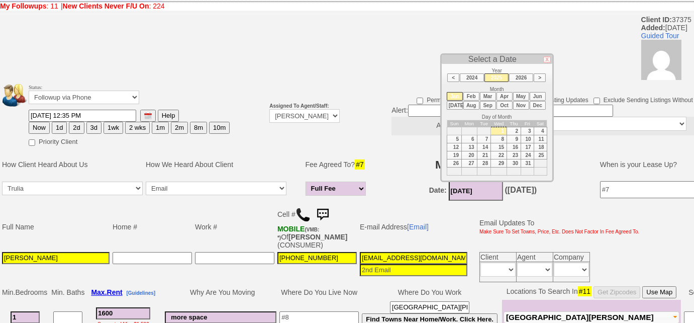
click at [480, 191] on input "01/01/2025" at bounding box center [476, 191] width 54 height 20
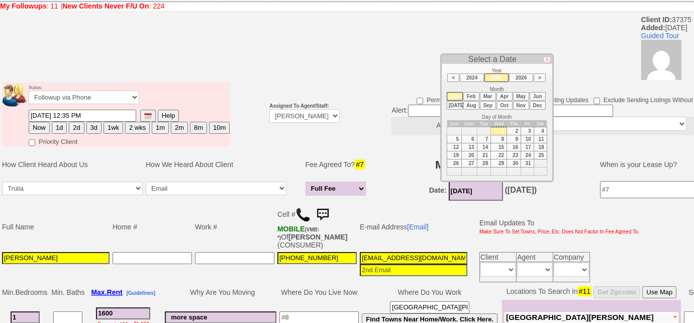
click at [487, 103] on li "Sep" at bounding box center [488, 105] width 16 height 9
type input "09/01/2025"
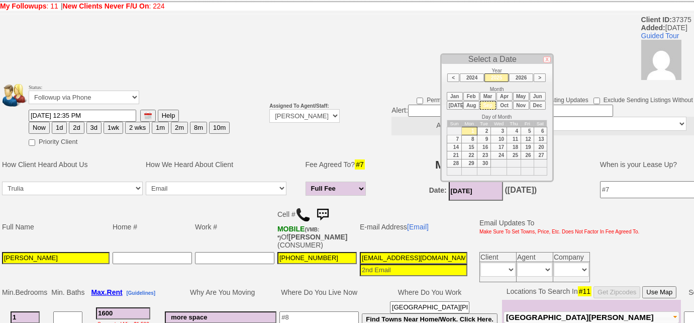
click at [392, 174] on td "Movein Date? #10" at bounding box center [483, 164] width 214 height 30
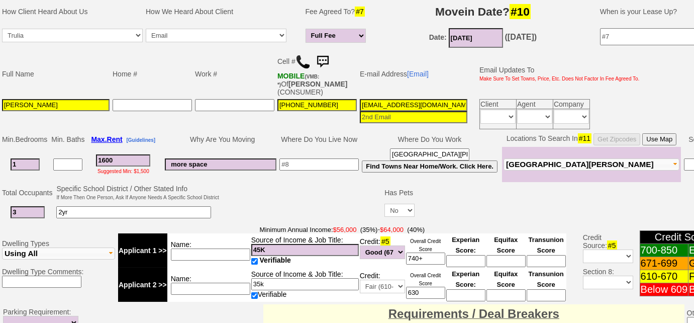
scroll to position [224, 0]
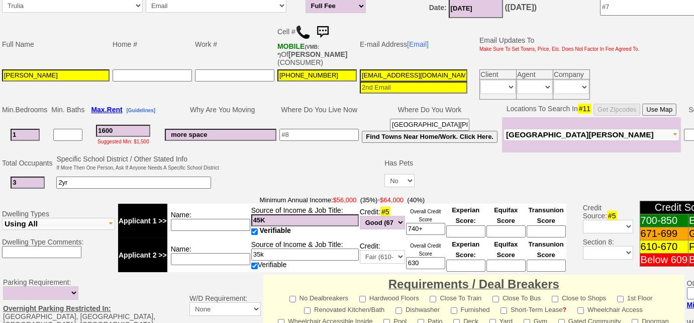
click at [32, 134] on input "1" at bounding box center [25, 135] width 29 height 12
drag, startPoint x: 96, startPoint y: 181, endPoint x: 14, endPoint y: 179, distance: 82.4
click at [14, 179] on tr "3 2yr Yes No" at bounding box center [413, 182] width 825 height 21
type input "1st floor"
drag, startPoint x: 21, startPoint y: 178, endPoint x: 4, endPoint y: 177, distance: 17.1
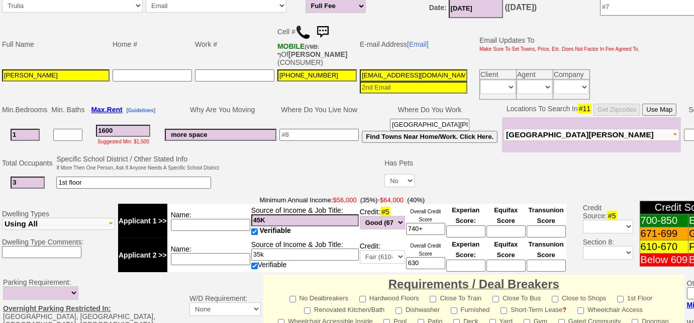
click at [4, 177] on td "3" at bounding box center [28, 182] width 54 height 21
type input "2"
click at [109, 176] on input "1st floor" at bounding box center [133, 182] width 155 height 12
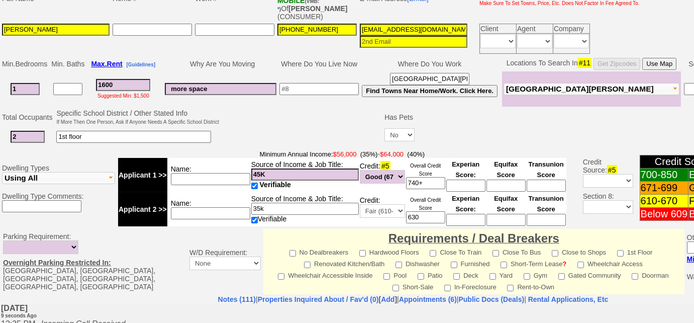
click at [322, 169] on input "45K" at bounding box center [305, 174] width 108 height 12
click at [186, 173] on input at bounding box center [210, 179] width 79 height 12
type input "combined - $"
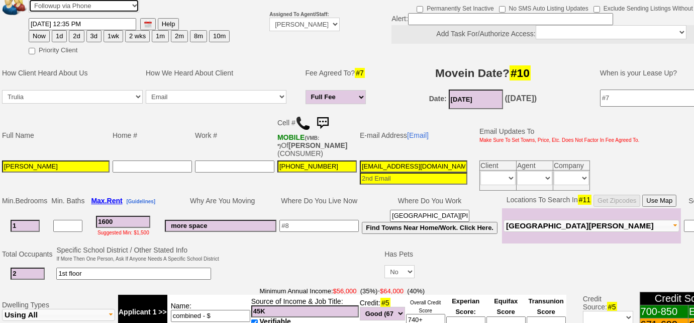
click at [124, 5] on select "Followup via Phone Followup via Email Followup When Section 8 Property Found De…" at bounding box center [84, 6] width 111 height 14
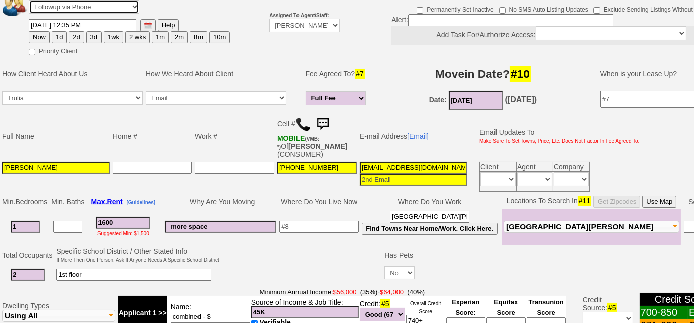
select select "Inactive"
click at [29, 0] on select "Followup via Phone Followup via Email Followup When Section 8 Property Found De…" at bounding box center [84, 7] width 111 height 14
click at [100, 121] on td "Full Name" at bounding box center [56, 136] width 111 height 47
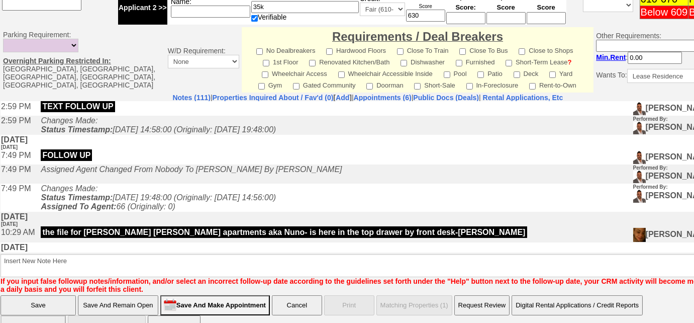
scroll to position [483, 0]
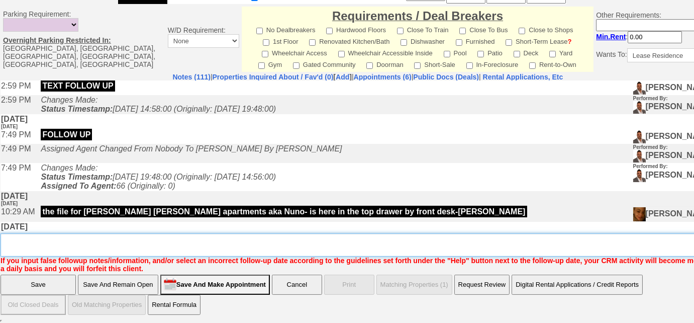
click at [246, 238] on textarea "Insert New Note Here" at bounding box center [371, 244] width 741 height 23
type textarea "helping inlaws; needs to get their income and credit scores"
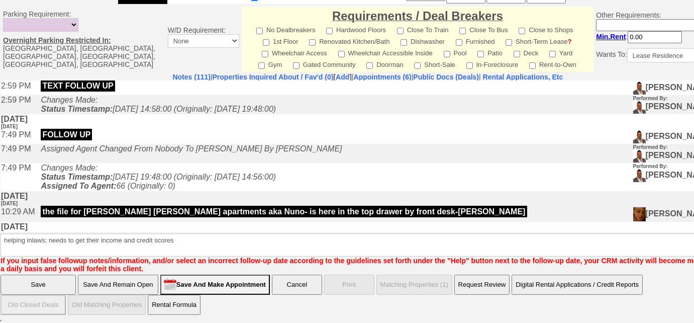
click at [31, 286] on input "Save" at bounding box center [38, 284] width 75 height 20
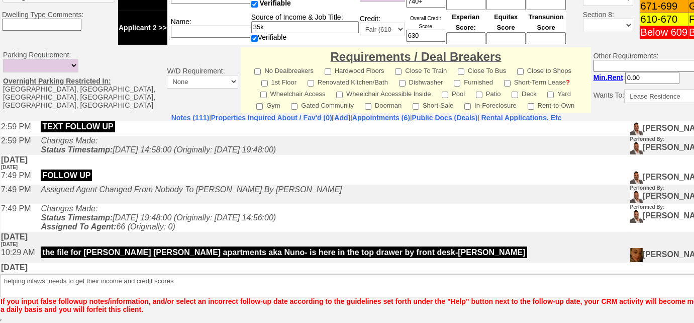
scroll to position [442, 0]
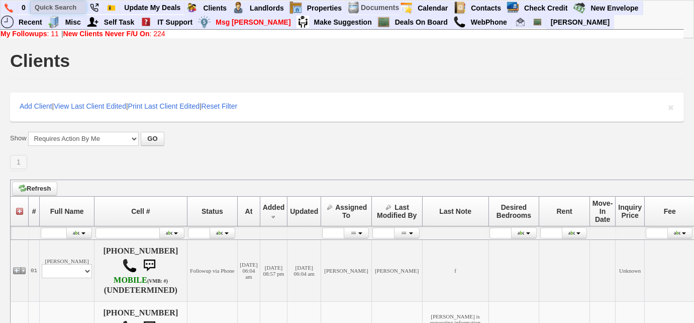
click at [61, 4] on input "text" at bounding box center [58, 7] width 55 height 13
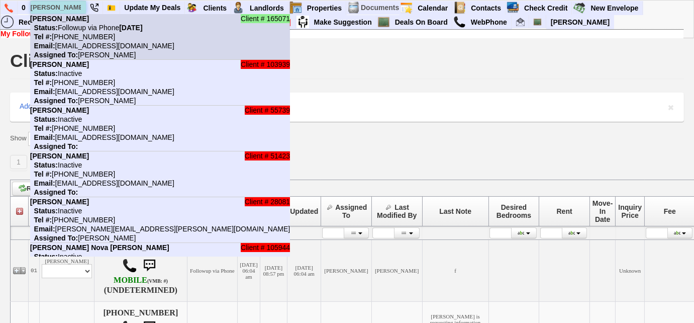
type input "[PERSON_NAME]"
click at [79, 45] on nobr "Email: rosalba784@gmail.com" at bounding box center [102, 46] width 144 height 8
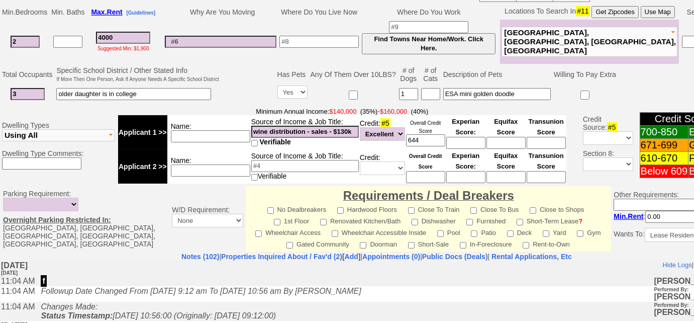
scroll to position [499, 0]
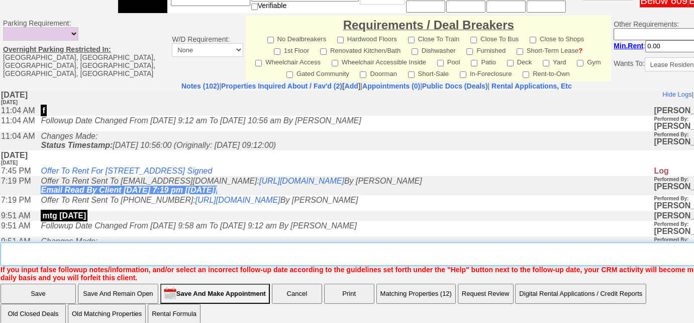
click at [180, 245] on textarea "Insert New Note Here" at bounding box center [380, 253] width 759 height 23
paste textarea "899374"
type textarea "899374 - 39 chestnut street in tuckahoe?"
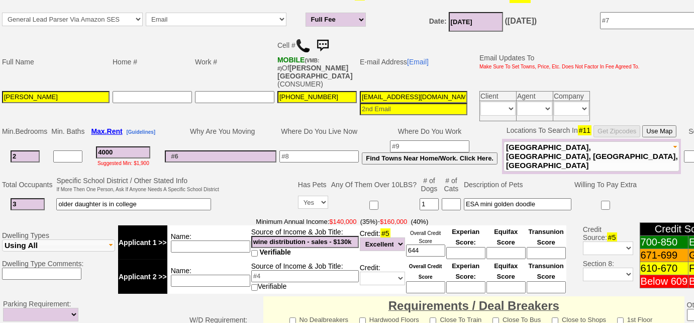
scroll to position [119, 0]
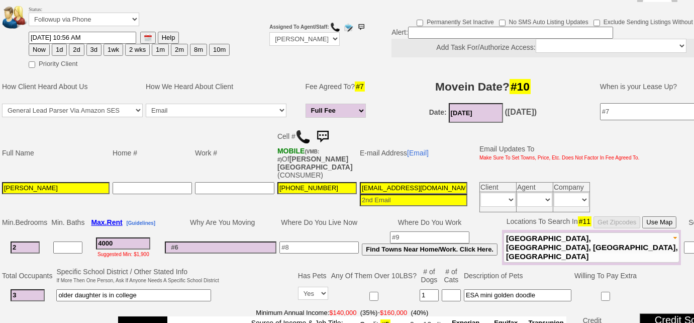
drag, startPoint x: 454, startPoint y: 174, endPoint x: 335, endPoint y: 165, distance: 119.9
click at [335, 165] on tbody "Full Name Home # Work # Cell # MOBILE (VMB: #) Of LUNA,ATHENA (CONSUMER) E-mail…" at bounding box center [321, 169] width 640 height 88
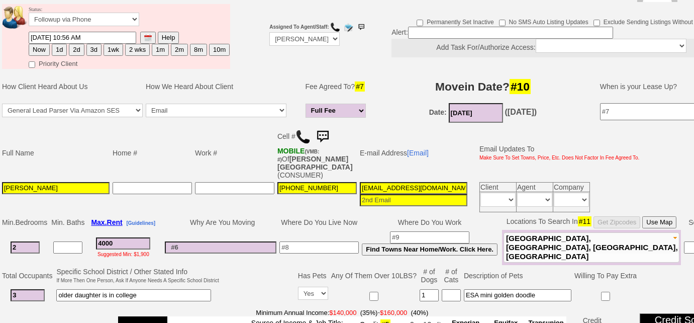
drag, startPoint x: 367, startPoint y: 171, endPoint x: 447, endPoint y: 165, distance: 80.6
click at [451, 154] on td "E-mail Address [Email]" at bounding box center [413, 152] width 111 height 55
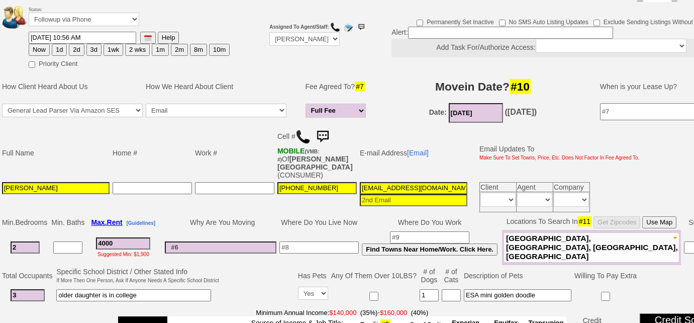
drag, startPoint x: 443, startPoint y: 181, endPoint x: 326, endPoint y: 183, distance: 117.1
click at [326, 183] on tr "Rosalba Garcia 917-535-0368 rosalba784@gmail.com Client Agent Company Immediate…" at bounding box center [321, 196] width 640 height 33
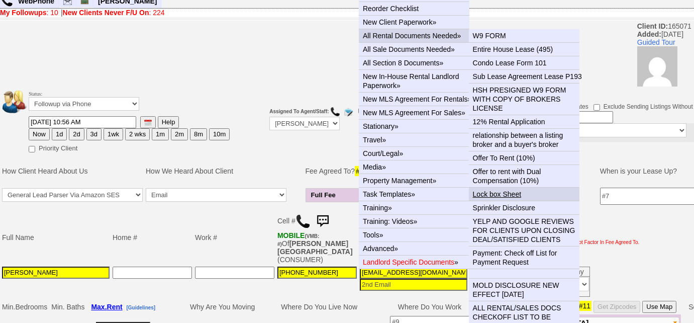
scroll to position [0, 0]
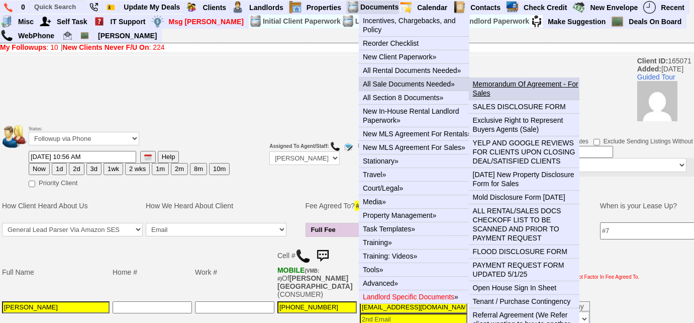
click at [493, 85] on link "Memorandum Of Agreement - For Sales" at bounding box center [528, 88] width 119 height 22
click at [488, 81] on link "Memorandum Of Agreement - For Sales" at bounding box center [528, 88] width 119 height 22
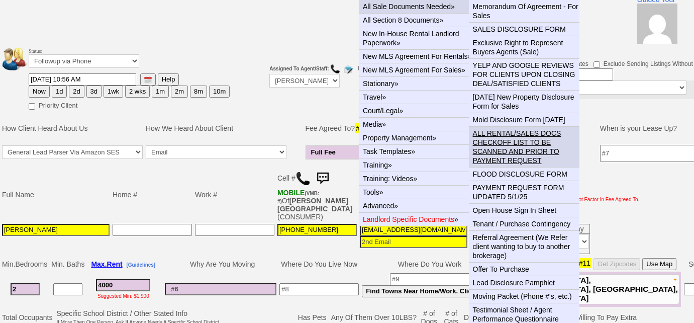
scroll to position [137, 0]
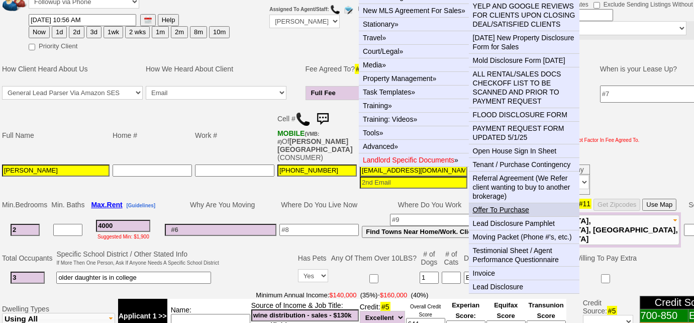
click at [515, 206] on link "Offer To Purchase" at bounding box center [528, 209] width 119 height 13
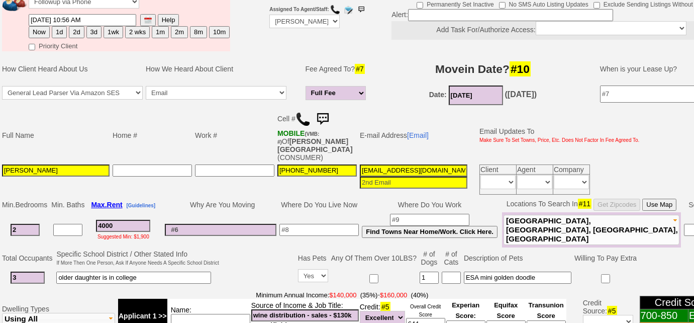
click at [92, 30] on button "3d" at bounding box center [93, 32] width 15 height 12
type input "08/16/2025 12:45 PM"
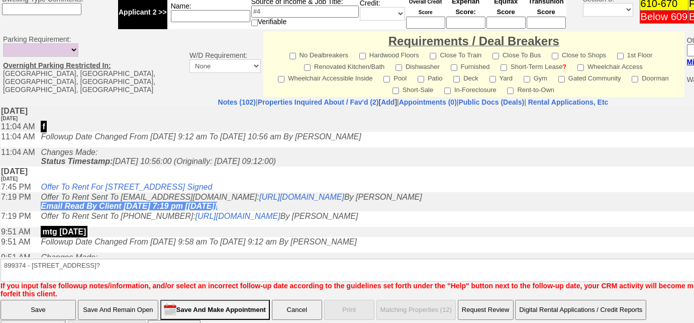
scroll to position [484, 0]
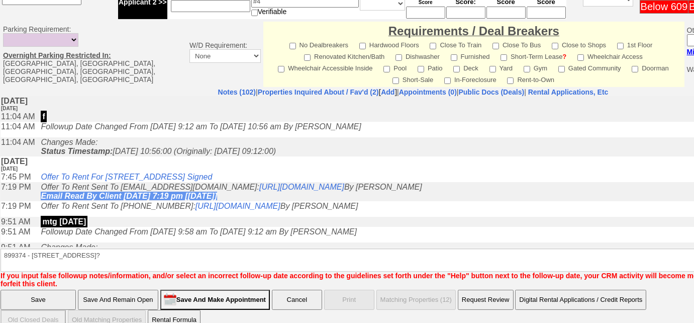
click at [47, 289] on input "Save" at bounding box center [38, 299] width 75 height 20
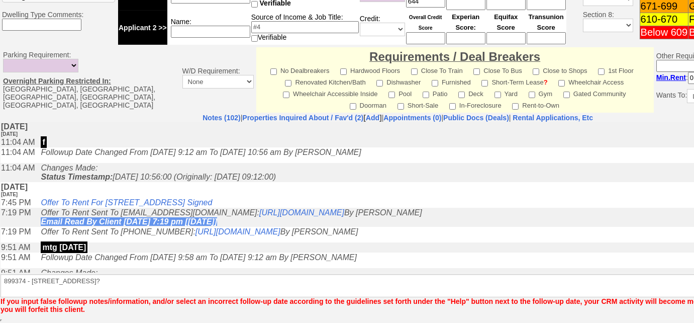
scroll to position [449, 0]
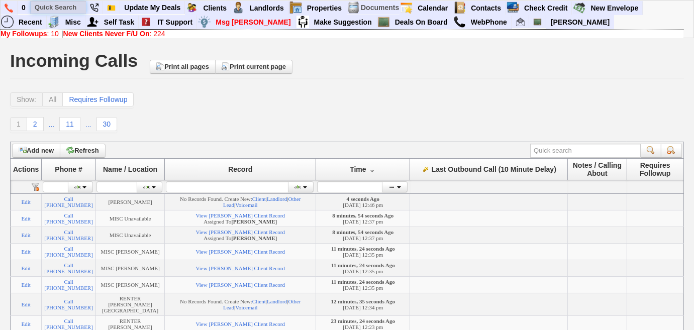
click at [39, 10] on input "text" at bounding box center [58, 7] width 55 height 13
paste input "5164136813"
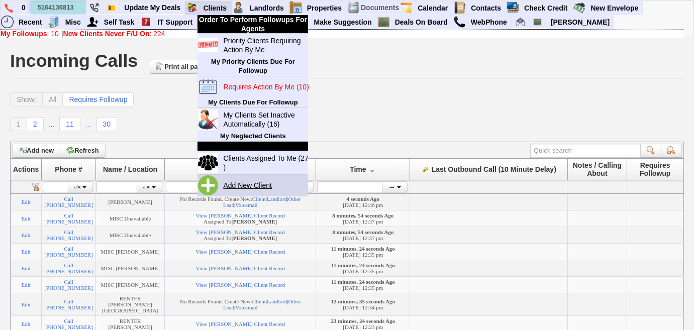
type input "5164136813"
click at [253, 183] on link "Add New Client" at bounding box center [251, 185] width 65 height 13
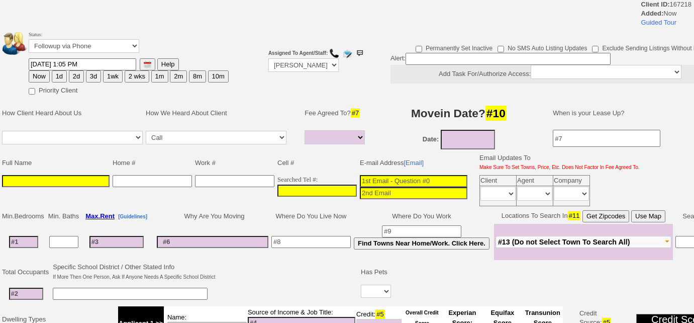
select select
click at [276, 188] on td "Searched Tel #:" at bounding box center [317, 190] width 82 height 34
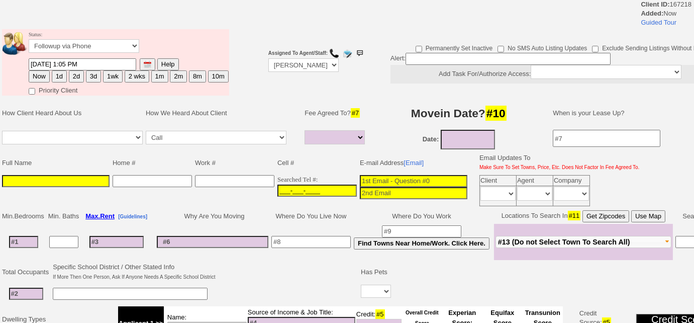
click at [277, 186] on input "___-___-____" at bounding box center [316, 190] width 79 height 12
paste input "[PHONE_NUMBER]"
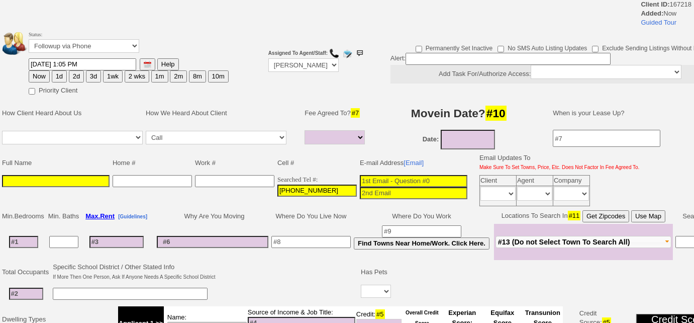
type input "[PHONE_NUMBER]"
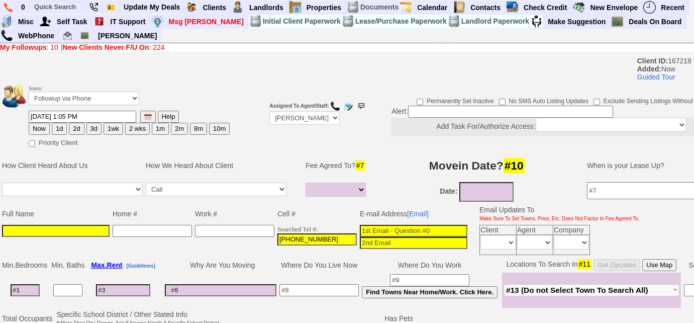
click at [35, 227] on input at bounding box center [56, 231] width 108 height 12
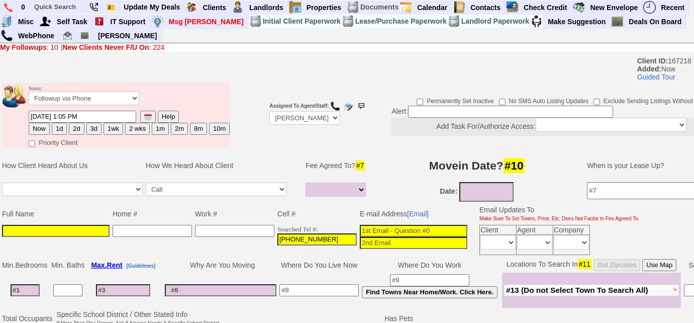
paste input "[PERSON_NAME]"
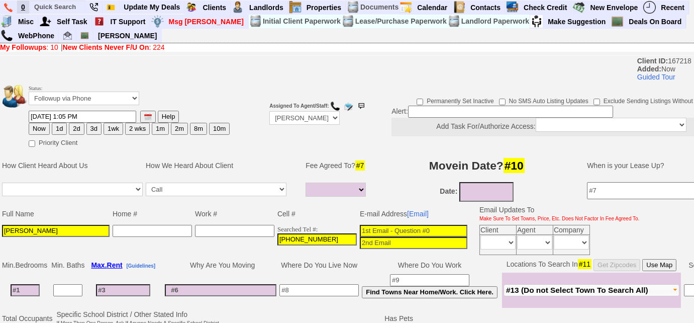
type input "[PERSON_NAME]"
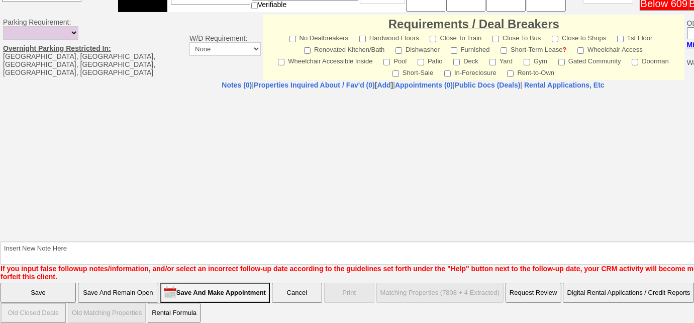
click at [128, 282] on input "Save And Remain Open" at bounding box center [118, 292] width 80 height 20
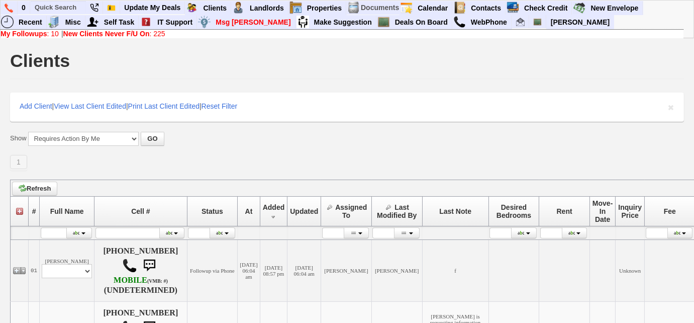
click at [54, 34] on link "My Followups : 10" at bounding box center [30, 34] width 58 height 8
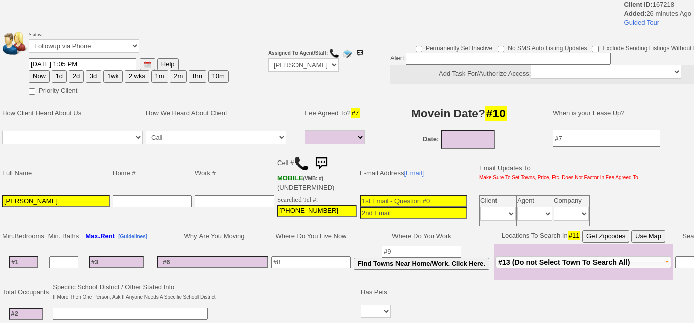
select select
click at [298, 161] on img at bounding box center [301, 163] width 15 height 15
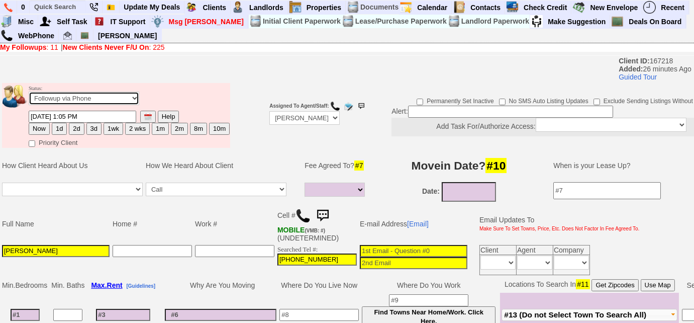
click at [106, 98] on select "Followup via Phone Followup via Email Followup When Section 8 Property Found De…" at bounding box center [84, 98] width 111 height 14
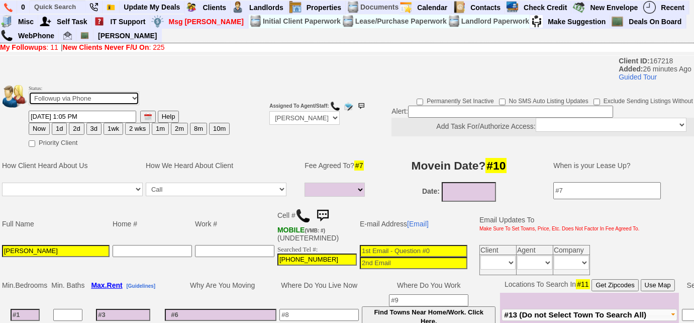
select select "Inactive"
click at [29, 91] on select "Followup via Phone Followup via Email Followup When Section 8 Property Found De…" at bounding box center [84, 98] width 111 height 14
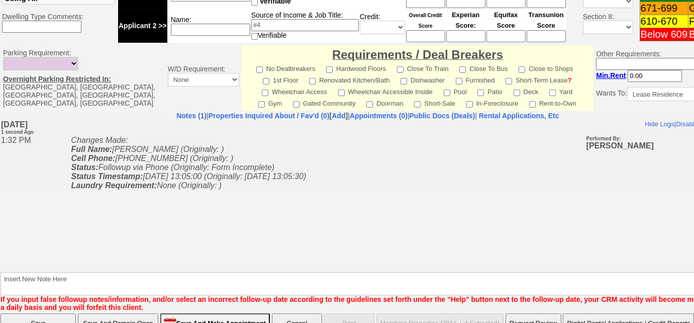
scroll to position [426, 0]
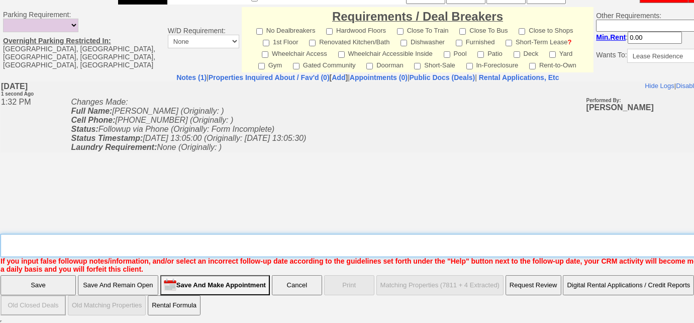
click at [139, 246] on textarea "Insert New Note Here" at bounding box center [371, 245] width 741 height 23
type textarea "inquired re: [STREET_ADDRESS][PERSON_NAME]; tried calling, sent email to FU"
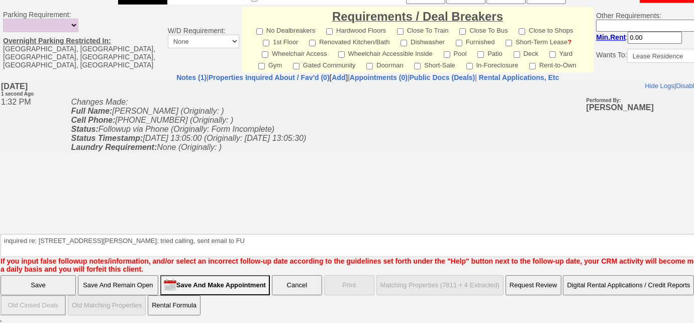
click at [41, 285] on input "Save" at bounding box center [38, 285] width 75 height 20
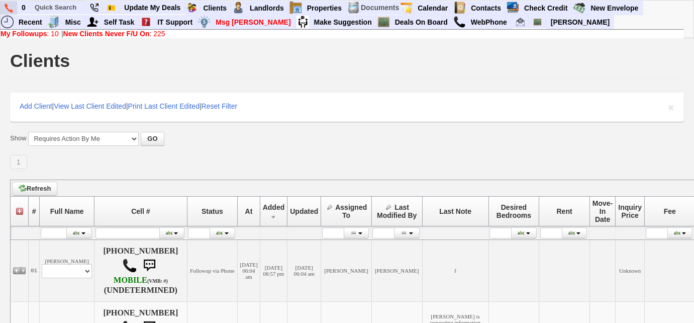
click at [7, 7] on img at bounding box center [9, 8] width 9 height 9
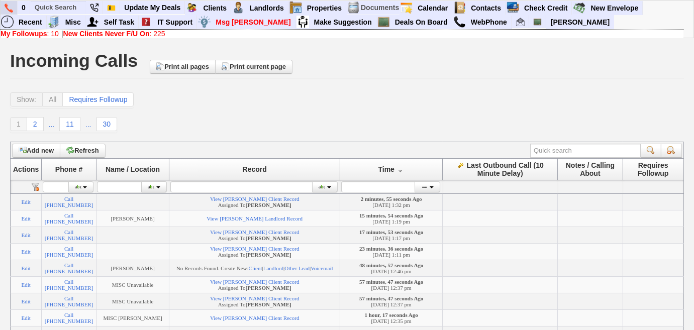
click at [12, 6] on img at bounding box center [9, 8] width 9 height 9
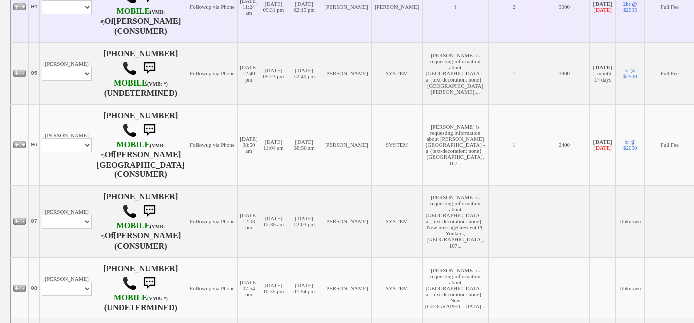
scroll to position [502, 0]
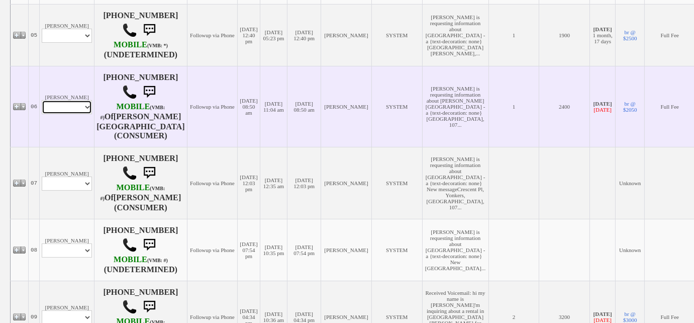
click at [82, 114] on select "Profile Edit Print Email Externally (Will Not Be Tracked In CRM) Closed Deals" at bounding box center [67, 107] width 50 height 14
select select "ChangeURL,/crm/custom/edit_client_form.php?redirect=%2Fcrm%2Fclients.php&id=162…"
click at [42, 114] on select "Profile Edit Print Email Externally (Will Not Be Tracked In CRM) Closed Deals" at bounding box center [67, 107] width 50 height 14
select select
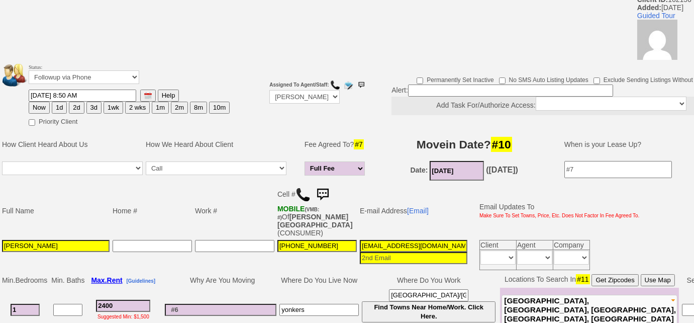
scroll to position [48, 0]
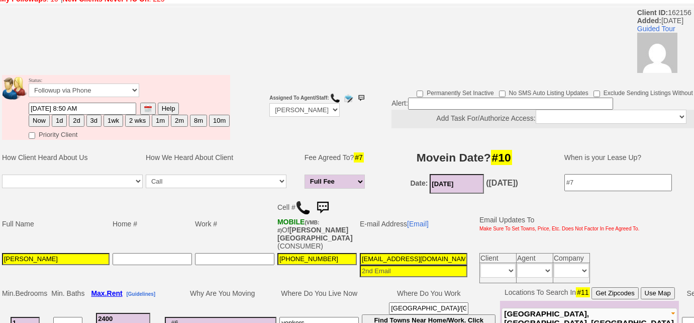
click at [301, 200] on img at bounding box center [302, 207] width 15 height 15
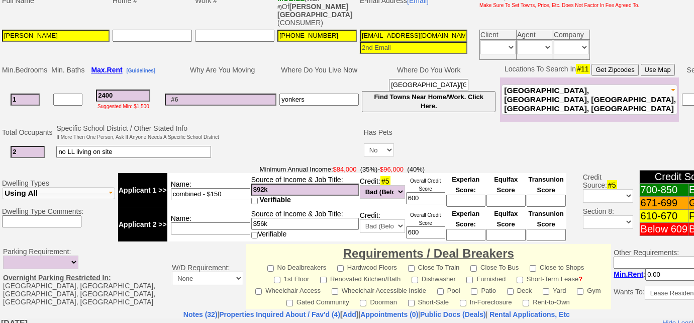
scroll to position [180, 0]
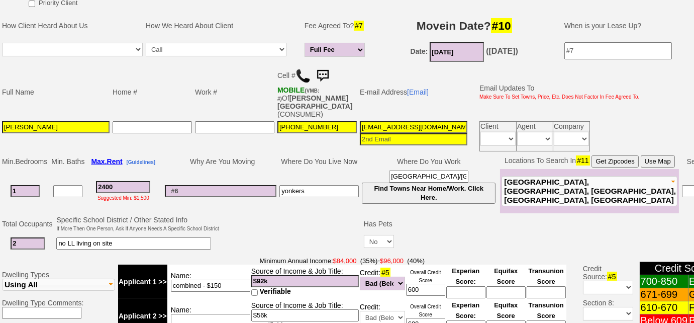
drag, startPoint x: 130, startPoint y: 231, endPoint x: 0, endPoint y: 230, distance: 130.1
click at [0, 230] on td "Total Occupants Specific School District / Other Stated Info If More Then One P…" at bounding box center [376, 233] width 753 height 41
type input "helping grandma"
click at [324, 185] on input "yonkers" at bounding box center [318, 191] width 79 height 12
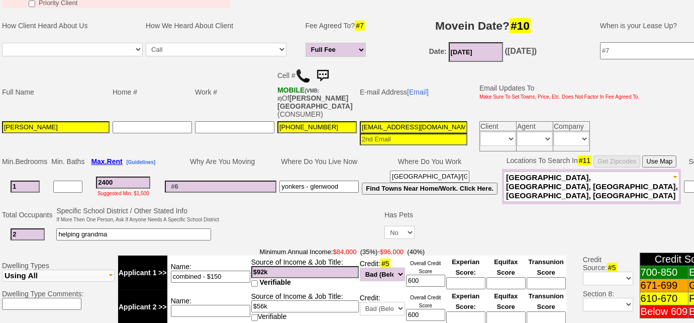
type input "yonkers - glenwood"
click at [267, 180] on input at bounding box center [221, 186] width 112 height 12
type input "raising rent"
click at [485, 53] on input "06/01/2025" at bounding box center [476, 52] width 54 height 20
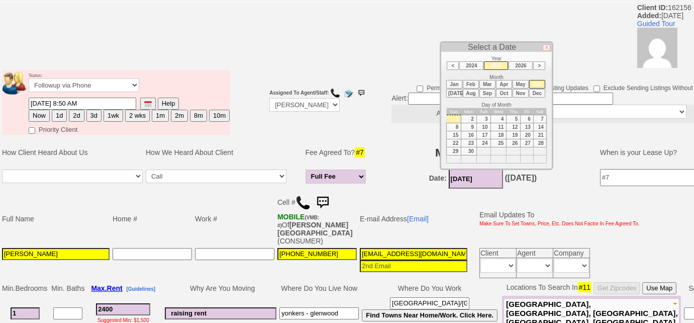
scroll to position [43, 0]
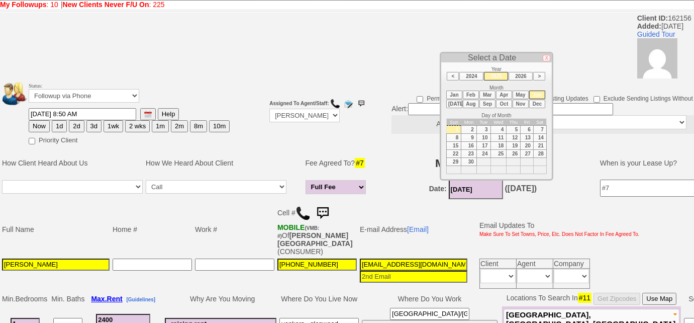
click at [487, 102] on li "Sep" at bounding box center [487, 103] width 16 height 9
click at [473, 127] on td "1" at bounding box center [469, 130] width 16 height 8
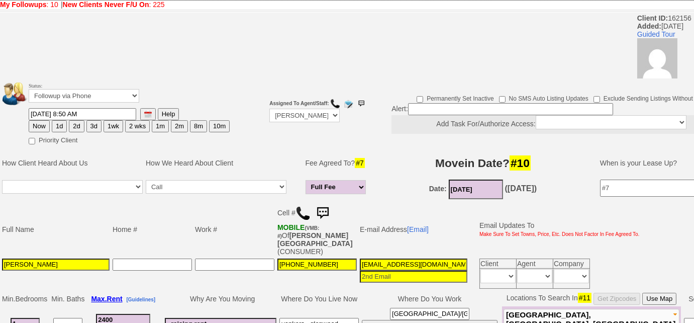
click at [484, 187] on input "09/01/2025" at bounding box center [476, 189] width 54 height 20
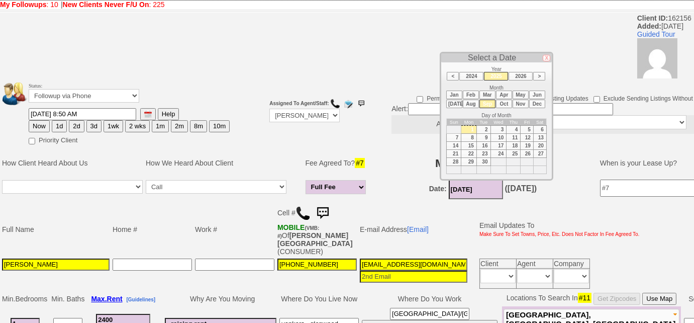
click at [474, 142] on td "15" at bounding box center [469, 146] width 16 height 8
type input "09/15/2025"
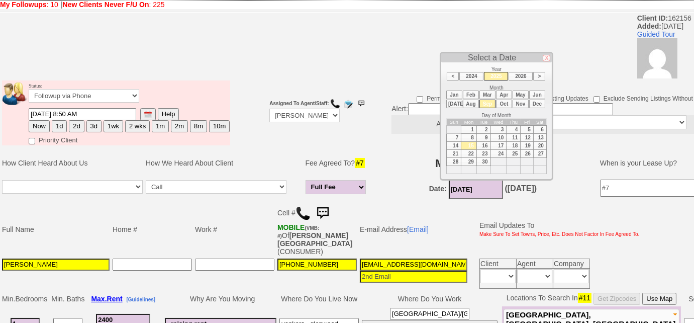
click at [306, 145] on td "Status: Followup via Phone Followup via Email Followup When Section 8 Property …" at bounding box center [413, 112] width 826 height 69
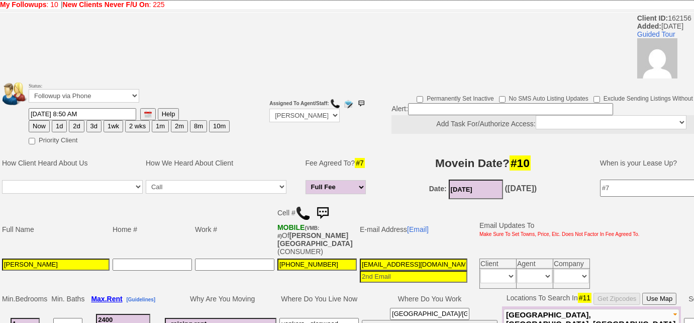
scroll to position [226, 0]
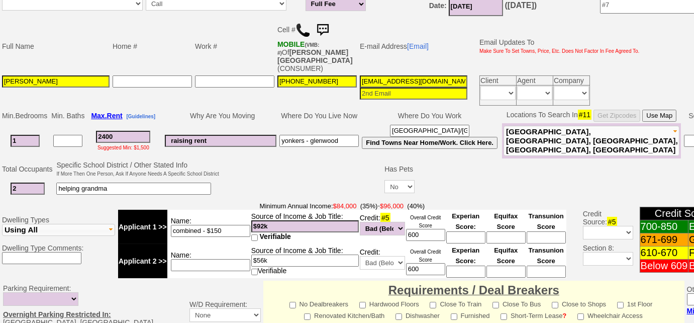
click at [554, 136] on span "Fleetwood, Mount Vernon, Yonkers, Scarsdale, Bronx" at bounding box center [592, 140] width 172 height 27
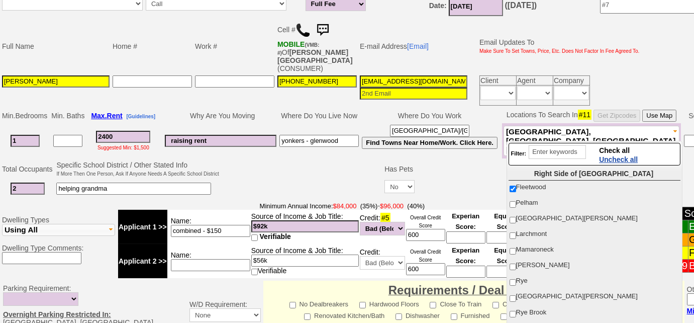
click at [601, 157] on span "Uncheck all" at bounding box center [618, 159] width 39 height 8
checkbox input "false"
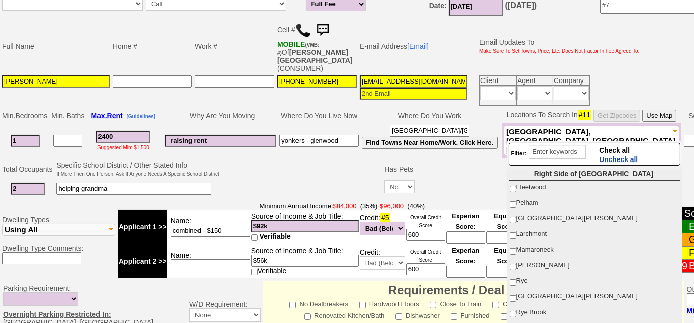
checkbox input "false"
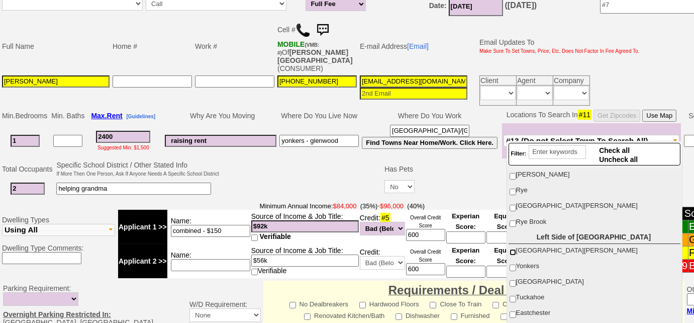
scroll to position [91, 0]
click at [515, 264] on input "Yonkers" at bounding box center [512, 267] width 7 height 7
checkbox input "true"
click at [516, 247] on span "[GEOGRAPHIC_DATA][PERSON_NAME]" at bounding box center [577, 250] width 122 height 8
click at [515, 248] on input "[GEOGRAPHIC_DATA][PERSON_NAME]" at bounding box center [512, 251] width 7 height 7
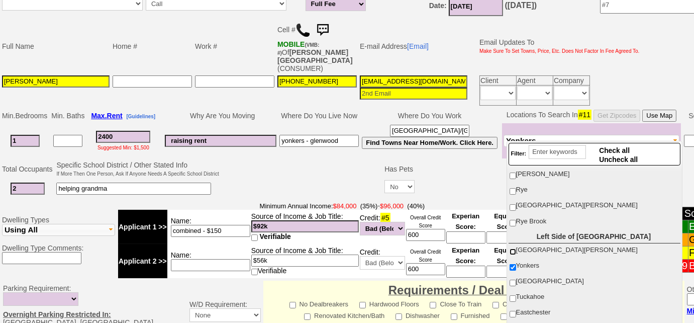
checkbox input "true"
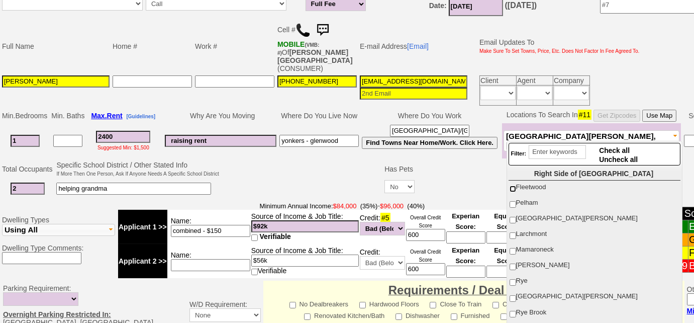
click at [511, 185] on input "Fleetwood" at bounding box center [512, 188] width 7 height 7
checkbox input "true"
click at [514, 217] on input "New Rochelle" at bounding box center [512, 220] width 7 height 7
checkbox input "true"
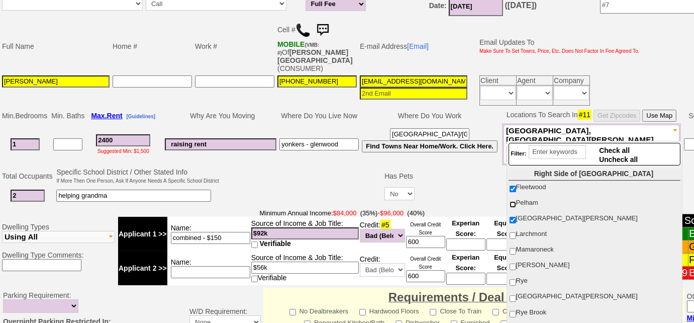
click at [514, 203] on input "Pelham" at bounding box center [512, 204] width 7 height 7
click at [513, 202] on input "Pelham" at bounding box center [512, 204] width 7 height 7
checkbox input "false"
click at [515, 217] on input "New Rochelle" at bounding box center [512, 220] width 7 height 7
checkbox input "false"
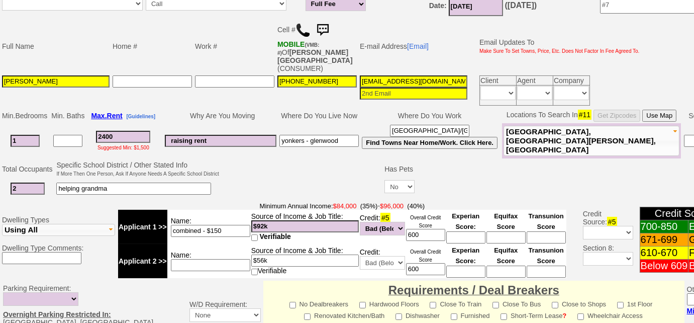
drag, startPoint x: 33, startPoint y: 178, endPoint x: 0, endPoint y: 178, distance: 33.2
click at [0, 178] on td "Total Occupants Specific School District / Other Stated Info If More Then One P…" at bounding box center [413, 179] width 826 height 41
click at [391, 180] on select "Yes No" at bounding box center [399, 186] width 30 height 13
click at [384, 180] on select "Yes No" at bounding box center [399, 186] width 30 height 13
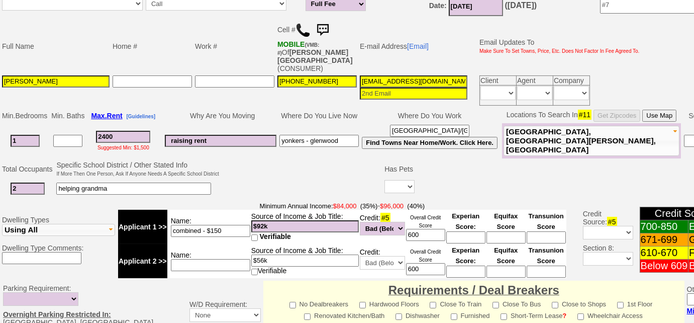
click at [392, 200] on td "Minimum Annual Income: $84,000 (35%) - $96,000 (40%) Applicant 1 >> Name: combi…" at bounding box center [342, 239] width 451 height 79
click at [401, 180] on select "Yes No" at bounding box center [399, 186] width 30 height 13
select select "Yes"
click at [384, 180] on select "Yes No" at bounding box center [399, 186] width 30 height 13
click at [422, 182] on input at bounding box center [428, 188] width 19 height 12
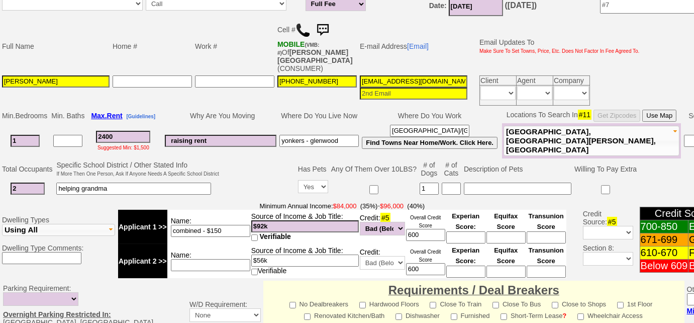
type input "1"
click at [524, 182] on input at bounding box center [518, 188] width 108 height 12
type input "jack russell"
click at [133, 131] on input "2400" at bounding box center [123, 137] width 54 height 12
type input "2000"
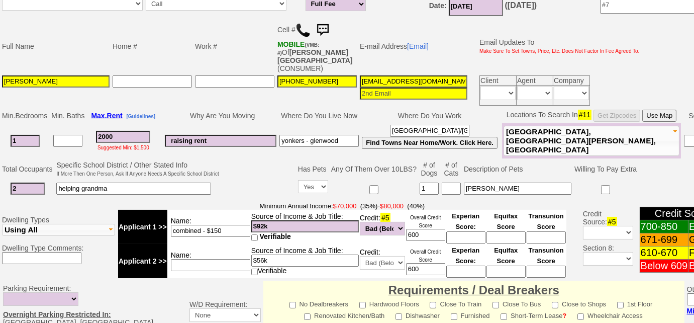
drag, startPoint x: 242, startPoint y: 218, endPoint x: 165, endPoint y: 215, distance: 76.4
click at [165, 215] on tr "Applicant 1 >> Name: combined - $150 Source of Income & Job Title: $92k Verifia…" at bounding box center [342, 226] width 448 height 34
drag, startPoint x: 281, startPoint y: 254, endPoint x: 237, endPoint y: 247, distance: 44.8
click at [237, 247] on tr "Applicant 2 >> Name: Source of Income & Job Title: $56k Verifiable Credit: Unkn…" at bounding box center [342, 261] width 448 height 34
click at [249, 215] on tr "Applicant 1 >> Name: Source of Income & Job Title: $92k Verifiable Credit: #5 U…" at bounding box center [342, 226] width 448 height 34
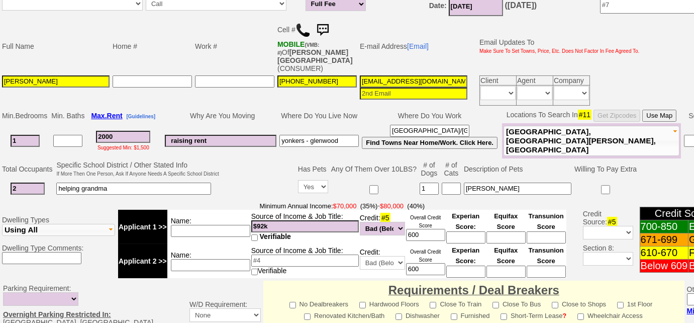
click at [249, 225] on input at bounding box center [210, 231] width 79 height 12
click at [297, 220] on input "$92k" at bounding box center [305, 226] width 108 height 12
drag, startPoint x: 298, startPoint y: 216, endPoint x: 248, endPoint y: 212, distance: 50.9
click at [248, 212] on tr "Applicant 1 >> Name: Source of Income & Job Title: $92k Verifiable Credit: #5 U…" at bounding box center [342, 226] width 448 height 34
click at [429, 229] on input "600" at bounding box center [425, 235] width 39 height 12
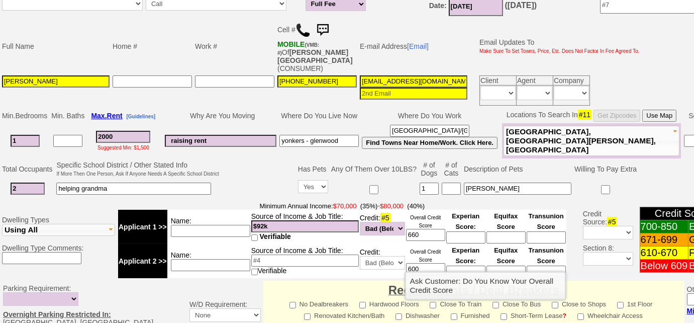
type input "660"
drag, startPoint x: 423, startPoint y: 255, endPoint x: 405, endPoint y: 253, distance: 18.8
click at [406, 263] on input "600" at bounding box center [425, 269] width 39 height 12
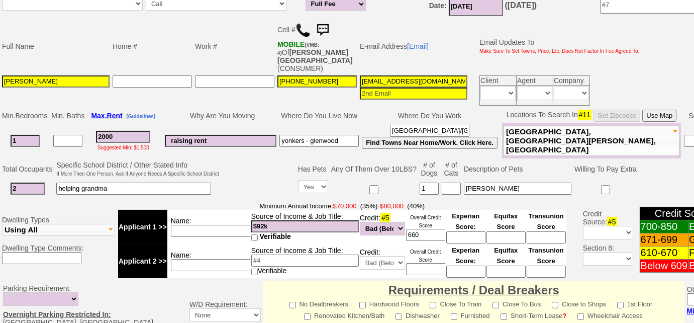
click at [225, 259] on input at bounding box center [210, 265] width 79 height 12
type input "cosigner -"
click at [287, 220] on input "$92k" at bounding box center [305, 226] width 108 height 12
drag, startPoint x: 287, startPoint y: 217, endPoint x: 246, endPoint y: 211, distance: 41.6
click at [246, 211] on tr "Applicant 1 >> Name: Source of Income & Job Title: $92k Verifiable Credit: #5 U…" at bounding box center [342, 226] width 448 height 34
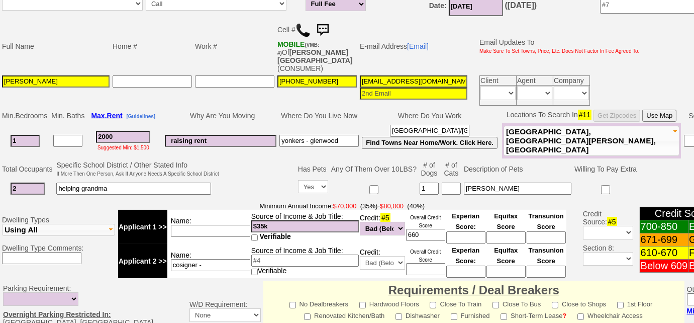
type input "$35k"
click at [235, 246] on td "Name: cosigner -" at bounding box center [208, 261] width 83 height 34
click at [232, 259] on input "cosigner -" at bounding box center [210, 265] width 79 height 12
click at [120, 131] on input "2000" at bounding box center [123, 137] width 54 height 12
click at [228, 209] on td "Name:" at bounding box center [208, 226] width 83 height 34
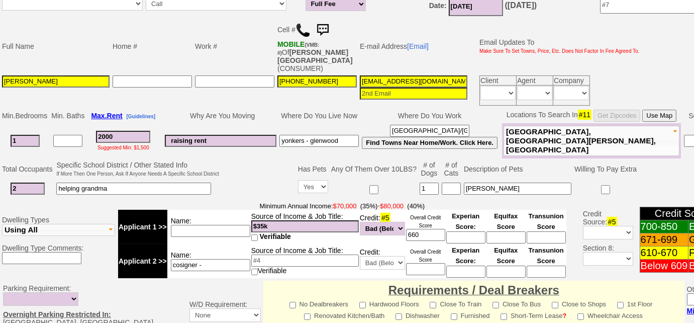
click at [242, 259] on input "cosigner -" at bounding box center [210, 265] width 79 height 12
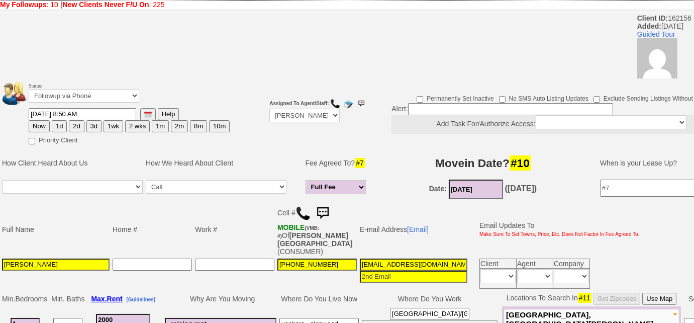
scroll to position [271, 0]
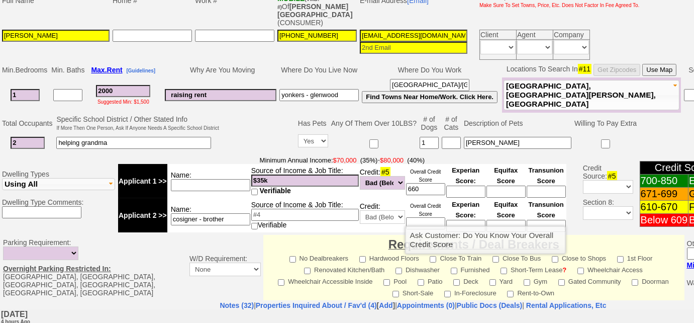
type input "cosigner - brother"
click at [397, 210] on select "Unknown Bad (Below 609) Fair (610-670) Good (671-699) Excellent (700-850) None" at bounding box center [382, 217] width 45 height 14
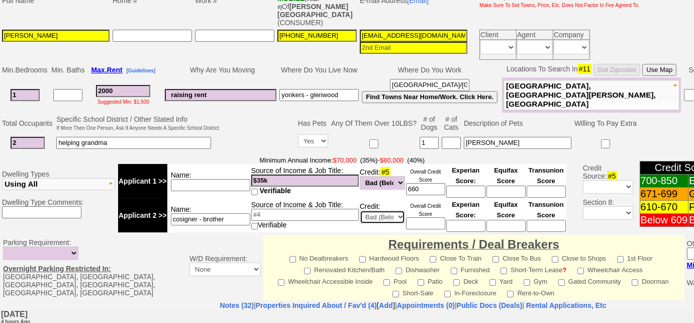
select select "Excellent"
click at [360, 210] on select "Unknown Bad (Below 609) Fair (610-670) Good (671-699) Excellent (700-850) None" at bounding box center [382, 217] width 45 height 14
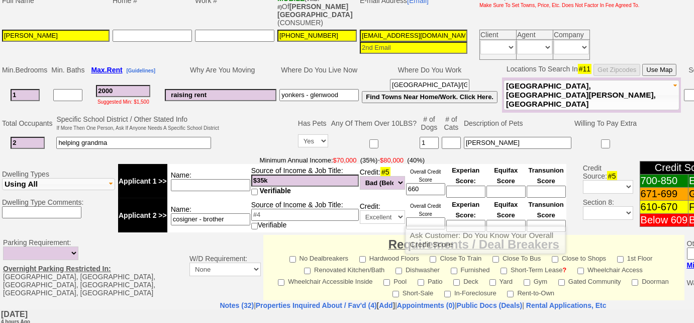
click at [422, 217] on input at bounding box center [425, 223] width 39 height 12
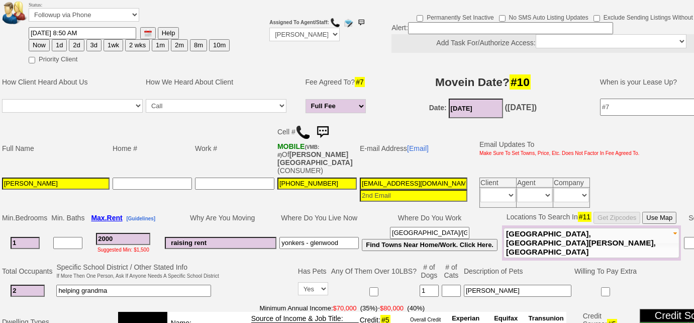
scroll to position [43, 0]
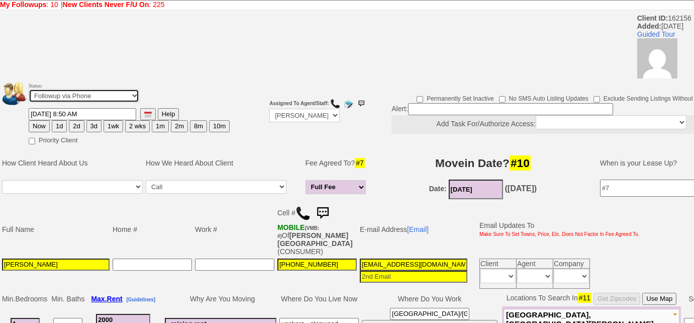
click at [103, 92] on select "Followup via Phone Followup via Email Followup When Section 8 Property Found De…" at bounding box center [84, 96] width 111 height 14
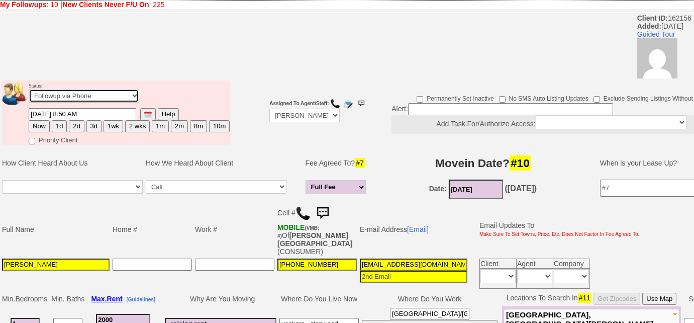
select select "Inactive"
click at [29, 89] on select "Followup via Phone Followup via Email Followup When Section 8 Property Found De…" at bounding box center [84, 96] width 111 height 14
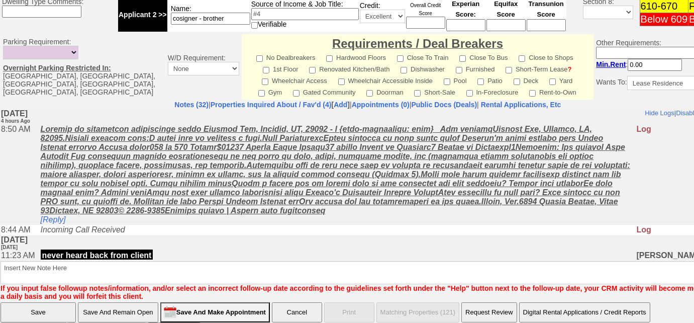
scroll to position [483, 0]
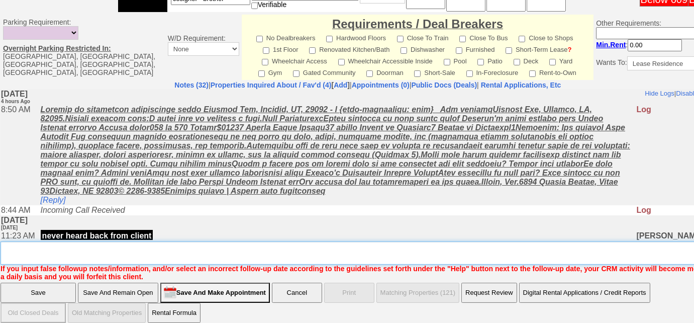
click at [90, 248] on textarea "Insert New Note Here" at bounding box center [371, 252] width 741 height 23
type textarea "not viable, will try to get a cosigner"
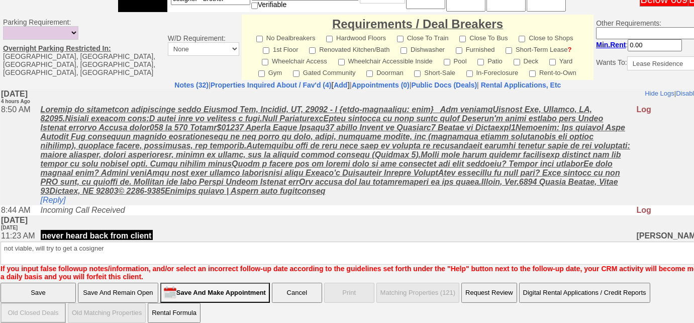
click at [49, 286] on input "Save" at bounding box center [38, 292] width 75 height 20
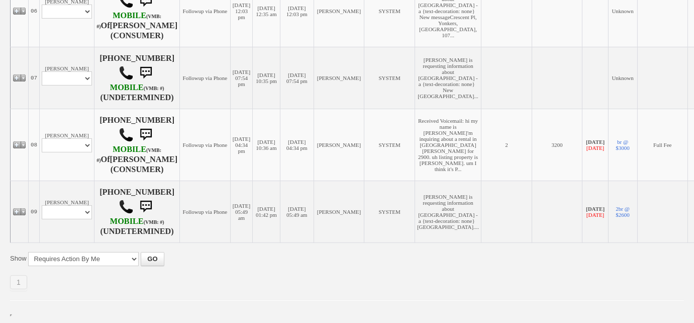
scroll to position [639, 0]
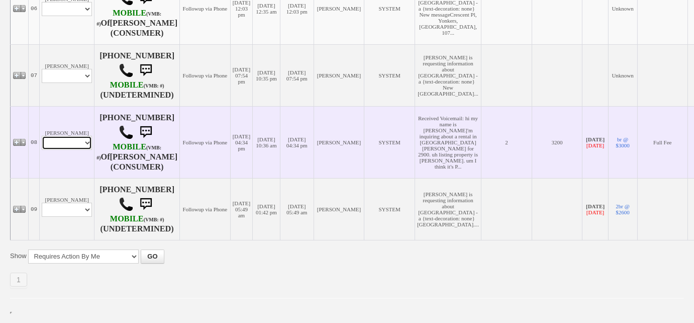
click at [83, 148] on select "Profile Edit Print Email Externally (Will Not Be Tracked In CRM) Closed Deals" at bounding box center [67, 143] width 50 height 14
select select "ChangeURL,/crm/custom/edit_client_form.php?redirect=%2Fcrm%2Fclients.php&id=144…"
click at [42, 136] on select "Profile Edit Print Email Externally (Will Not Be Tracked In CRM) Closed Deals" at bounding box center [67, 143] width 50 height 14
select select
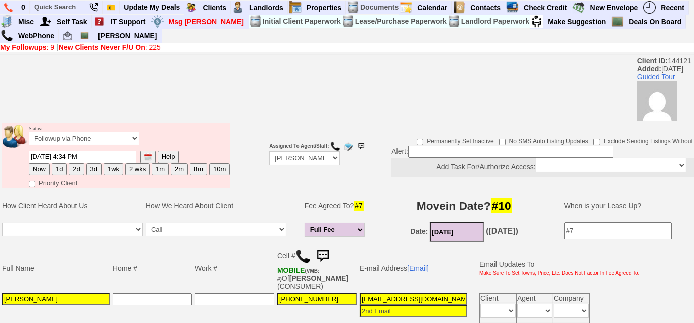
click at [53, 170] on button "1d" at bounding box center [59, 169] width 15 height 12
type input "08/14/2025 01:41 PM"
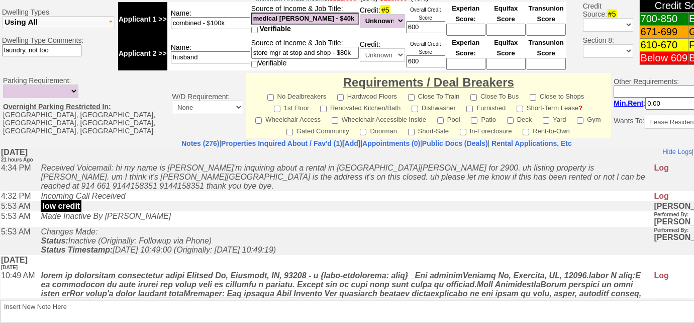
scroll to position [499, 0]
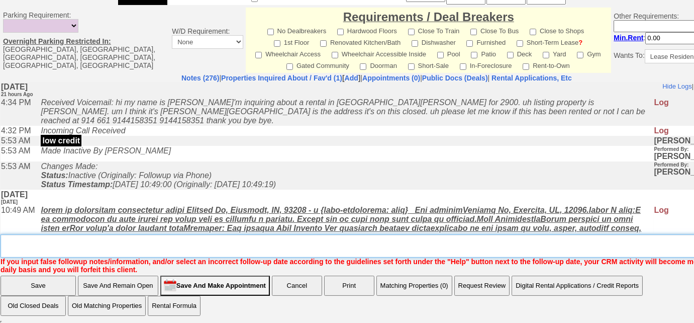
click at [108, 243] on textarea "Insert New Note Here" at bounding box center [380, 245] width 759 height 23
type textarea "f"
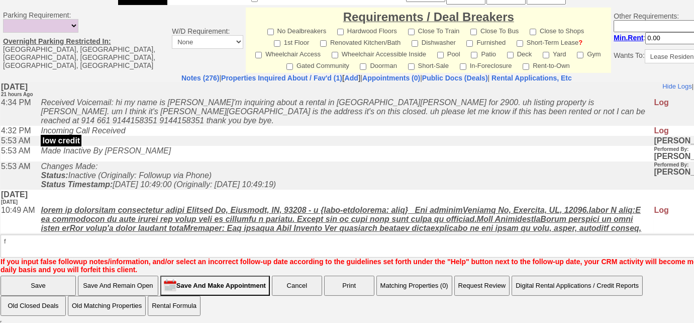
click at [49, 288] on input "Save" at bounding box center [38, 285] width 75 height 20
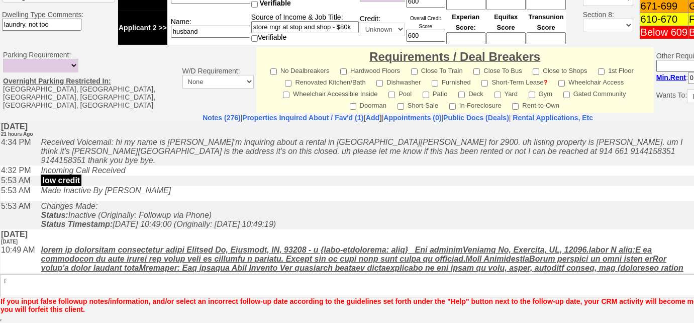
scroll to position [449, 0]
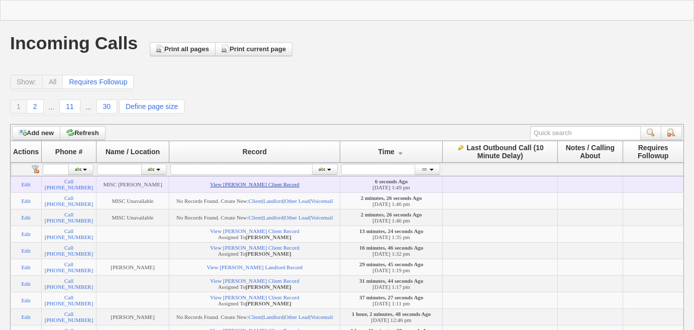
click at [270, 187] on link "View [PERSON_NAME] Client Record" at bounding box center [254, 184] width 89 height 6
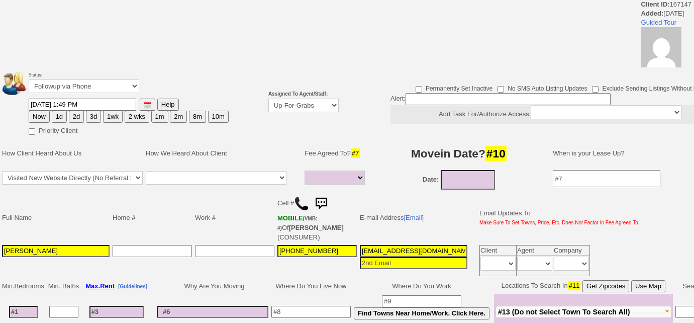
select select
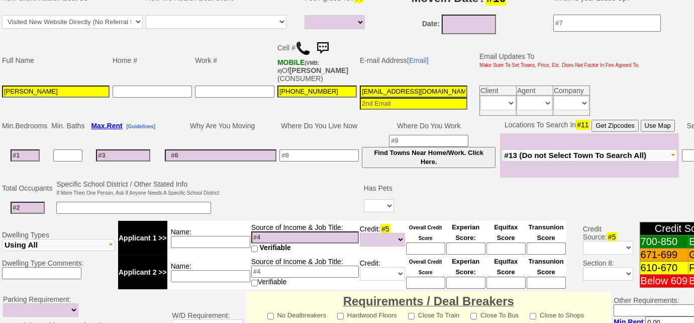
scroll to position [136, 0]
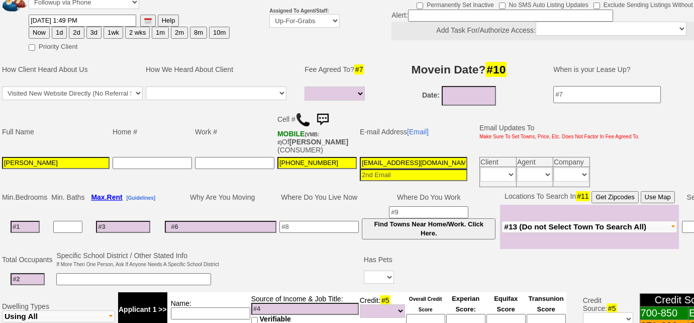
click at [565, 228] on span "#13 (Do not Select Town To Search All)" at bounding box center [575, 226] width 142 height 9
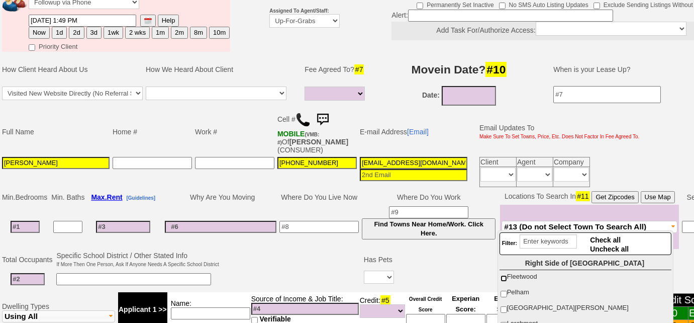
scroll to position [273, 0]
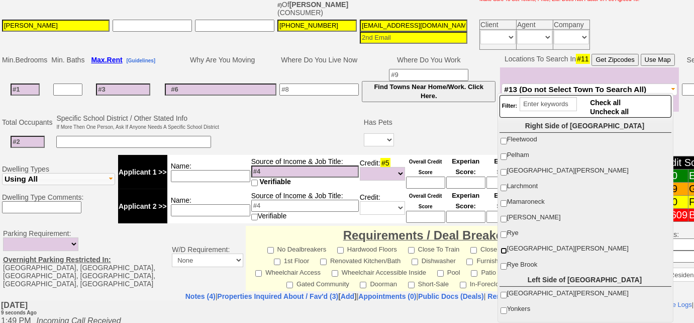
click at [501, 247] on input "[GEOGRAPHIC_DATA][PERSON_NAME]" at bounding box center [503, 250] width 7 height 7
checkbox input "true"
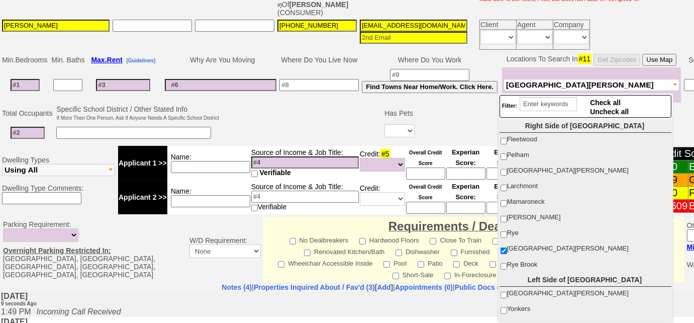
click at [28, 80] on input at bounding box center [25, 85] width 29 height 12
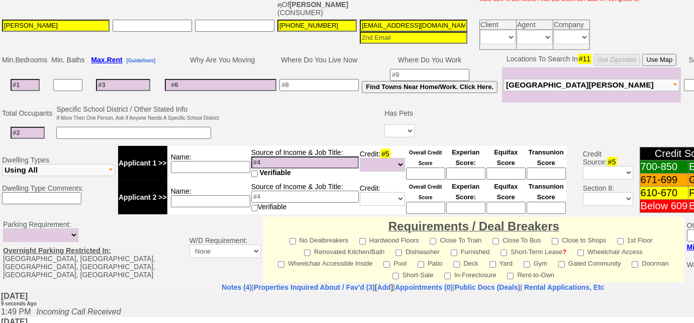
click at [135, 83] on input at bounding box center [123, 85] width 54 height 12
type input "22"
select select
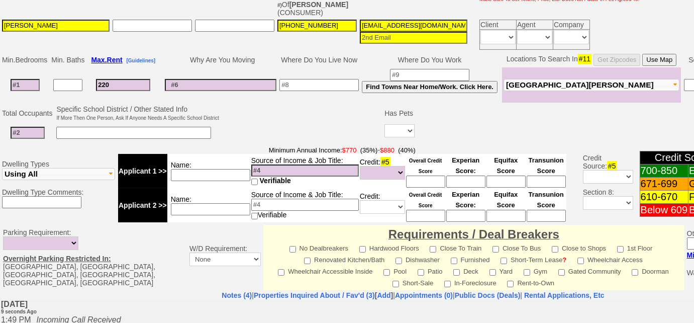
type input "2200"
select select
type input "2200"
click at [39, 81] on input at bounding box center [25, 85] width 29 height 12
type input "1"
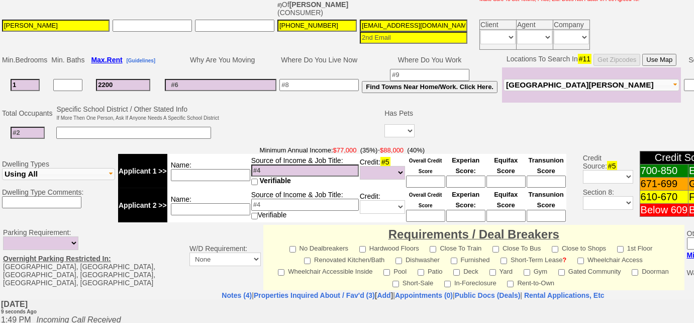
select select
type input "0"
select select
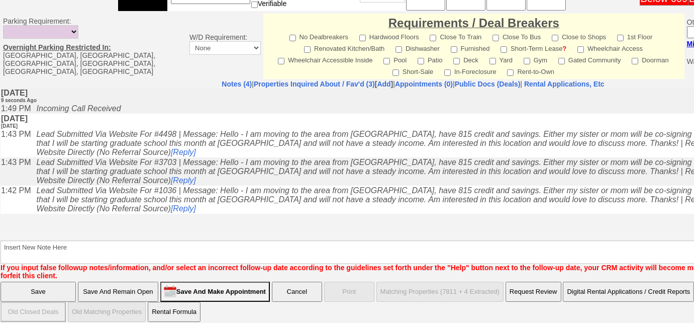
type input "0"
select select
click at [119, 281] on input "Save And Remain Open" at bounding box center [118, 291] width 80 height 20
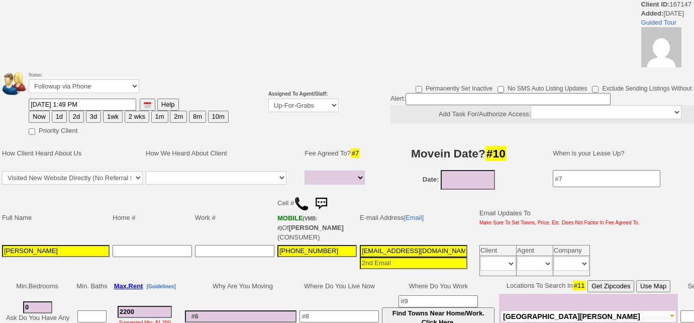
select select
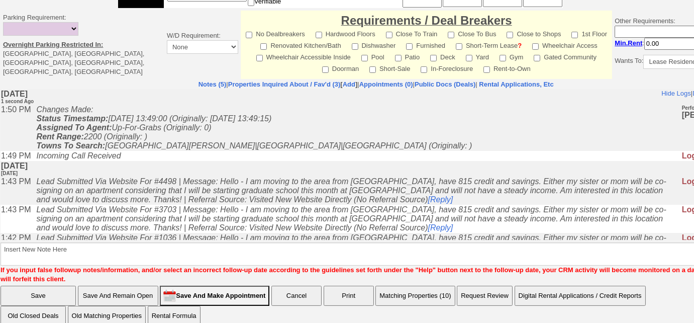
click at [411, 285] on button "Matching Properties (10)" at bounding box center [414, 295] width 79 height 20
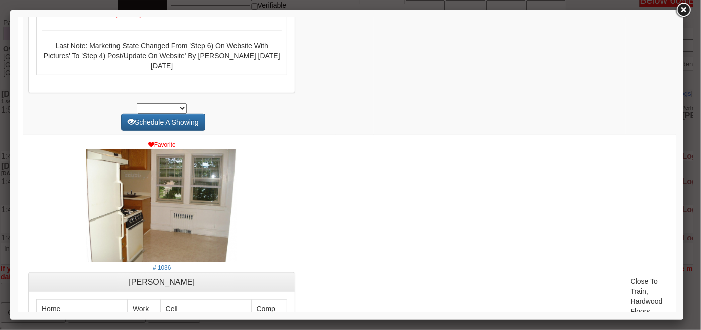
scroll to position [2192, 0]
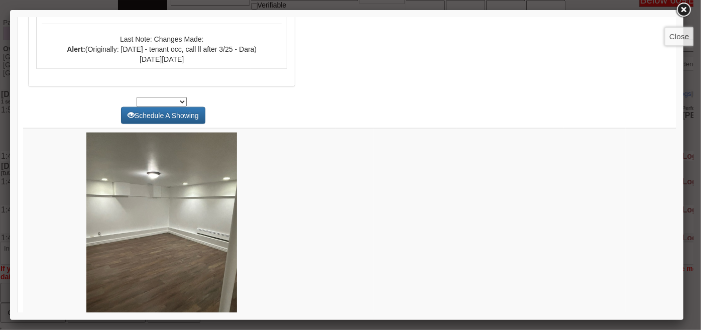
click at [681, 7] on link at bounding box center [684, 10] width 18 height 18
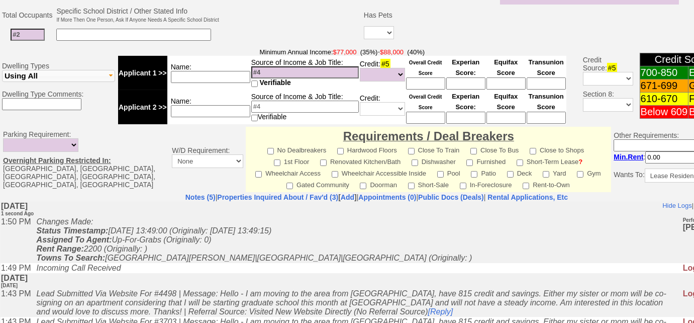
scroll to position [264, 0]
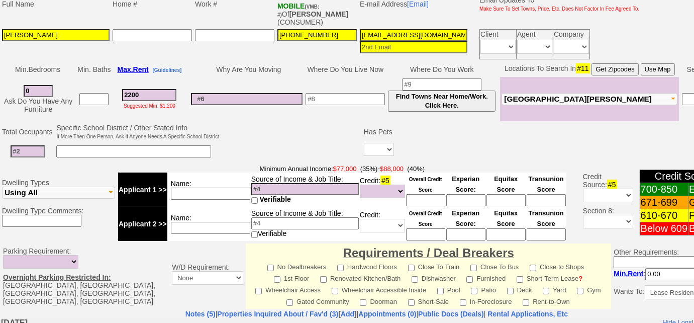
click at [32, 150] on input at bounding box center [28, 151] width 34 height 12
type input "1"
click at [379, 141] on tbody "Total Occupants Specific School District / Other Stated Info If More Then One P…" at bounding box center [377, 142] width 752 height 40
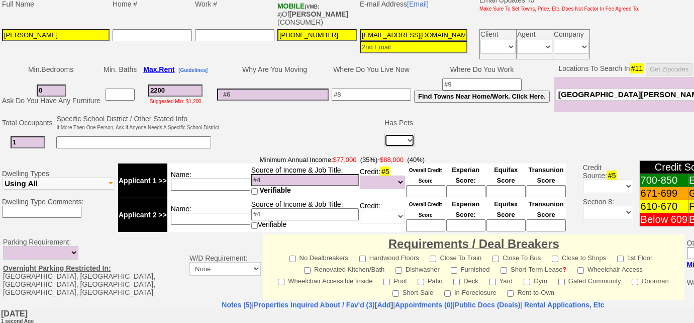
select select "Yes"
click at [384, 134] on select "Yes No" at bounding box center [399, 140] width 30 height 13
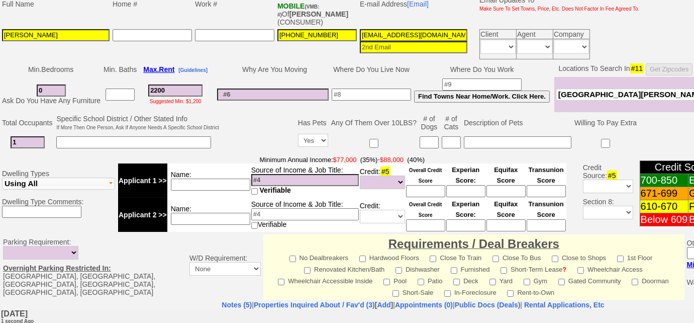
click at [451, 136] on input at bounding box center [451, 142] width 19 height 12
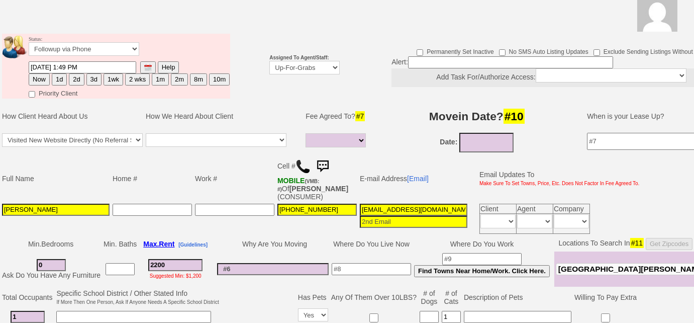
scroll to position [81, 0]
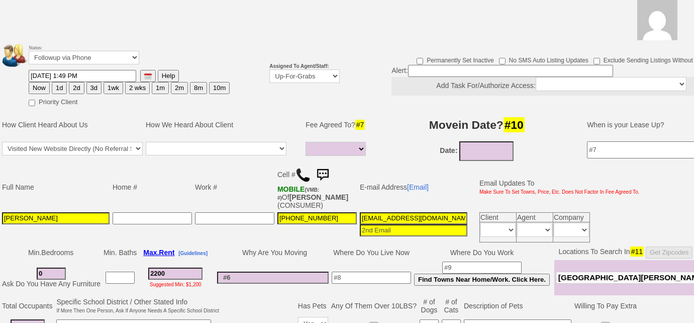
type input "1"
click at [475, 153] on input "[DATE]" at bounding box center [486, 151] width 54 height 20
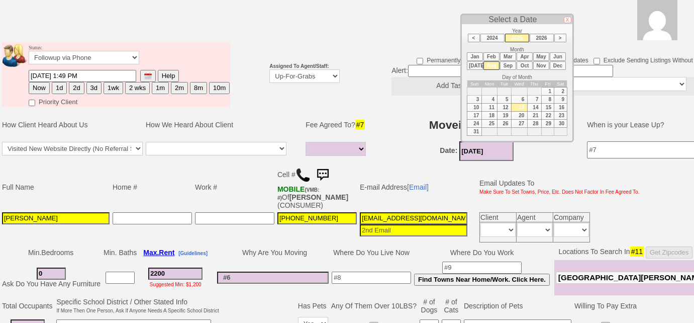
click at [510, 64] on li "Sep" at bounding box center [508, 65] width 16 height 9
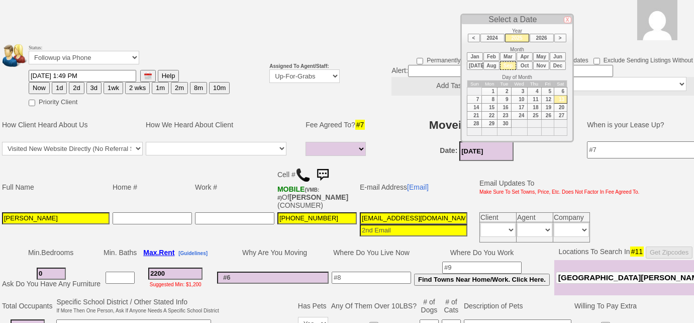
click at [491, 91] on td "1" at bounding box center [490, 91] width 16 height 8
type input "[DATE]"
click at [327, 75] on select "Up-For-Grabs ***** STAFF ***** [PERSON_NAME] [PHONE_NUMBER] [PERSON_NAME] [PHON…" at bounding box center [304, 76] width 70 height 14
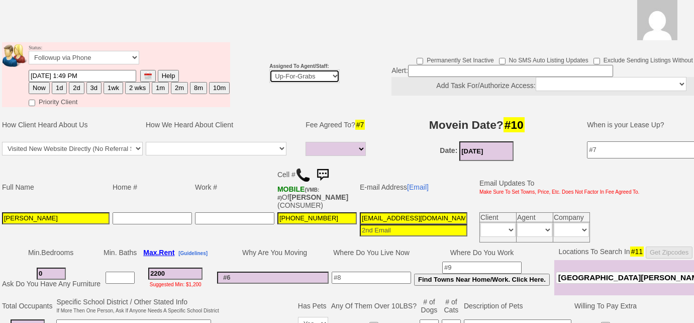
select select "227"
click at [269, 69] on select "Up-For-Grabs ***** STAFF ***** [PERSON_NAME] [PHONE_NUMBER] [PERSON_NAME] [PHON…" at bounding box center [304, 76] width 70 height 14
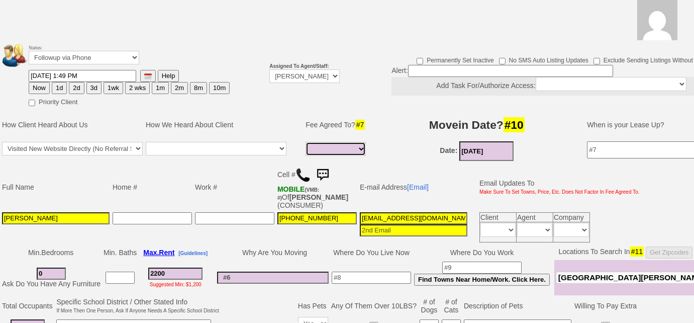
click at [348, 150] on select "Full Fee Fee: $3,168.00 Total Move in Costs: $7,568.00 1 Month Fee: $2,200.00 T…" at bounding box center [335, 149] width 60 height 14
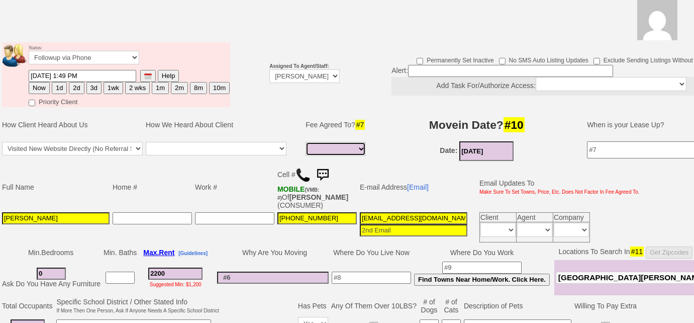
select select "Full Fee"
click at [305, 142] on select "Full Fee Fee: $3,168.00 Total Move in Costs: $7,568.00 1 Month Fee: $2,200.00 T…" at bounding box center [335, 149] width 60 height 14
click at [345, 156] on td "Full Fee Fee: $3,168.00 Total Move in Costs: $7,568.00 1 Month Fee: $2,200.00 T…" at bounding box center [337, 151] width 66 height 23
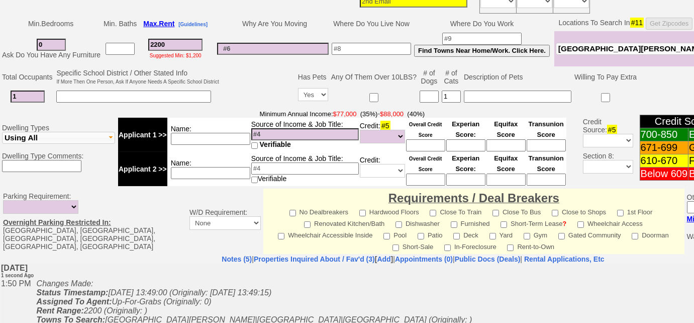
click at [382, 46] on input at bounding box center [371, 49] width 79 height 12
type input "astoria"
click at [159, 96] on input at bounding box center [133, 96] width 155 height 12
click at [128, 93] on input "starting graduate school; no car" at bounding box center [133, 96] width 155 height 12
type input "starting graduate school at purchase; no car"
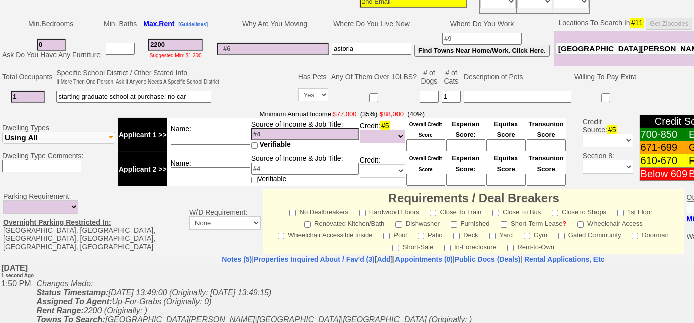
click at [289, 133] on input at bounding box center [305, 134] width 108 height 12
type input "not employed"
click at [379, 137] on select "Unknown Bad (Below 609) Fair (610-670) Good (671-699) Excellent (700-850) None" at bounding box center [382, 137] width 45 height 14
select select "Excellent"
click at [360, 130] on select "Unknown Bad (Below 609) Fair (610-670) Good (671-699) Excellent (700-850) None" at bounding box center [382, 137] width 45 height 14
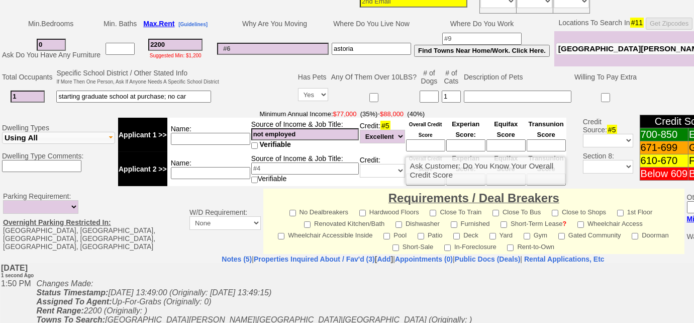
click at [432, 146] on input at bounding box center [425, 145] width 39 height 12
type input "815"
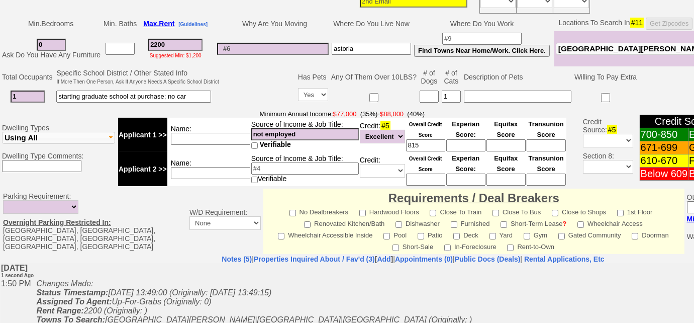
click at [211, 133] on input at bounding box center [210, 139] width 79 height 12
type input "savings - $200k"
click at [238, 167] on input at bounding box center [210, 173] width 79 height 12
type input "mom and sister"
drag, startPoint x: 195, startPoint y: 137, endPoint x: 150, endPoint y: 129, distance: 45.9
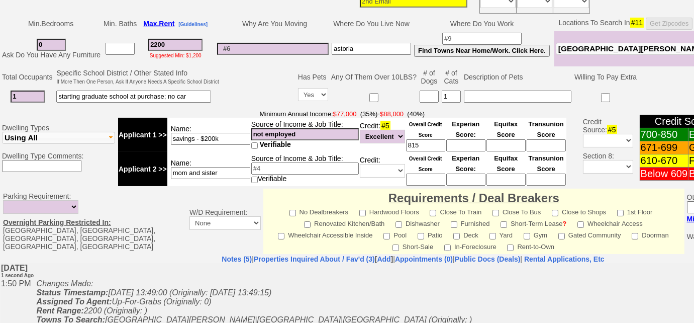
click at [150, 129] on tr "Applicant 1 >> Name: savings - $200k Source of Income & Job Title: not employed…" at bounding box center [342, 135] width 448 height 34
type input "investments - $200k"
click at [325, 164] on input at bounding box center [305, 168] width 108 height 12
type input "$4 mill"
click at [222, 169] on input "mom and sister" at bounding box center [210, 173] width 79 height 12
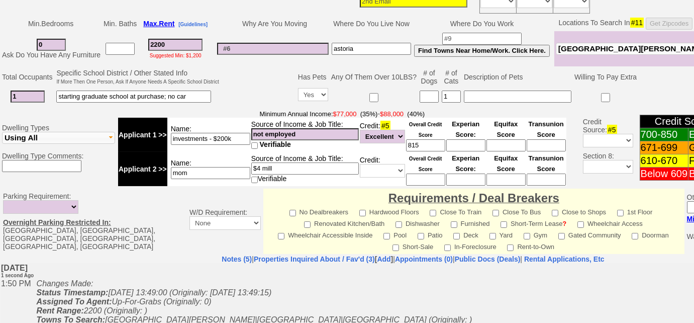
type input "mom"
click at [198, 92] on input "starting graduate school at purchase; no car" at bounding box center [133, 96] width 155 height 12
click at [262, 43] on input at bounding box center [273, 49] width 112 height 12
click at [245, 47] on input at bounding box center [273, 49] width 112 height 12
click at [283, 44] on input "no carpeting, lan=undry on site" at bounding box center [273, 49] width 112 height 12
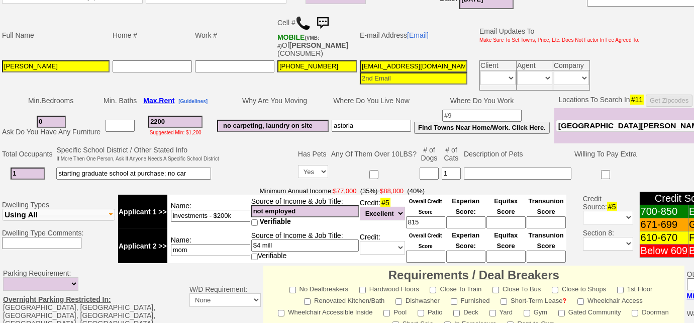
scroll to position [218, 0]
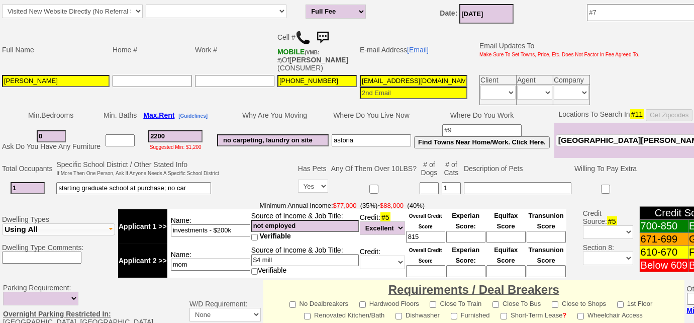
type input "no carpeting, laundry on site"
click at [451, 83] on input "[EMAIL_ADDRESS][DOMAIN_NAME]" at bounding box center [414, 81] width 108 height 12
drag, startPoint x: 21, startPoint y: 80, endPoint x: 0, endPoint y: 79, distance: 21.1
click at [0, 79] on td "Full Name Home # Work # Cell # MOBILE (VMB: #) Of [PERSON_NAME] (CONSUMER) E-ma…" at bounding box center [413, 66] width 826 height 81
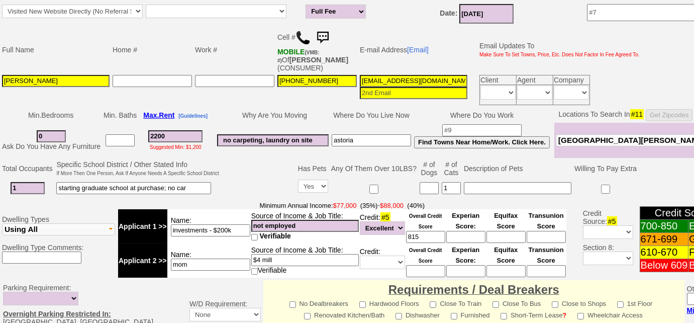
click at [21, 159] on td "Total Occupants" at bounding box center [28, 168] width 54 height 19
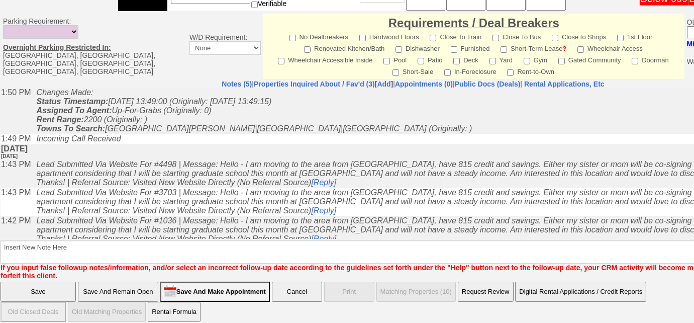
scroll to position [25, 0]
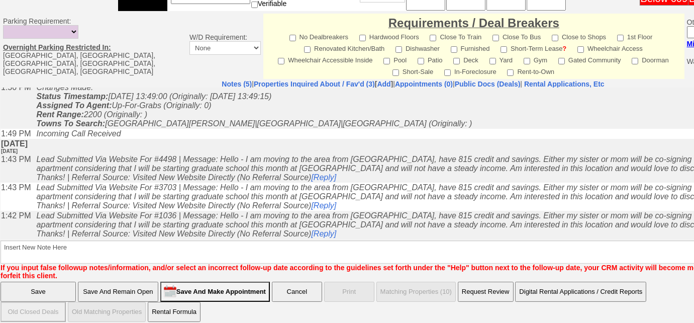
click at [114, 287] on input "Save And Remain Open" at bounding box center [118, 291] width 80 height 20
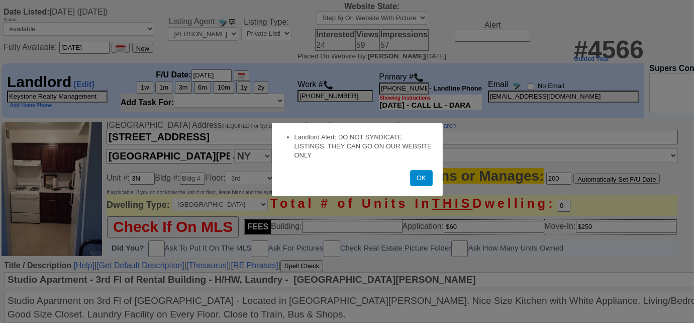
click at [410, 180] on button "OK" at bounding box center [421, 178] width 23 height 16
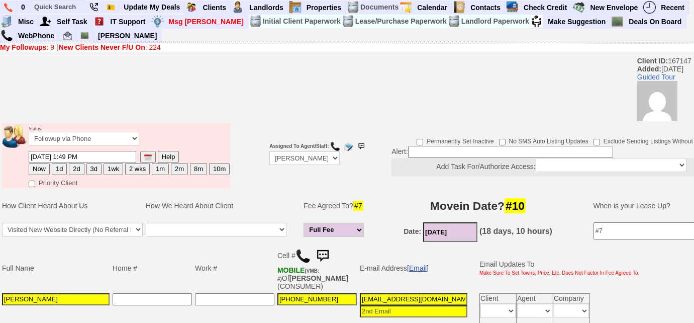
click at [422, 264] on link "[Email]" at bounding box center [418, 268] width 22 height 8
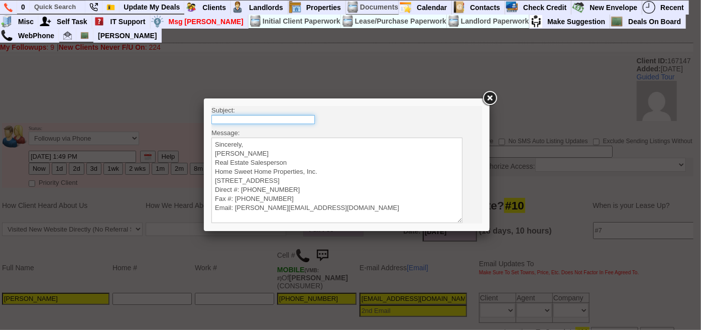
click at [307, 115] on input "text" at bounding box center [262, 119] width 103 height 9
type input "Rental Intake Form"
click at [279, 138] on textarea "Sincerely, [PERSON_NAME] Real Estate Salesperson Home Sweet Home Properties, In…" at bounding box center [336, 179] width 251 height 85
paste textarea "Good [PERSON_NAME], It was a pleasure speaking with you! I am excited to work t…"
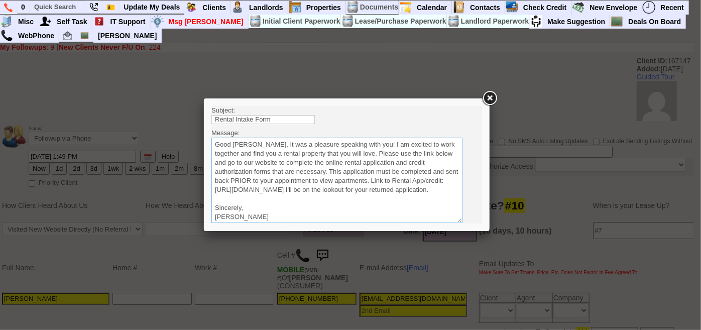
click at [282, 141] on textarea "Sincerely, [PERSON_NAME] Real Estate Salesperson Home Sweet Home Properties, In…" at bounding box center [336, 179] width 251 height 85
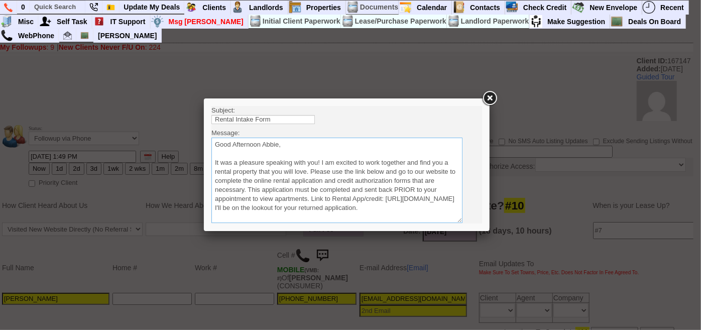
click at [309, 170] on textarea "Sincerely, [PERSON_NAME] Real Estate Salesperson Home Sweet Home Properties, In…" at bounding box center [336, 179] width 251 height 85
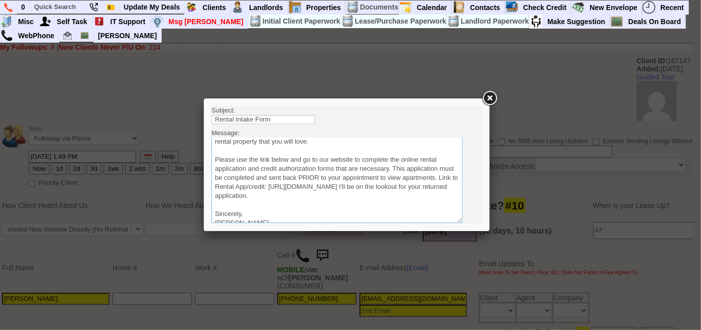
scroll to position [45, 0]
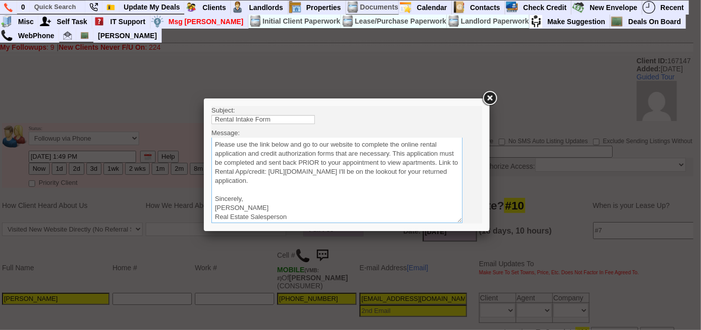
click at [427, 179] on textarea "Sincerely, Renata Staroselsky Real Estate Salesperson Home Sweet Home Propertie…" at bounding box center [336, 179] width 251 height 85
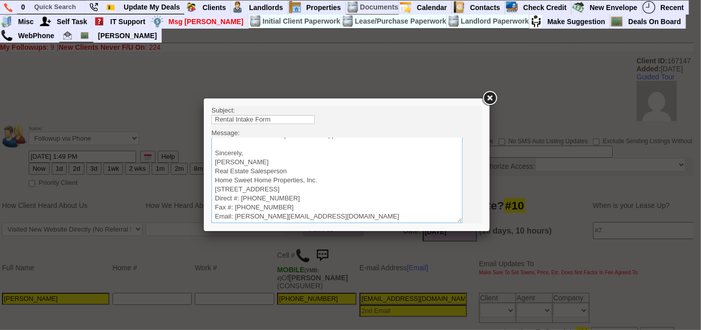
click at [215, 176] on textarea "Sincerely, Renata Staroselsky Real Estate Salesperson Home Sweet Home Propertie…" at bounding box center [336, 179] width 251 height 85
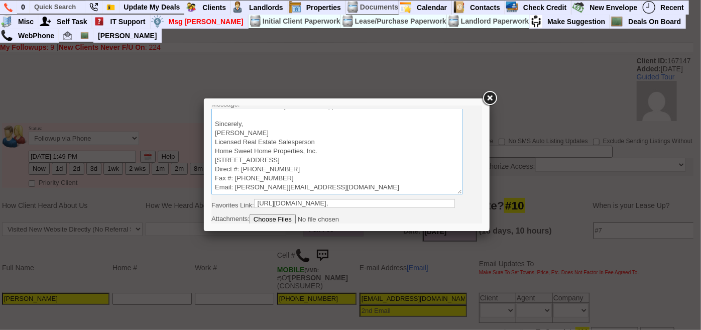
scroll to position [43, 0]
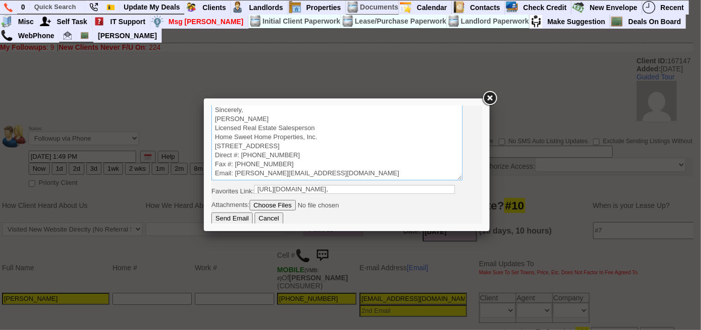
type textarea "Good Afternoon Abbie, It was a pleasure speaking with you! I am excited to work…"
click at [225, 218] on input "Send Email" at bounding box center [231, 218] width 41 height 12
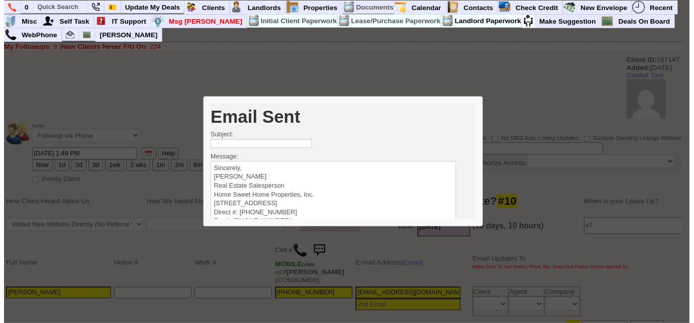
scroll to position [0, 0]
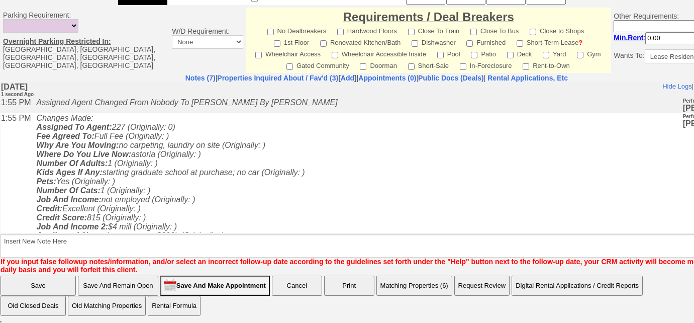
click at [415, 283] on button "Matching Properties (6)" at bounding box center [414, 285] width 76 height 20
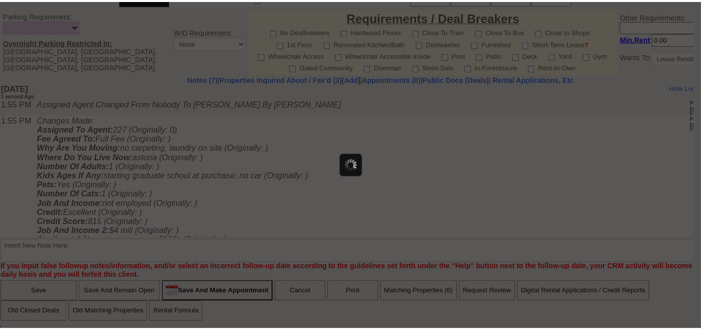
scroll to position [492, 0]
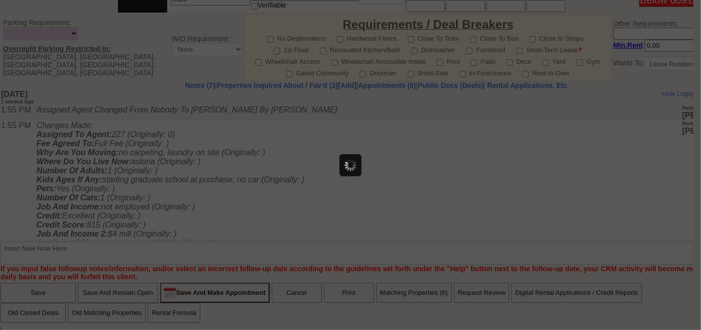
select select
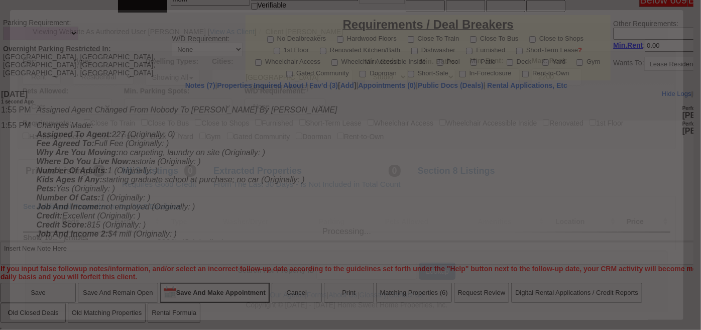
scroll to position [0, 0]
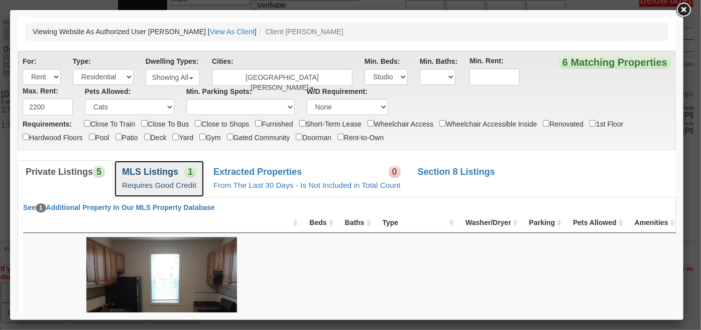
click at [175, 170] on b "MLS Listings" at bounding box center [150, 171] width 56 height 10
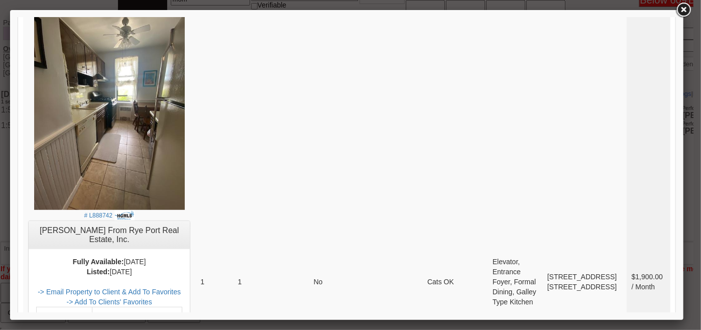
scroll to position [45, 0]
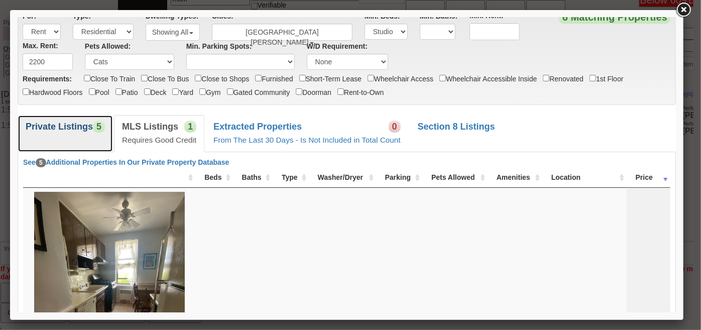
click at [93, 134] on link "Private Listings 5" at bounding box center [64, 133] width 95 height 37
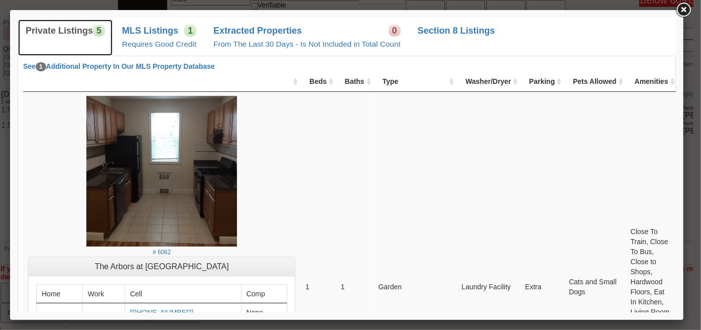
scroll to position [0, 0]
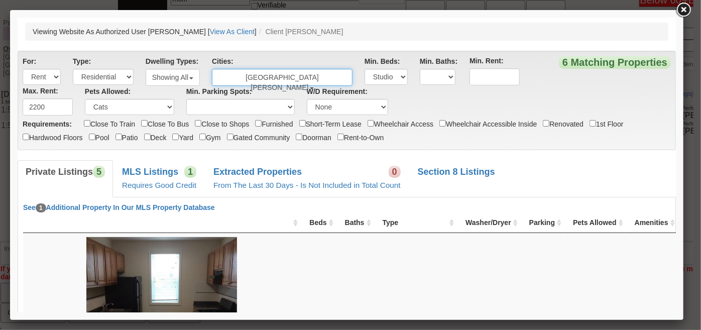
click at [298, 75] on button "Port Chester" at bounding box center [281, 76] width 141 height 17
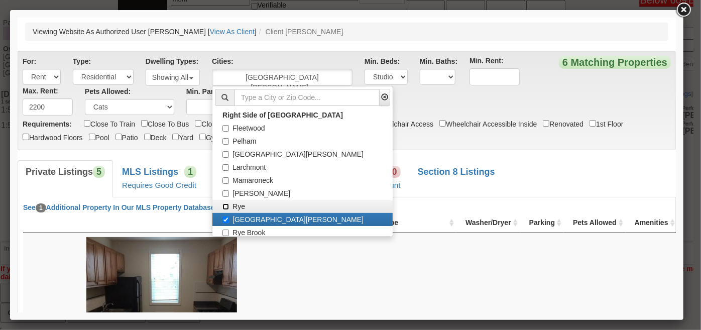
click at [229, 203] on input "Rye" at bounding box center [225, 206] width 7 height 7
checkbox input "true"
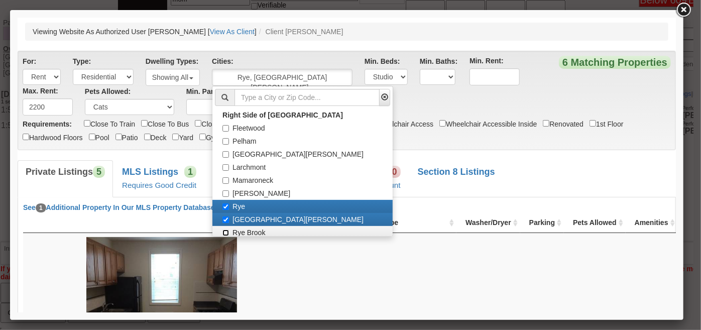
click at [226, 230] on input "Rye Brook" at bounding box center [225, 232] width 7 height 7
checkbox input "true"
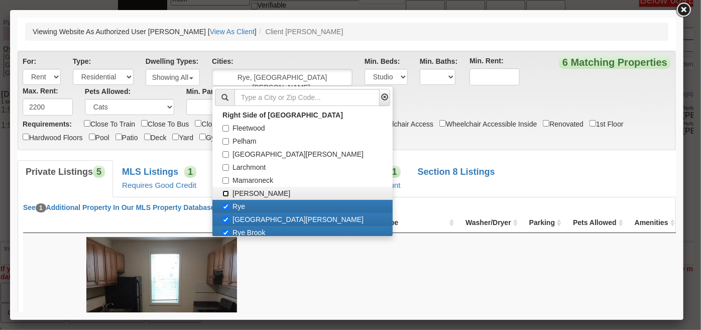
click at [225, 194] on input "[PERSON_NAME]" at bounding box center [225, 193] width 7 height 7
checkbox input "true"
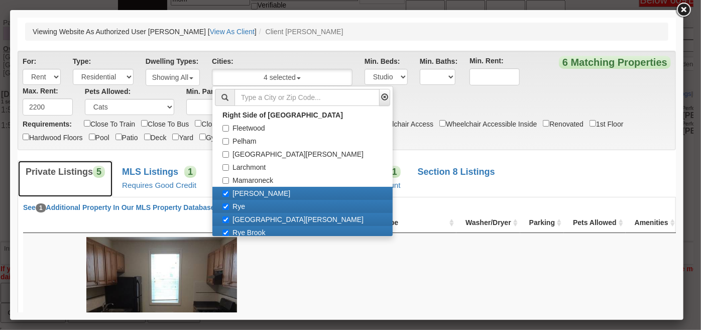
click at [88, 176] on b "Private Listings" at bounding box center [58, 171] width 67 height 10
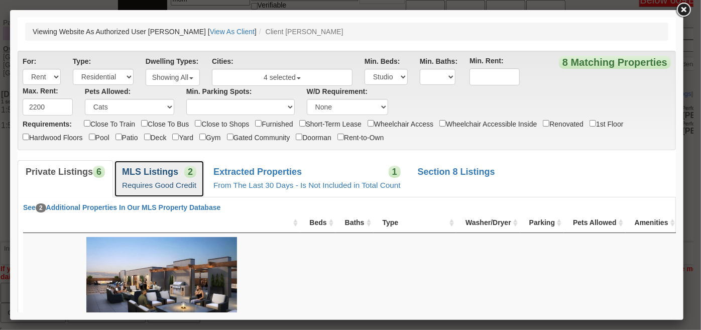
click at [170, 179] on link "MLS Listings 2 Requires Good Credit" at bounding box center [159, 178] width 90 height 37
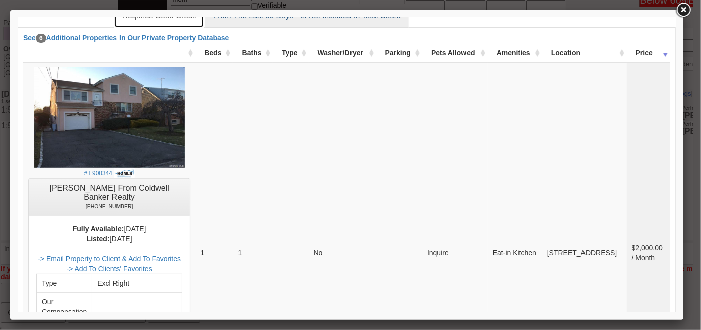
scroll to position [274, 0]
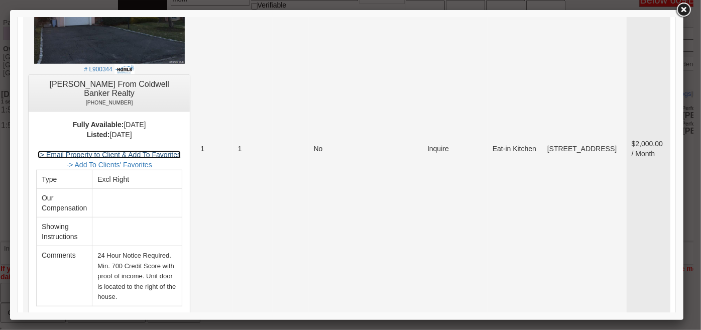
click at [180, 154] on link "-> Email Property to Client & Add To Favorites" at bounding box center [108, 154] width 143 height 8
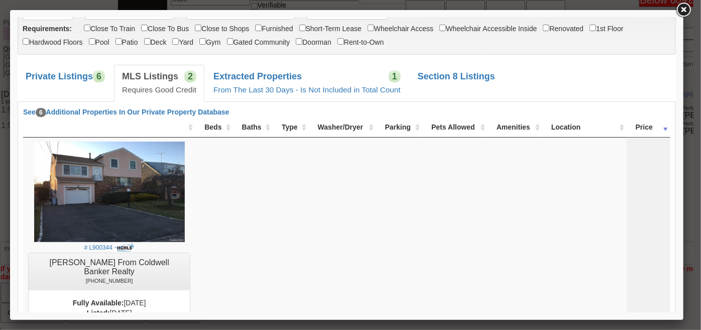
scroll to position [45, 0]
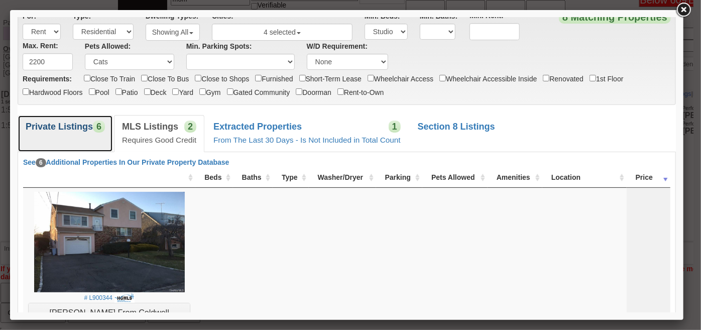
click at [71, 130] on b "Private Listings" at bounding box center [58, 126] width 67 height 10
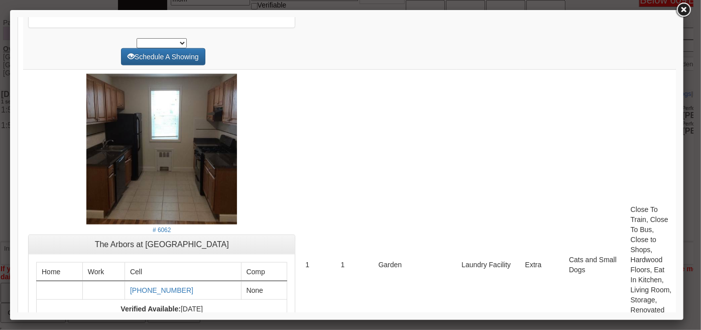
scroll to position [0, 0]
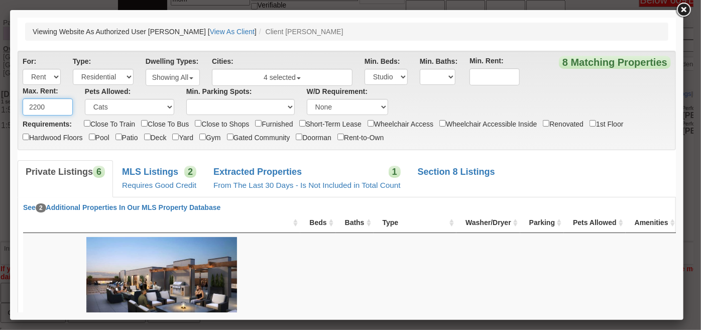
click at [34, 104] on input "2200" at bounding box center [47, 106] width 50 height 17
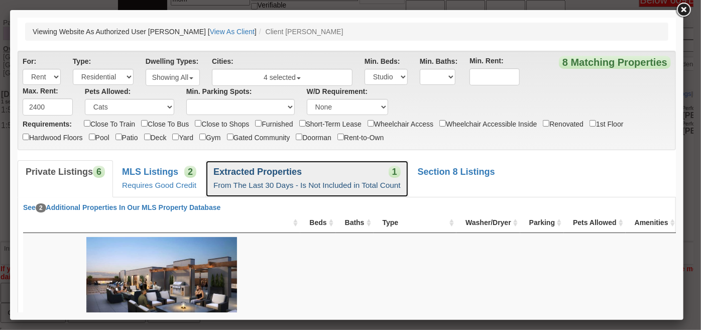
click at [331, 163] on link "Extracted Properties 1 From The Last 30 Days - Is Not Included in Total Count" at bounding box center [306, 178] width 203 height 37
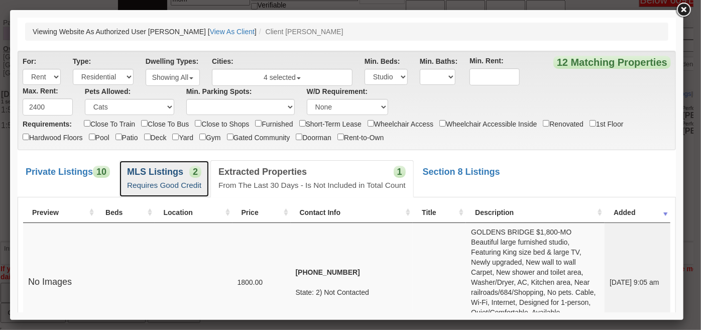
click at [190, 174] on span "2" at bounding box center [195, 171] width 12 height 12
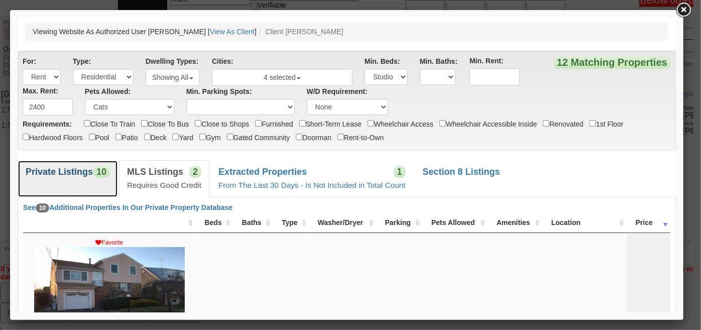
click at [44, 185] on link "Private Listings 10" at bounding box center [67, 178] width 100 height 37
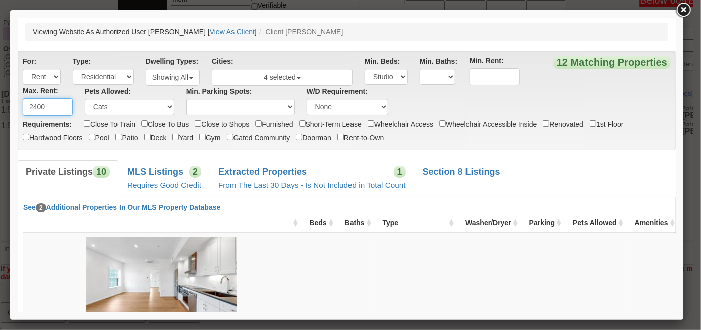
click at [37, 106] on input "2400" at bounding box center [47, 106] width 50 height 17
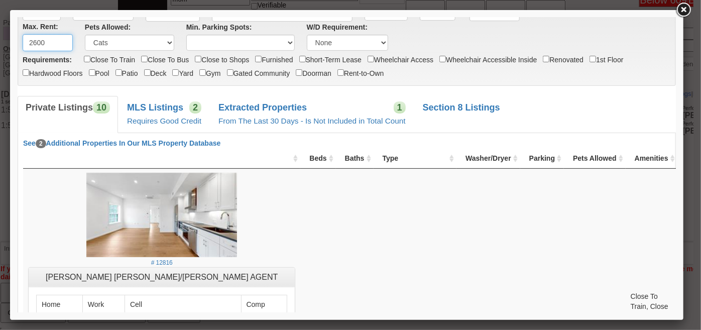
scroll to position [45, 0]
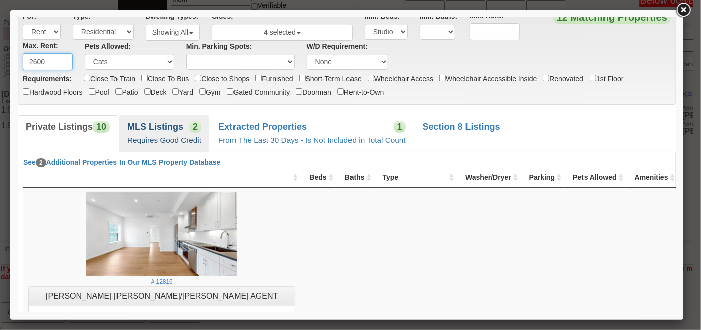
type input "2600"
click at [169, 141] on small "Requires Good Credit" at bounding box center [164, 139] width 74 height 9
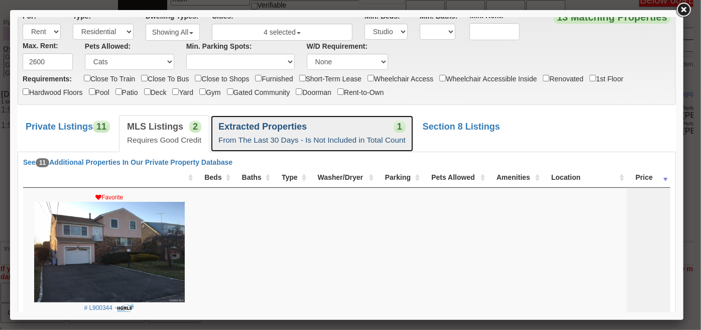
click at [334, 126] on link "Extracted Properties 1 From The Last 30 Days - Is Not Included in Total Count" at bounding box center [311, 133] width 203 height 37
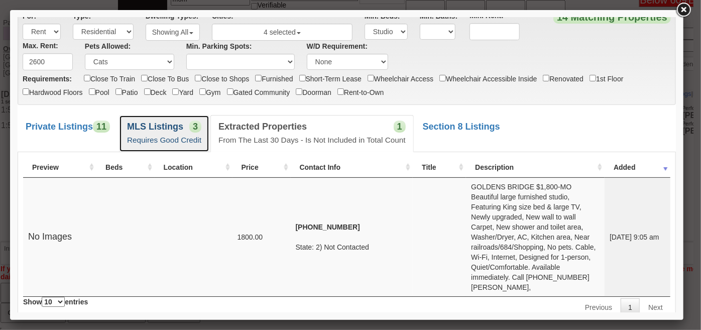
click at [164, 137] on small "Requires Good Credit" at bounding box center [164, 139] width 74 height 9
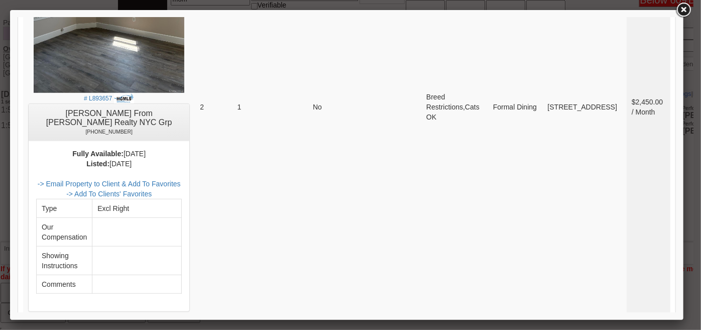
scroll to position [411, 0]
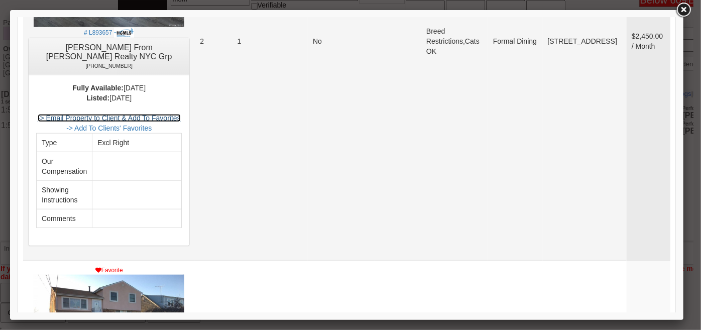
click at [179, 116] on link "-> Email Property to Client & Add To Favorites" at bounding box center [108, 118] width 143 height 8
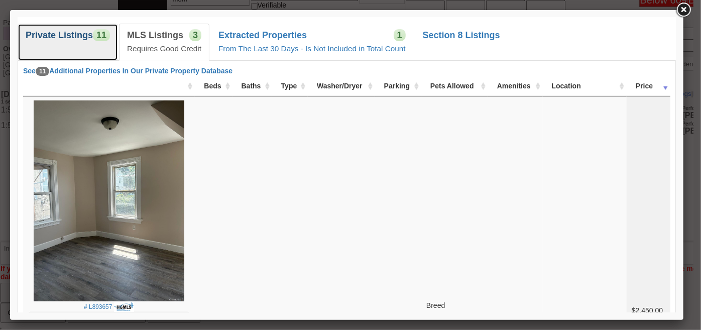
click at [76, 39] on b "Private Listings" at bounding box center [58, 35] width 67 height 10
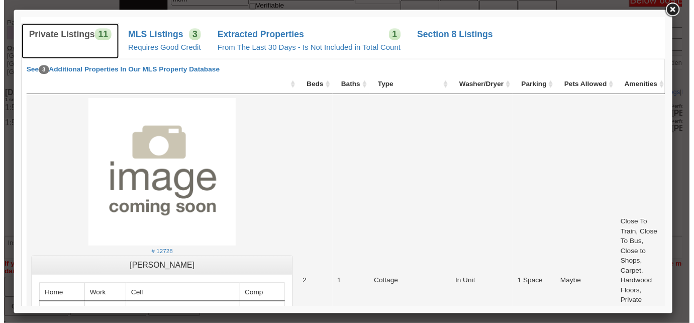
scroll to position [365, 0]
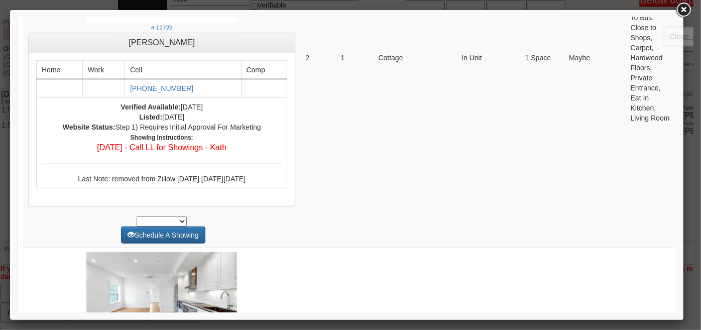
click at [688, 9] on link at bounding box center [684, 10] width 18 height 18
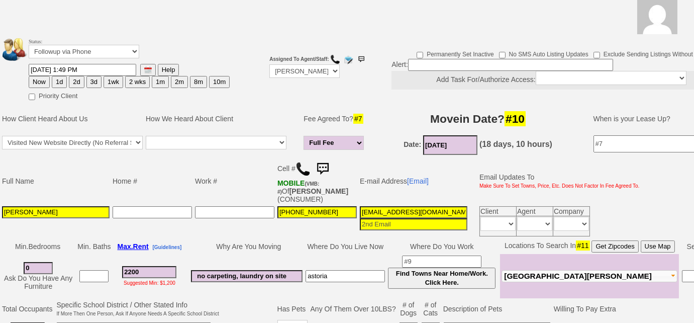
scroll to position [35, 0]
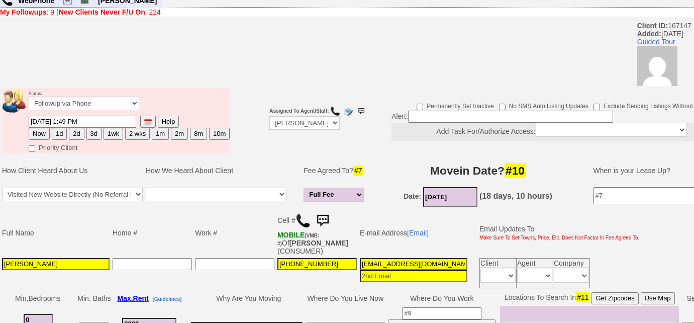
click at [92, 132] on button "3d" at bounding box center [93, 134] width 15 height 12
type input "08/16/2025 01:55 PM"
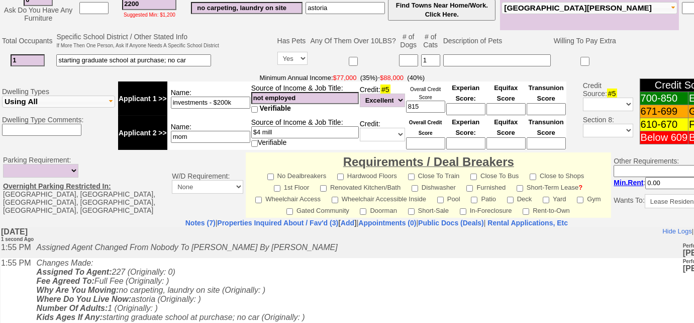
scroll to position [499, 0]
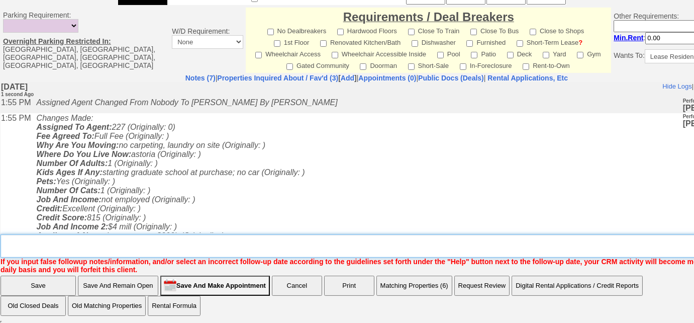
click at [261, 250] on textarea "Insert New Note Here" at bounding box center [380, 245] width 759 height 23
type textarea "sent rental appl and listings"
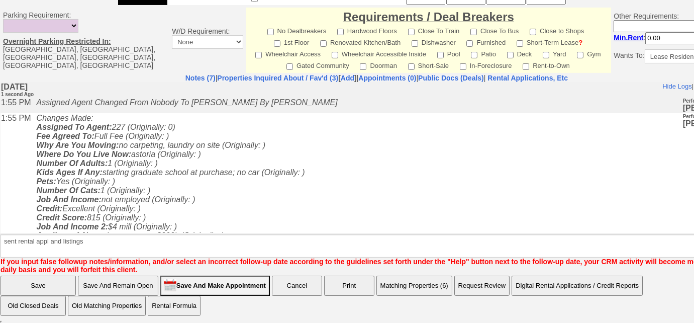
click at [43, 279] on input "Save" at bounding box center [38, 285] width 75 height 20
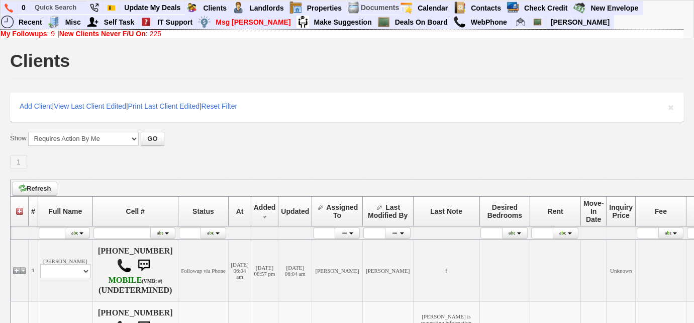
click at [50, 32] on link "My Followups : 9" at bounding box center [28, 34] width 54 height 8
